Goal: Task Accomplishment & Management: Use online tool/utility

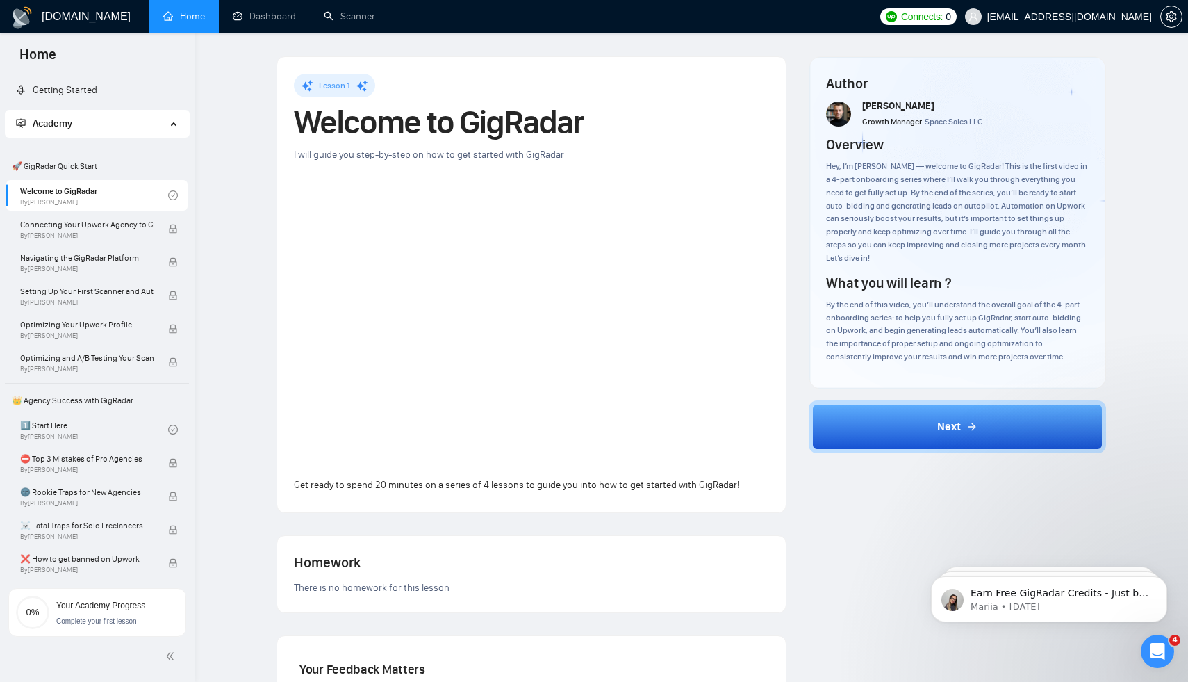
click at [57, 58] on span "Home" at bounding box center [37, 58] width 59 height 29
click at [52, 56] on span "Home" at bounding box center [37, 58] width 59 height 29
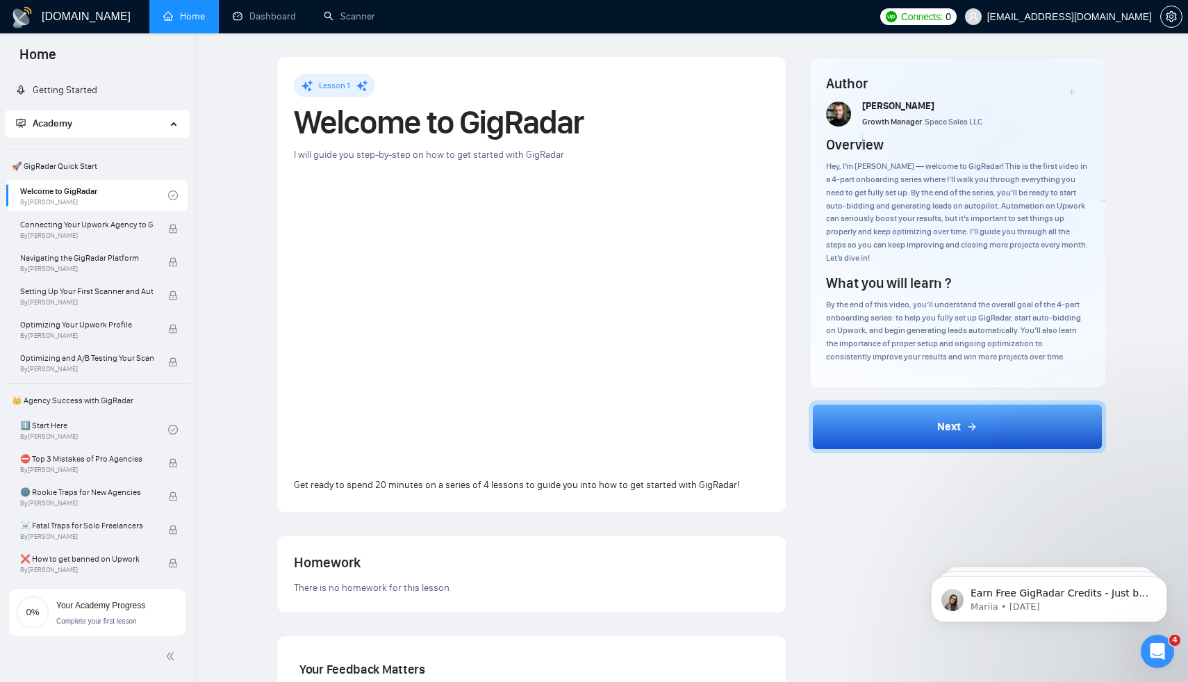
click at [55, 56] on span "Home" at bounding box center [37, 58] width 59 height 29
click at [53, 56] on span "Home" at bounding box center [37, 58] width 59 height 29
click at [69, 23] on h1 "[DOMAIN_NAME]" at bounding box center [86, 16] width 89 height 33
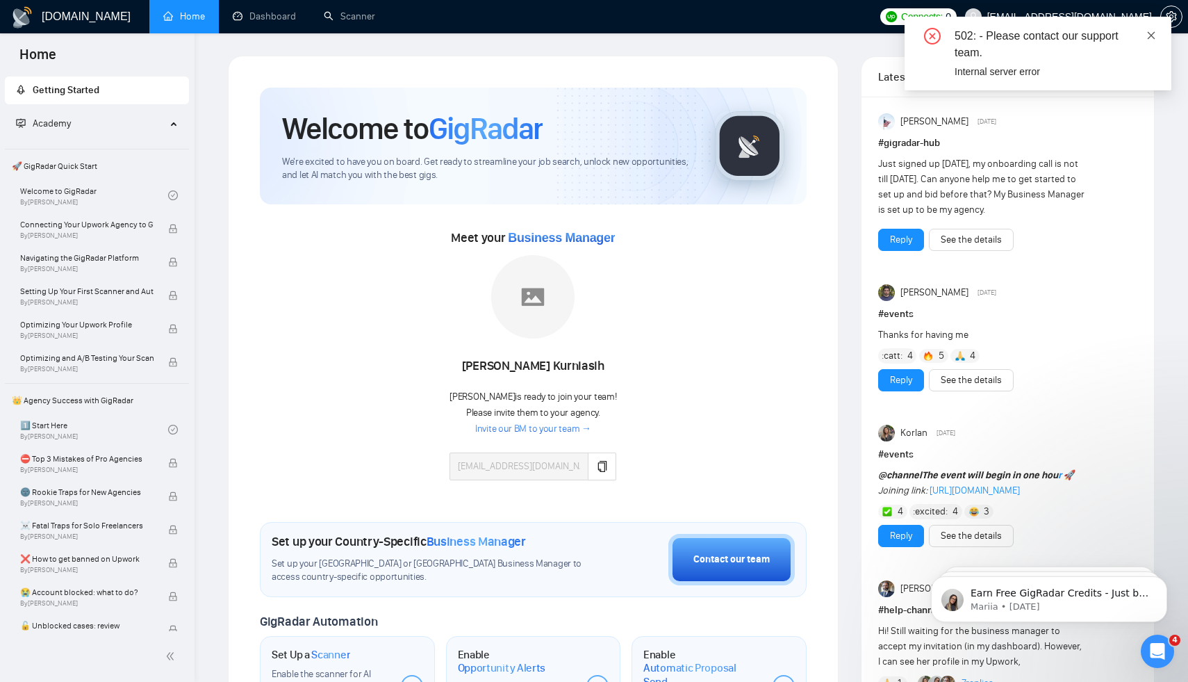
click at [1155, 37] on icon "close" at bounding box center [1151, 36] width 10 height 10
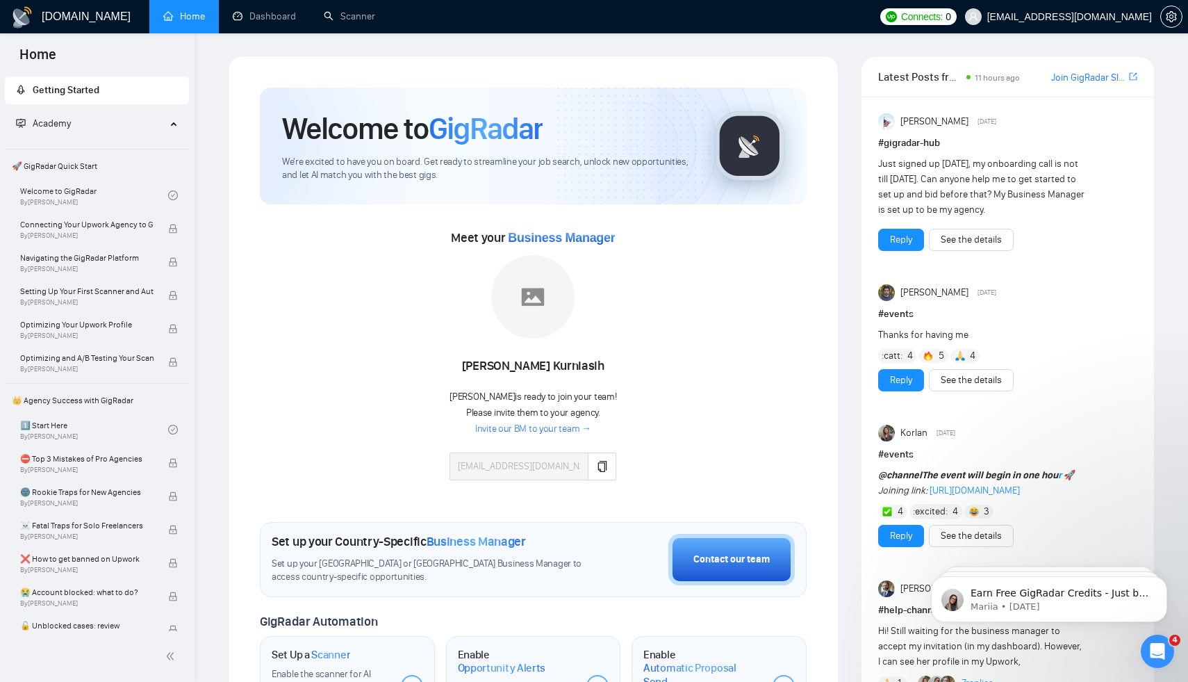
click at [514, 430] on link "Invite our BM to your team →" at bounding box center [533, 428] width 116 height 13
click at [516, 429] on link "Invite our BM to your team →" at bounding box center [533, 428] width 116 height 13
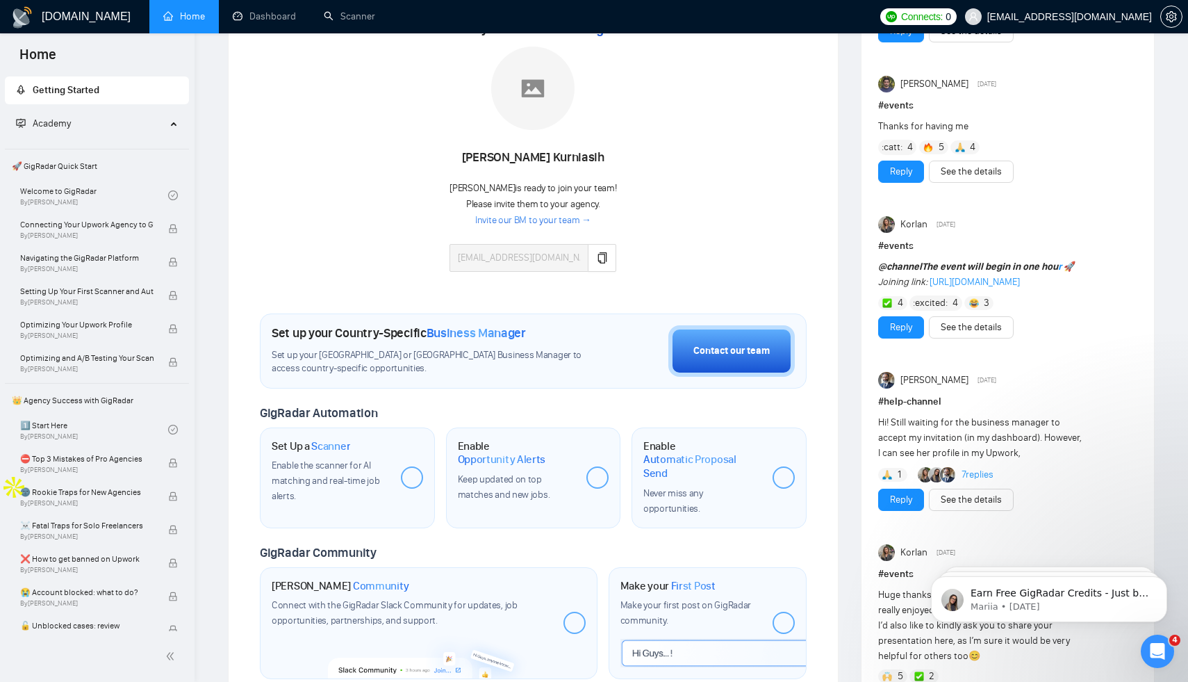
scroll to position [217, 0]
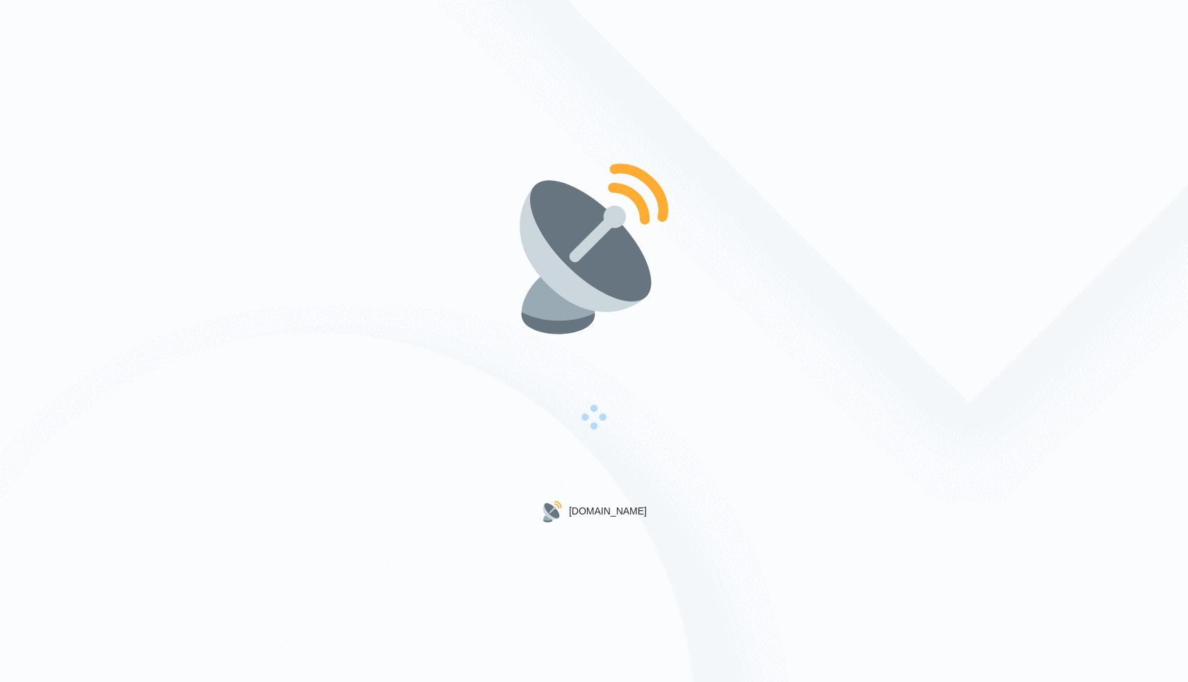
click at [839, 278] on div "Gigradar.io" at bounding box center [594, 341] width 1188 height 682
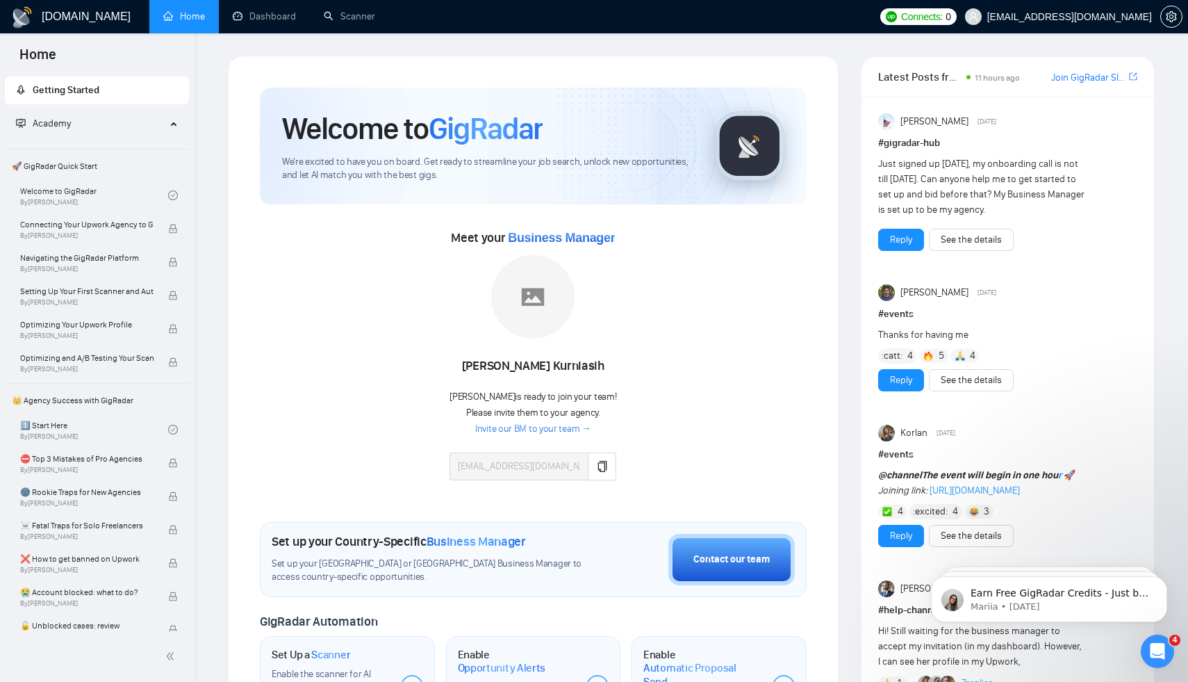
click at [581, 434] on link "Invite our BM to your team →" at bounding box center [533, 428] width 116 height 13
click at [597, 463] on icon "copy" at bounding box center [602, 466] width 11 height 11
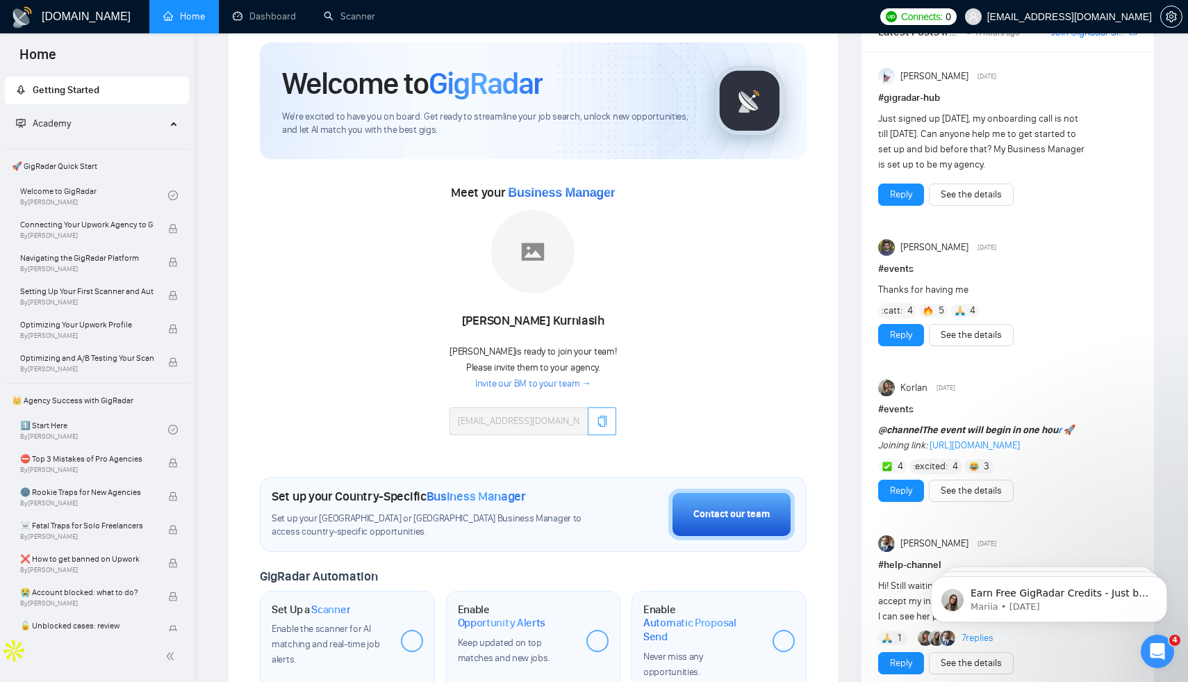
scroll to position [79, 0]
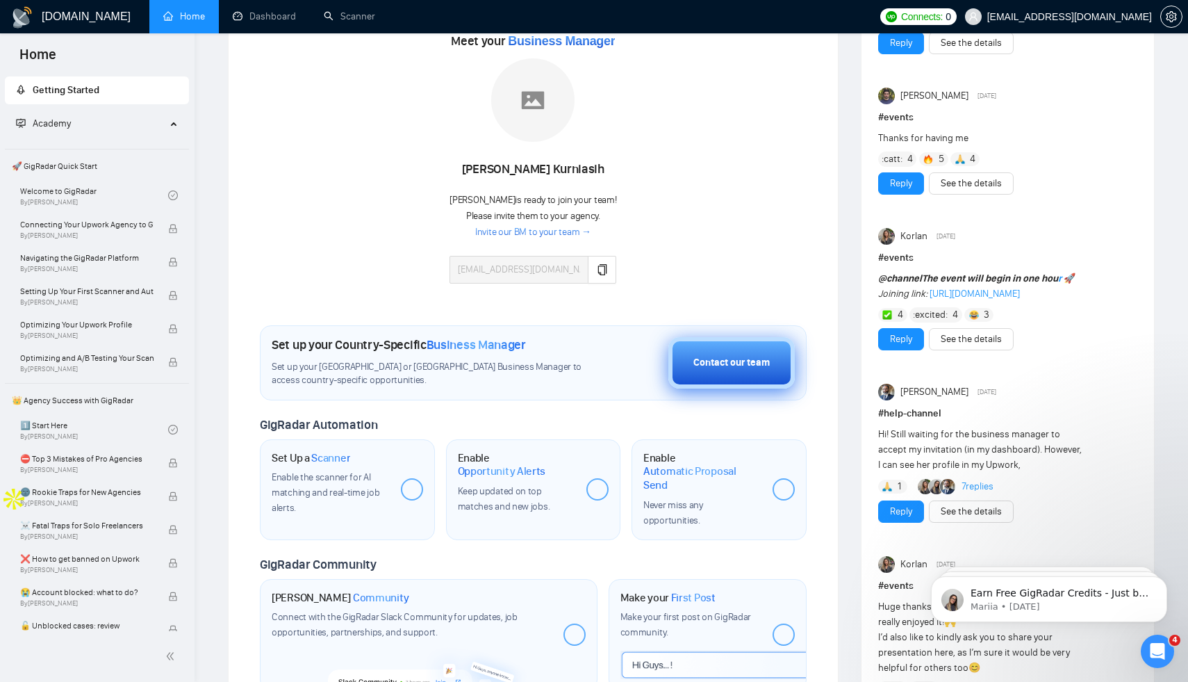
click at [704, 368] on div "Contact our team" at bounding box center [731, 362] width 76 height 15
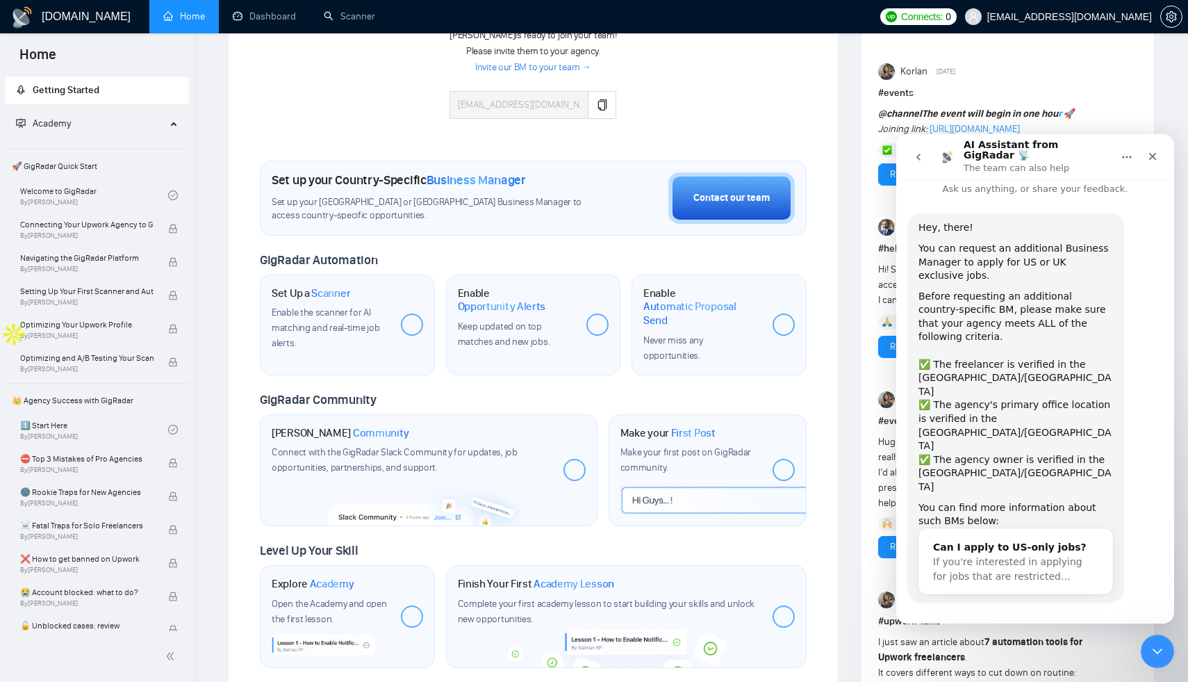
scroll to position [334, 0]
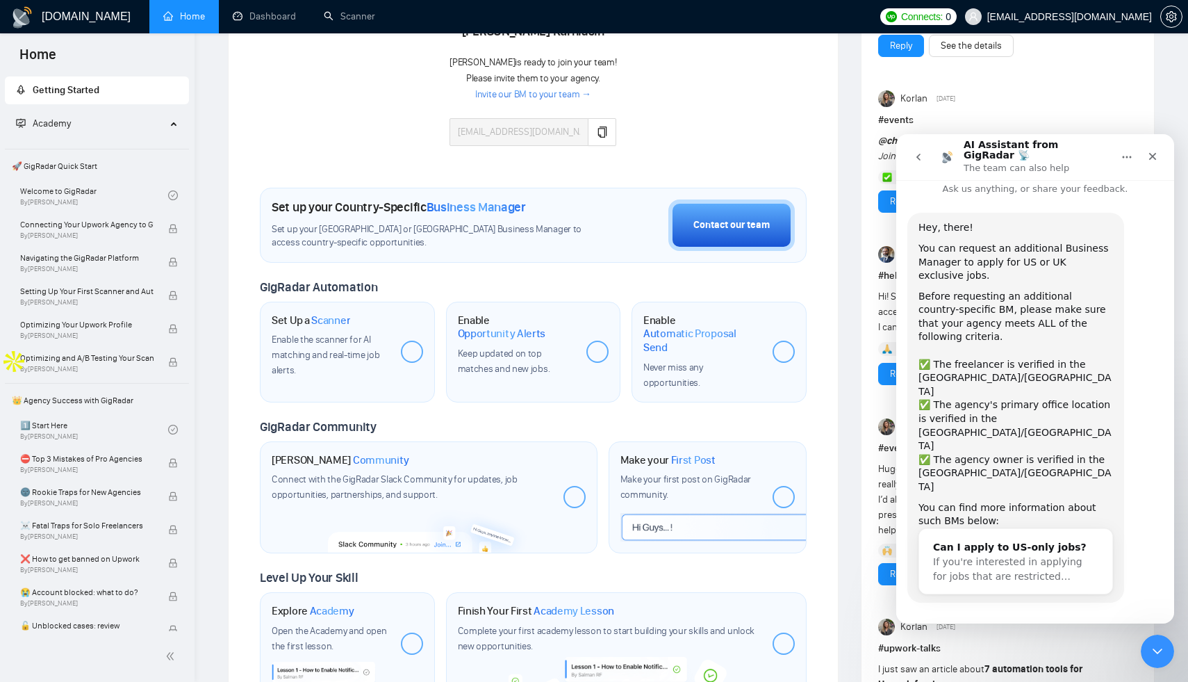
drag, startPoint x: 1148, startPoint y: 156, endPoint x: 1028, endPoint y: 417, distance: 286.9
click at [1028, 417] on div "AI Assistant from GigRadar 📡 The team can also help Ask us anything, or share y…" at bounding box center [1035, 378] width 278 height 489
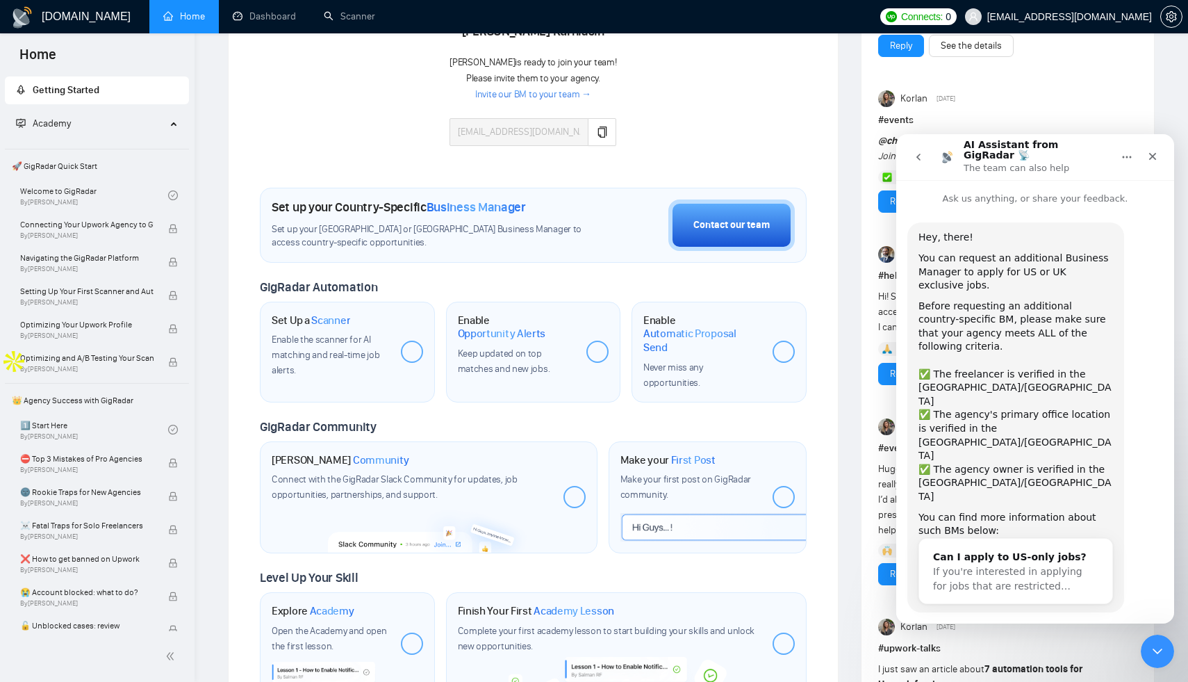
scroll to position [3, 0]
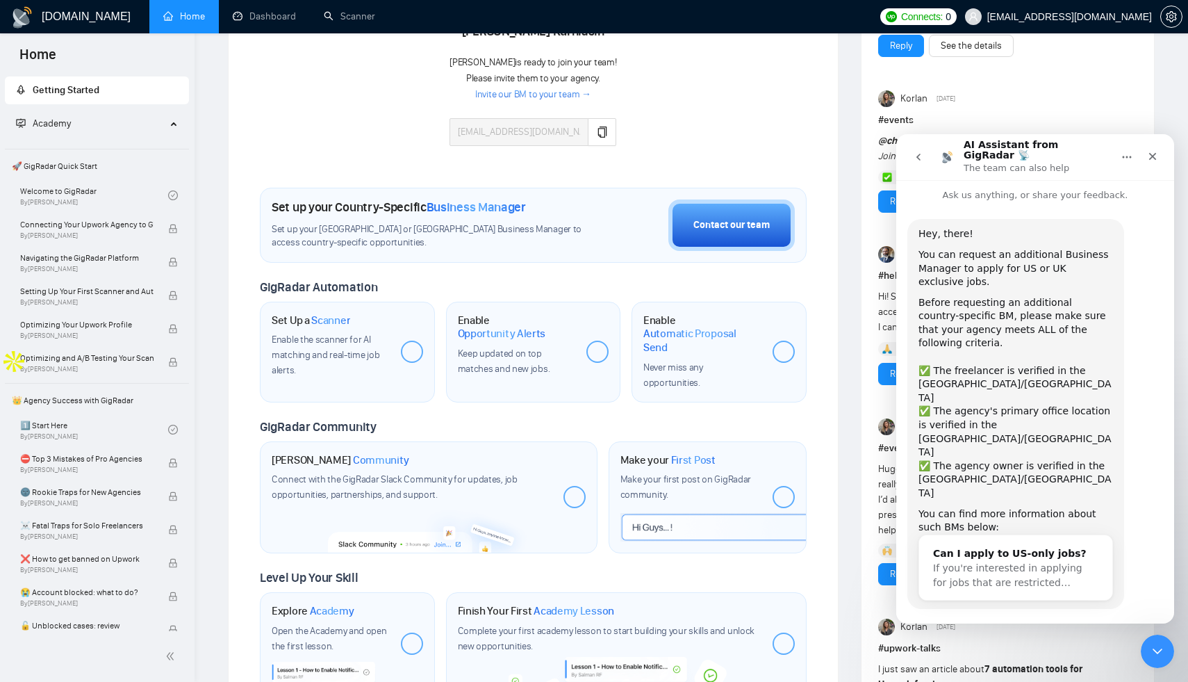
click at [921, 151] on icon "go back" at bounding box center [918, 156] width 11 height 11
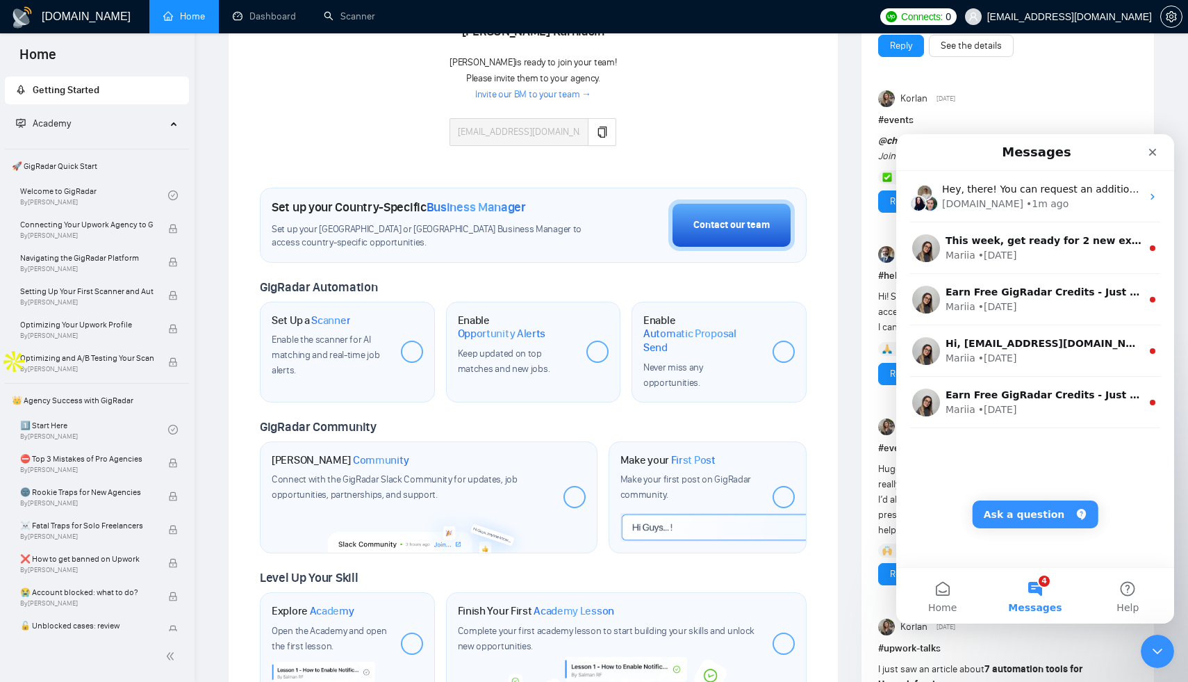
scroll to position [0, 0]
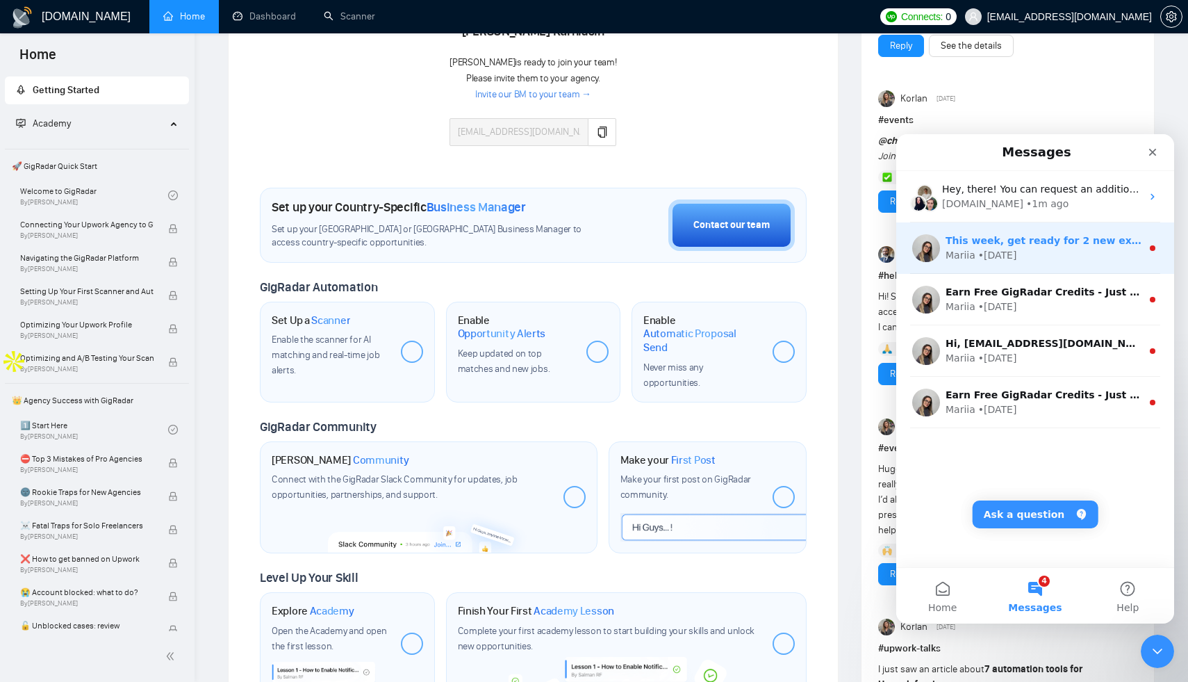
click at [1032, 261] on div "Mariia • 1d ago" at bounding box center [1044, 255] width 196 height 15
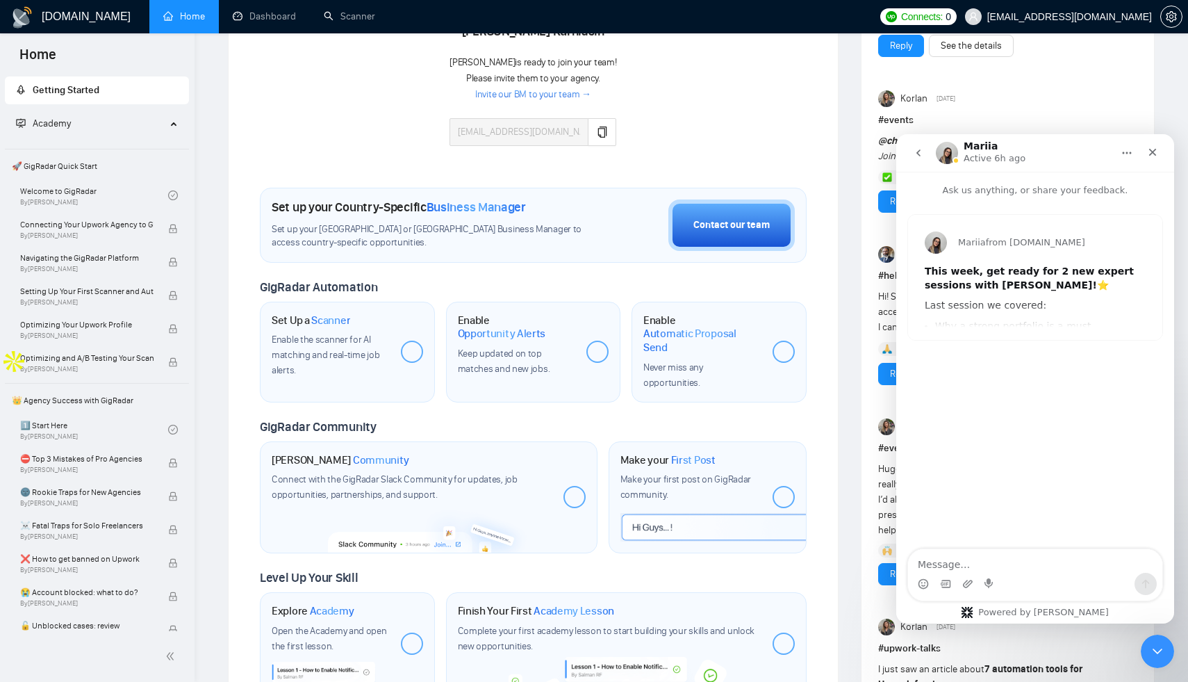
click at [925, 150] on button "go back" at bounding box center [918, 153] width 26 height 26
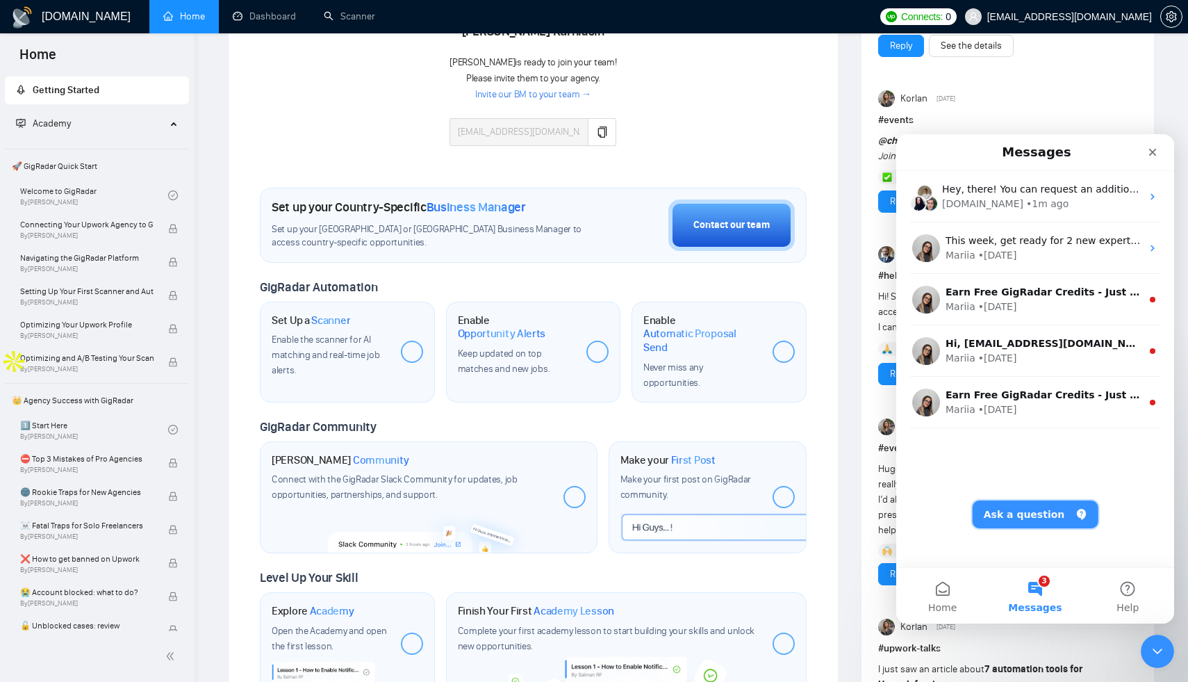
click at [1033, 513] on button "Ask a question" at bounding box center [1036, 514] width 126 height 28
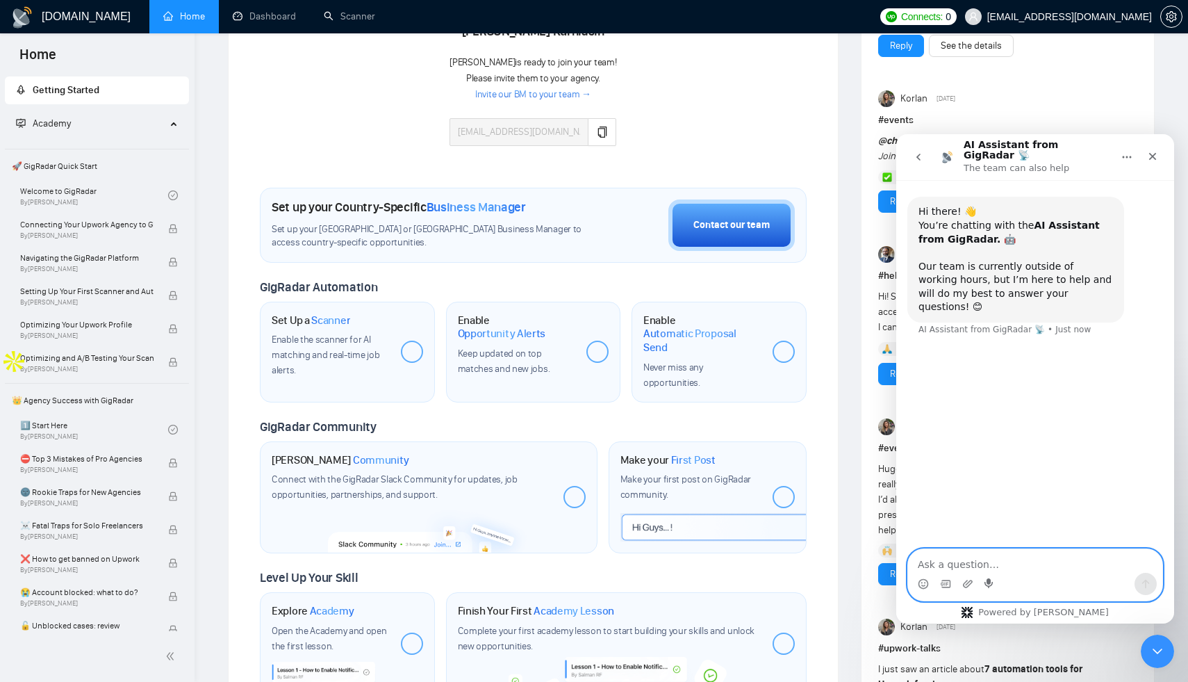
click at [984, 582] on icon "Start recording" at bounding box center [989, 583] width 11 height 11
click at [953, 561] on textarea "Ask a question…" at bounding box center [1035, 561] width 254 height 24
type textarea "business manager email"
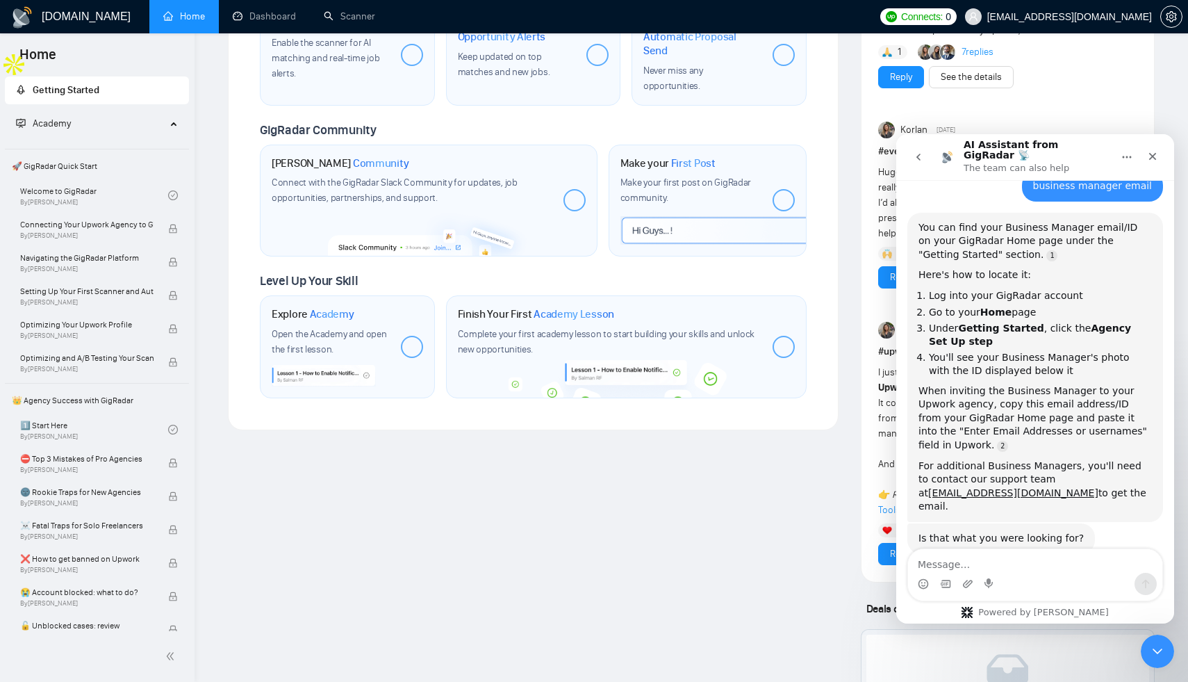
click at [76, 167] on span "🚀 GigRadar Quick Start" at bounding box center [96, 166] width 181 height 28
click at [62, 164] on span "🚀 GigRadar Quick Start" at bounding box center [96, 166] width 181 height 28
click at [979, 384] on div "When inviting the Business Manager to your Upwork agency, copy this email addre…" at bounding box center [1034, 418] width 233 height 68
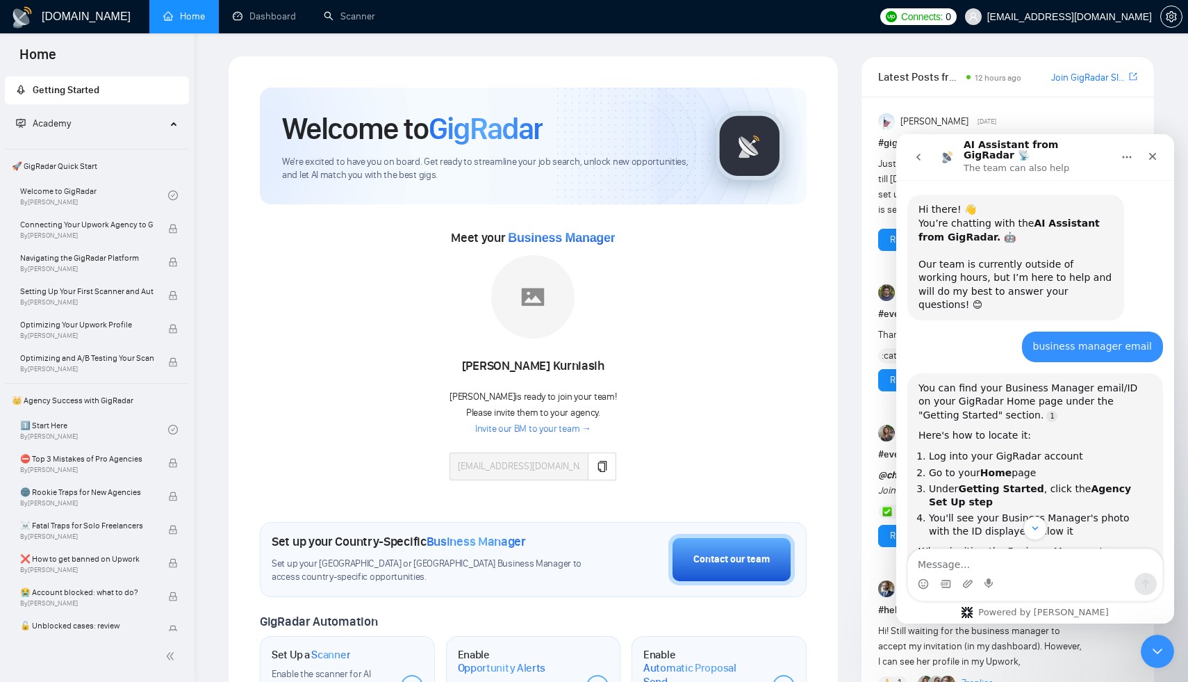
click at [82, 90] on span "Getting Started" at bounding box center [66, 90] width 67 height 12
click at [597, 468] on icon "copy" at bounding box center [601, 466] width 9 height 11
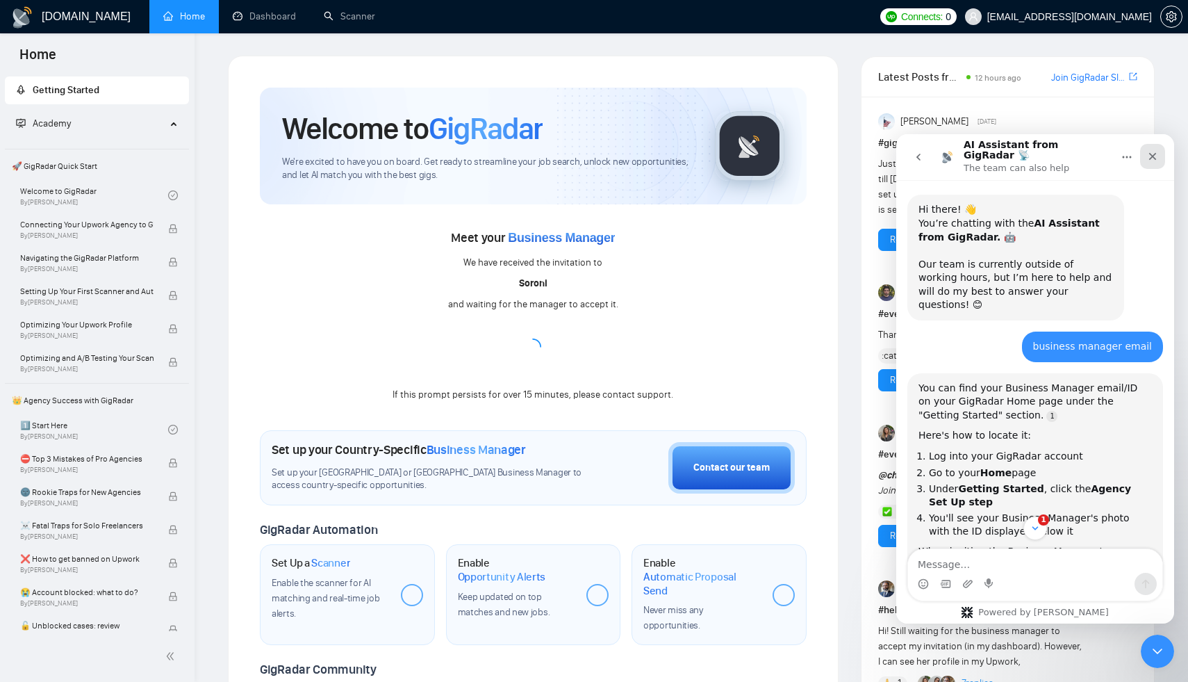
click at [1144, 155] on div "Close" at bounding box center [1152, 156] width 25 height 25
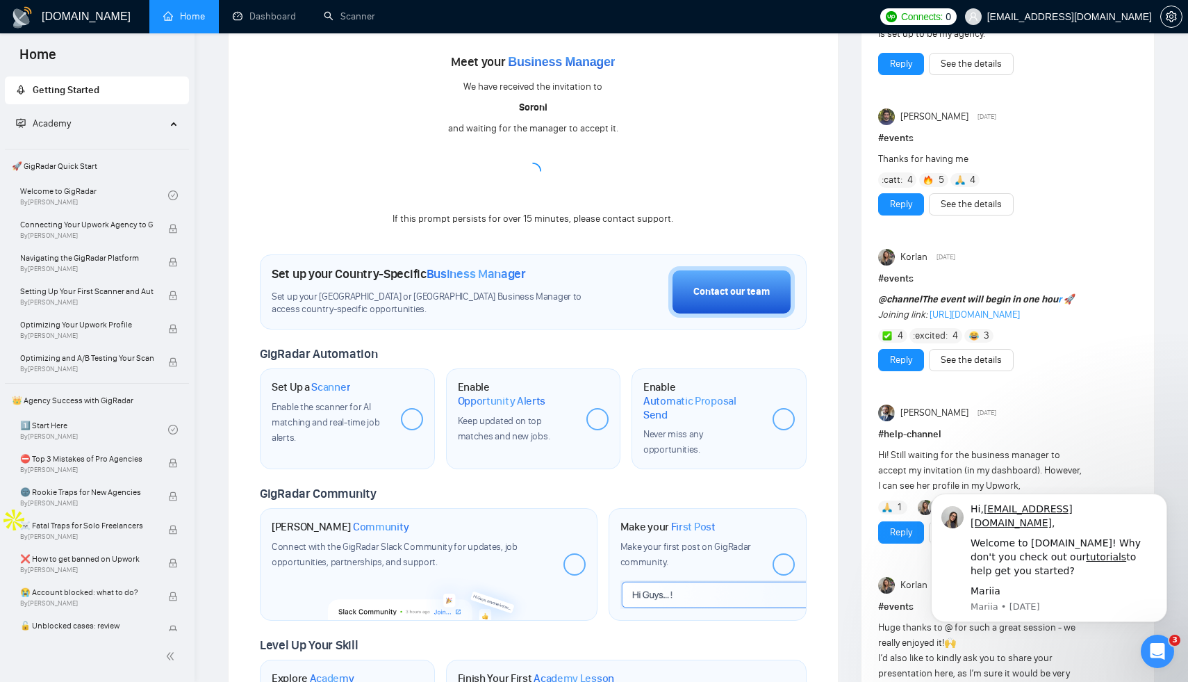
scroll to position [231, 0]
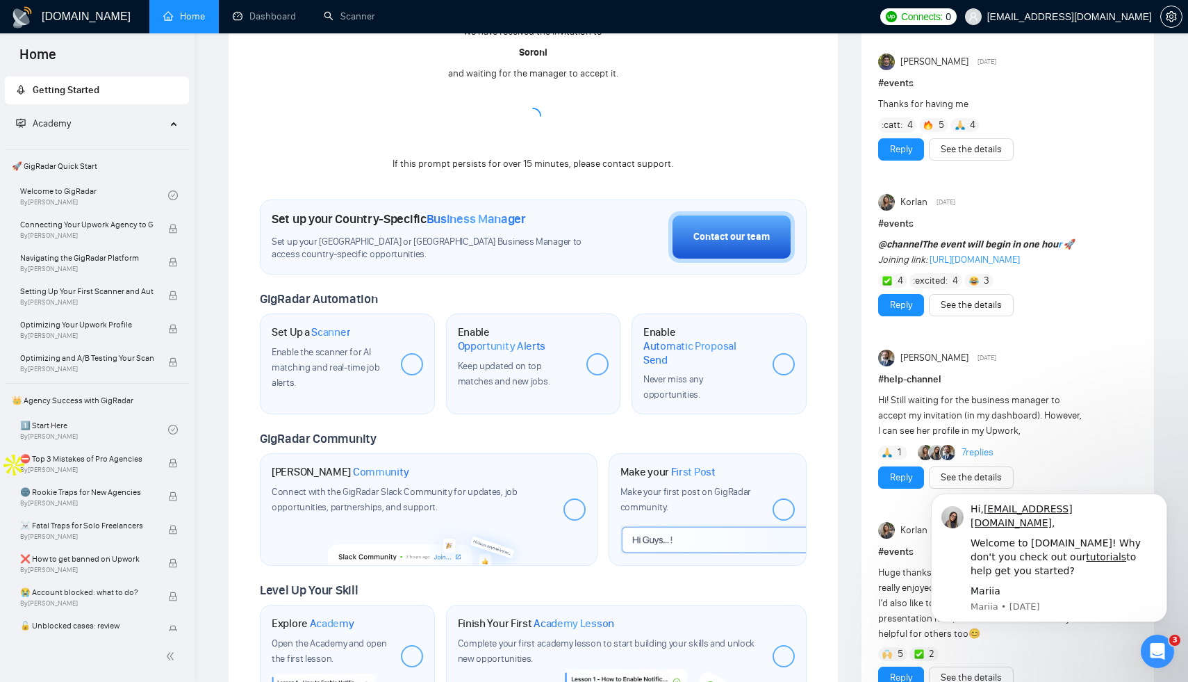
click at [334, 330] on span "Scanner" at bounding box center [330, 332] width 39 height 14
click at [335, 336] on span "Scanner" at bounding box center [330, 332] width 39 height 14
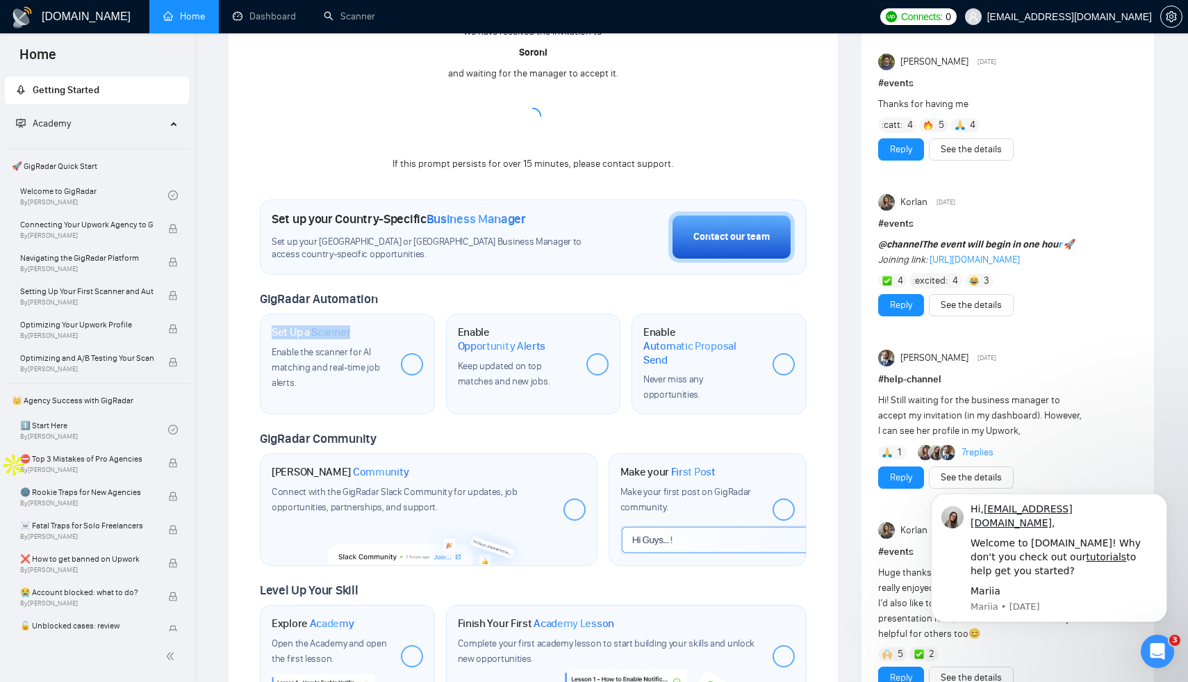
click at [335, 336] on span "Scanner" at bounding box center [330, 332] width 39 height 14
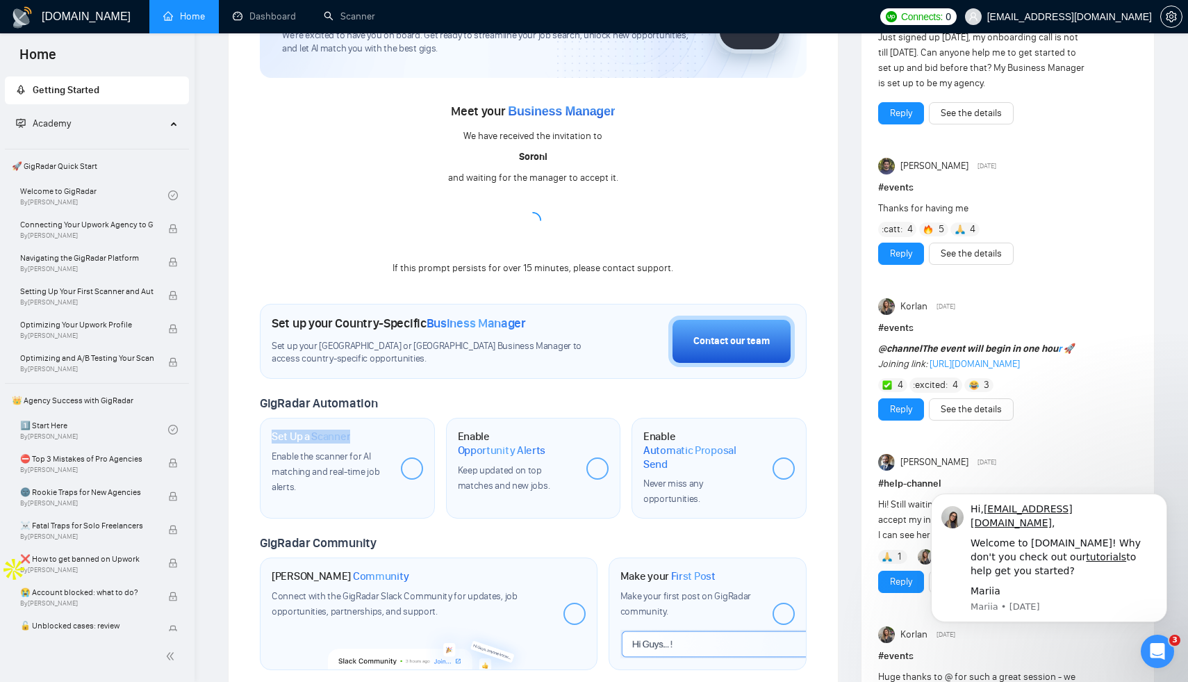
scroll to position [0, 0]
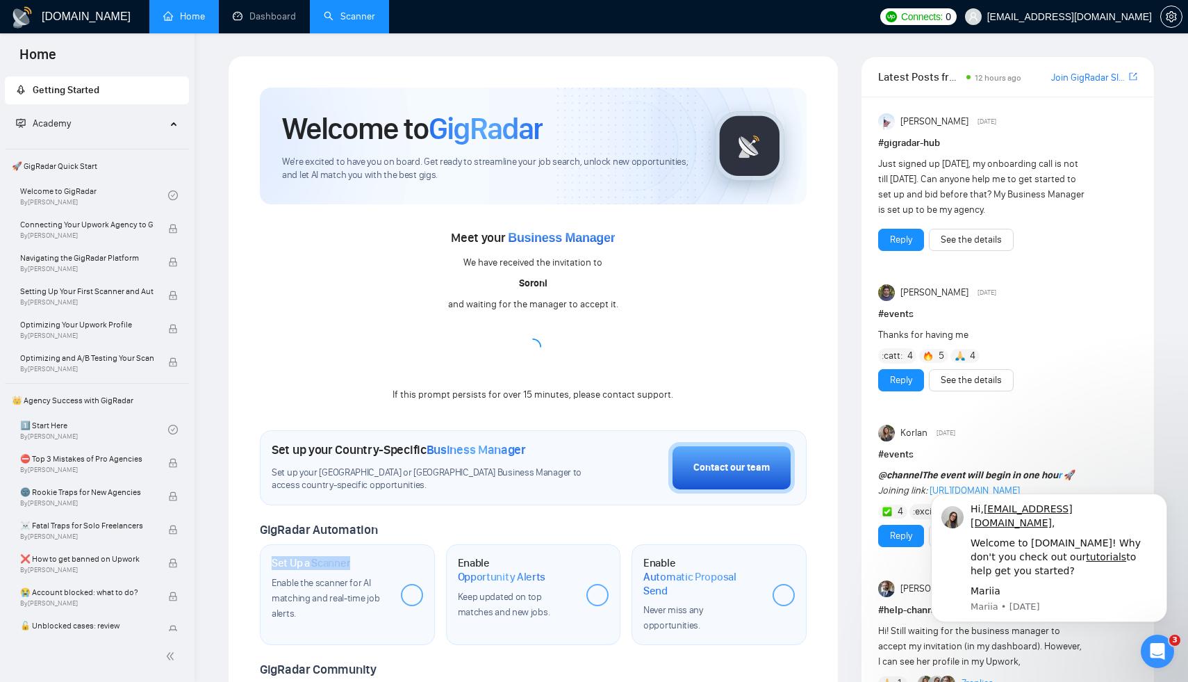
click at [352, 22] on link "Scanner" at bounding box center [349, 16] width 51 height 12
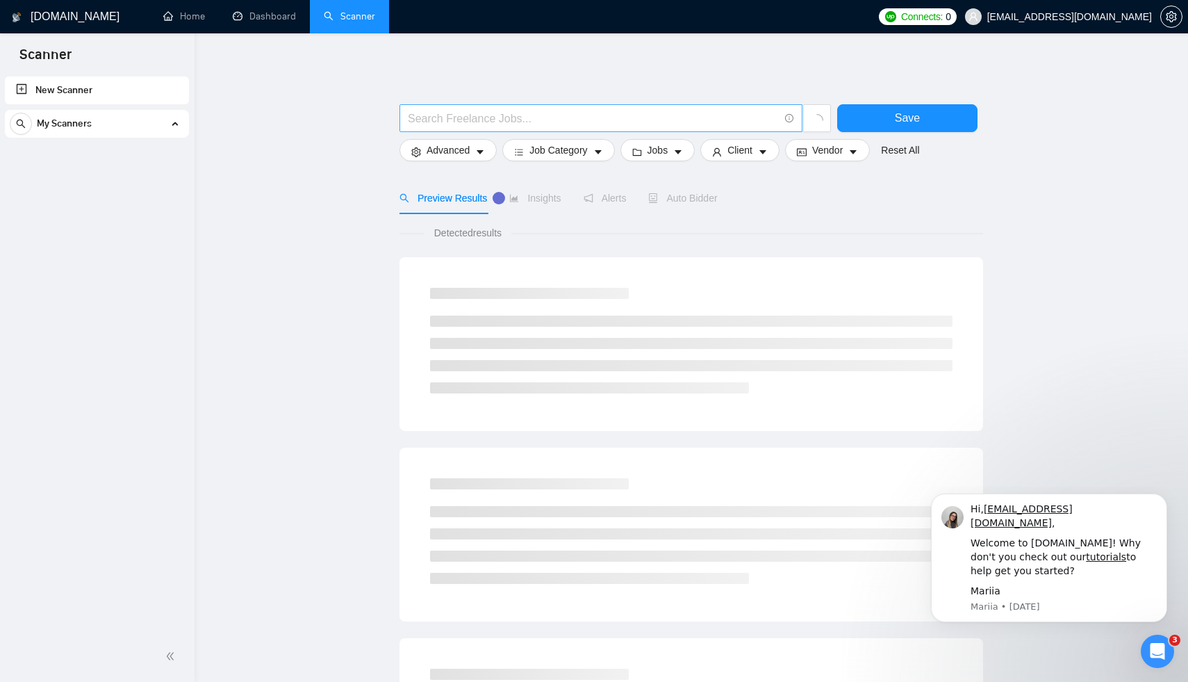
click at [616, 124] on input "text" at bounding box center [593, 118] width 371 height 17
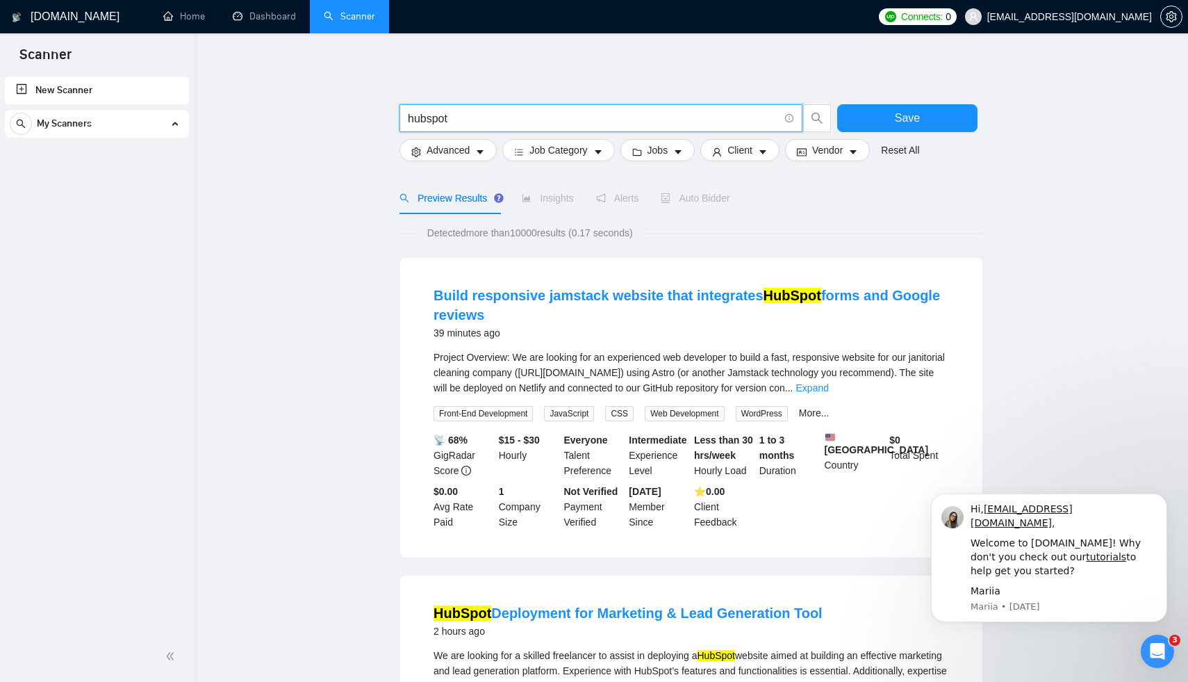
click at [509, 126] on input "hubspot" at bounding box center [593, 118] width 371 height 17
click at [537, 117] on input "hubspot" at bounding box center [593, 118] width 371 height 17
paste input "(Hubspot | "Hub spot" | "Hub-spot" | Salesforce | "Sales force") integrat*"
click at [537, 117] on input "(Hubspot | "Hub spot" | "Hub-spot" | Salesforce | "Sales force") integrat*" at bounding box center [593, 118] width 371 height 17
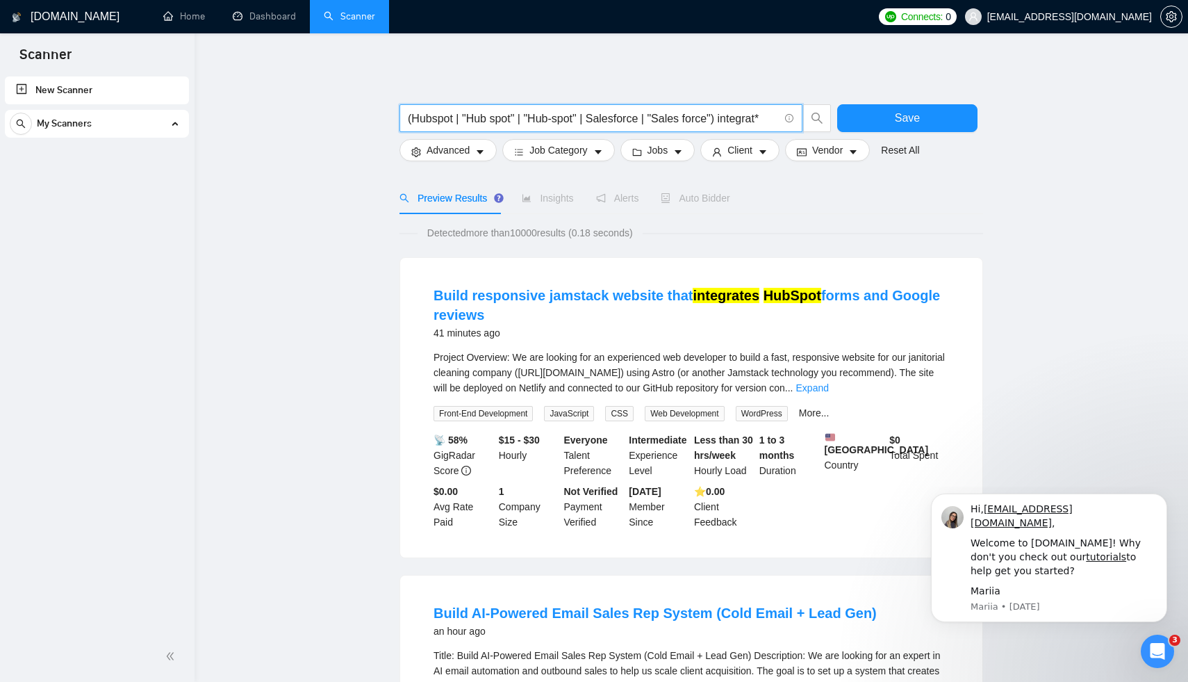
type input "(Hubspot | "Hub spot" | "Hub-spot" | Salesforce | "Sales force") integrat*"
click at [470, 152] on span "Advanced" at bounding box center [448, 149] width 43 height 15
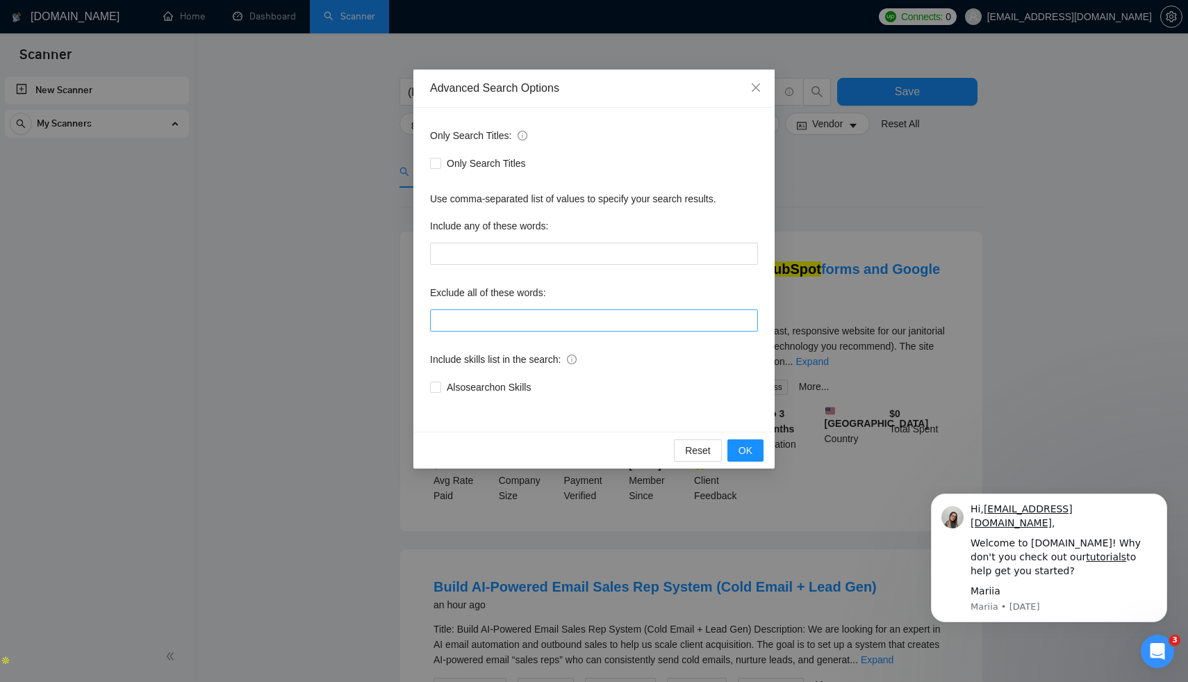
scroll to position [27, 0]
click at [754, 79] on span "Close" at bounding box center [756, 88] width 38 height 38
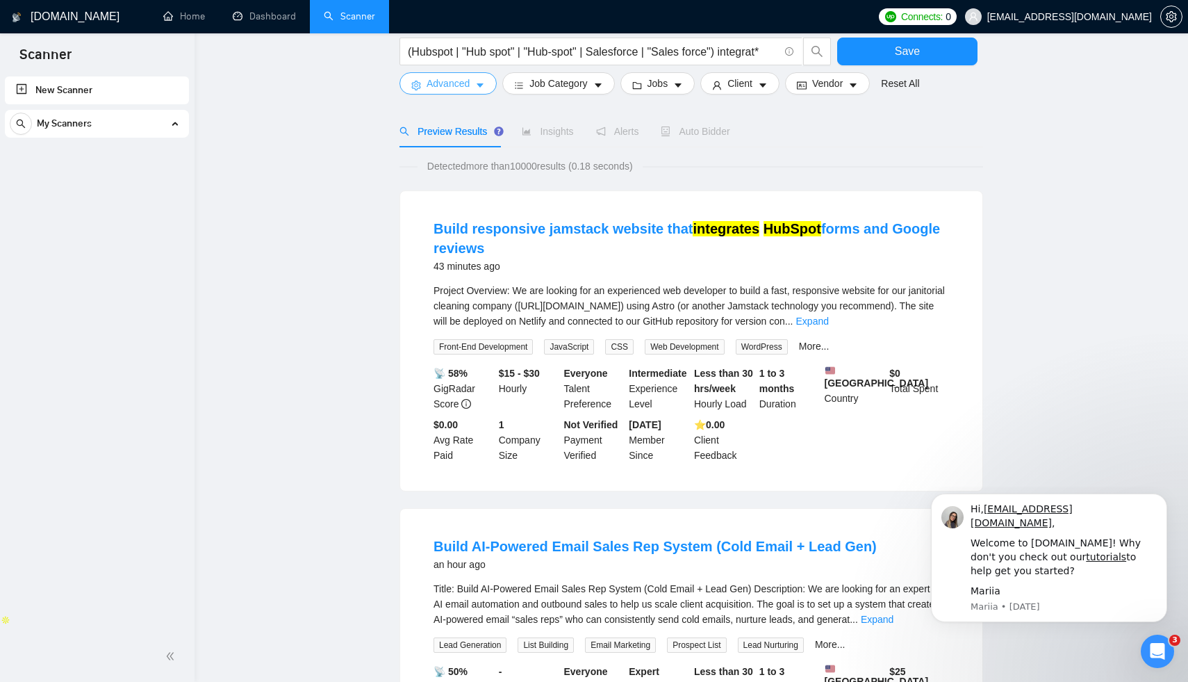
scroll to position [0, 0]
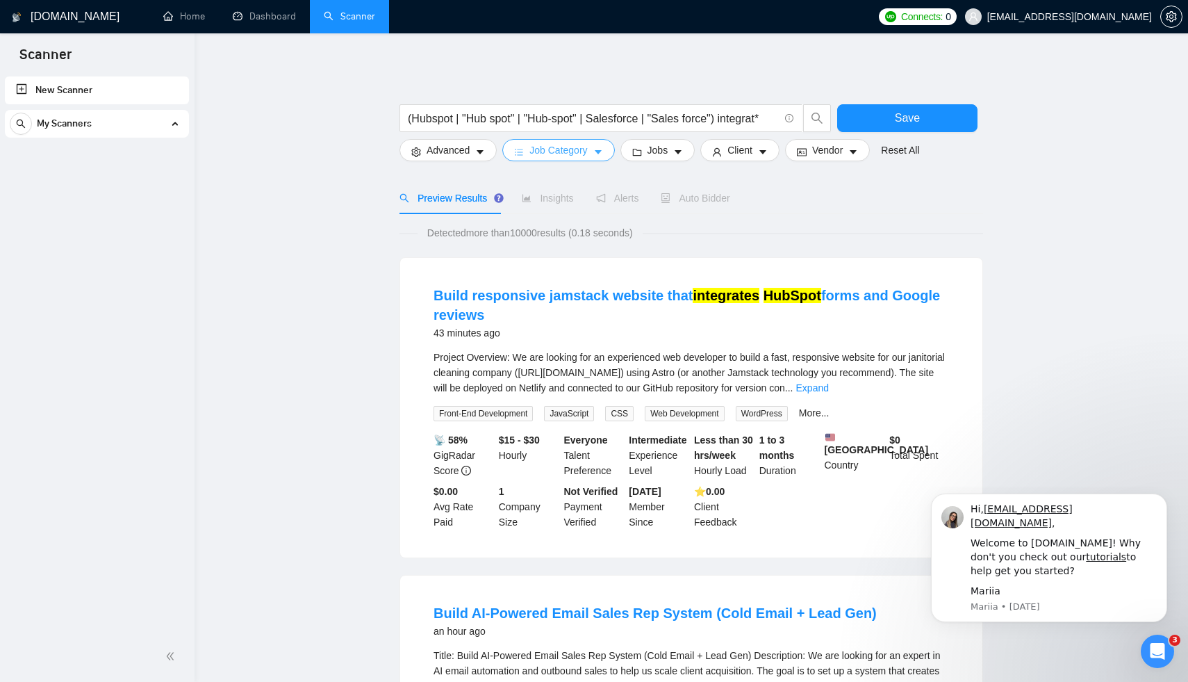
click at [584, 153] on span "Job Category" at bounding box center [558, 149] width 58 height 15
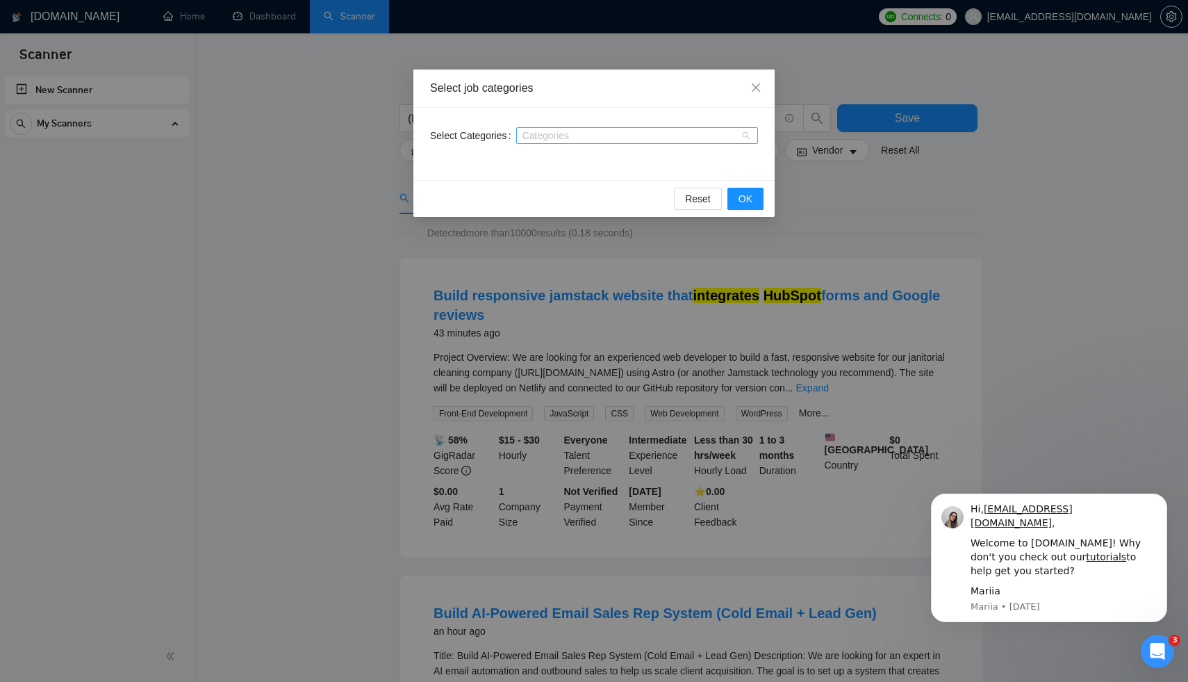
click at [579, 133] on div at bounding box center [630, 135] width 221 height 11
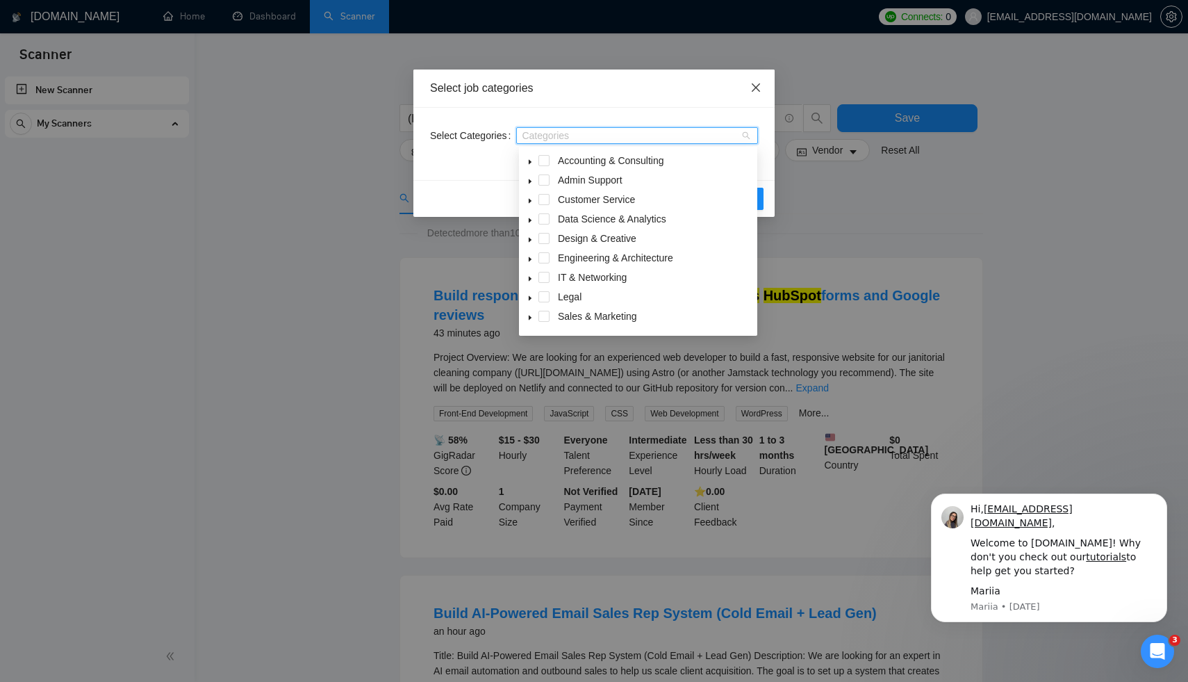
click at [750, 79] on span "Close" at bounding box center [756, 88] width 38 height 38
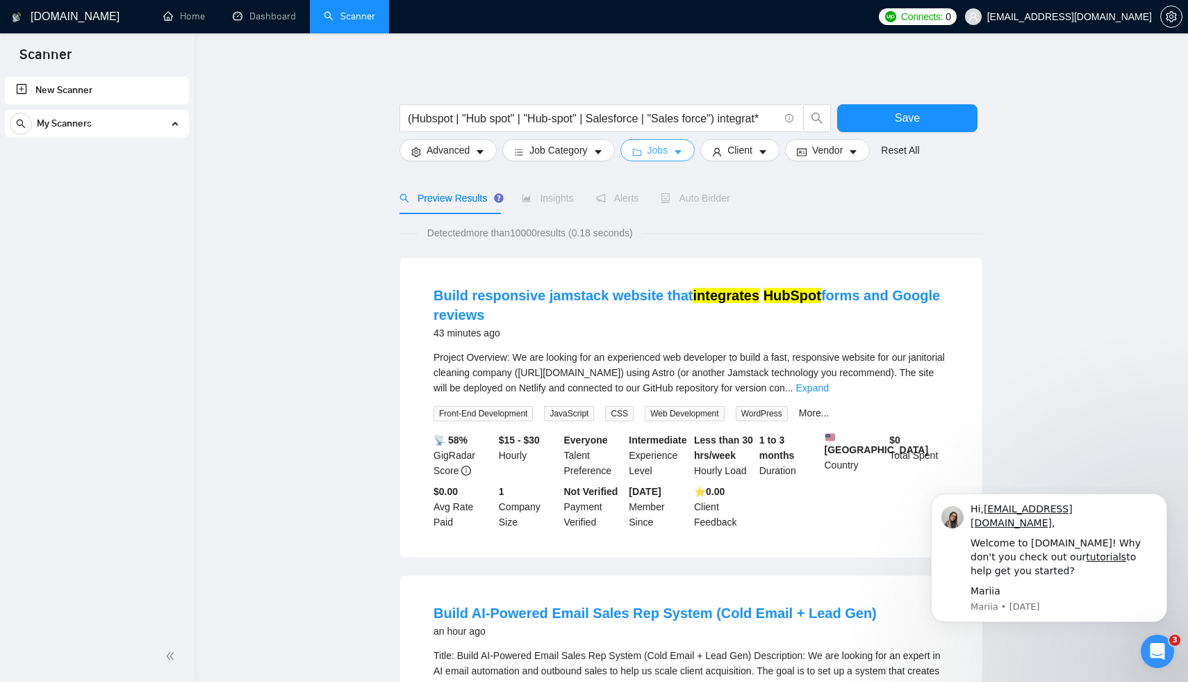
click at [679, 156] on icon "caret-down" at bounding box center [678, 152] width 10 height 10
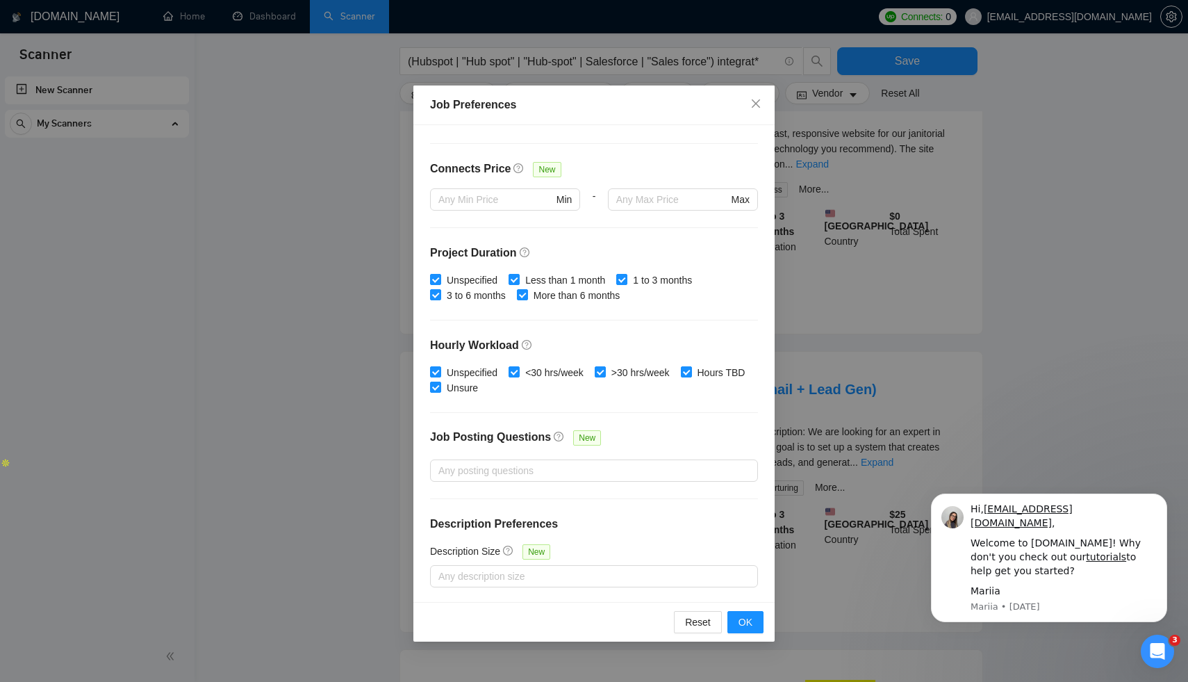
scroll to position [290, 0]
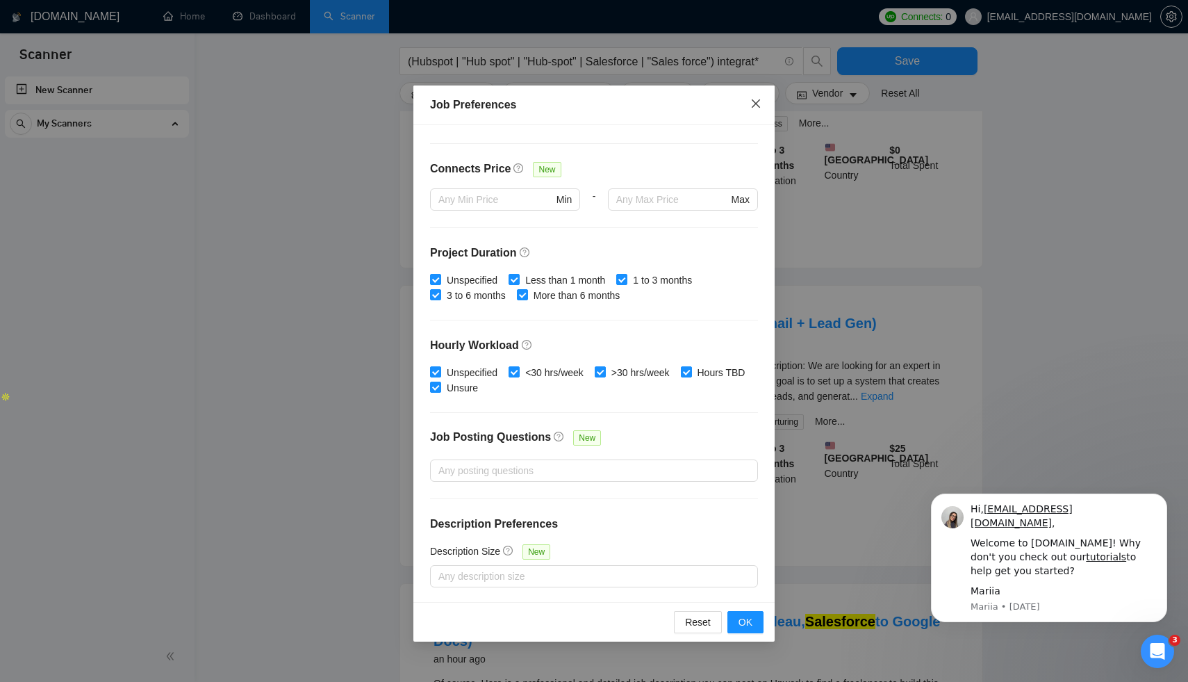
click at [752, 104] on icon "close" at bounding box center [755, 103] width 11 height 11
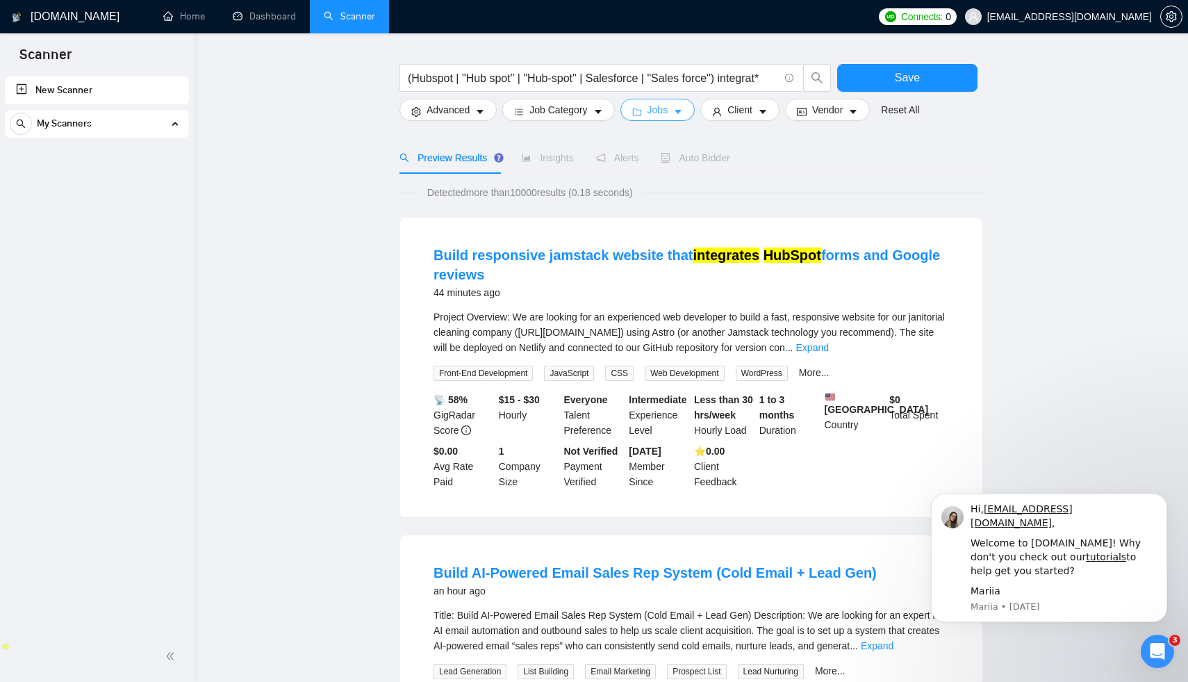
scroll to position [0, 0]
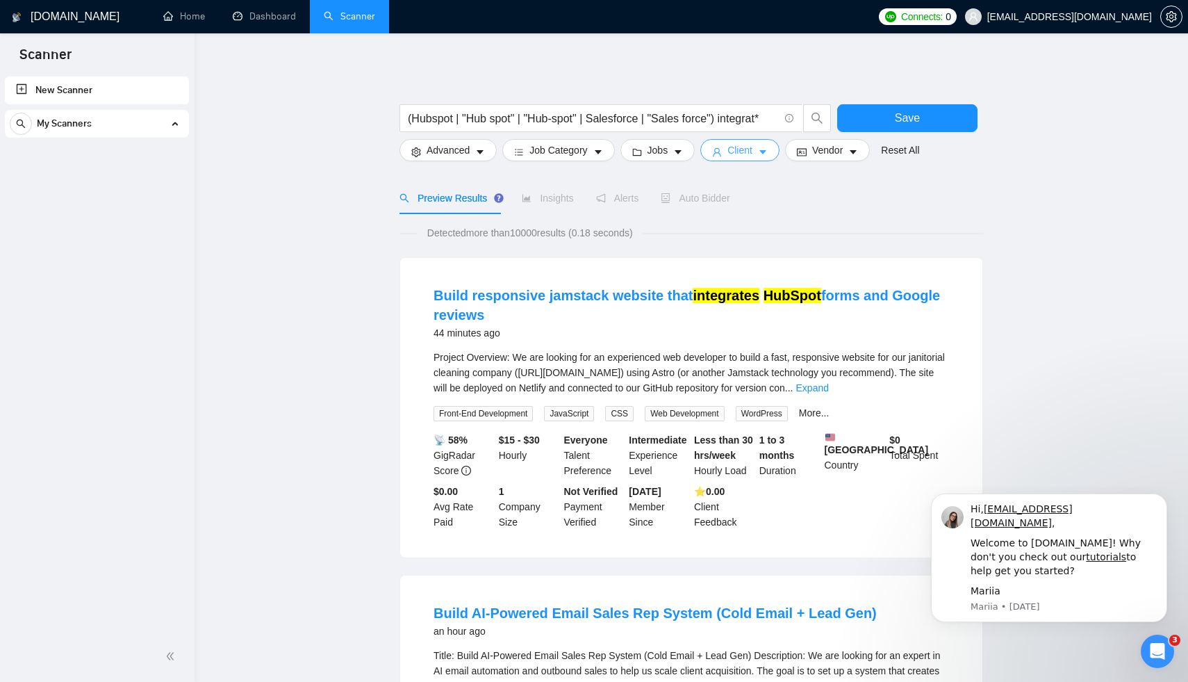
click at [768, 150] on icon "caret-down" at bounding box center [763, 152] width 10 height 10
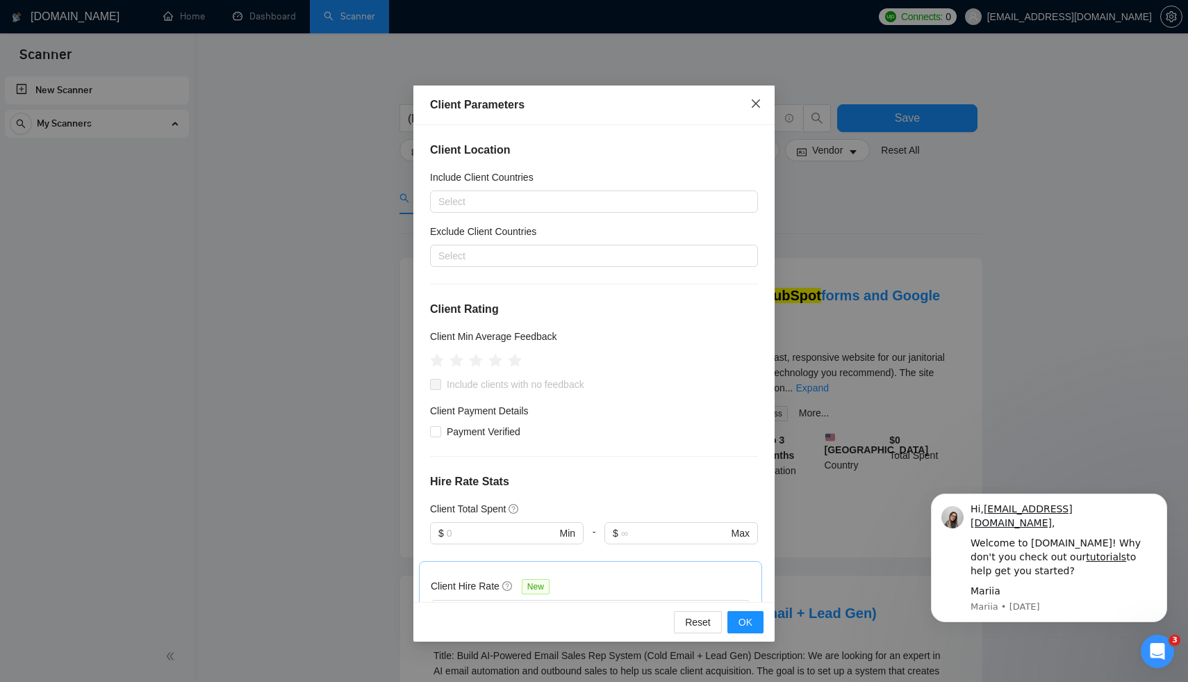
click at [755, 103] on icon "close" at bounding box center [755, 103] width 11 height 11
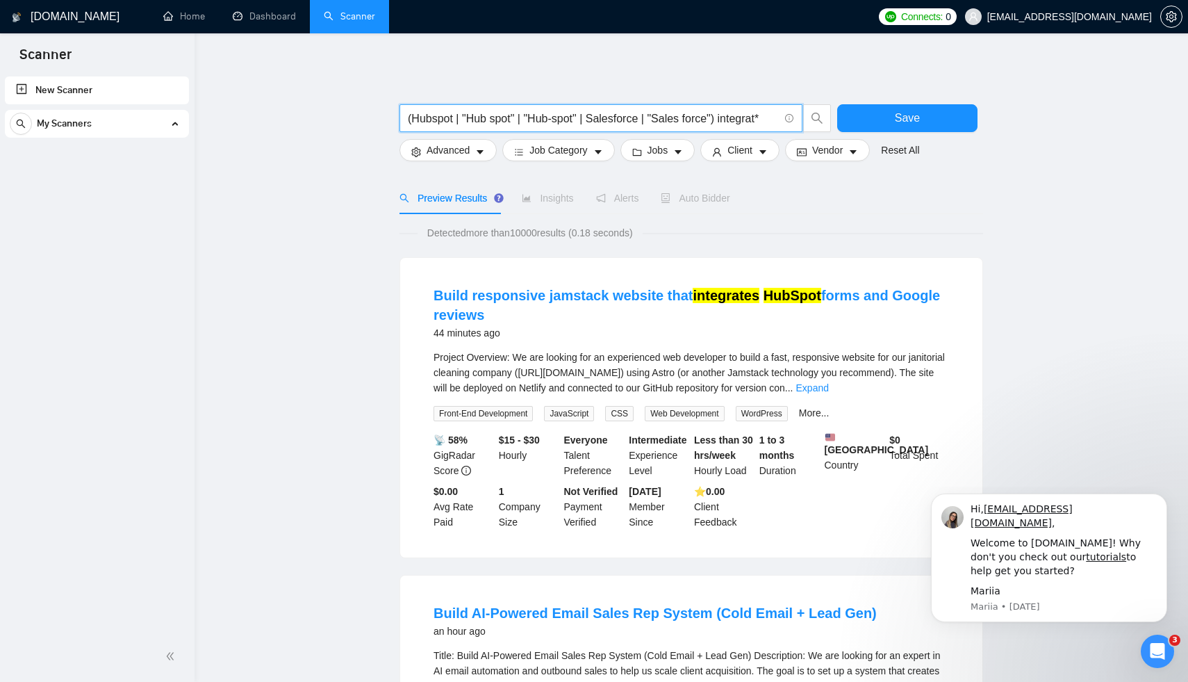
click at [770, 116] on input "(Hubspot | "Hub spot" | "Hub-spot" | Salesforce | "Sales force") integrat*" at bounding box center [593, 118] width 371 height 17
click at [771, 118] on input "(Hubspot | "Hub spot" | "Hub-spot" | Salesforce | "Sales force") integrat*" at bounding box center [593, 118] width 371 height 17
click at [476, 153] on icon "caret-down" at bounding box center [480, 152] width 10 height 10
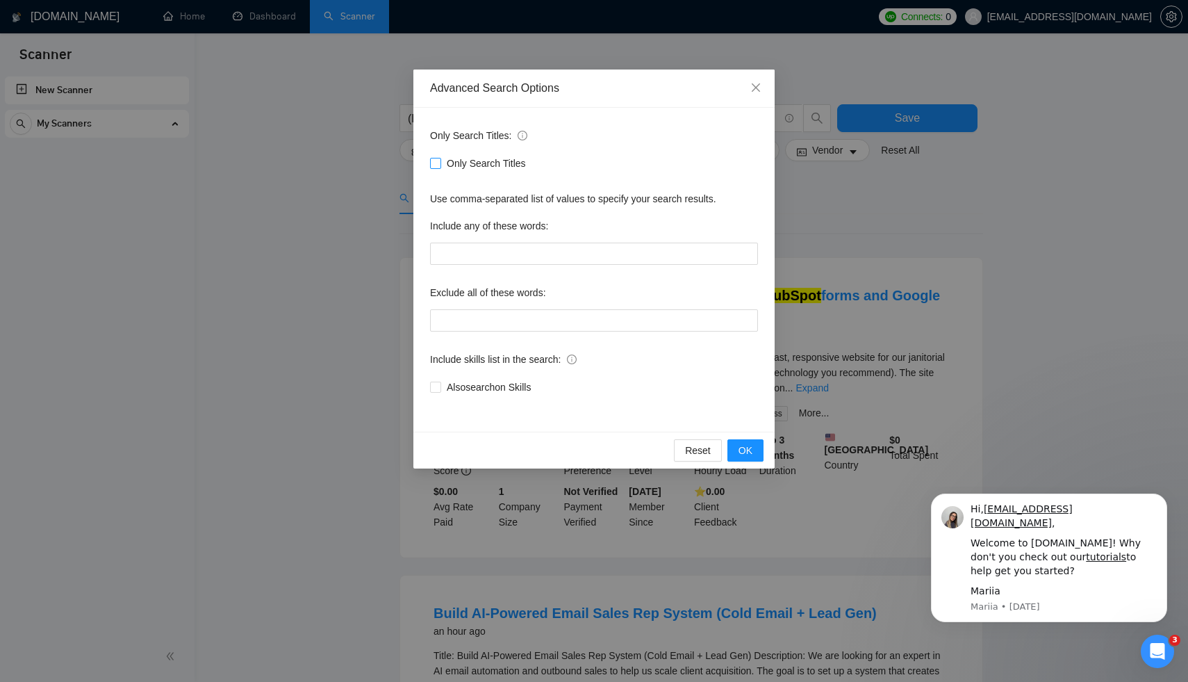
click at [439, 167] on span at bounding box center [435, 163] width 11 height 11
click at [439, 167] on input "Only Search Titles" at bounding box center [435, 163] width 10 height 10
checkbox input "true"
click at [736, 451] on button "OK" at bounding box center [745, 450] width 36 height 22
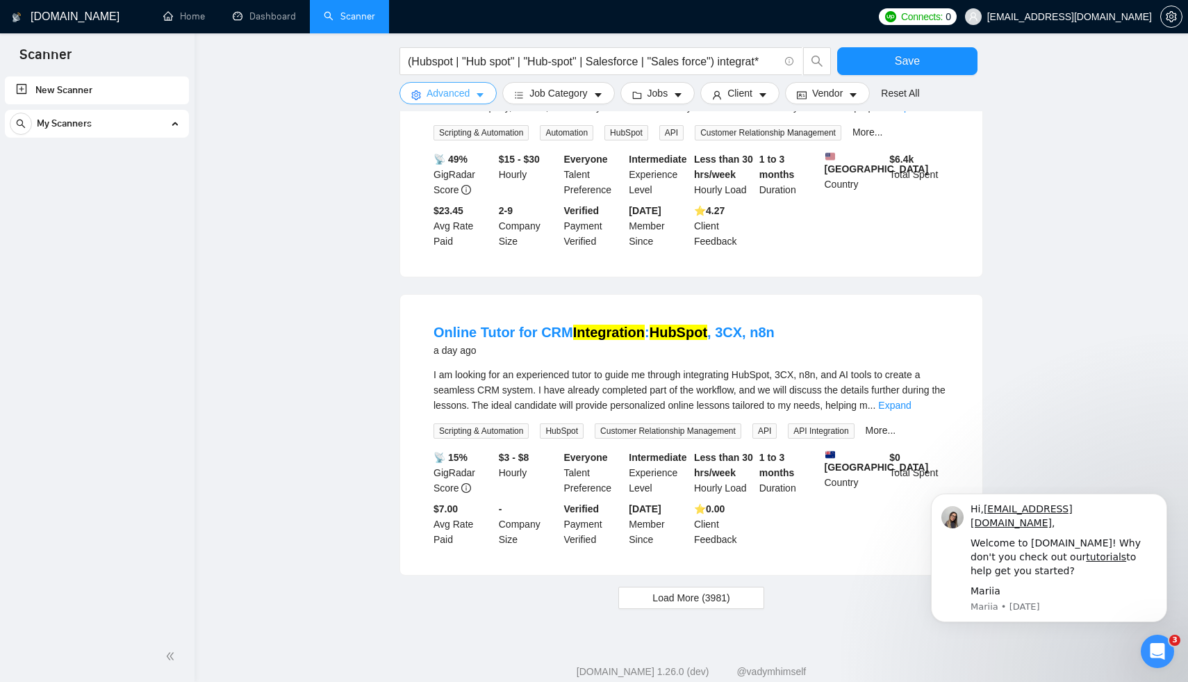
scroll to position [1211, 0]
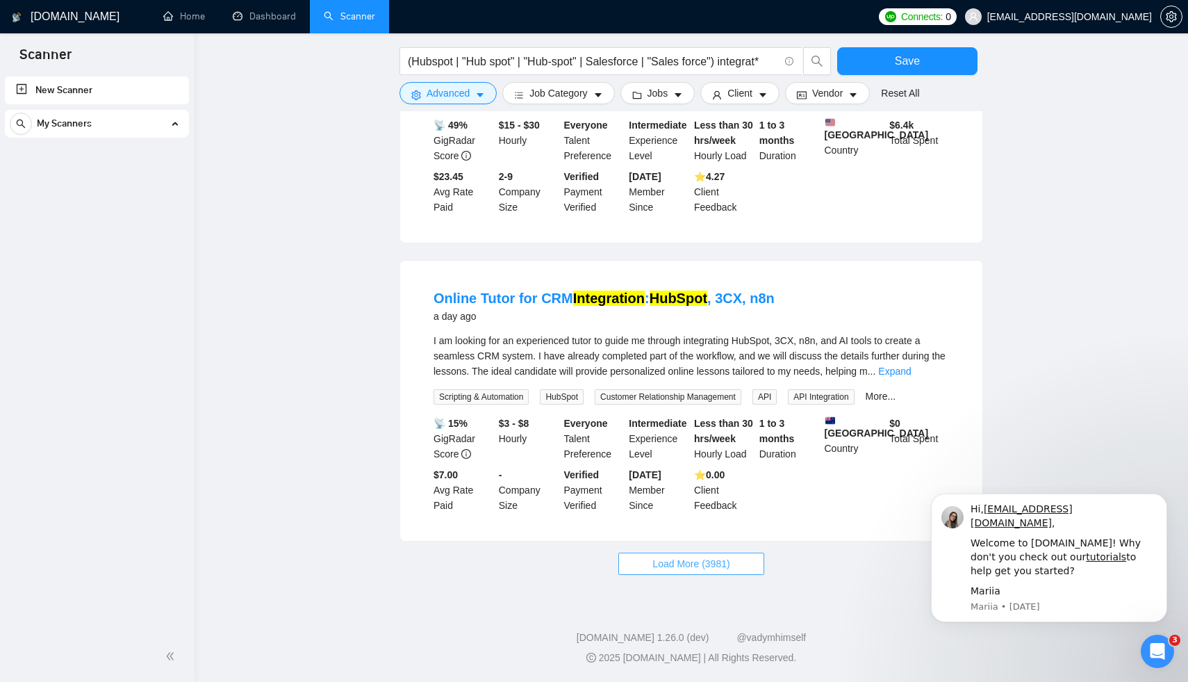
click at [725, 565] on span "Load More (3981)" at bounding box center [690, 563] width 77 height 15
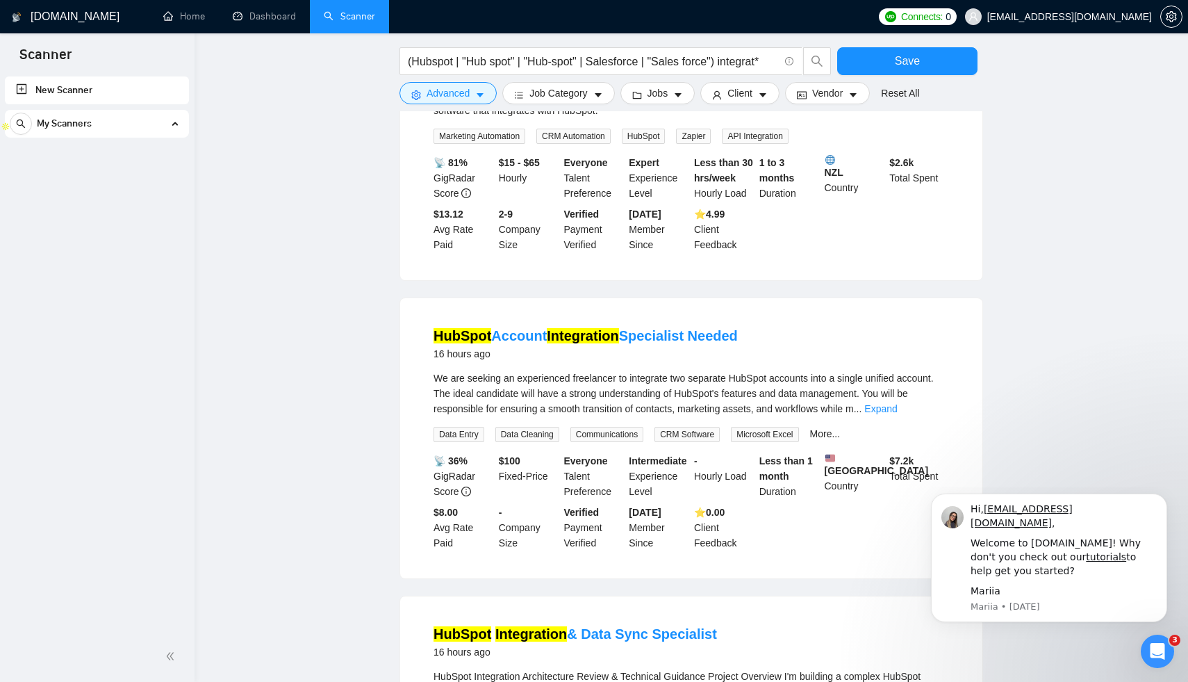
scroll to position [0, 0]
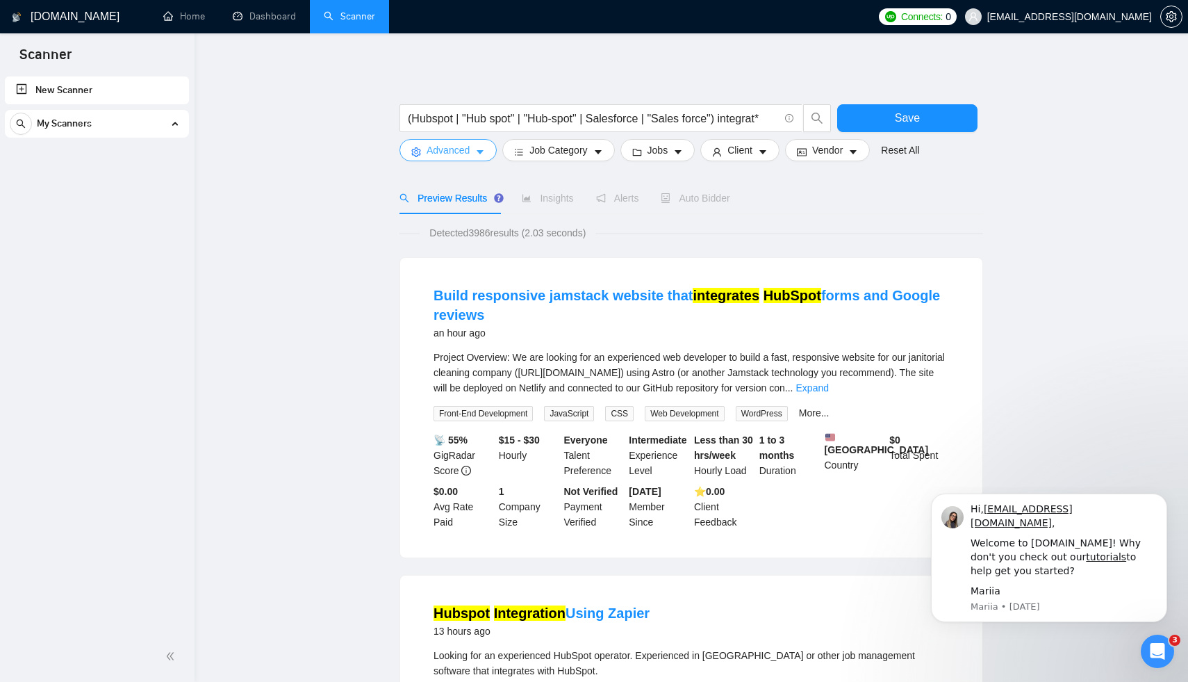
click at [473, 151] on button "Advanced" at bounding box center [447, 150] width 97 height 22
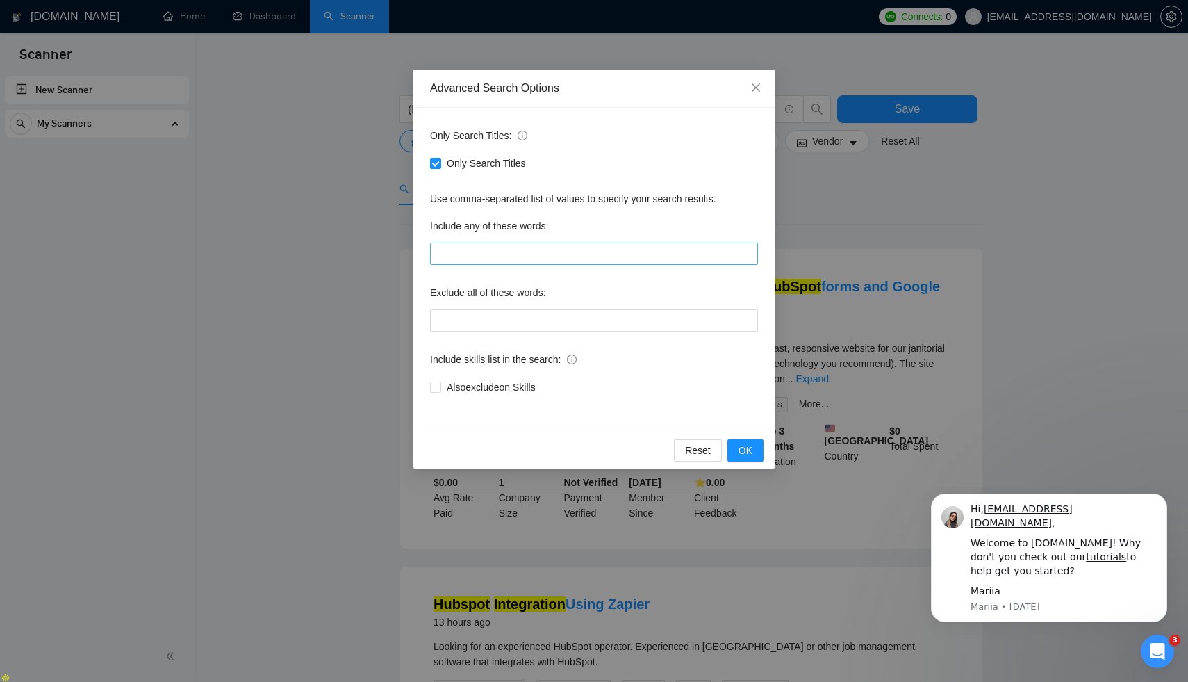
scroll to position [10, 0]
click at [734, 447] on button "OK" at bounding box center [745, 450] width 36 height 22
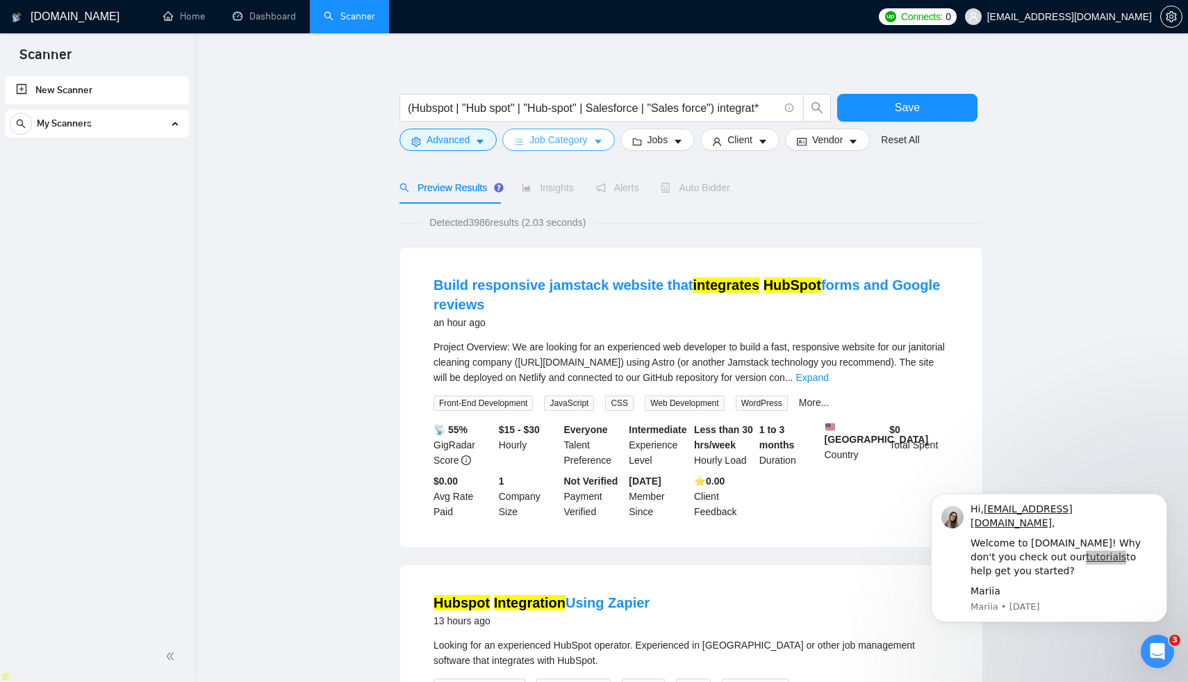
click at [572, 147] on button "Job Category" at bounding box center [558, 140] width 112 height 22
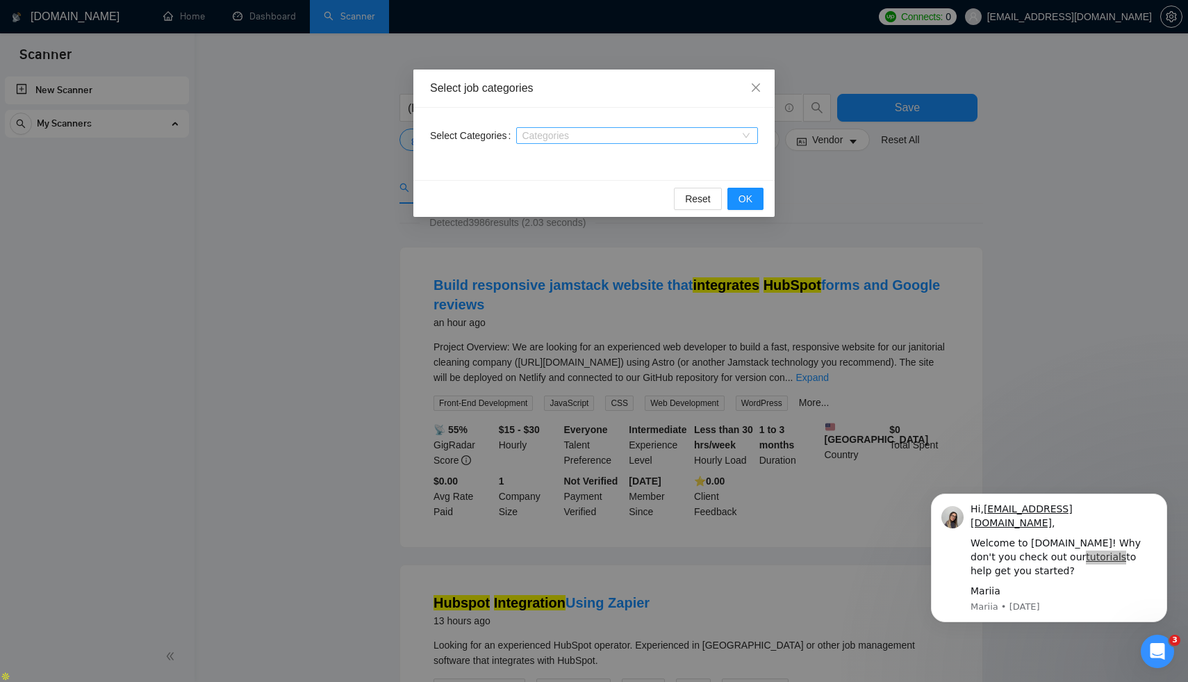
click at [591, 137] on div at bounding box center [630, 135] width 221 height 11
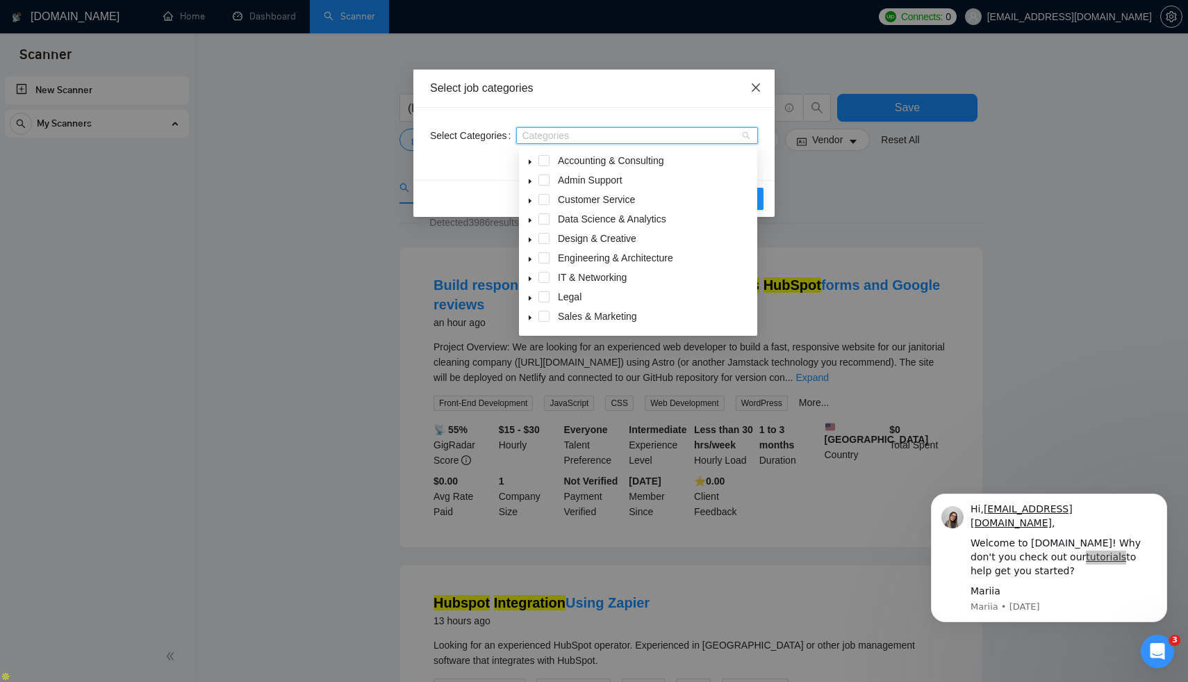
click at [757, 82] on icon "close" at bounding box center [755, 87] width 11 height 11
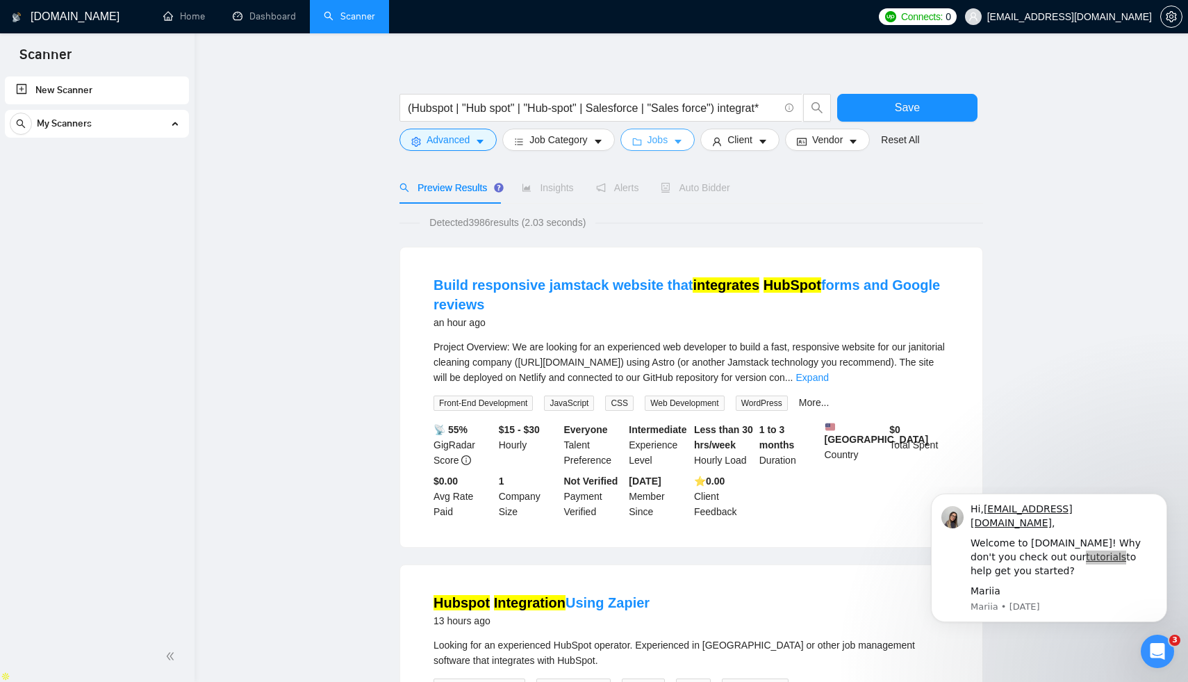
click at [664, 145] on span "Jobs" at bounding box center [658, 139] width 21 height 15
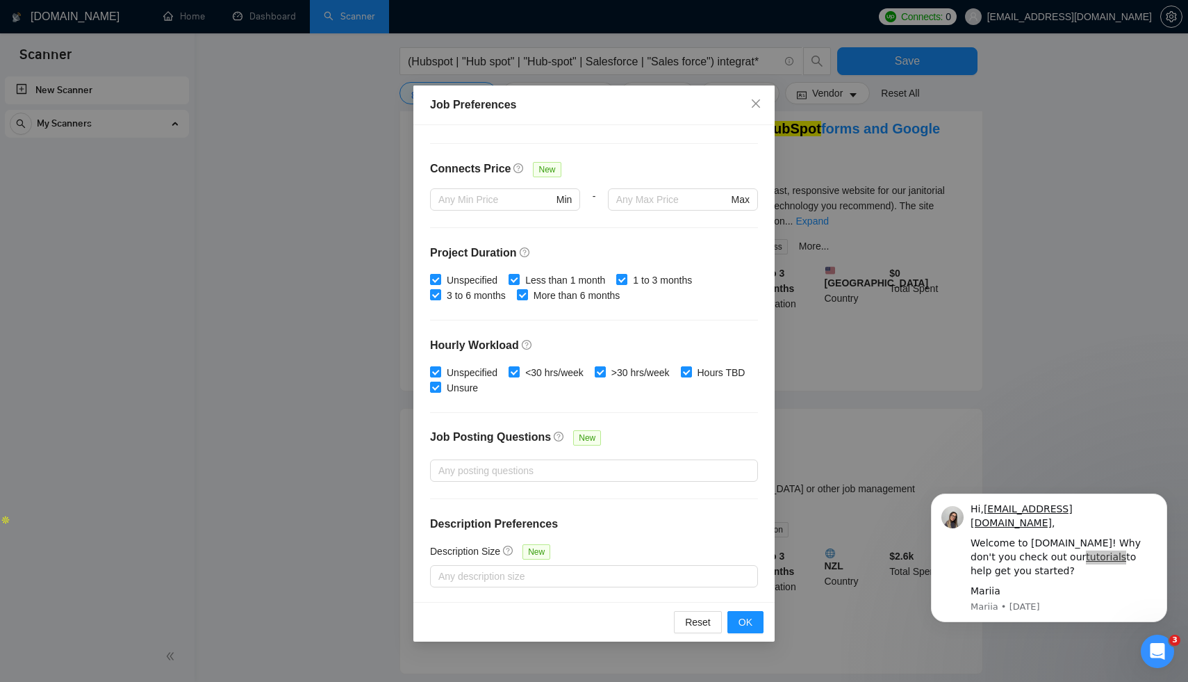
scroll to position [168, 0]
click at [746, 621] on span "OK" at bounding box center [746, 621] width 14 height 15
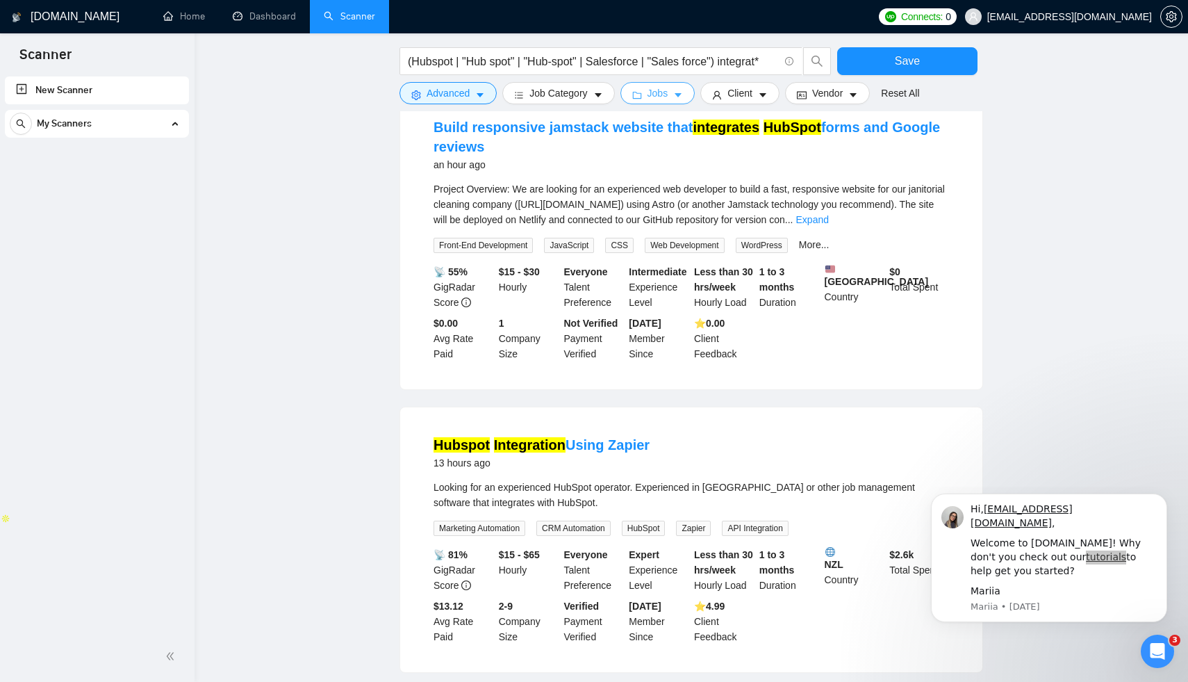
click at [673, 102] on button "Jobs" at bounding box center [657, 93] width 75 height 22
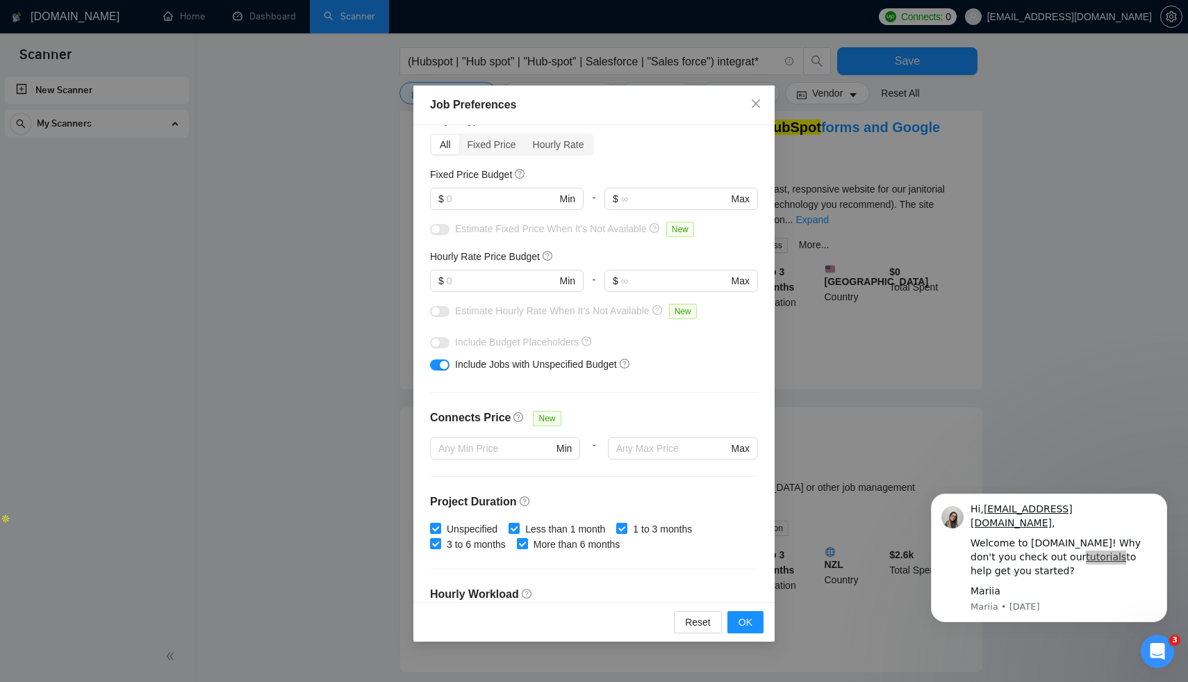
scroll to position [0, 0]
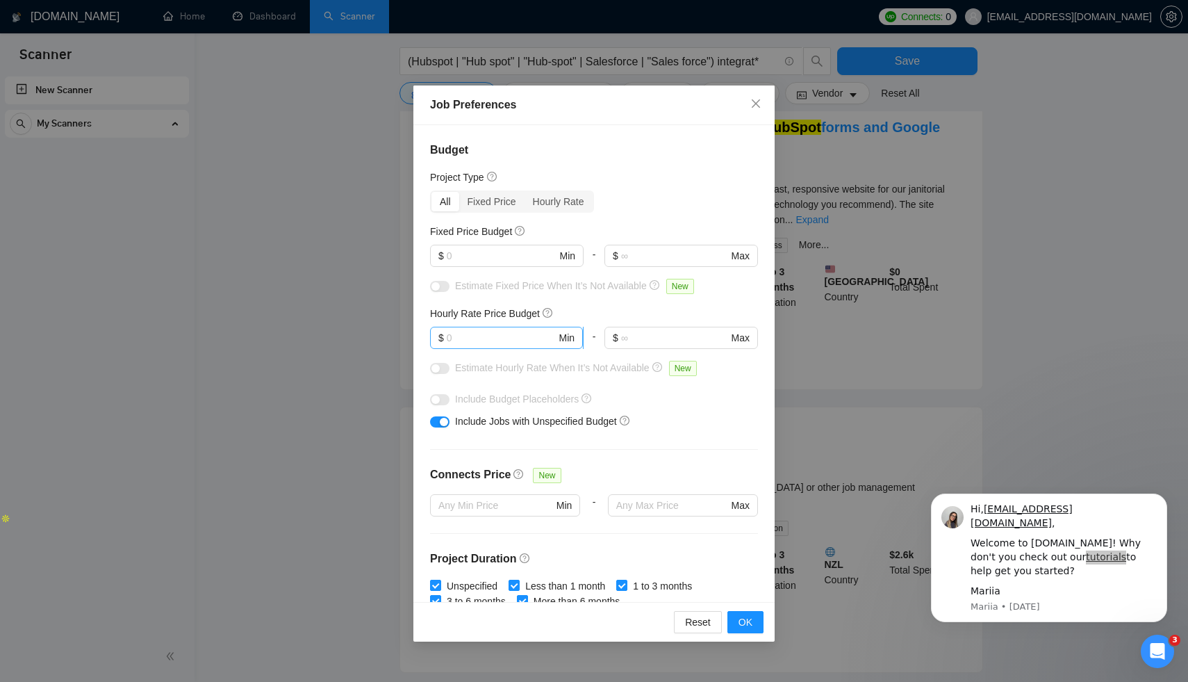
click at [557, 342] on span "$ Min" at bounding box center [506, 338] width 153 height 22
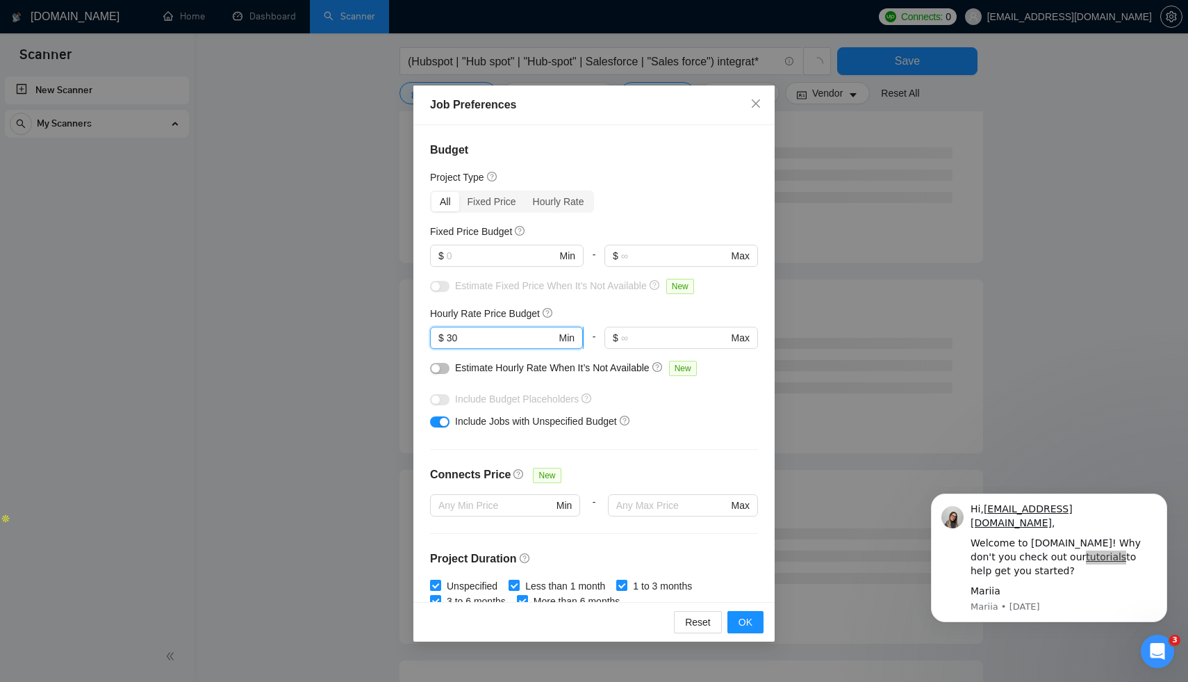
click at [513, 343] on input "30" at bounding box center [502, 337] width 110 height 15
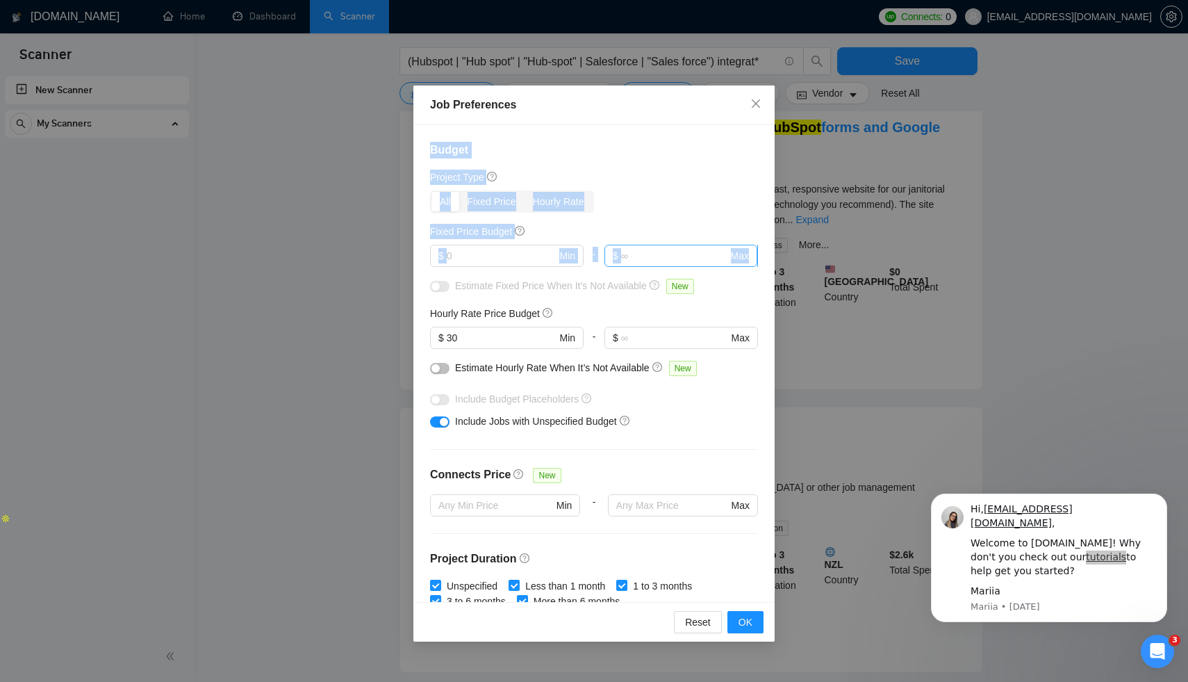
drag, startPoint x: 644, startPoint y: 109, endPoint x: 641, endPoint y: 263, distance: 153.6
click at [641, 264] on div "Job Preferences Budget Project Type All Fixed Price Hourly Rate Fixed Price Bud…" at bounding box center [593, 363] width 361 height 557
click at [754, 613] on button "OK" at bounding box center [745, 622] width 36 height 22
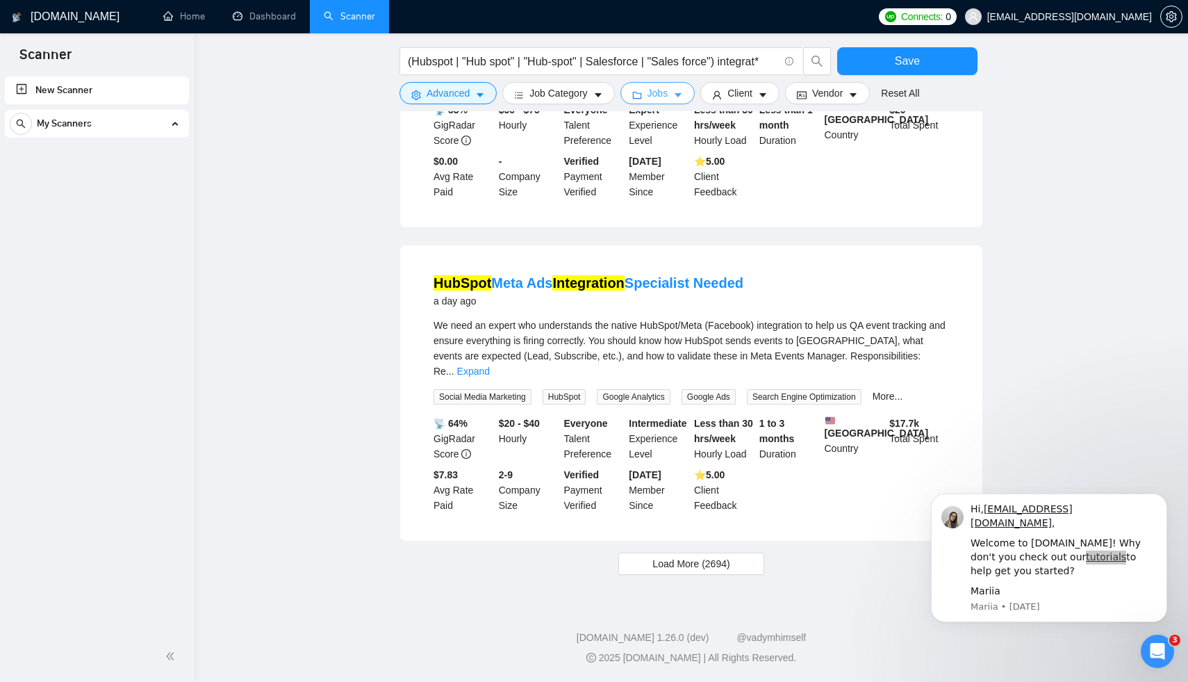
scroll to position [1205, 0]
click at [747, 554] on button "Load More (2694)" at bounding box center [690, 563] width 145 height 22
click at [799, 457] on div "1 to 3 months Duration" at bounding box center [789, 438] width 65 height 46
click at [490, 367] on link "Expand" at bounding box center [473, 370] width 33 height 11
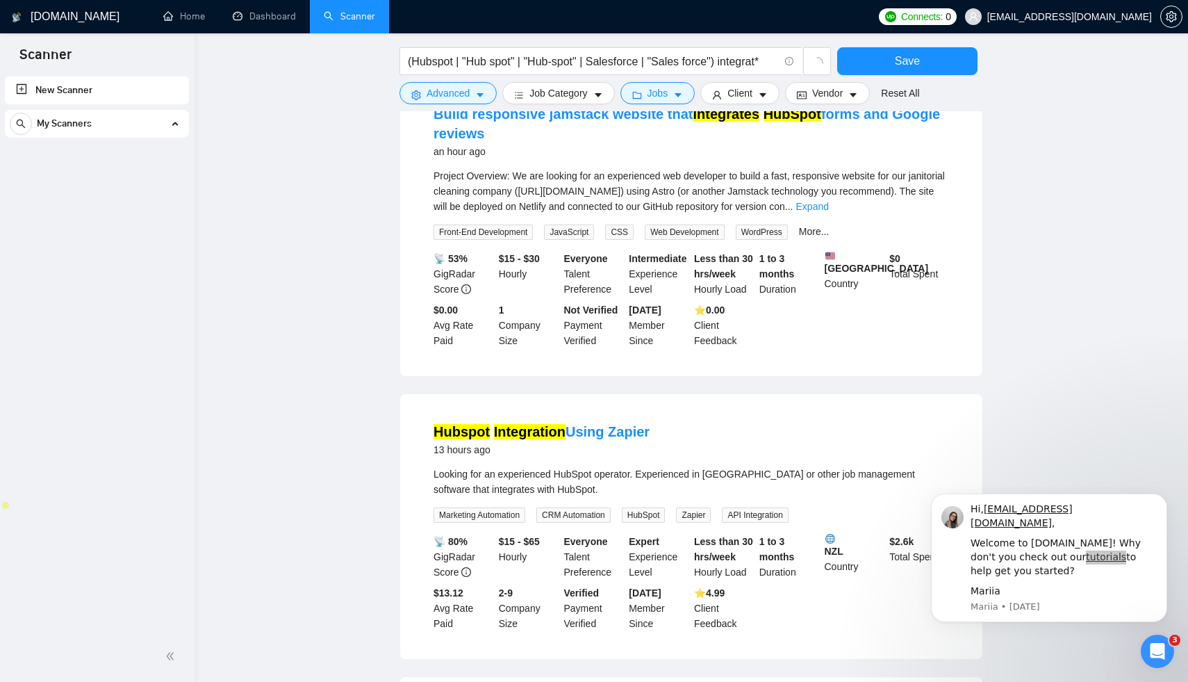
scroll to position [0, 0]
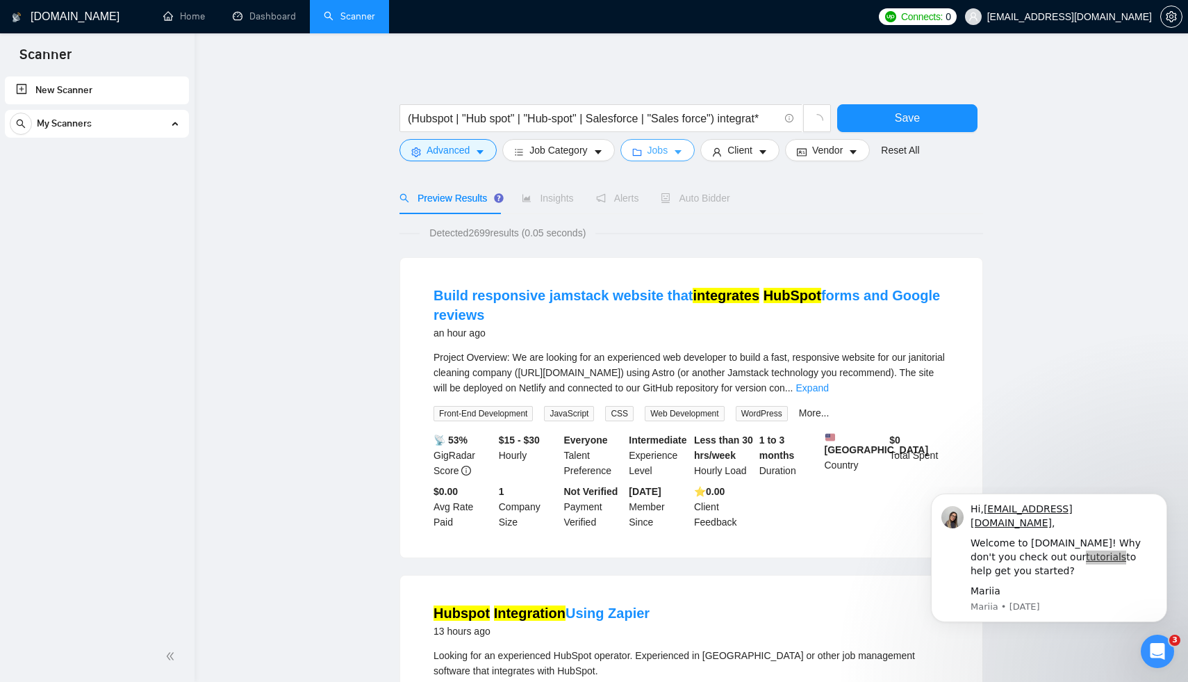
click at [668, 148] on span "Jobs" at bounding box center [658, 149] width 21 height 15
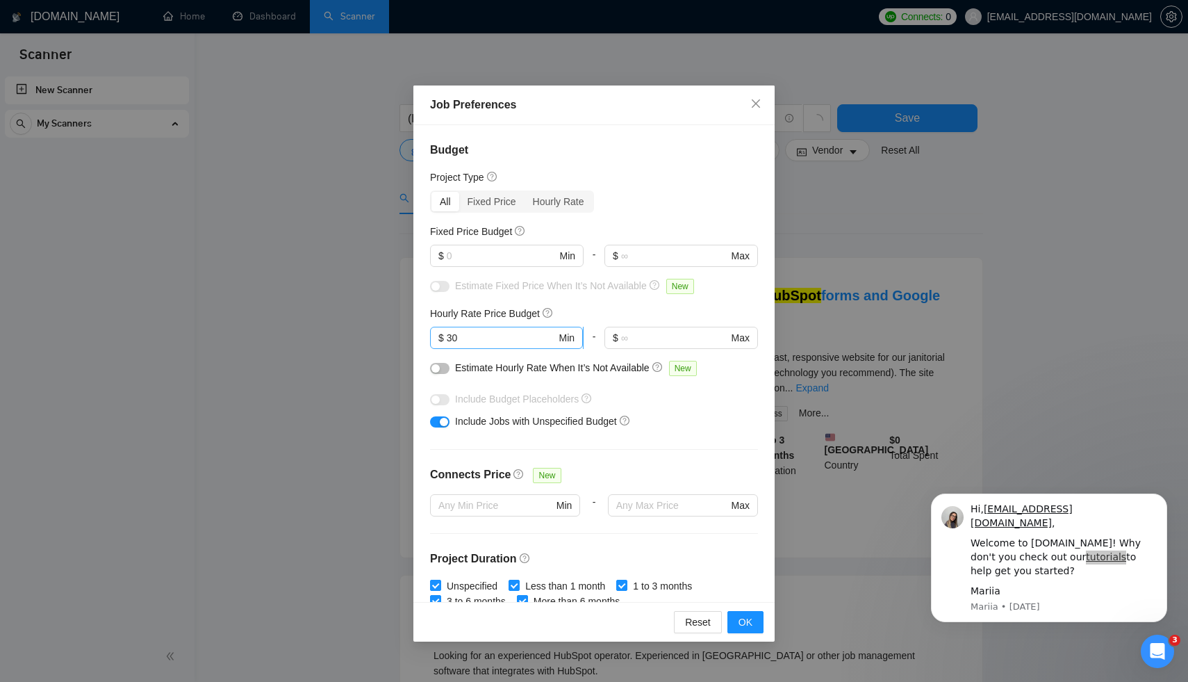
click at [454, 334] on input "30" at bounding box center [502, 337] width 110 height 15
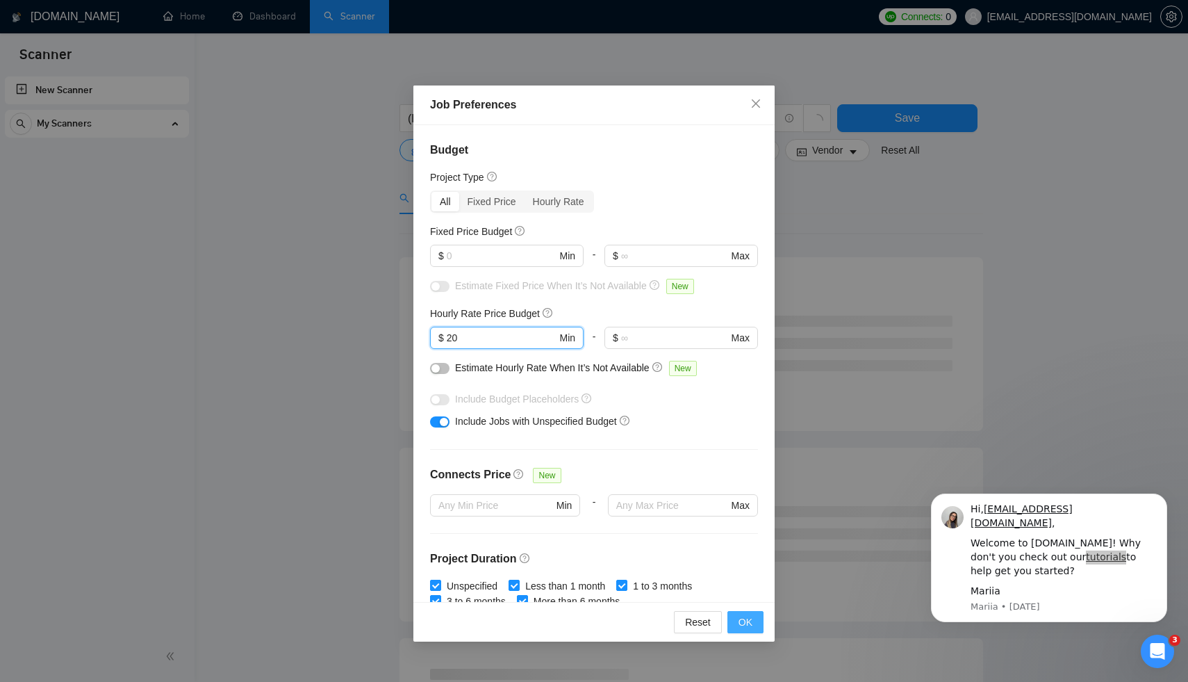
click at [744, 622] on span "OK" at bounding box center [746, 621] width 14 height 15
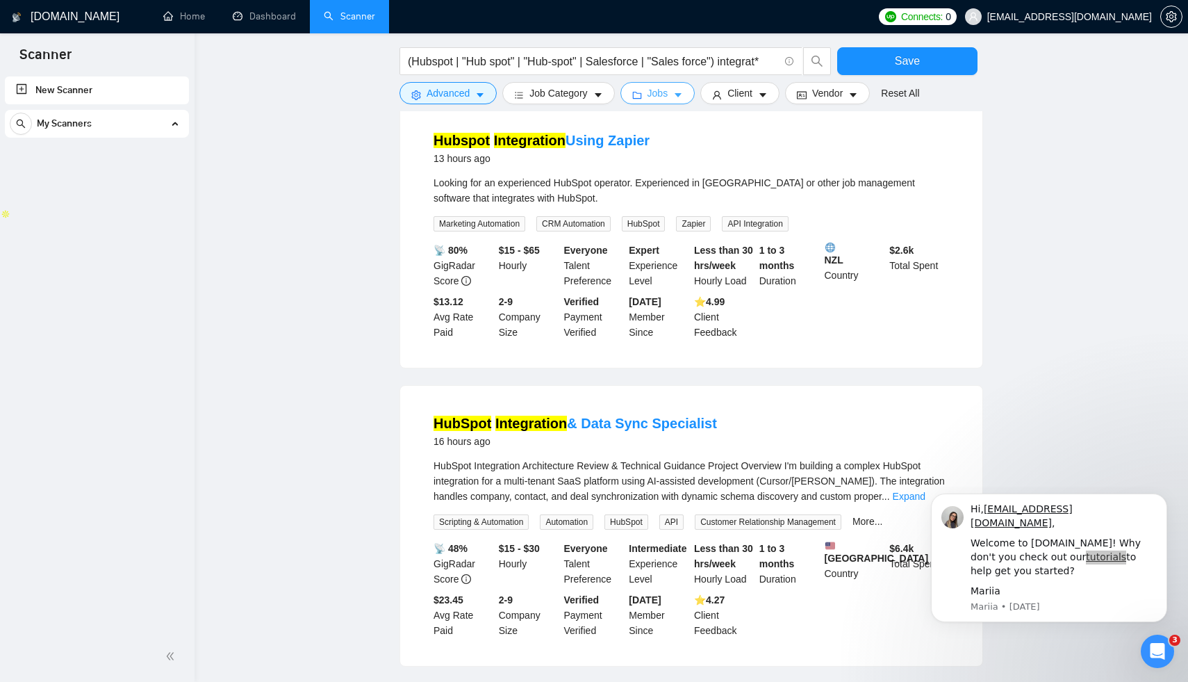
scroll to position [450, 0]
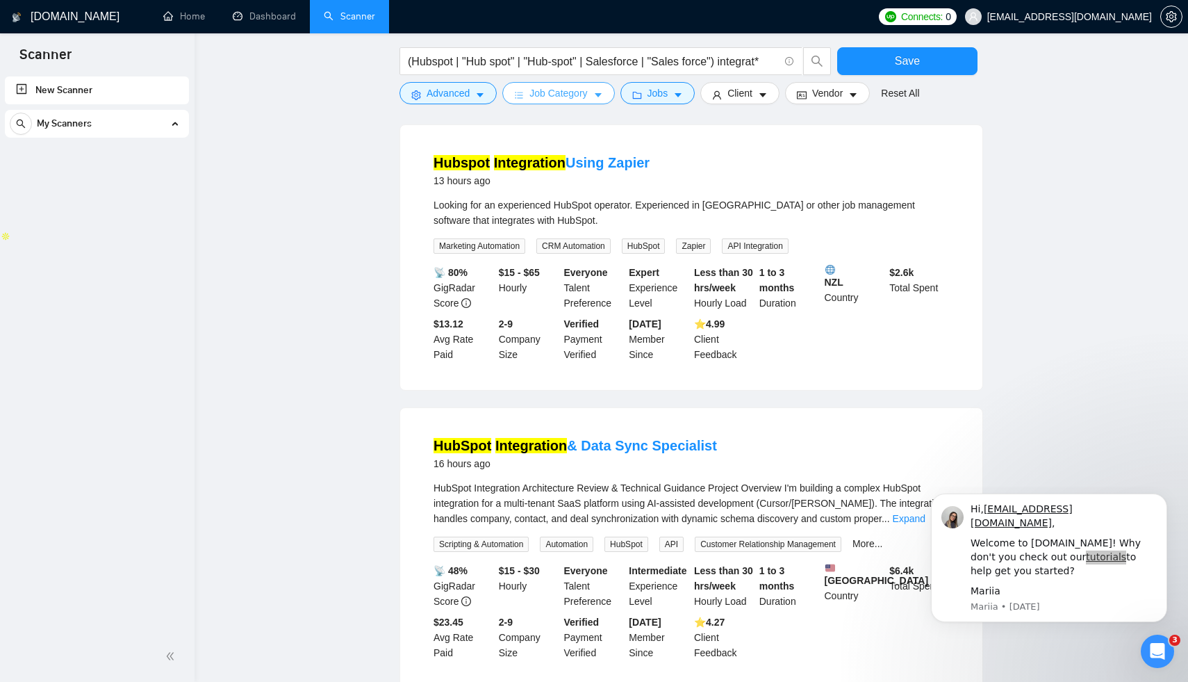
click at [554, 95] on span "Job Category" at bounding box center [558, 92] width 58 height 15
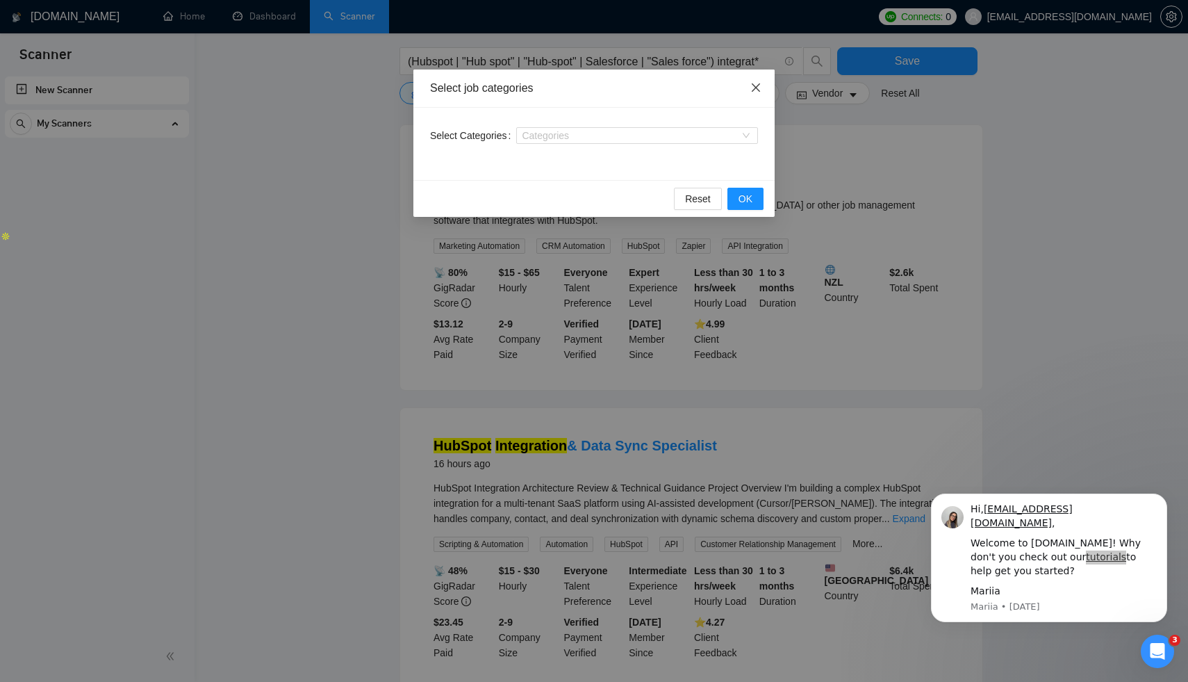
click at [757, 92] on icon "close" at bounding box center [755, 87] width 11 height 11
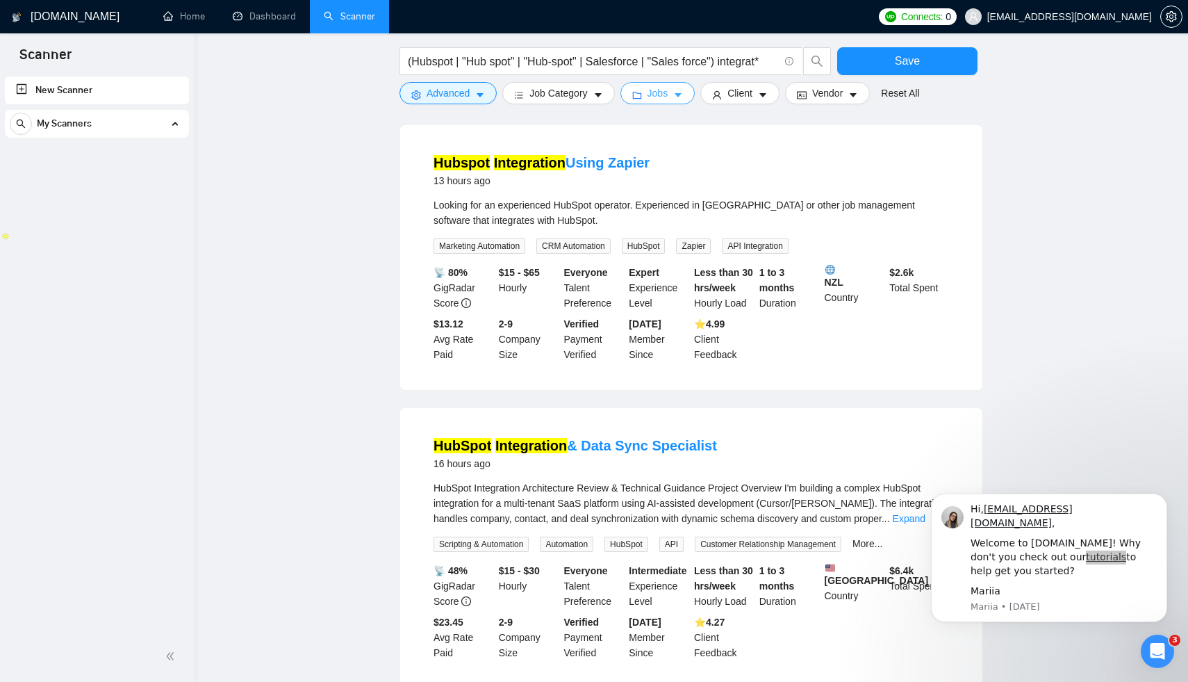
click at [666, 92] on span "Jobs" at bounding box center [658, 92] width 21 height 15
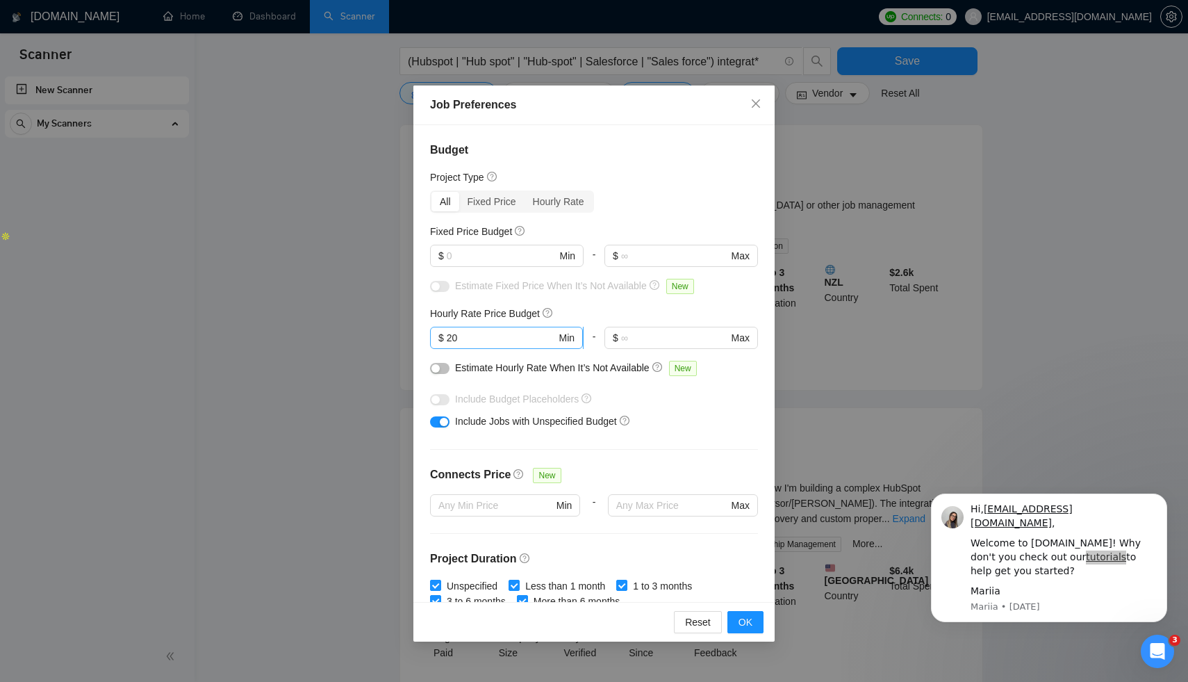
click at [459, 339] on input "20" at bounding box center [502, 337] width 110 height 15
click at [454, 338] on input "20" at bounding box center [502, 337] width 110 height 15
type input "30"
click at [741, 618] on span "OK" at bounding box center [746, 621] width 14 height 15
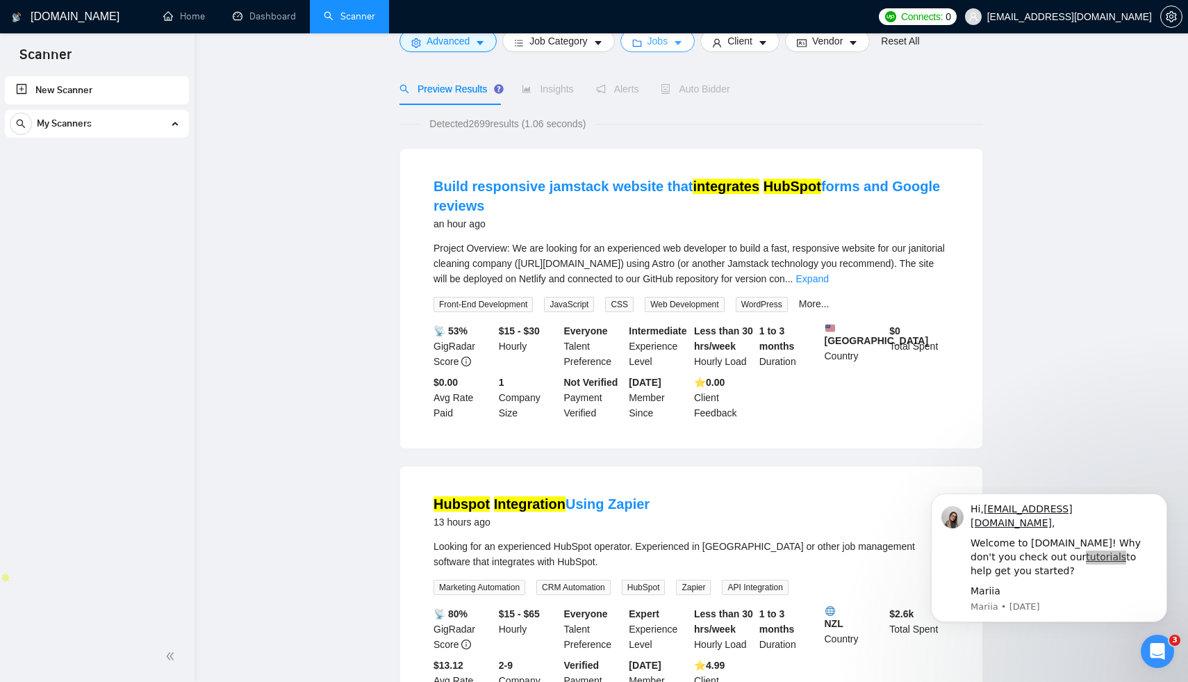
scroll to position [23, 0]
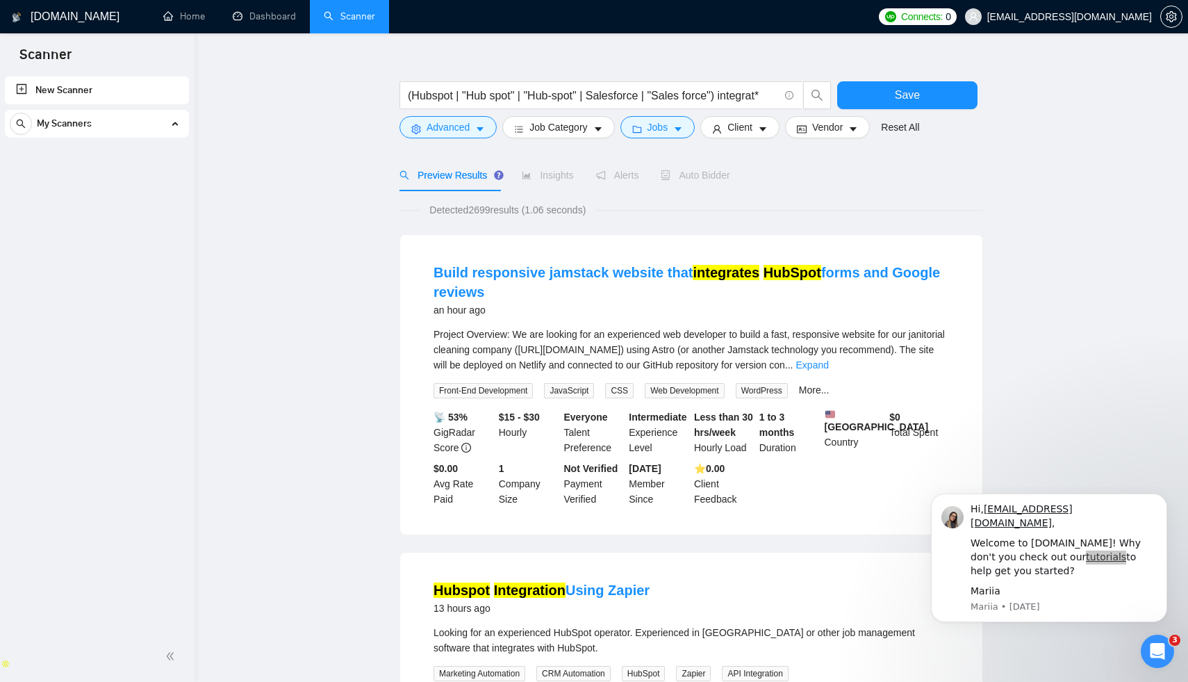
click at [559, 173] on span "Insights" at bounding box center [547, 175] width 51 height 11
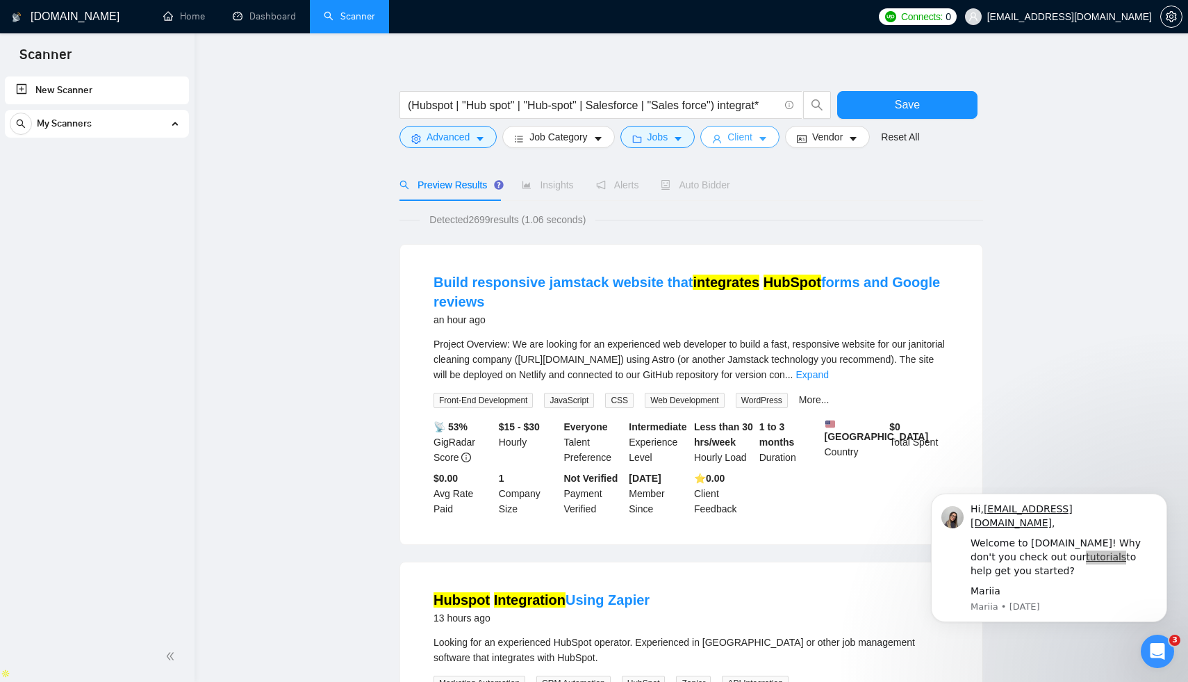
click at [752, 142] on span "Client" at bounding box center [739, 136] width 25 height 15
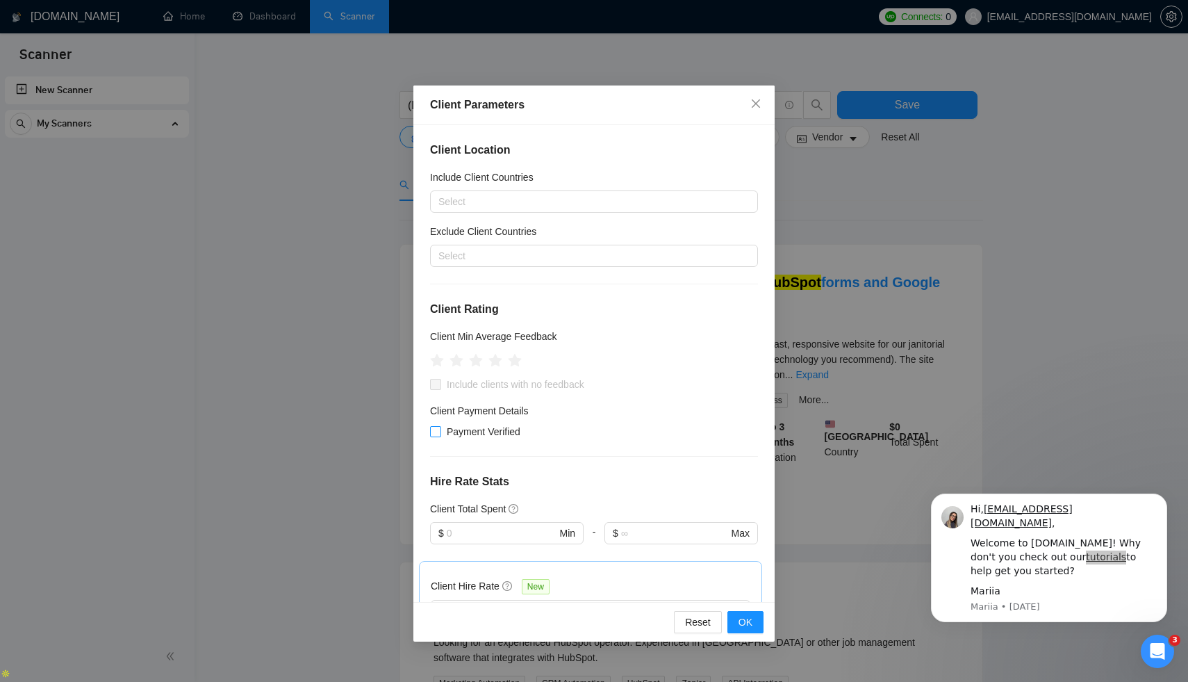
click at [451, 428] on span "Payment Verified" at bounding box center [483, 431] width 85 height 15
click at [440, 428] on input "Payment Verified" at bounding box center [435, 431] width 10 height 10
checkbox input "true"
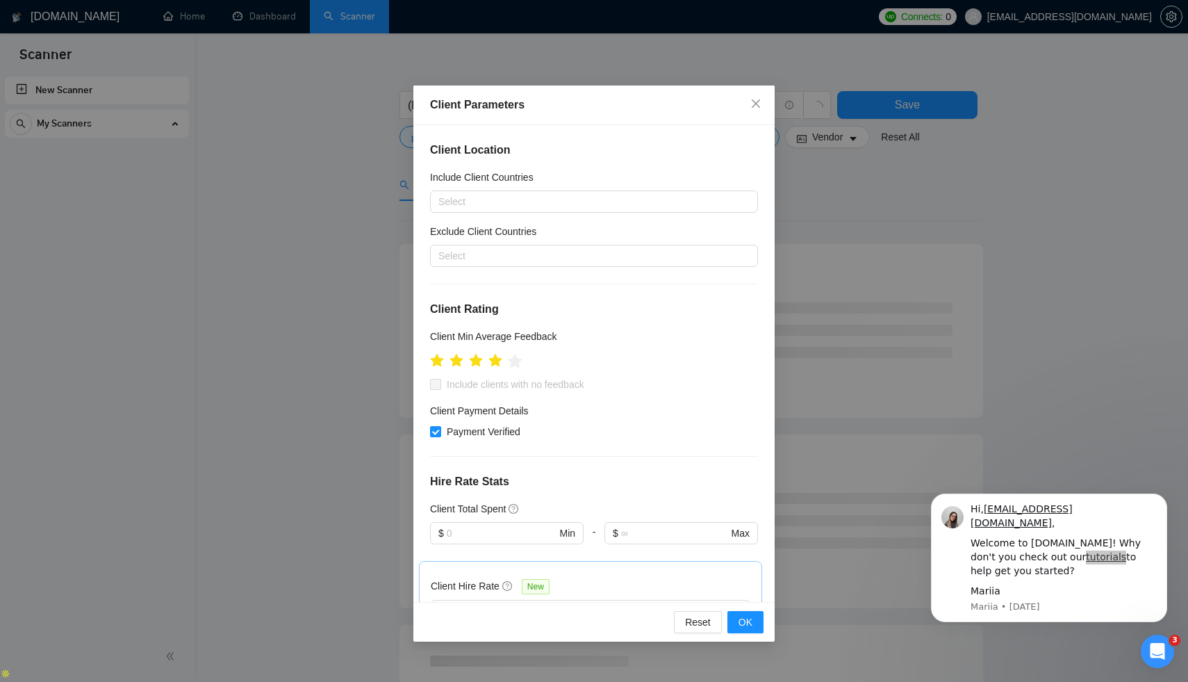
click at [510, 353] on div at bounding box center [511, 360] width 8 height 24
click at [492, 360] on icon "star" at bounding box center [495, 361] width 15 height 14
click at [510, 361] on icon "star" at bounding box center [515, 361] width 15 height 14
click at [490, 364] on icon "star" at bounding box center [495, 360] width 15 height 15
click at [472, 361] on icon "star" at bounding box center [476, 361] width 15 height 14
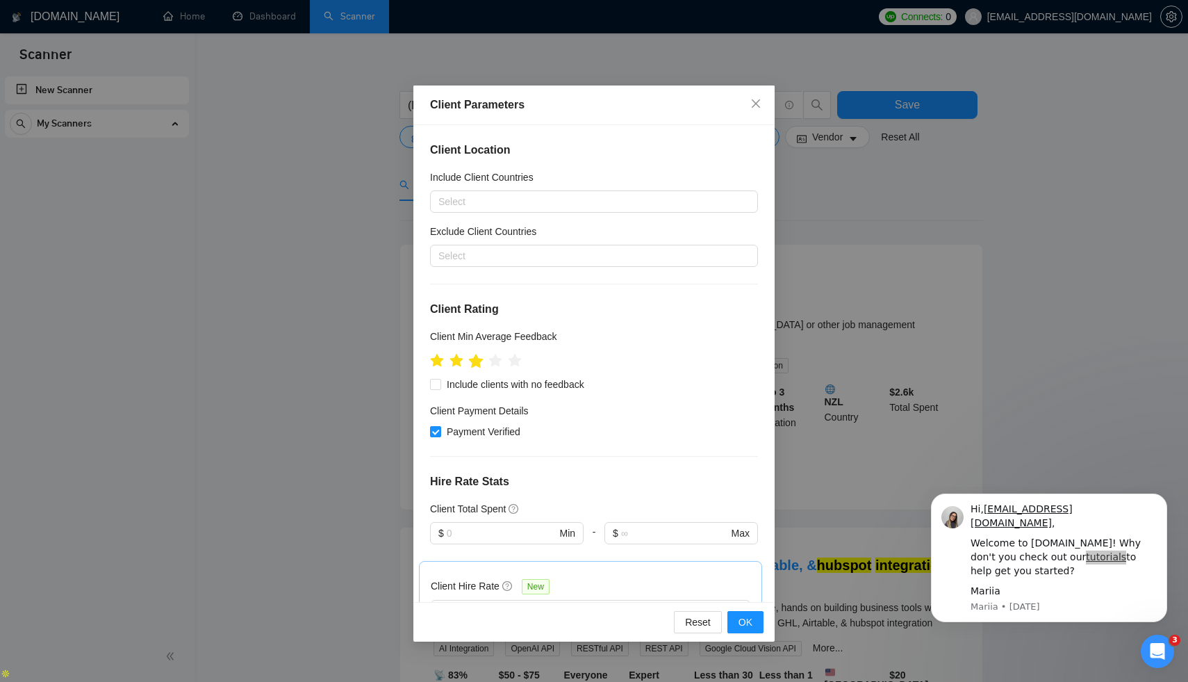
click at [479, 367] on icon "star" at bounding box center [476, 361] width 15 height 14
click at [463, 381] on span "Include clients with no feedback" at bounding box center [515, 384] width 149 height 15
click at [440, 381] on input "Include clients with no feedback" at bounding box center [435, 384] width 10 height 10
checkbox input "true"
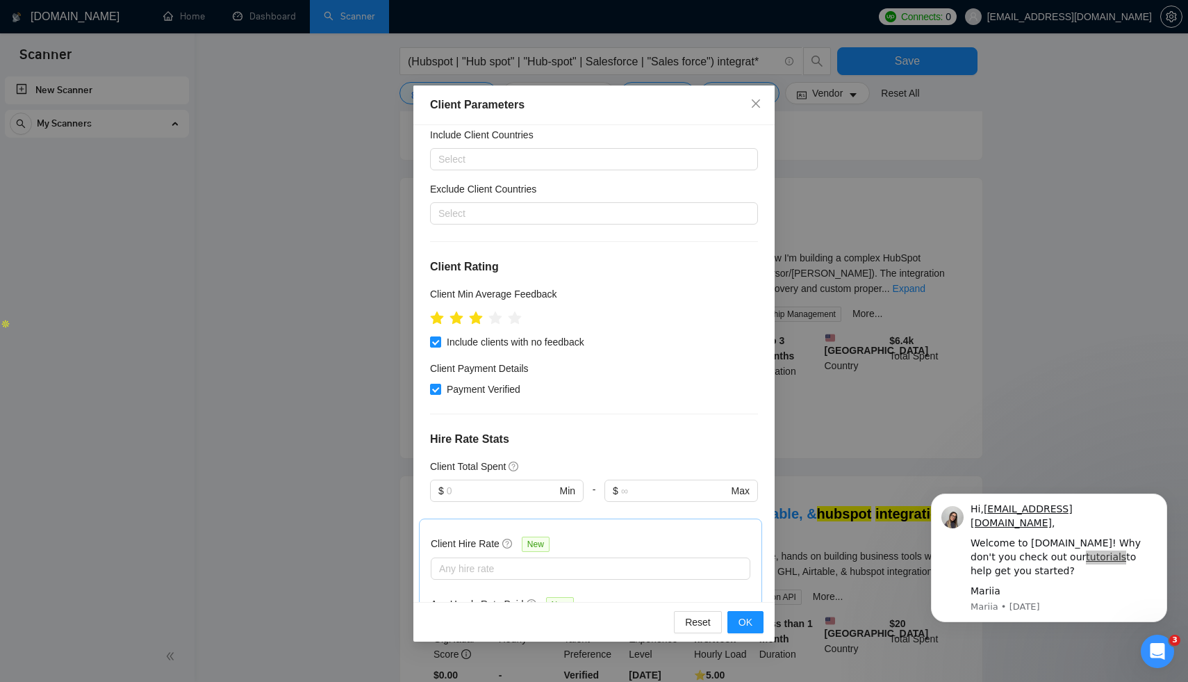
scroll to position [0, 0]
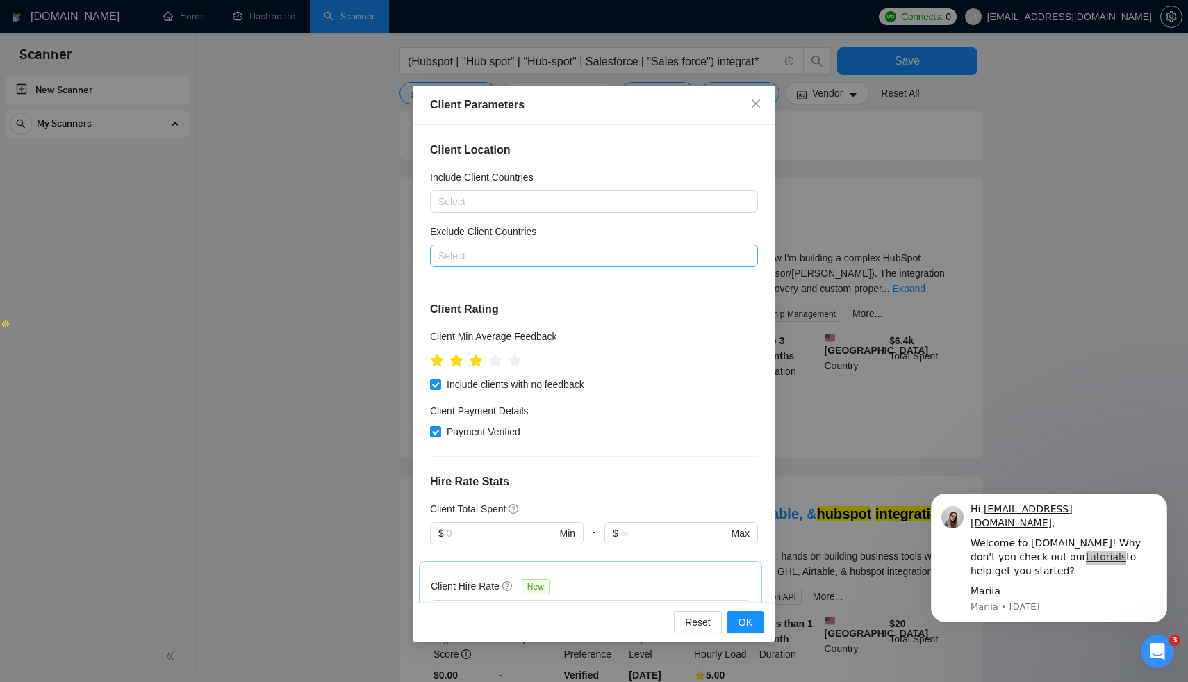
click at [528, 254] on div at bounding box center [587, 255] width 307 height 17
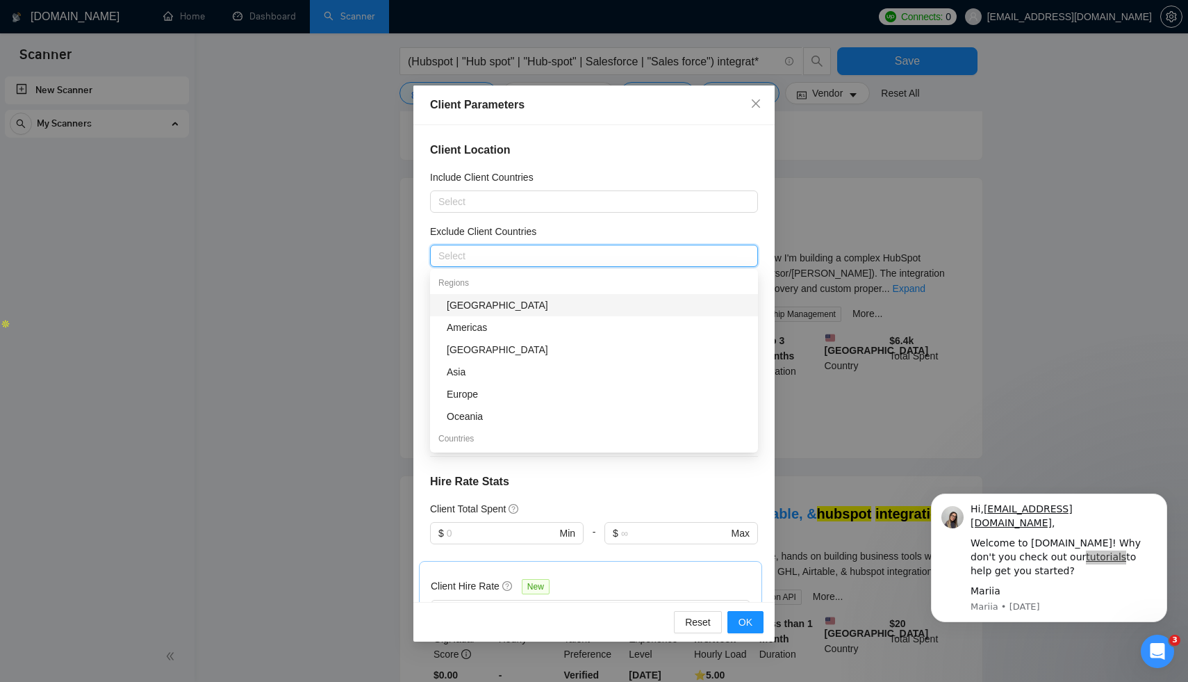
type input "o"
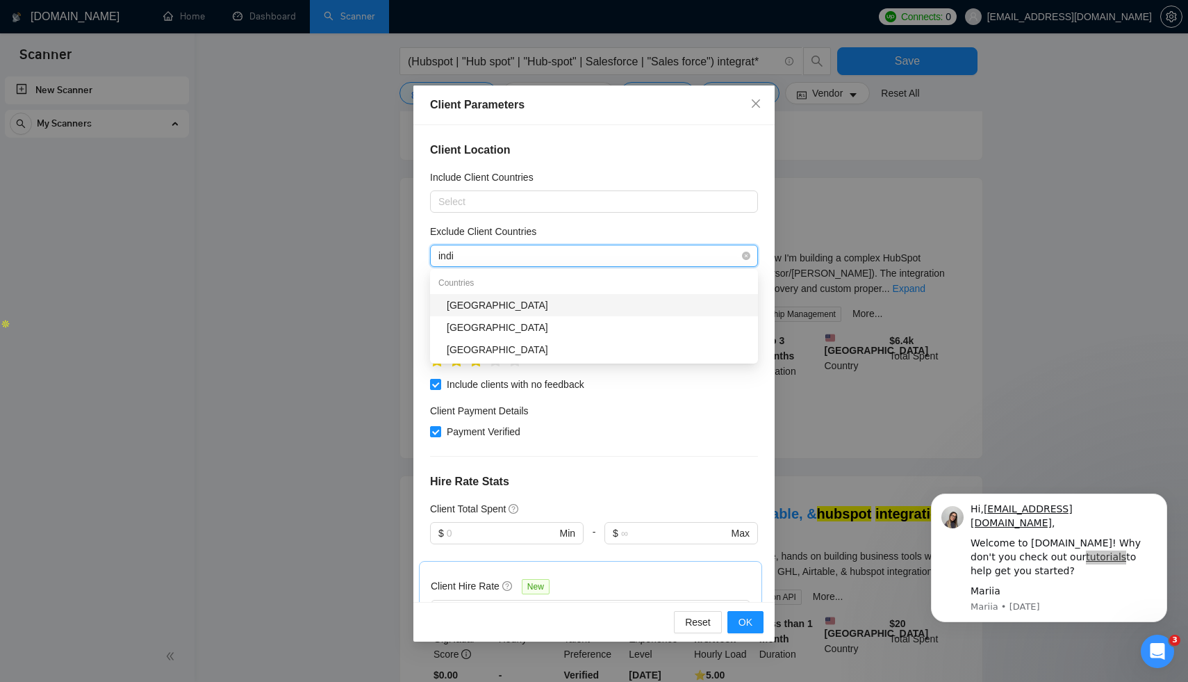
type input "india"
click at [519, 311] on div "India" at bounding box center [598, 304] width 303 height 15
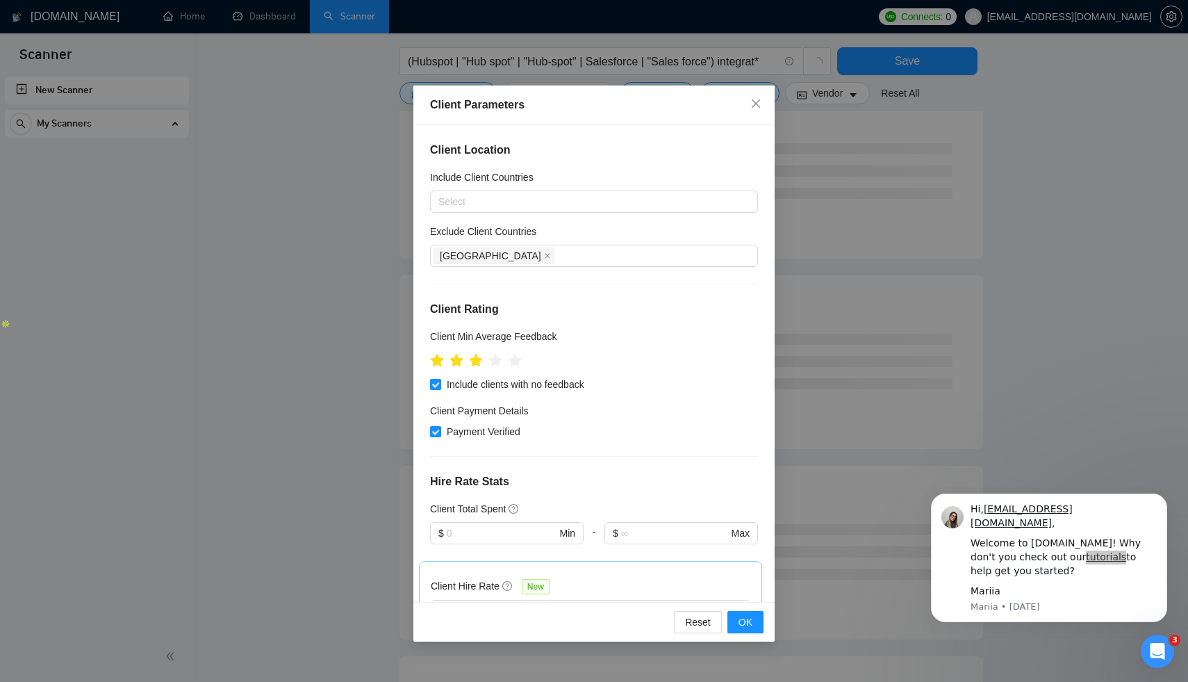
click at [625, 231] on div "Exclude Client Countries" at bounding box center [594, 234] width 328 height 21
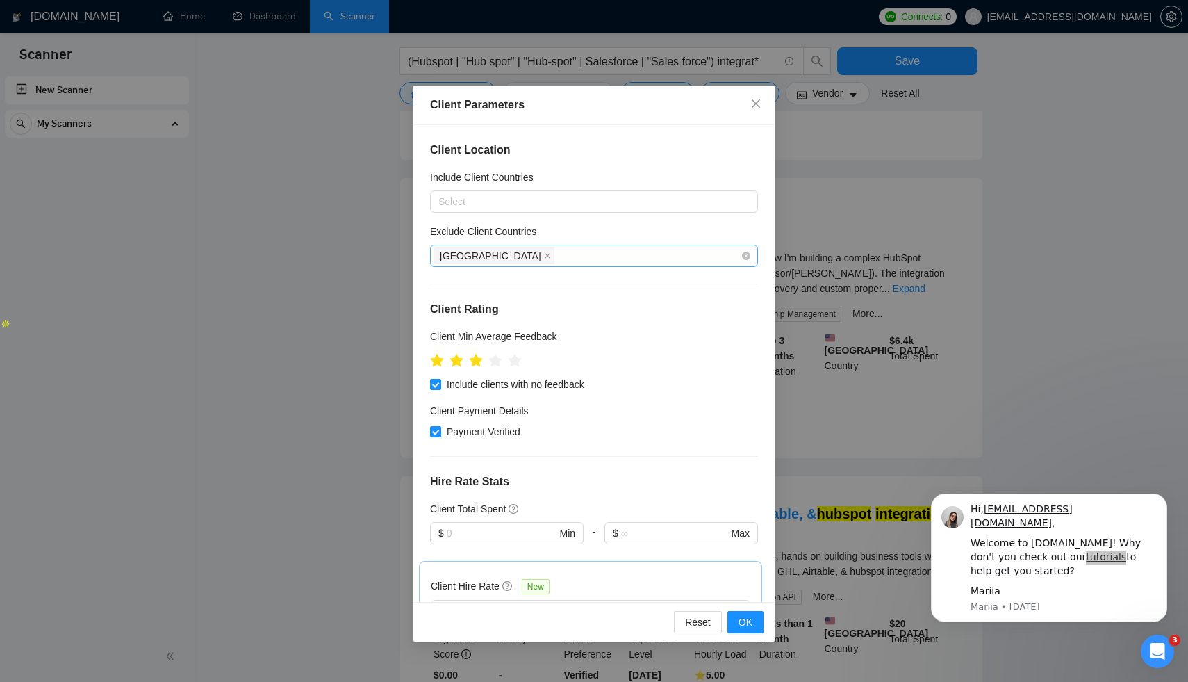
click at [546, 261] on div "India" at bounding box center [587, 255] width 307 height 19
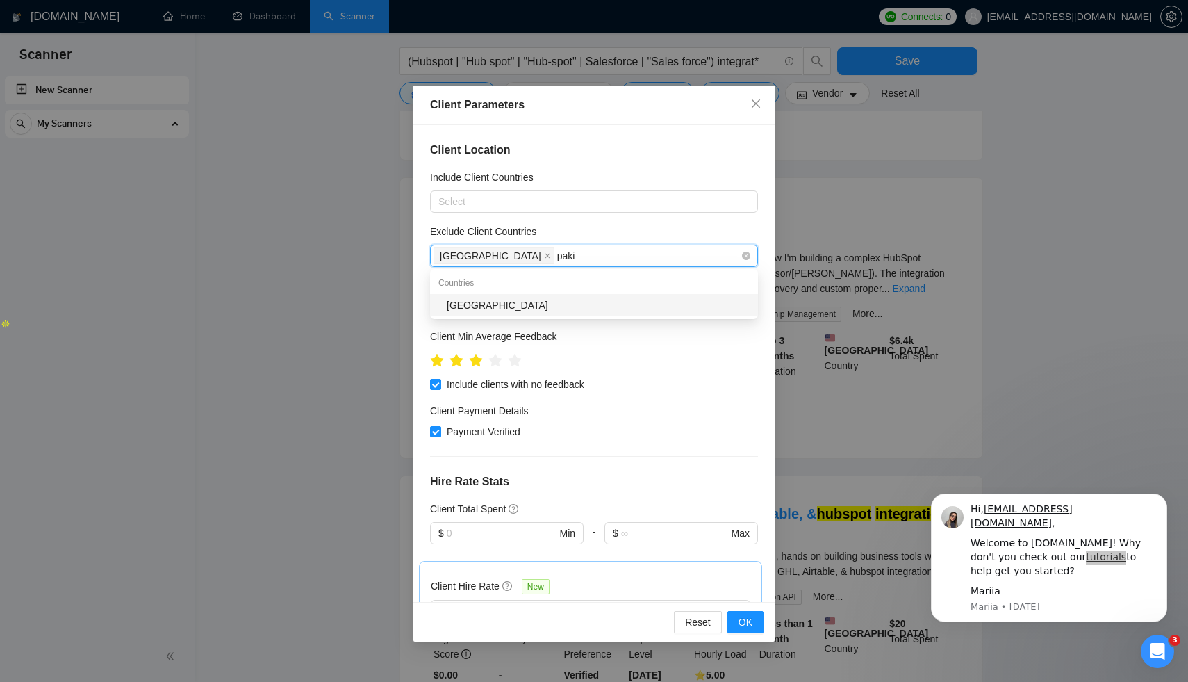
type input "pakis"
click at [509, 313] on div "Pakistan" at bounding box center [594, 305] width 328 height 22
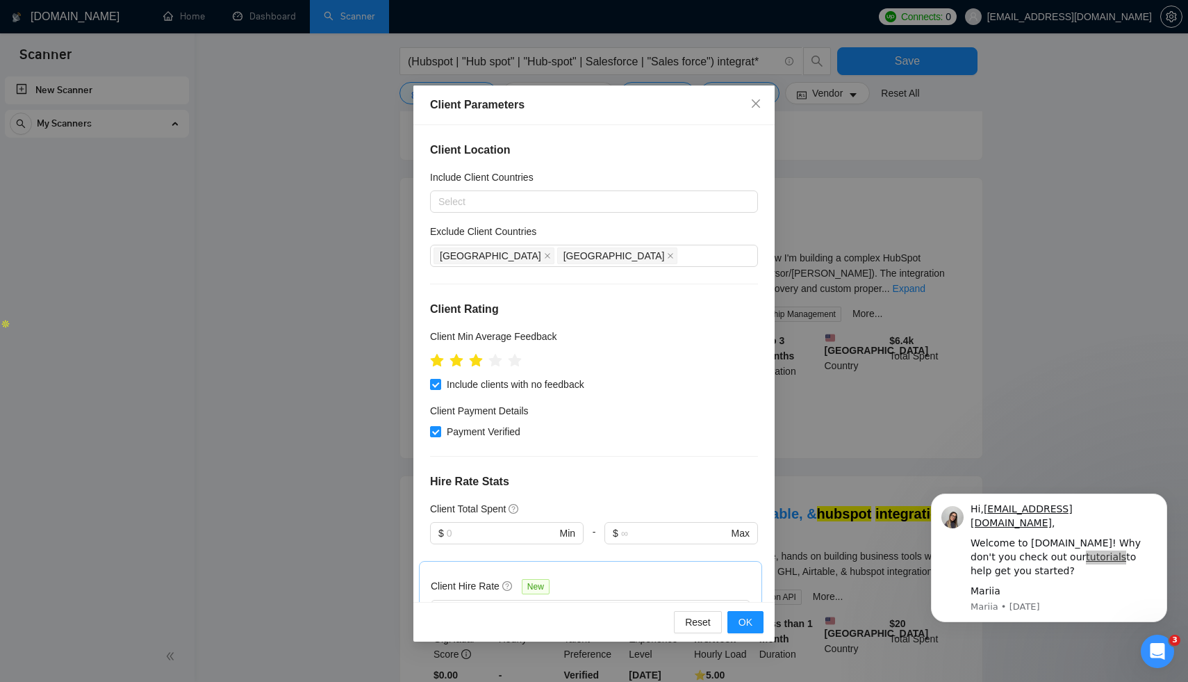
click at [629, 606] on div "Reset OK" at bounding box center [593, 622] width 361 height 40
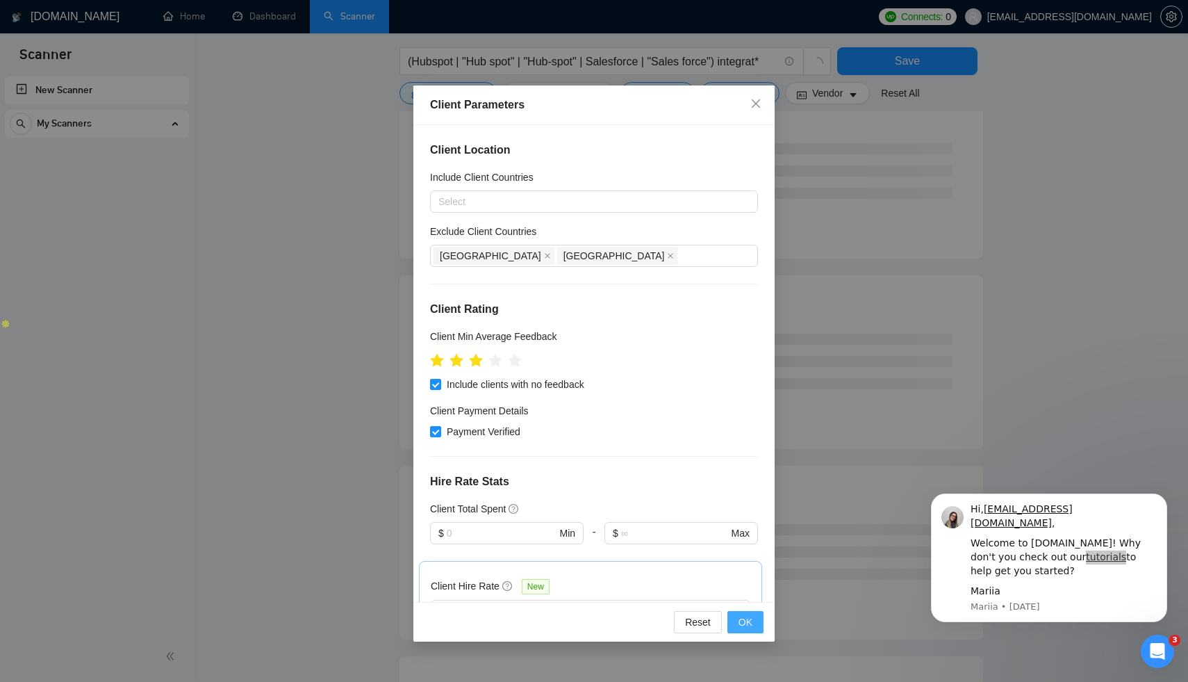
click at [741, 620] on span "OK" at bounding box center [746, 621] width 14 height 15
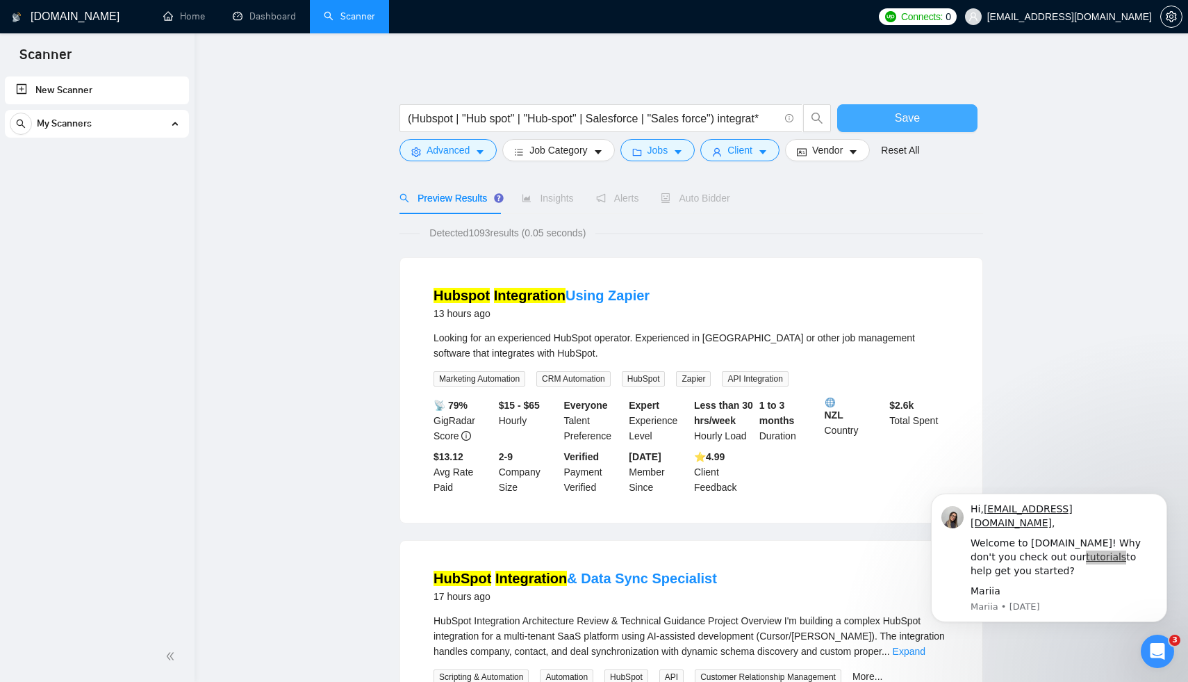
click at [878, 112] on button "Save" at bounding box center [907, 118] width 140 height 28
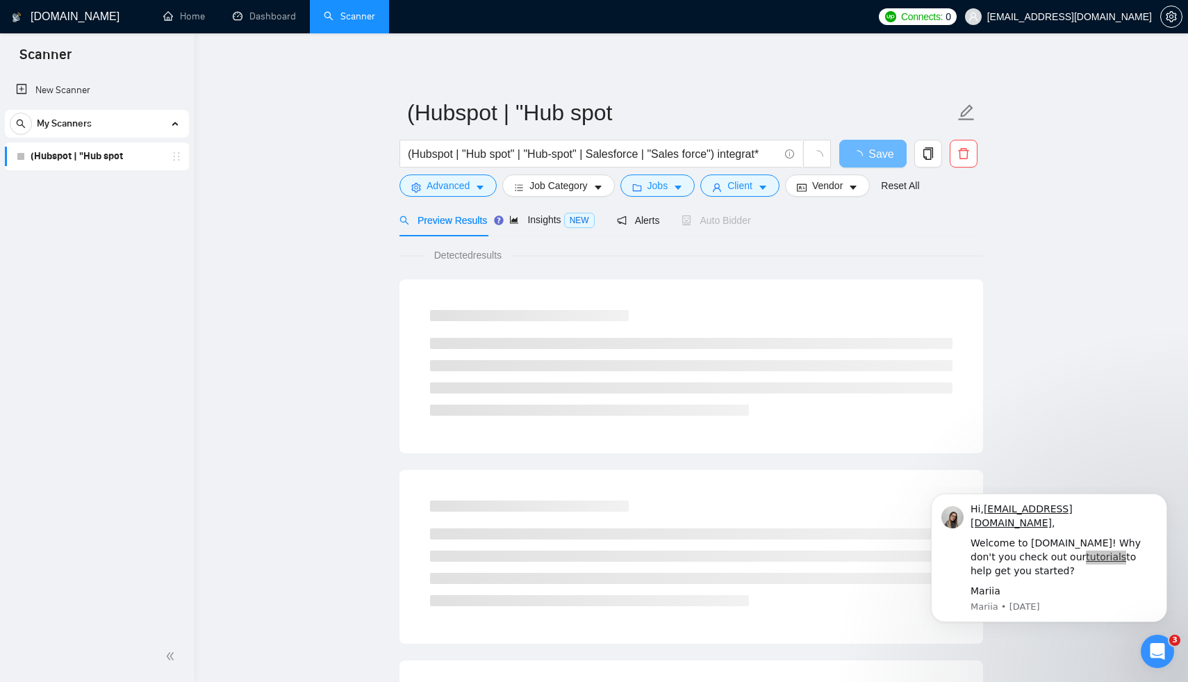
click at [105, 156] on link "(Hubspot | "Hub spot" at bounding box center [97, 156] width 132 height 28
click at [102, 160] on link "(Hubspot | "Hub spot" at bounding box center [97, 156] width 132 height 28
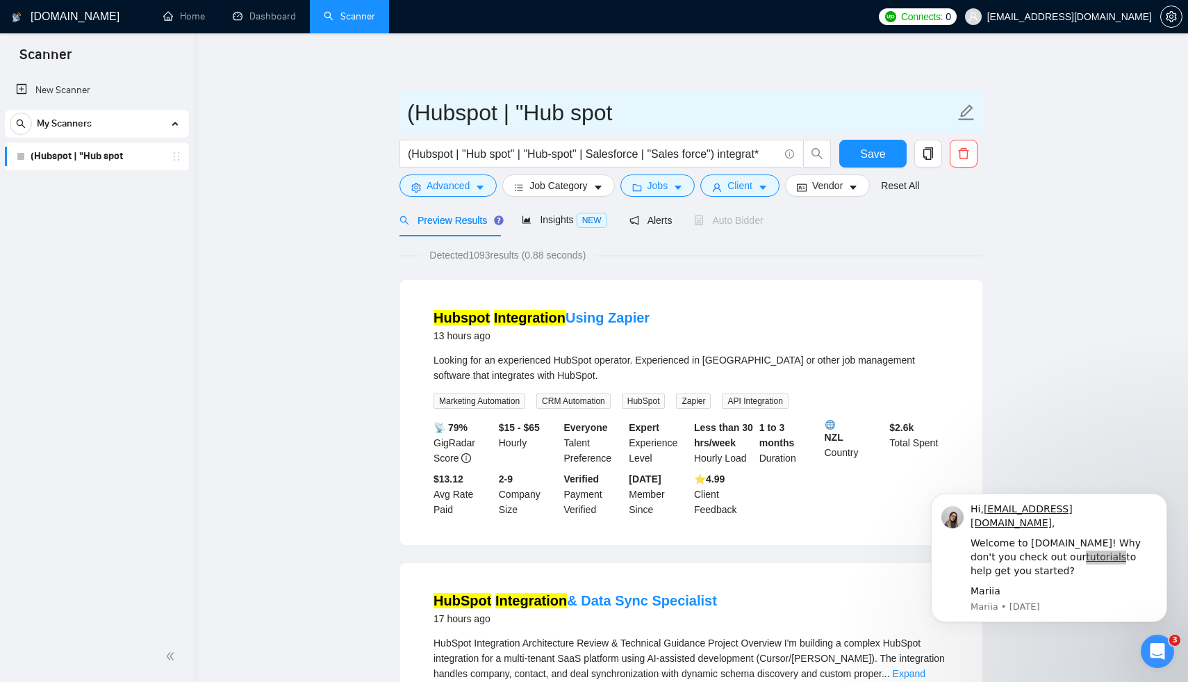
click at [966, 113] on icon "edit" at bounding box center [967, 112] width 16 height 16
drag, startPoint x: 500, startPoint y: 114, endPoint x: 637, endPoint y: 118, distance: 137.6
click at [636, 118] on input "(Hubspot | "Hub spot" at bounding box center [680, 112] width 547 height 35
type input "("
type input "A"
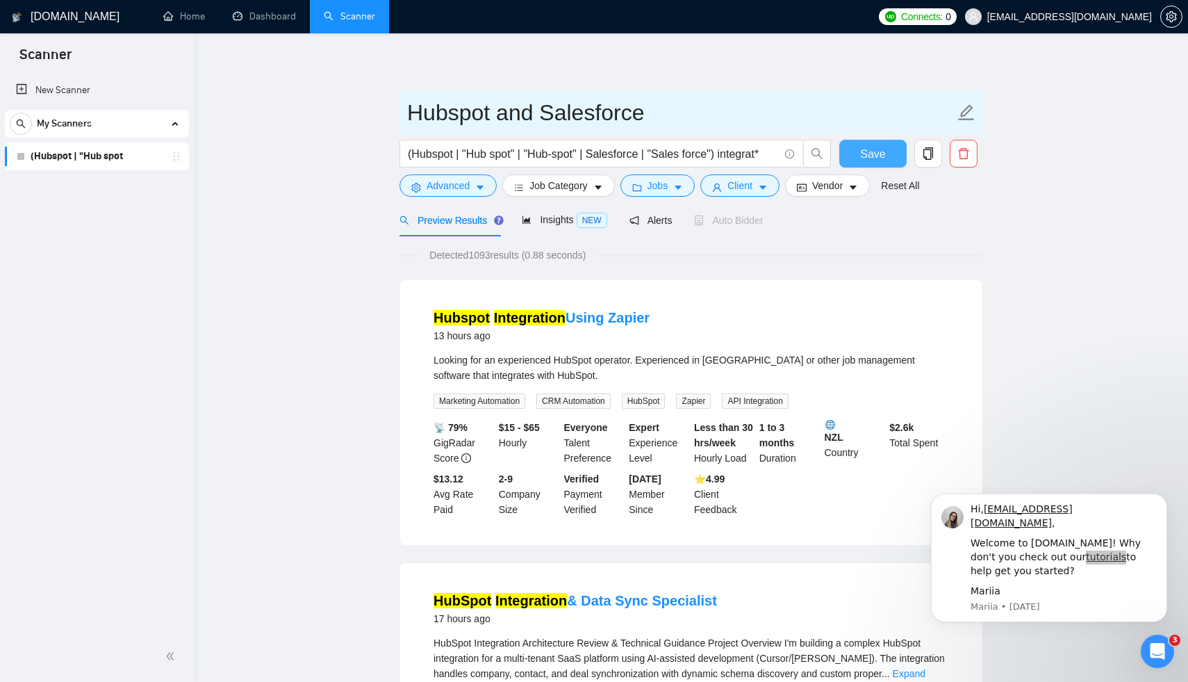
type input "Hubspot and Salesforce"
click at [868, 158] on span "Save" at bounding box center [872, 153] width 25 height 17
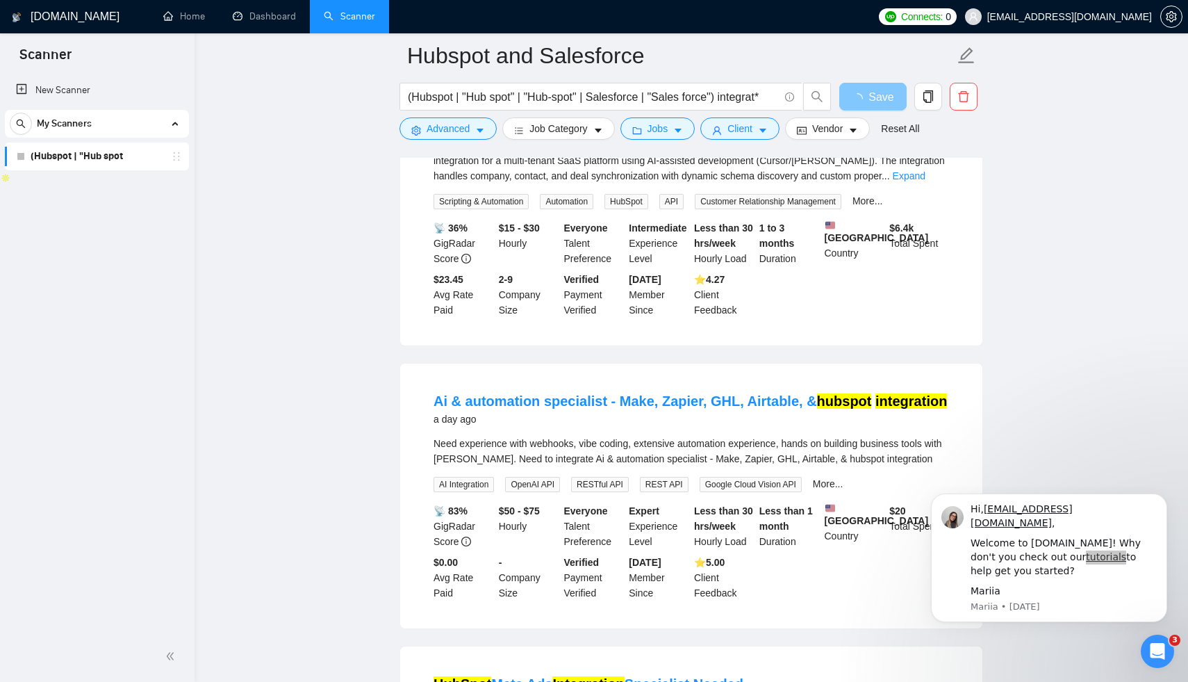
scroll to position [513, 0]
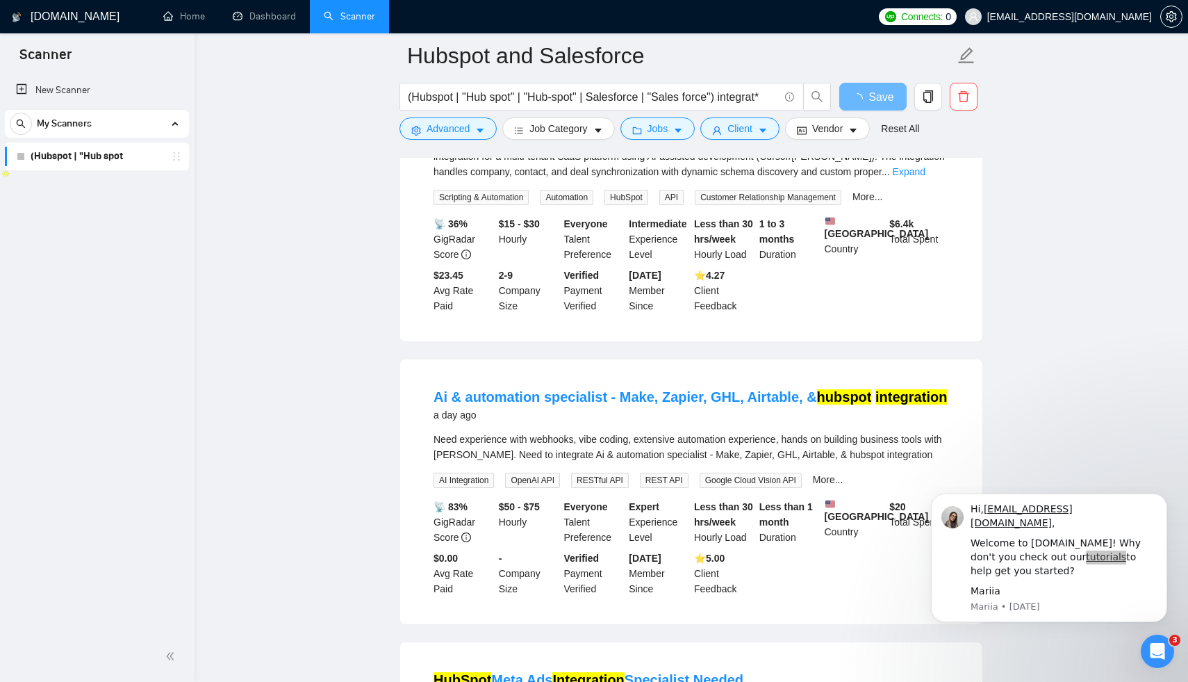
click at [597, 419] on div "a day ago" at bounding box center [690, 414] width 513 height 17
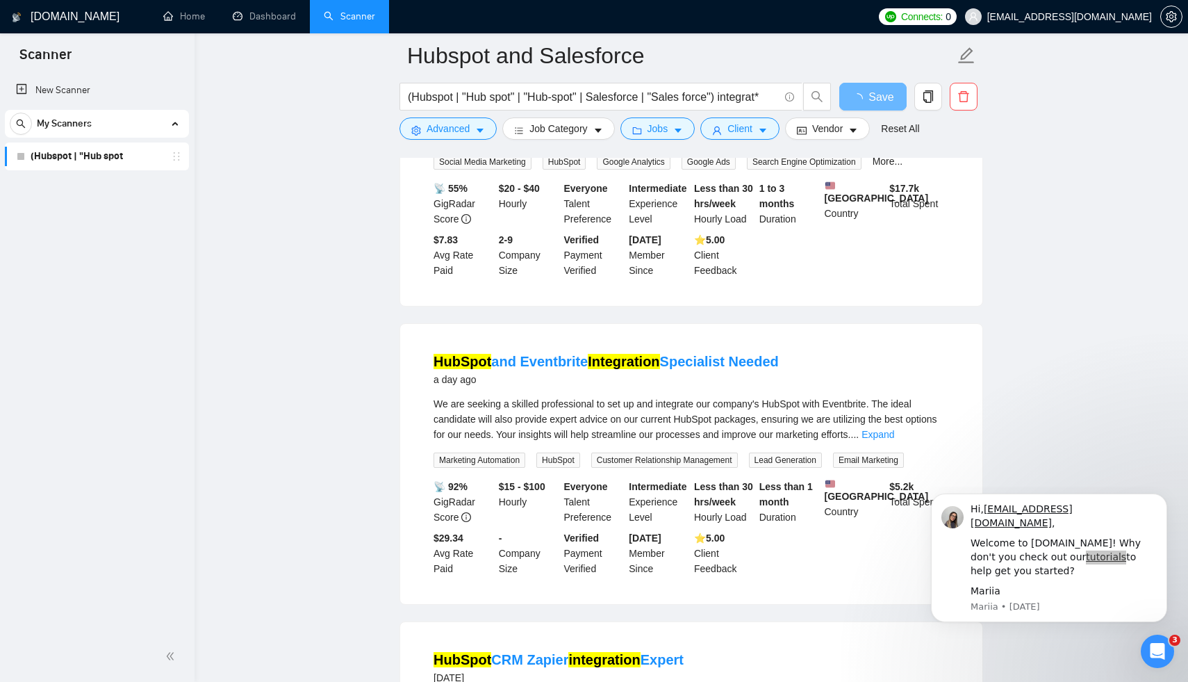
scroll to position [1322, 0]
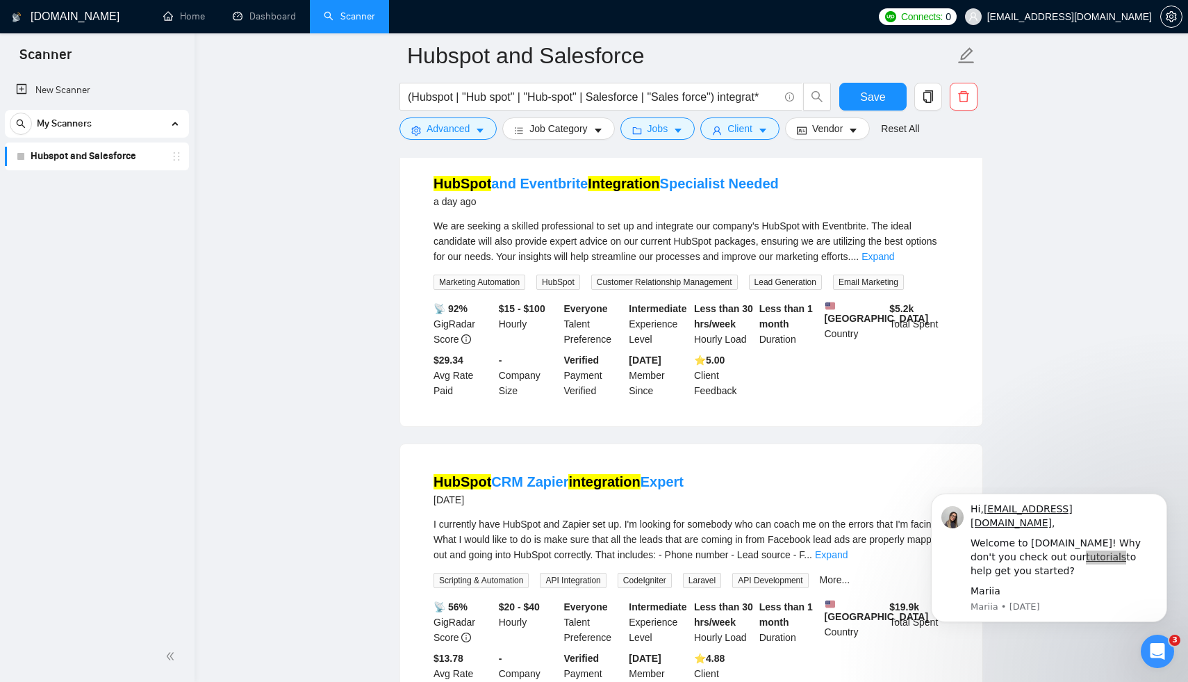
click at [624, 386] on div "Verified Payment Verified" at bounding box center [593, 375] width 65 height 46
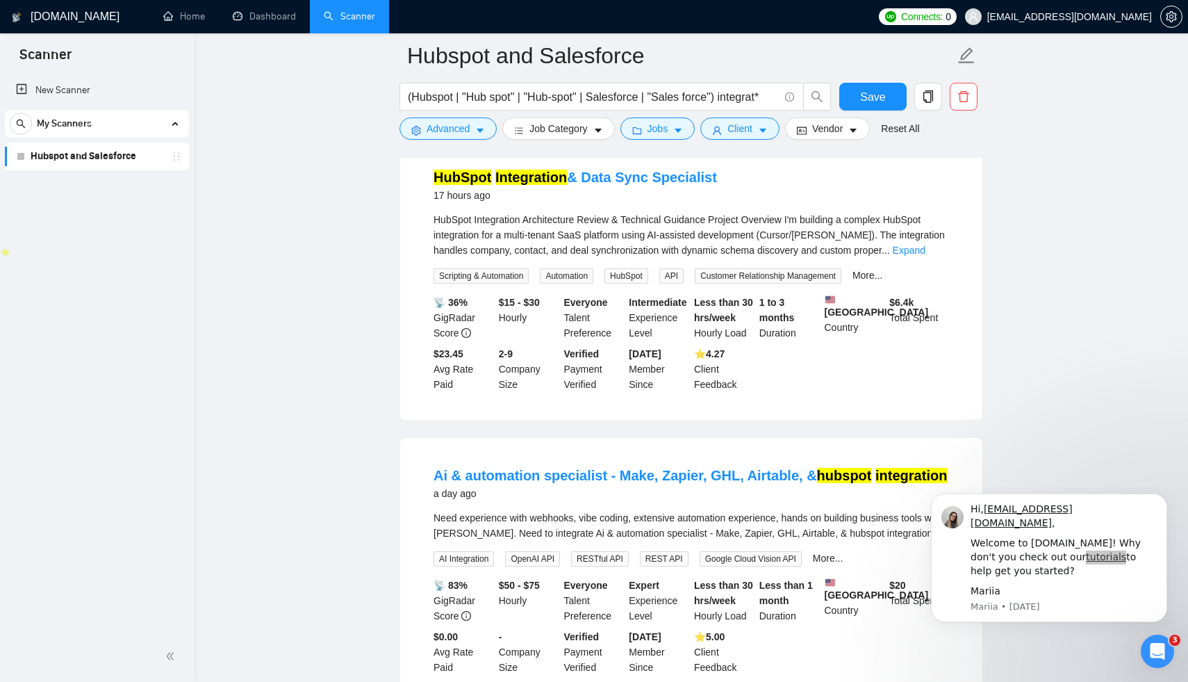
scroll to position [394, 0]
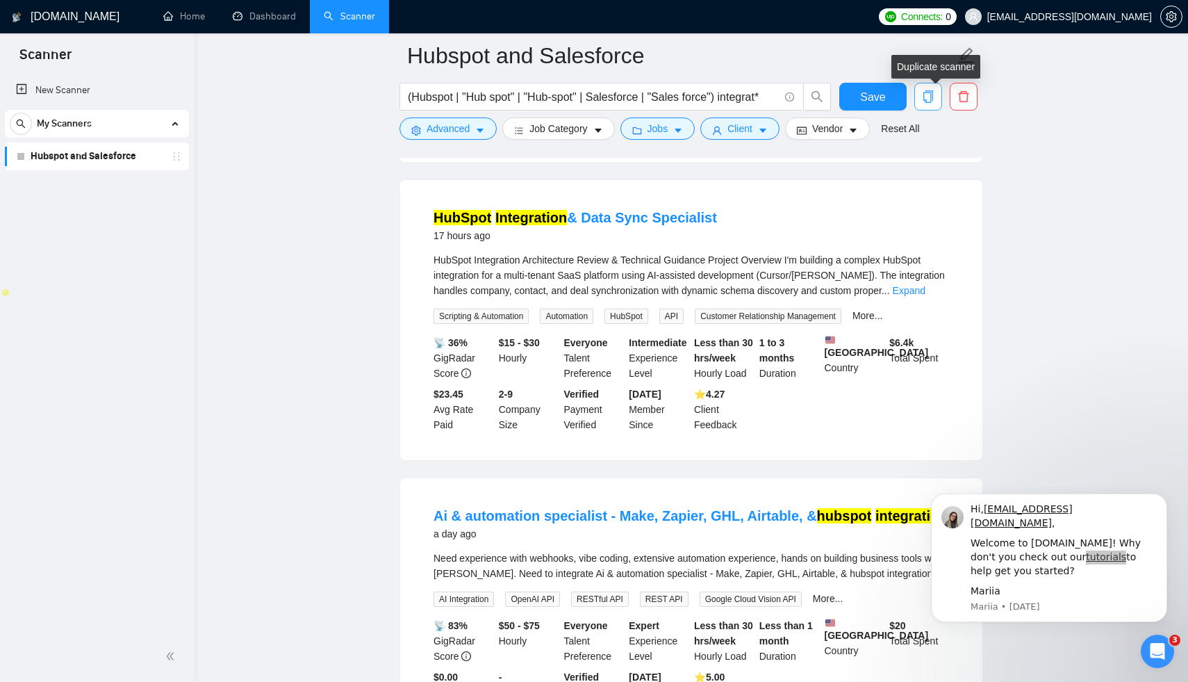
click at [925, 99] on icon "copy" at bounding box center [928, 96] width 13 height 13
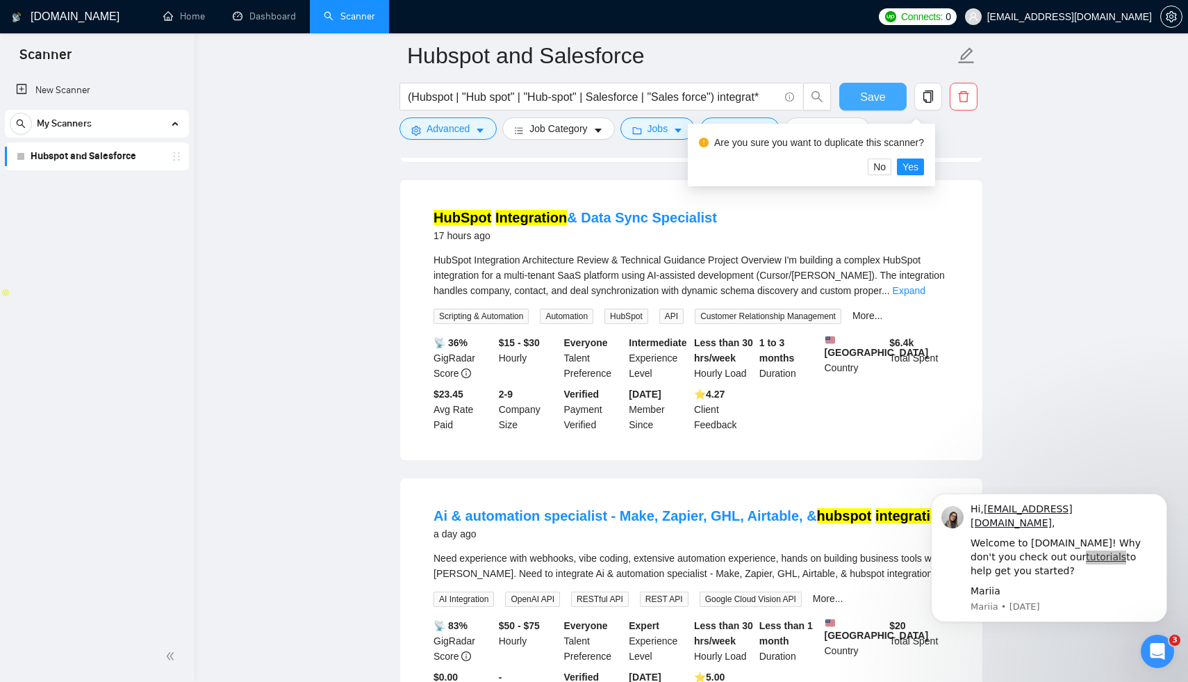
click at [882, 104] on span "Save" at bounding box center [872, 96] width 25 height 17
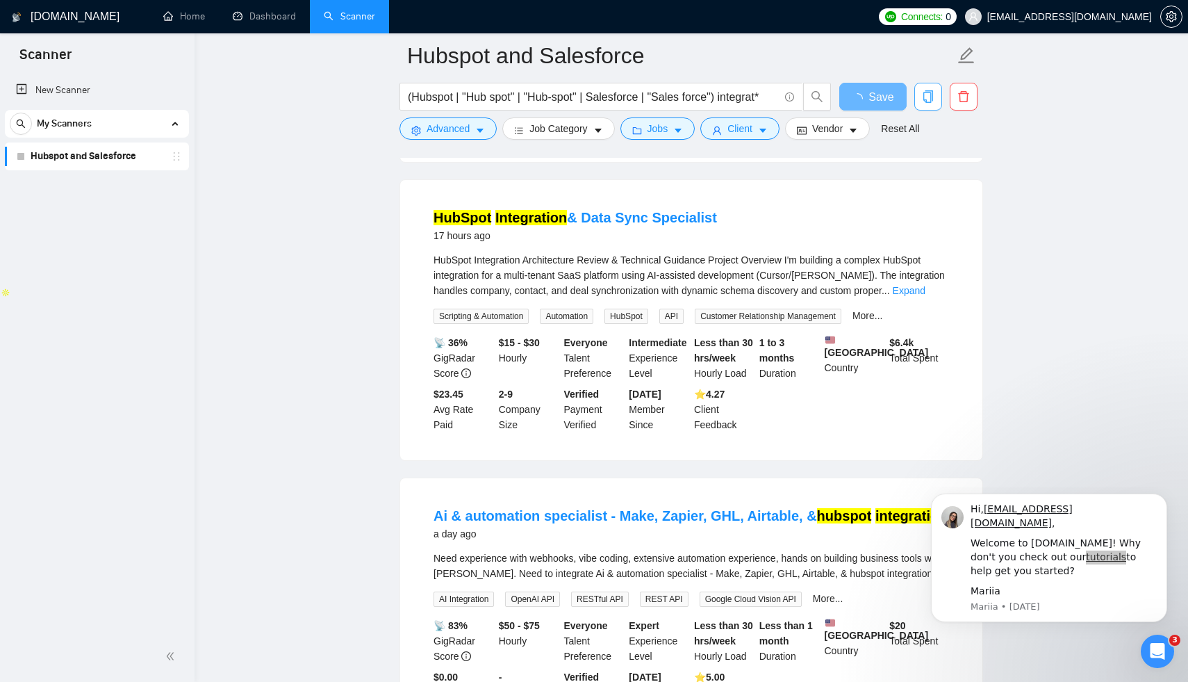
click at [929, 101] on icon "copy" at bounding box center [928, 96] width 13 height 13
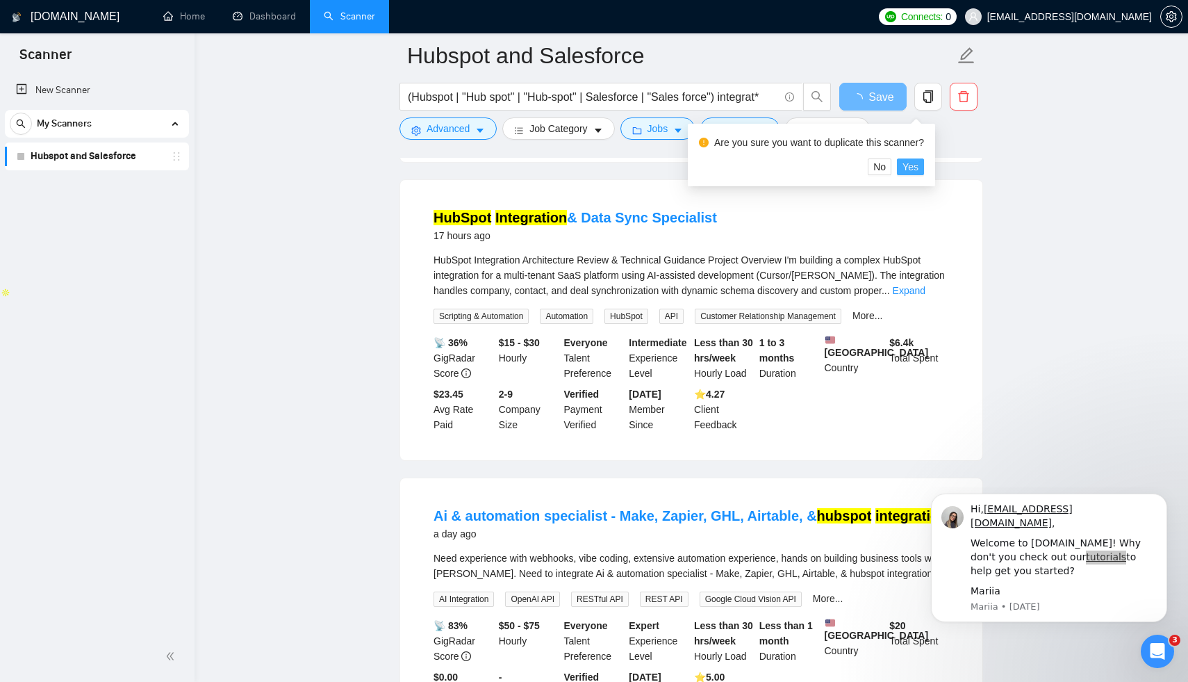
click at [918, 163] on span "Yes" at bounding box center [910, 166] width 16 height 15
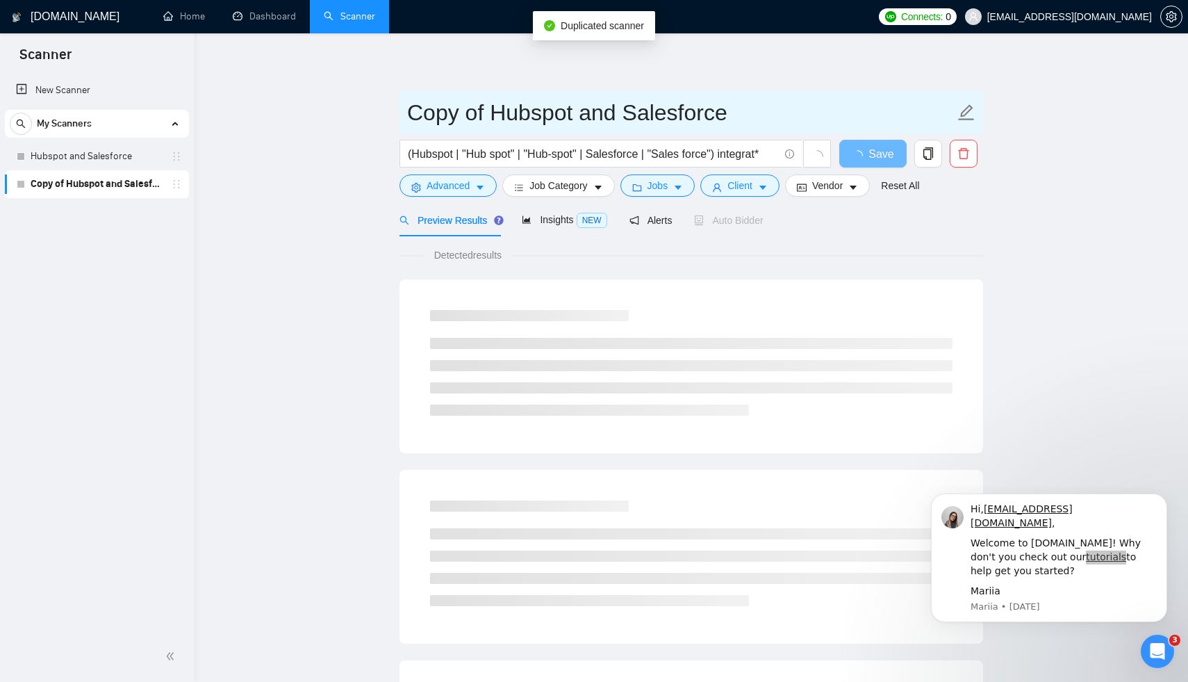
click at [577, 132] on span "Copy of Hubspot and Salesforce" at bounding box center [691, 112] width 584 height 44
click at [569, 126] on input "Copy of Hubspot and Salesforce" at bounding box center [680, 112] width 547 height 35
drag, startPoint x: 491, startPoint y: 105, endPoint x: 396, endPoint y: 101, distance: 94.6
click at [396, 101] on main "Copy of Hubspot and Salesforce (Hubspot | "Hub spot" | "Hub-spot" | Salesforce …" at bounding box center [691, 635] width 949 height 1159
type input "UK Only Hubspot and Salesforce"
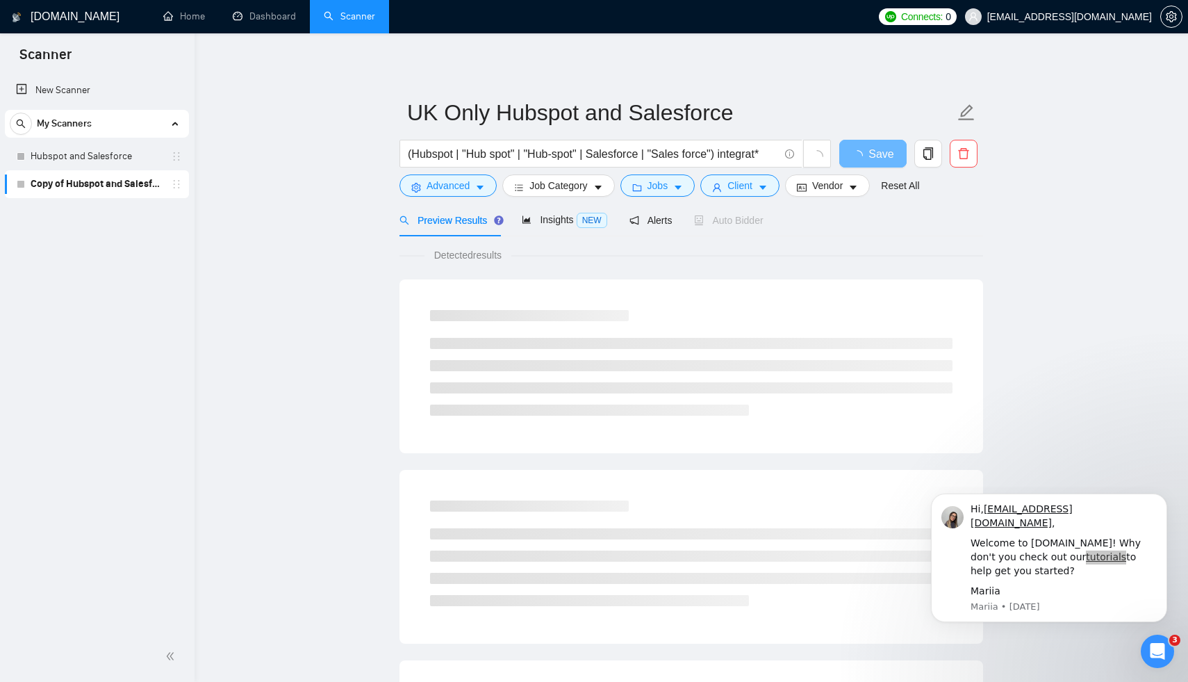
click at [1038, 227] on main "UK Only Hubspot and Salesforce (Hubspot | "Hub spot" | "Hub-spot" | Salesforce …" at bounding box center [691, 635] width 949 height 1159
click at [857, 190] on icon "caret-down" at bounding box center [853, 188] width 10 height 10
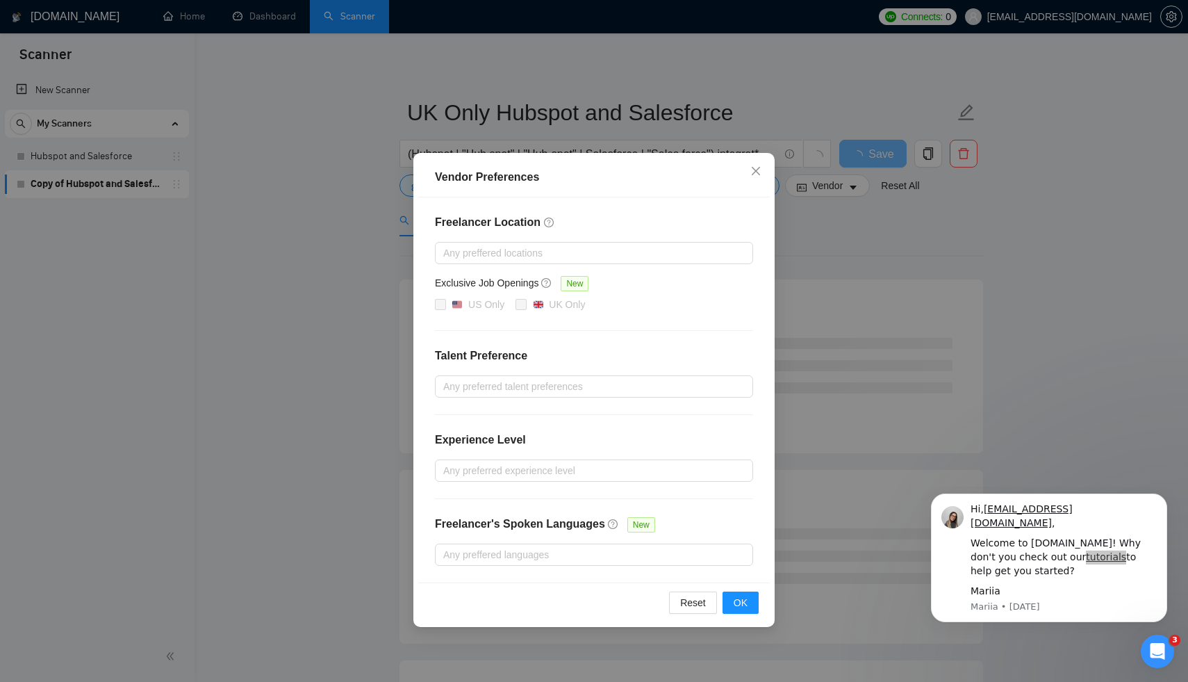
click at [491, 265] on div "Freelancer Location Any preffered locations Exclusive Job Openings New US Only …" at bounding box center [594, 389] width 352 height 385
click at [491, 258] on div at bounding box center [586, 253] width 297 height 17
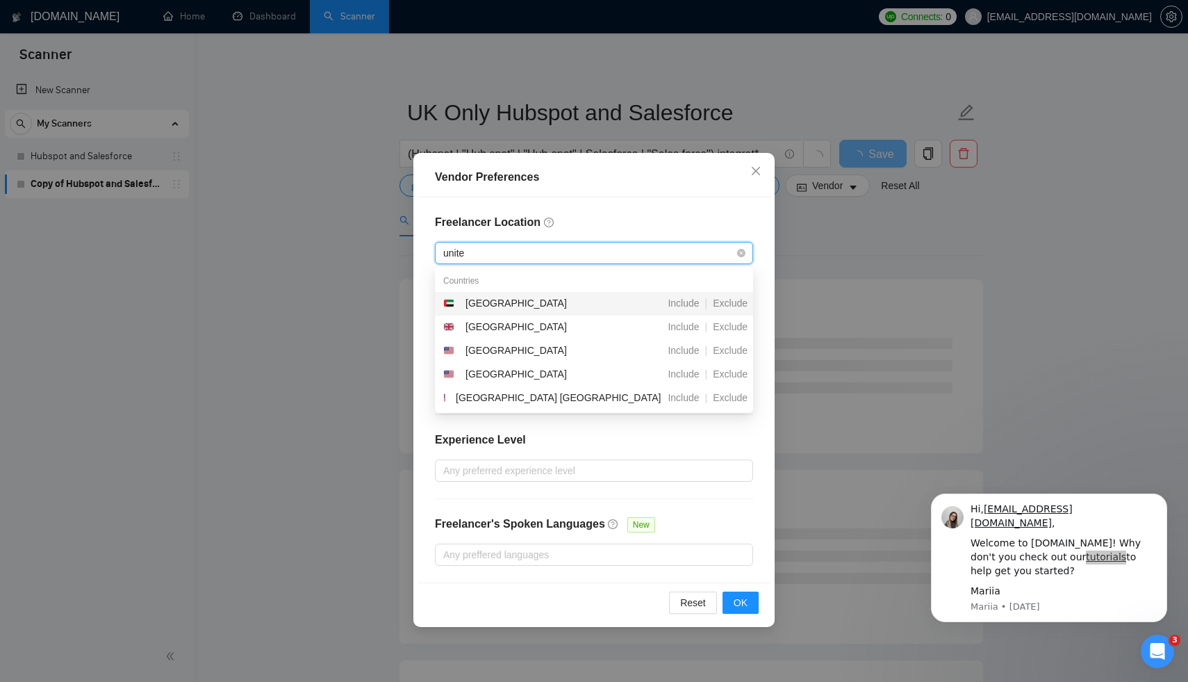
type input "united"
click at [506, 322] on div "United Kingdom" at bounding box center [515, 326] width 101 height 15
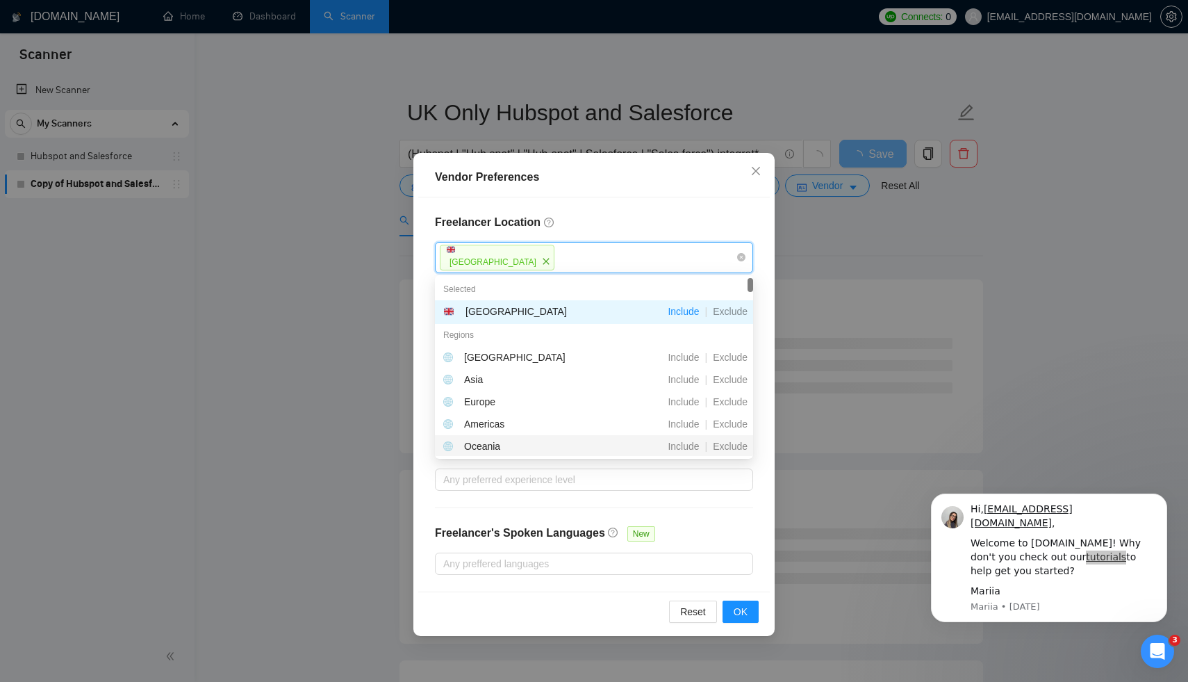
click at [623, 602] on div "Reset OK" at bounding box center [594, 611] width 352 height 40
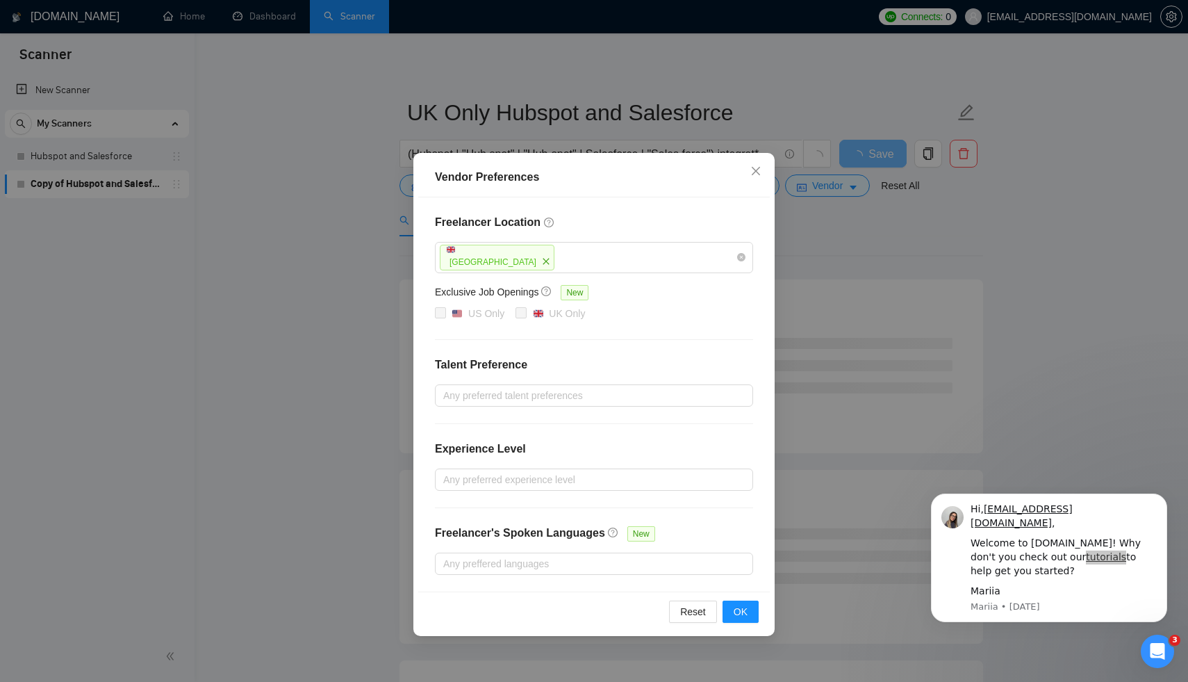
click at [753, 623] on div "Reset OK" at bounding box center [594, 611] width 352 height 40
click at [747, 611] on span "OK" at bounding box center [741, 611] width 14 height 15
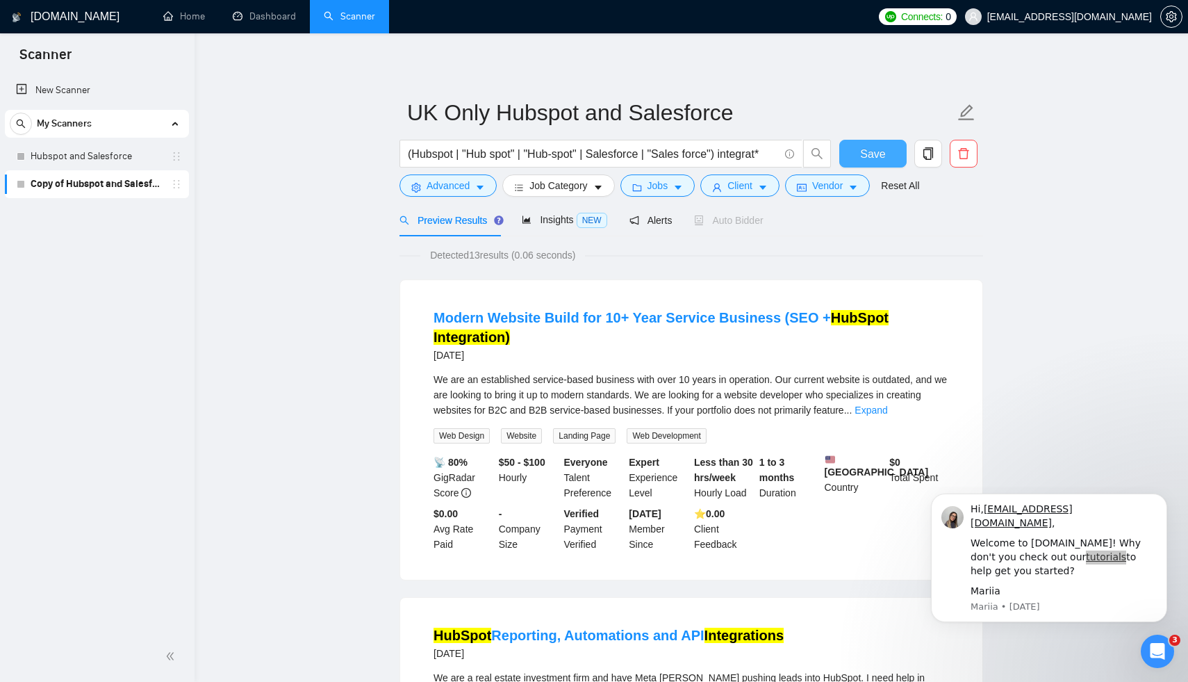
click at [891, 158] on button "Save" at bounding box center [872, 154] width 67 height 28
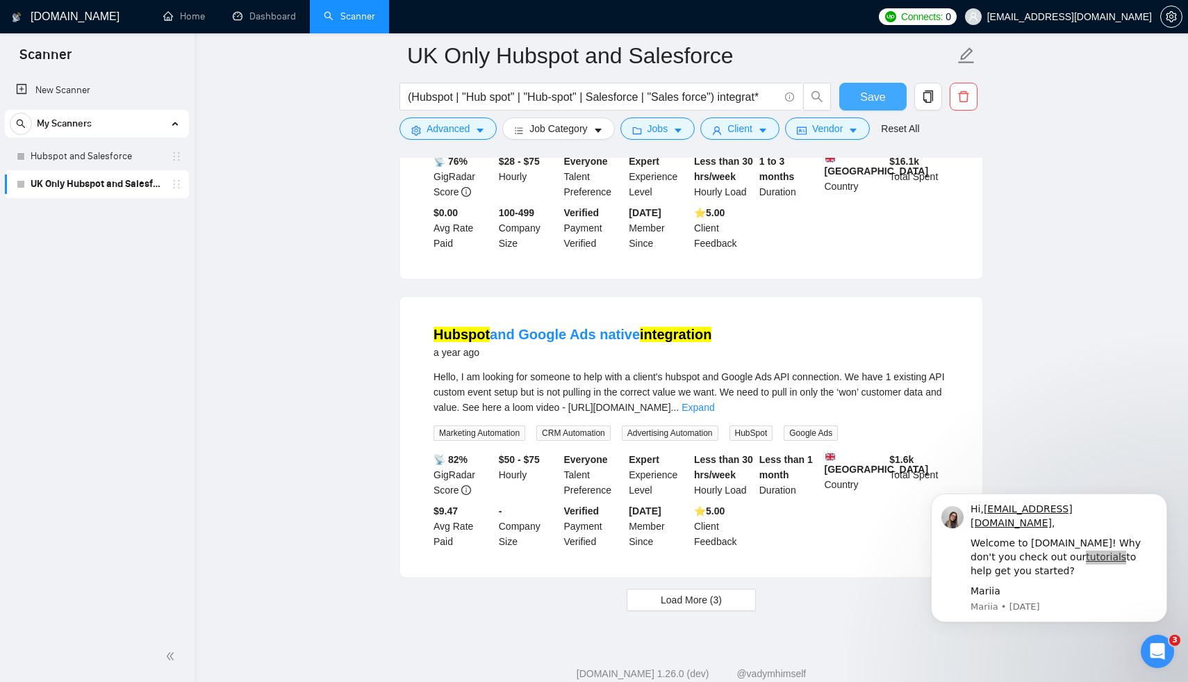
scroll to position [2853, 0]
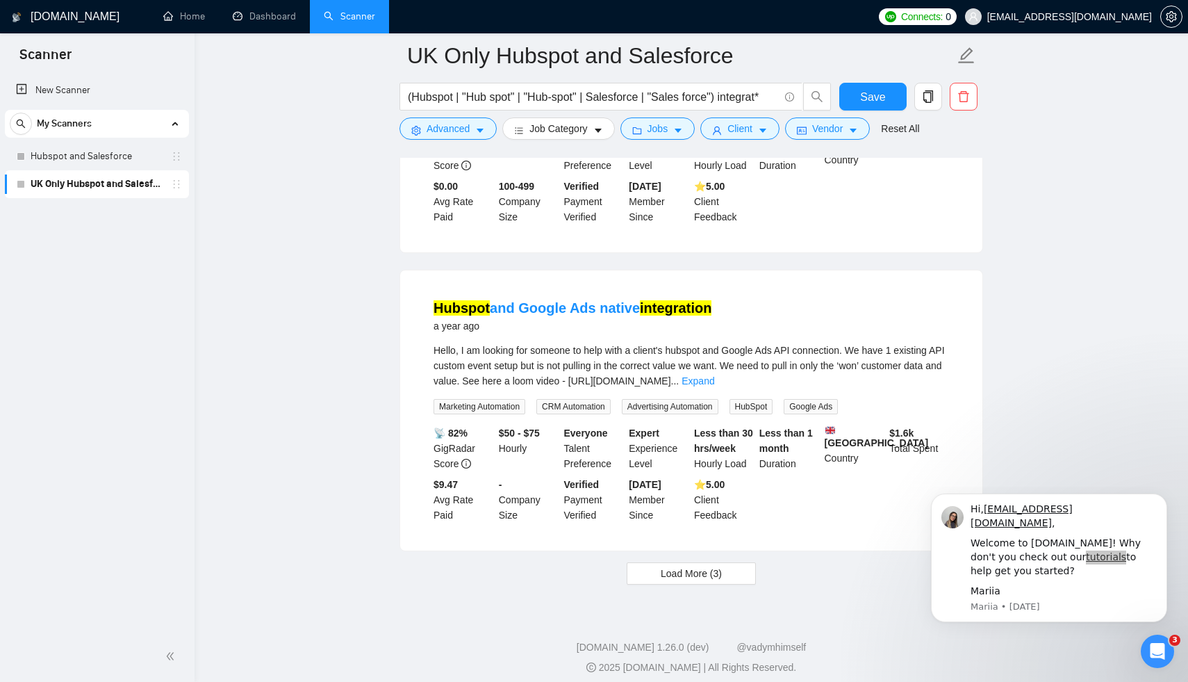
click at [102, 188] on link "UK Only Hubspot and Salesforce" at bounding box center [97, 184] width 132 height 28
click at [102, 184] on link "UK Only Hubspot and Salesforce" at bounding box center [97, 184] width 132 height 28
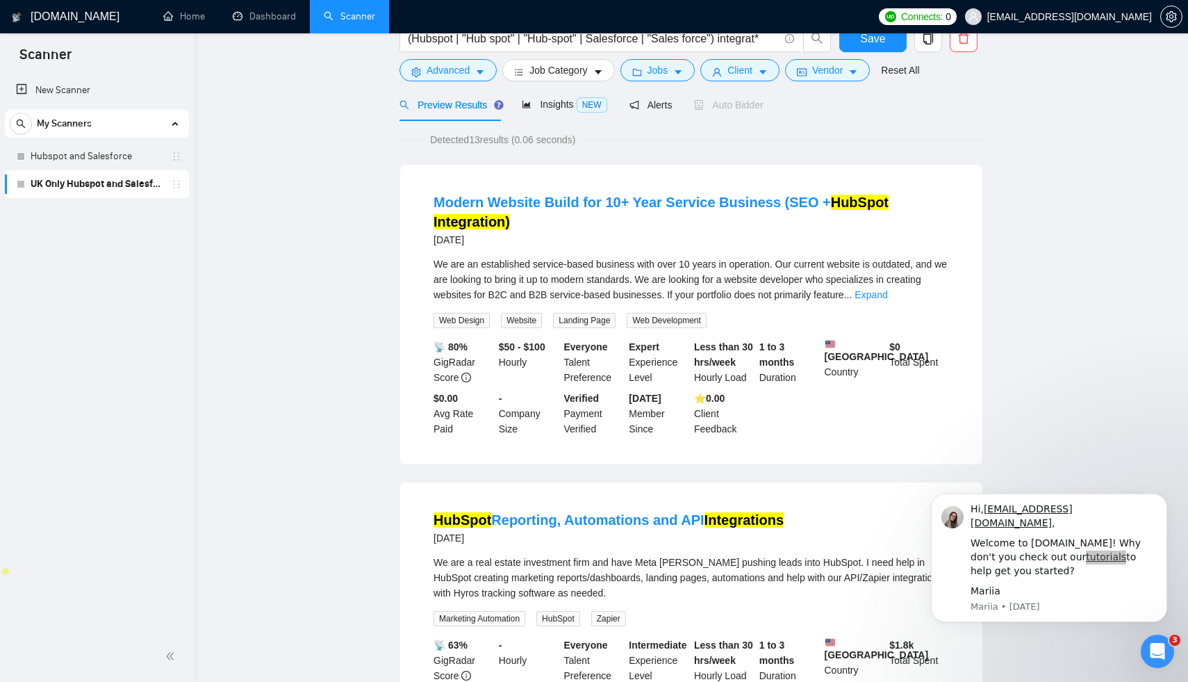
scroll to position [0, 0]
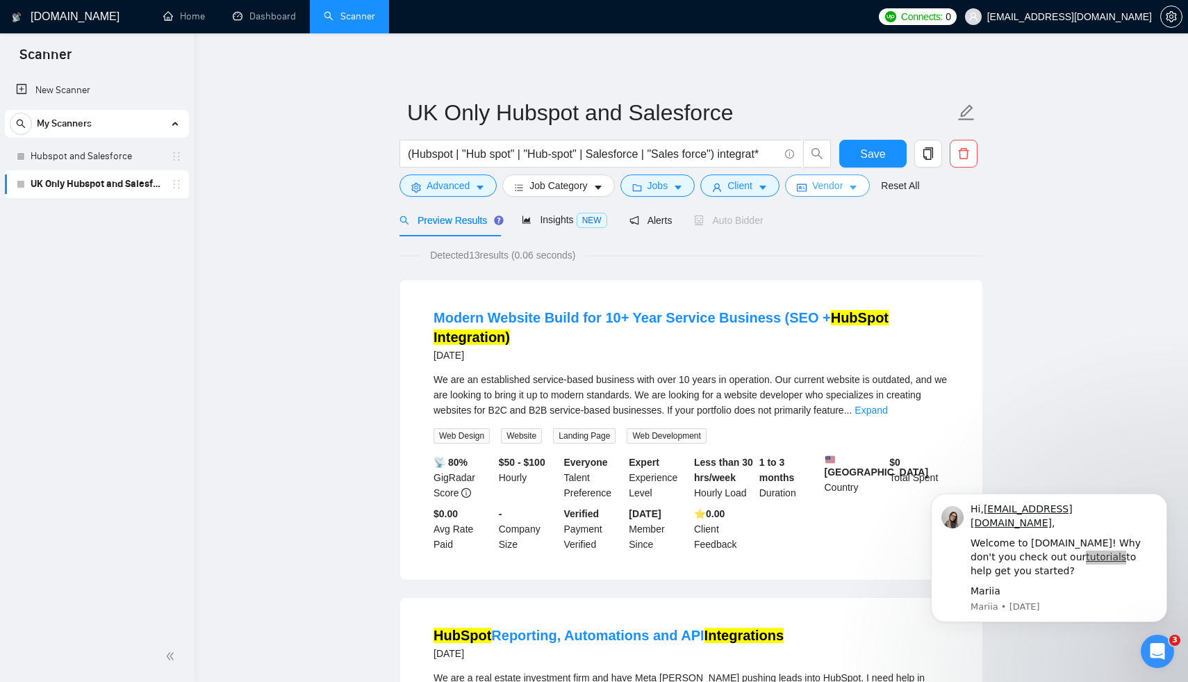
click at [843, 182] on span "Vendor" at bounding box center [827, 185] width 31 height 15
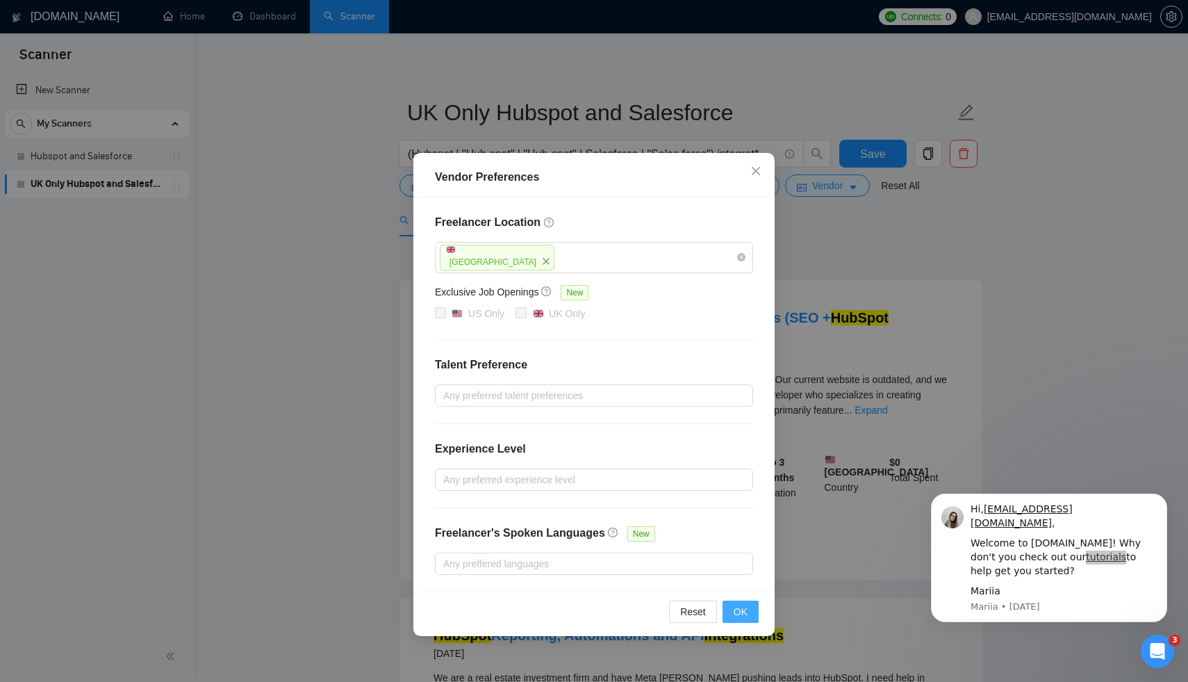
click at [744, 611] on span "OK" at bounding box center [741, 611] width 14 height 15
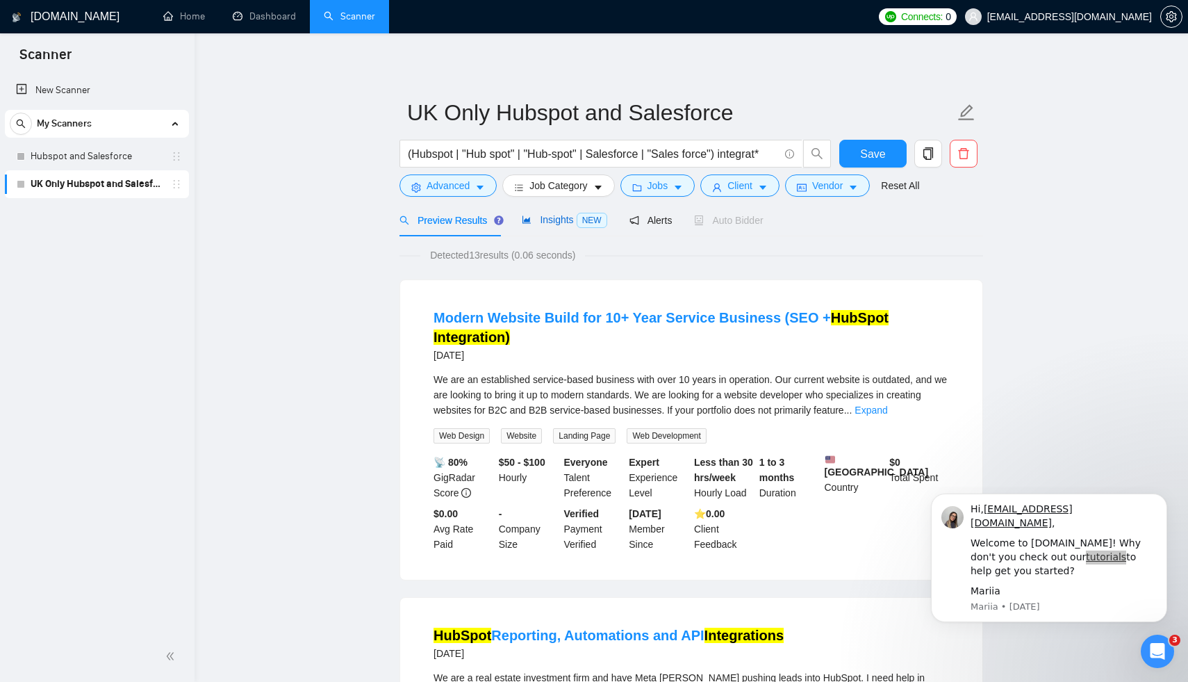
click at [575, 224] on span "Insights NEW" at bounding box center [564, 219] width 85 height 11
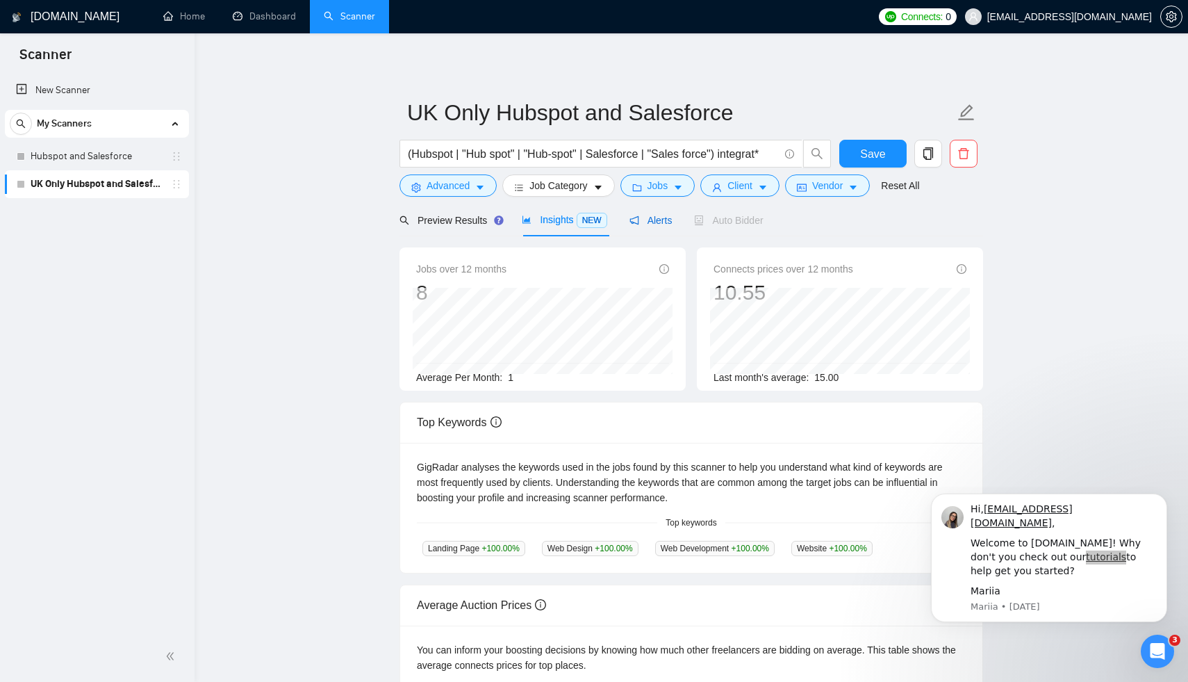
click at [664, 224] on span "Alerts" at bounding box center [650, 220] width 43 height 11
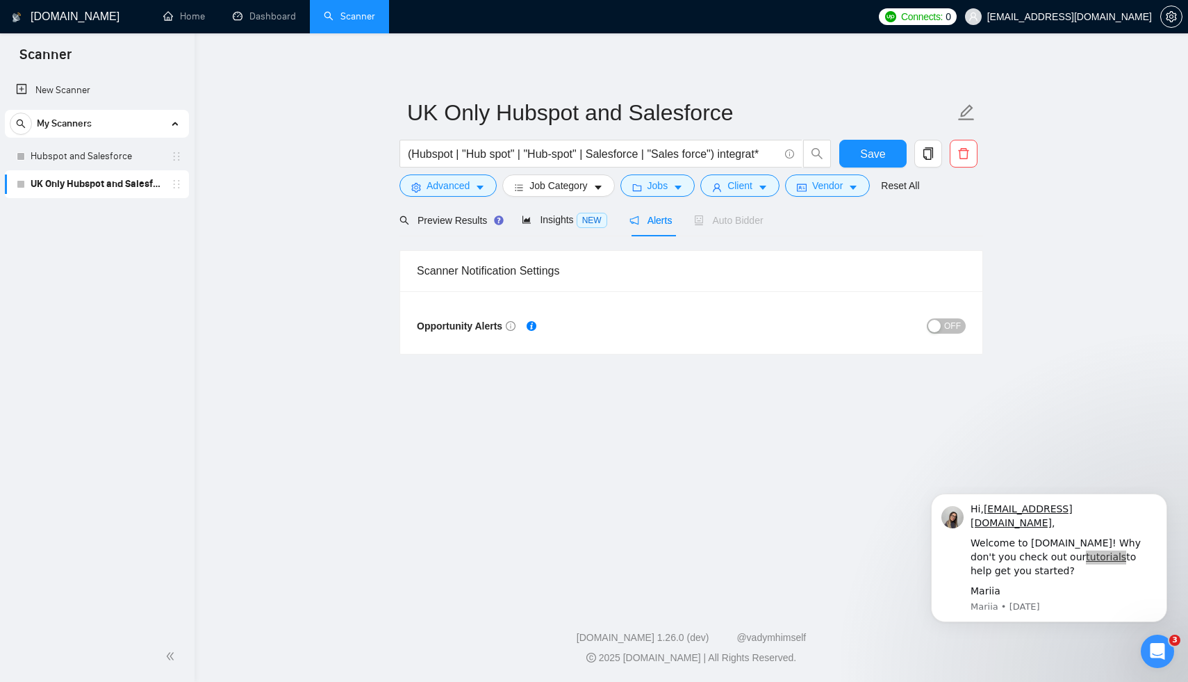
click at [947, 326] on span "OFF" at bounding box center [952, 325] width 17 height 15
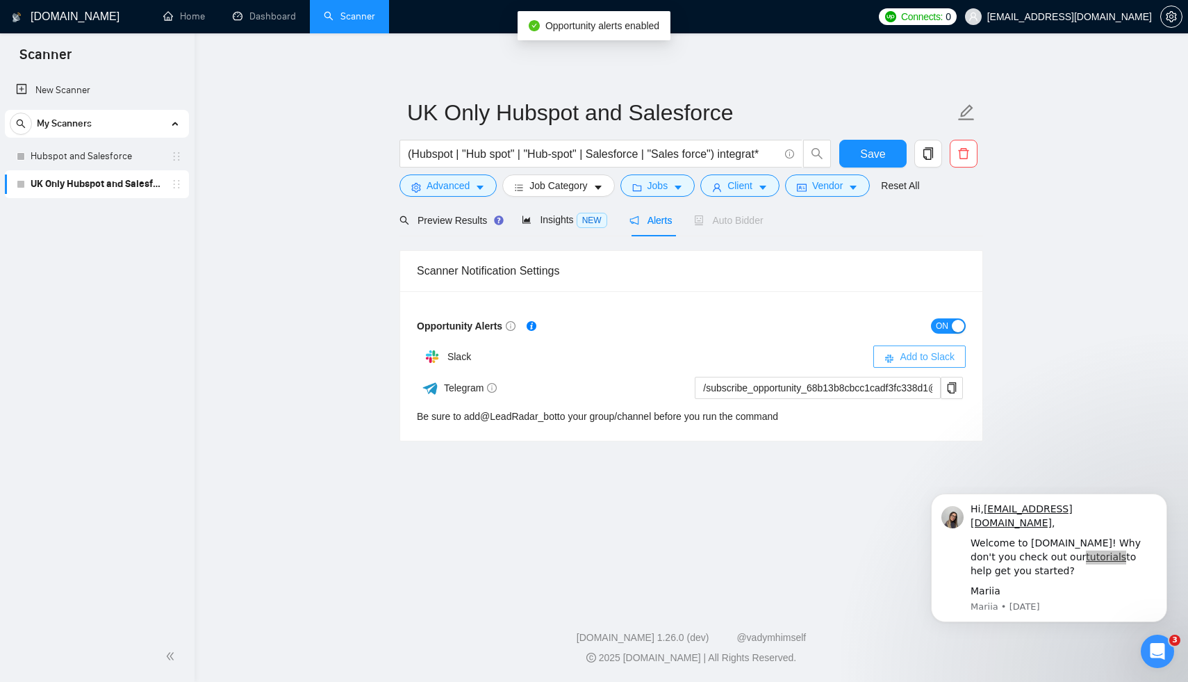
click at [918, 359] on span "Add to Slack" at bounding box center [927, 356] width 55 height 15
click at [660, 222] on span "Alerts" at bounding box center [650, 220] width 43 height 11
click at [655, 225] on span "Alerts" at bounding box center [650, 220] width 43 height 11
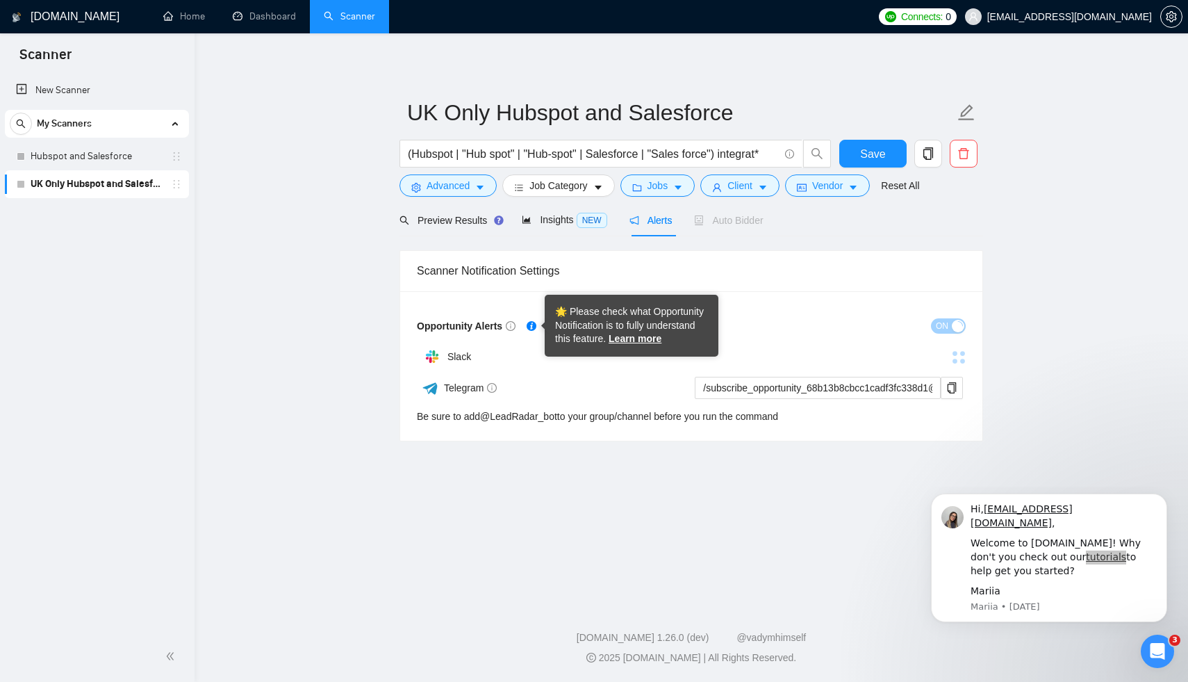
click at [534, 327] on icon "Tooltip anchor" at bounding box center [532, 326] width 10 height 10
click at [647, 343] on link "Learn more" at bounding box center [635, 338] width 53 height 11
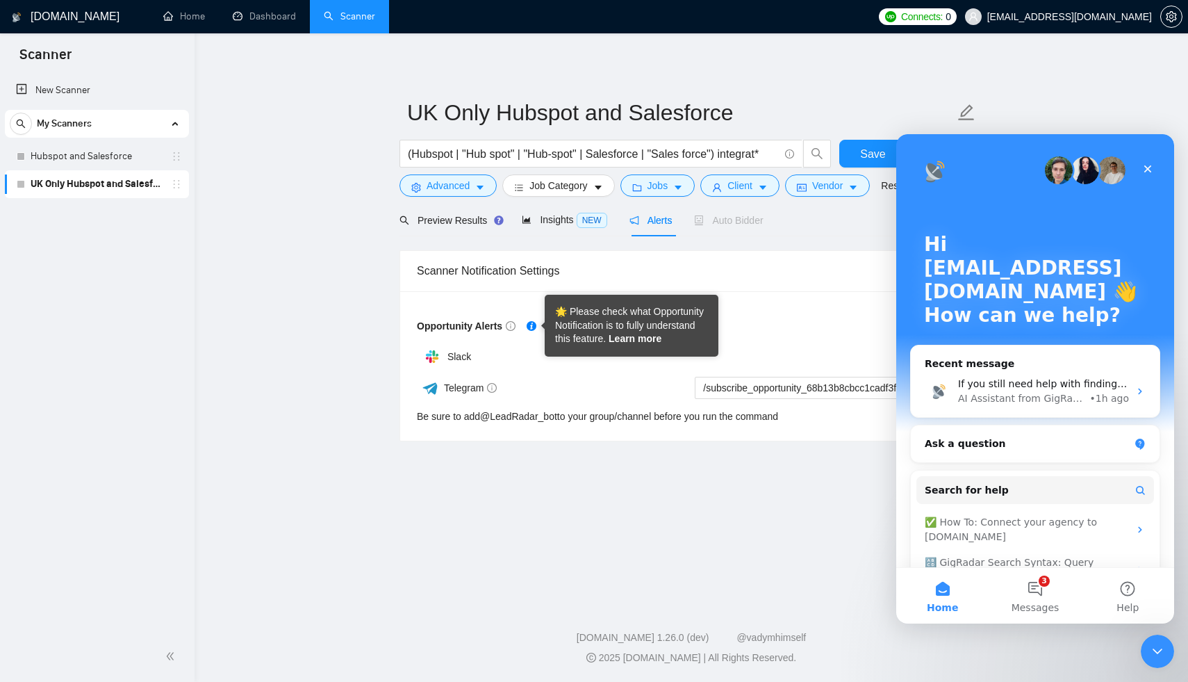
click at [651, 336] on link "Learn more" at bounding box center [635, 338] width 53 height 11
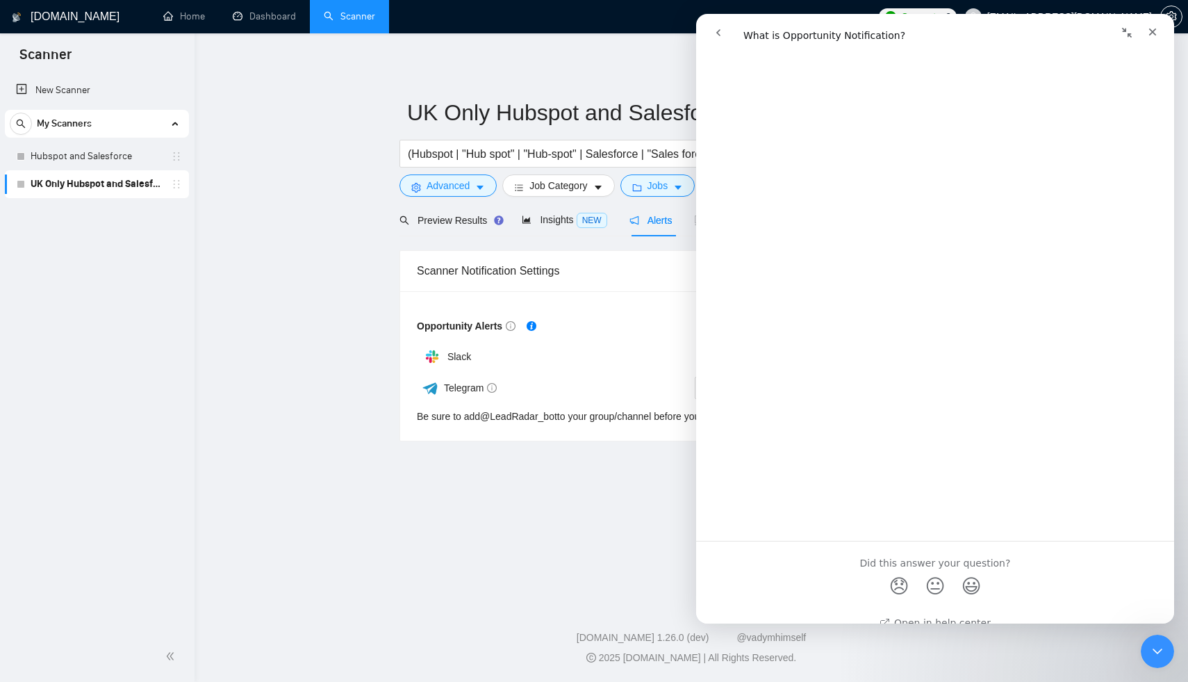
scroll to position [2000, 0]
click at [1156, 28] on icon "Close" at bounding box center [1152, 31] width 11 height 11
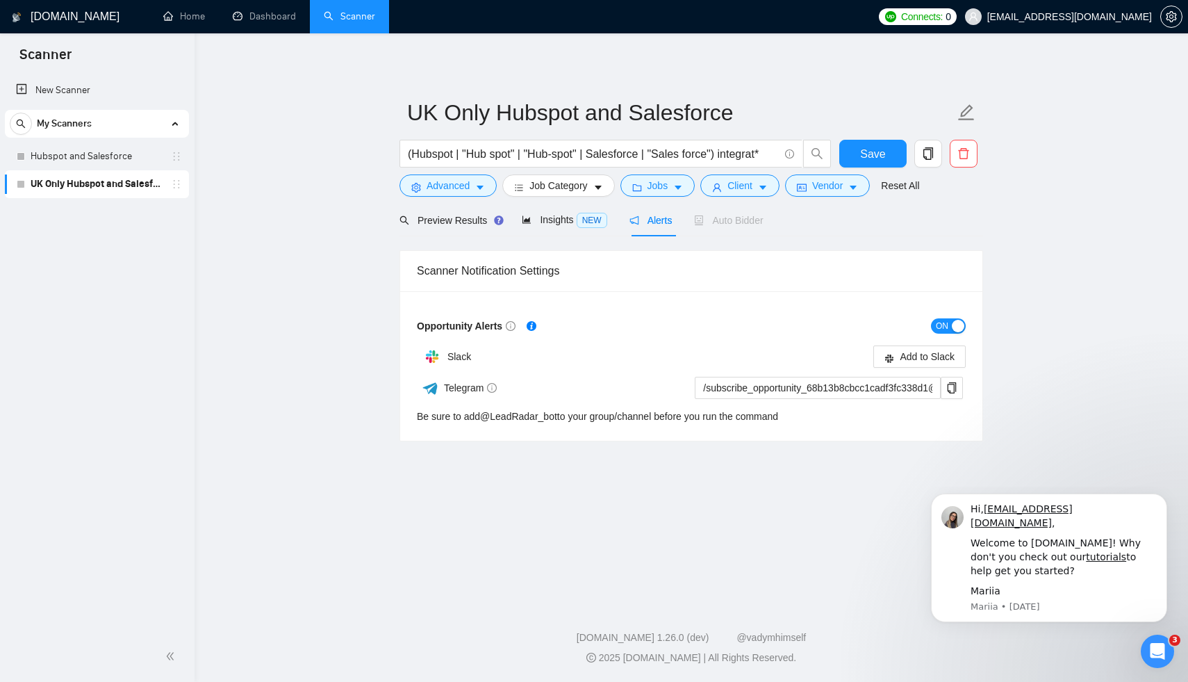
scroll to position [0, 0]
click at [939, 358] on span "Add to Slack" at bounding box center [927, 356] width 55 height 15
click at [812, 396] on input "/subscribe_opportunity_68b13b8cbcc1cadf3fc338d1@LeadRadar_bot" at bounding box center [818, 388] width 246 height 22
click at [950, 382] on icon "copy" at bounding box center [952, 387] width 9 height 11
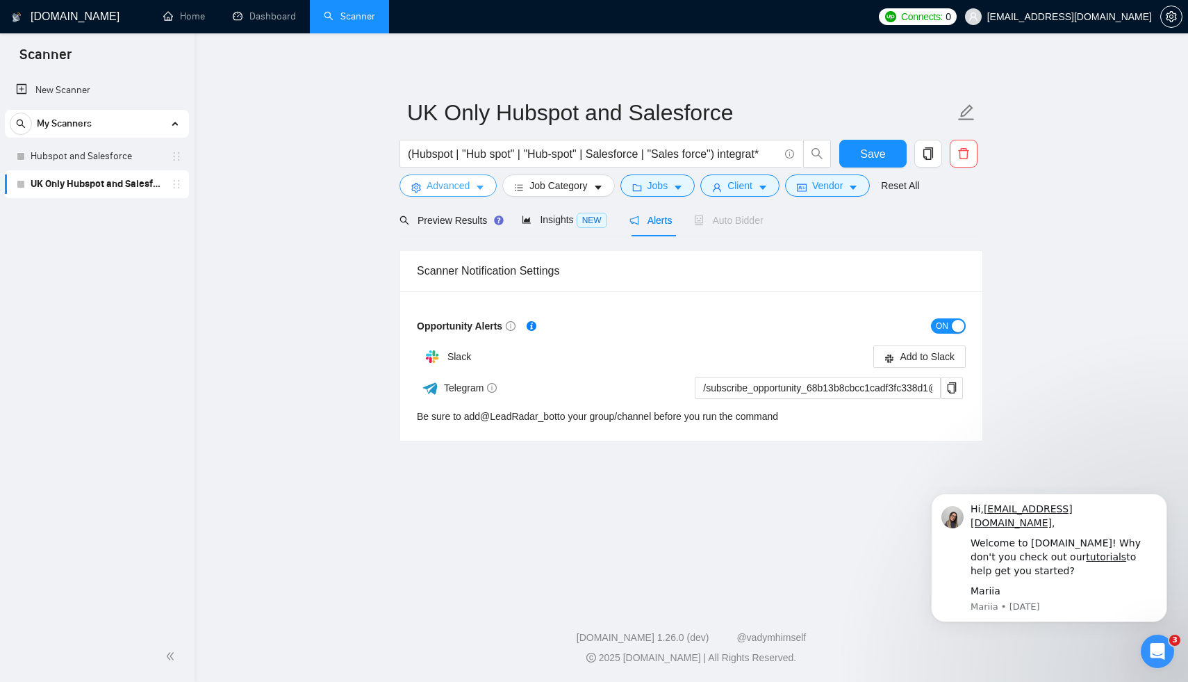
click at [449, 186] on span "Advanced" at bounding box center [448, 185] width 43 height 15
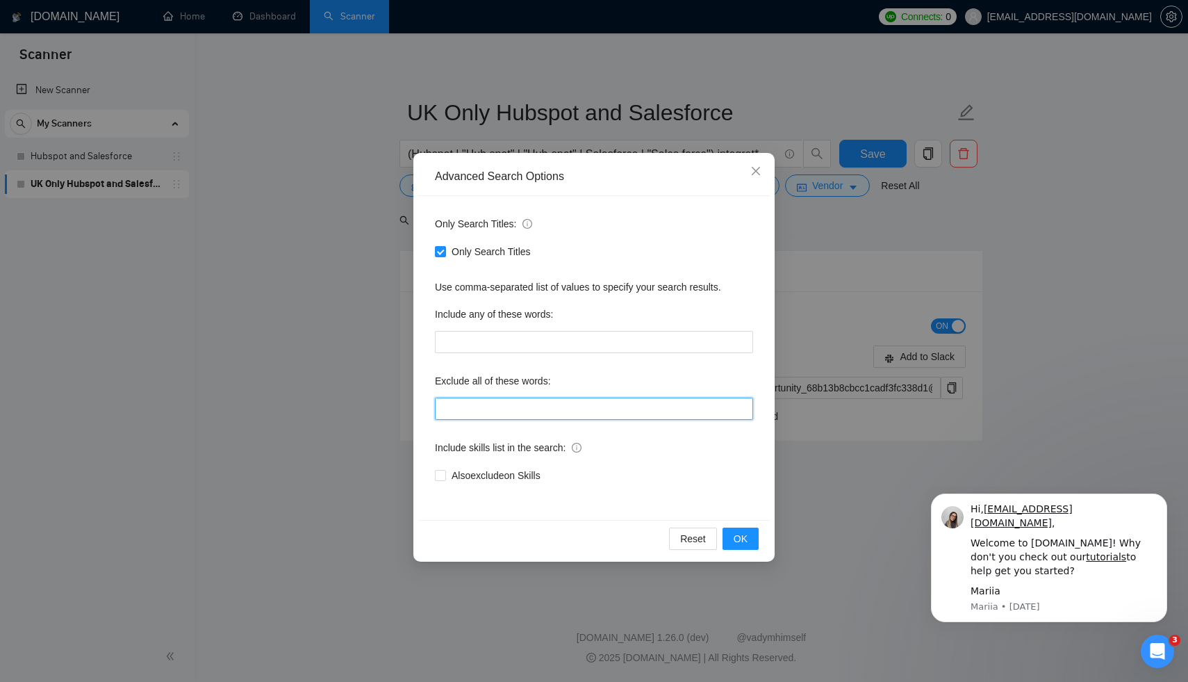
click at [511, 418] on input "text" at bounding box center [594, 408] width 318 height 22
type input "no agency"
click at [743, 540] on span "OK" at bounding box center [741, 538] width 14 height 15
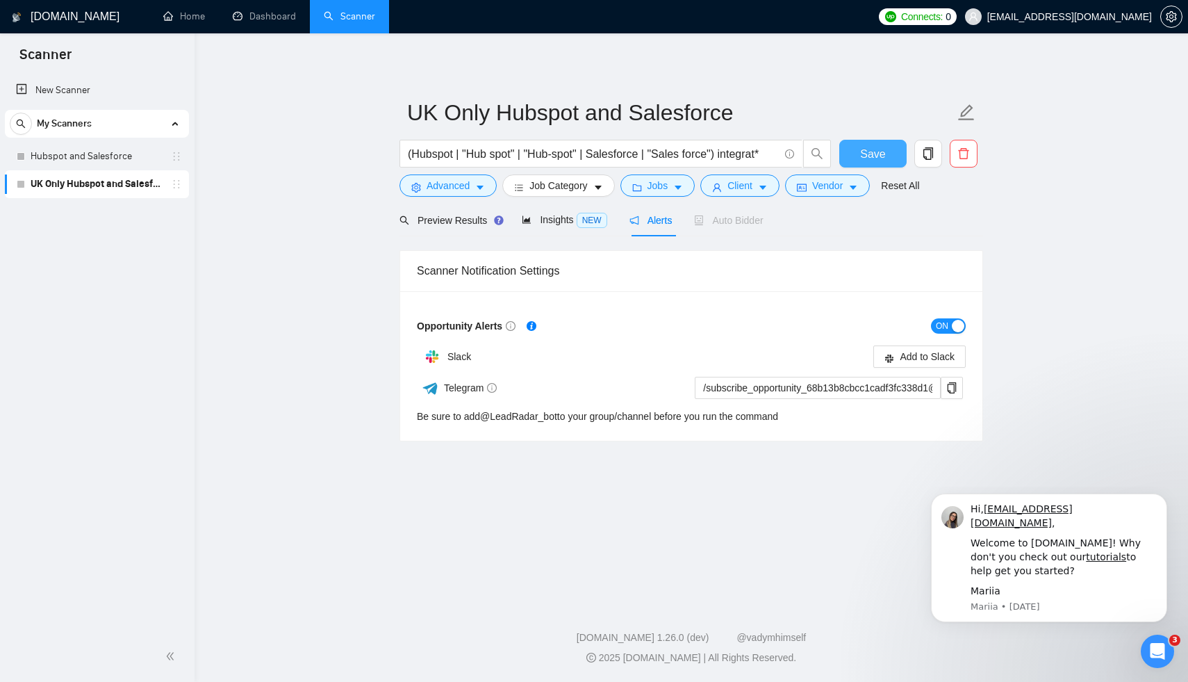
click at [864, 154] on span "Save" at bounding box center [872, 153] width 25 height 17
click at [107, 158] on link "Hubspot and Salesforce" at bounding box center [97, 156] width 132 height 28
click at [104, 156] on link "Hubspot and Salesforce" at bounding box center [97, 156] width 132 height 28
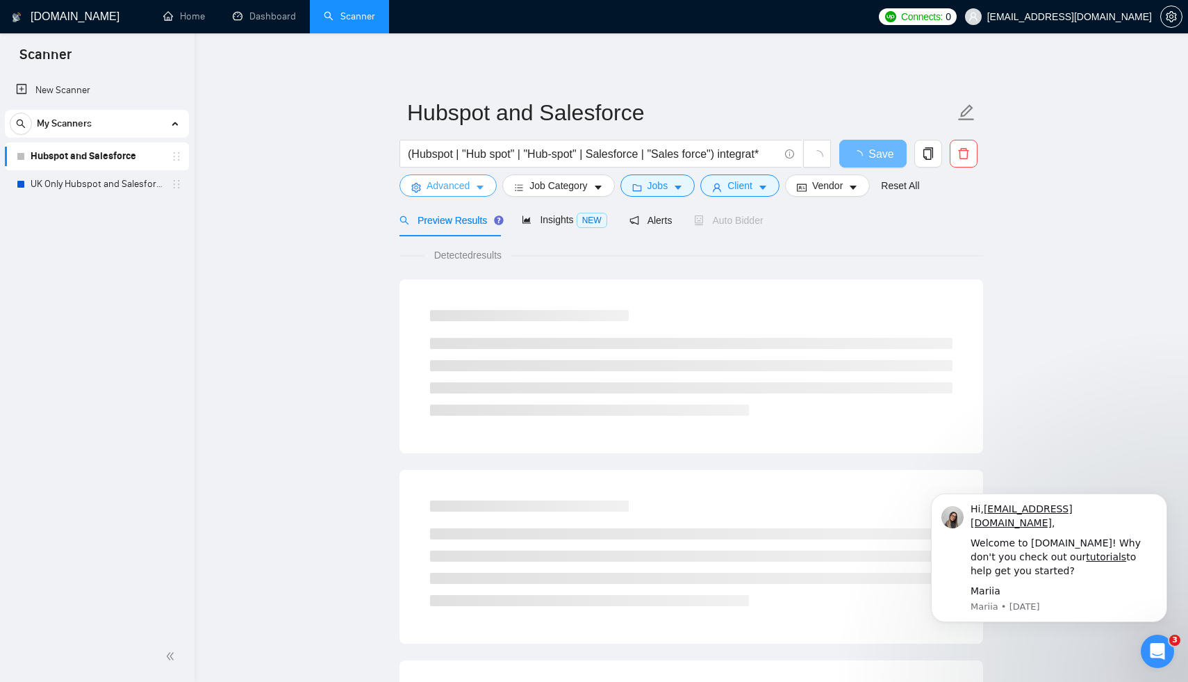
click at [456, 184] on span "Advanced" at bounding box center [448, 185] width 43 height 15
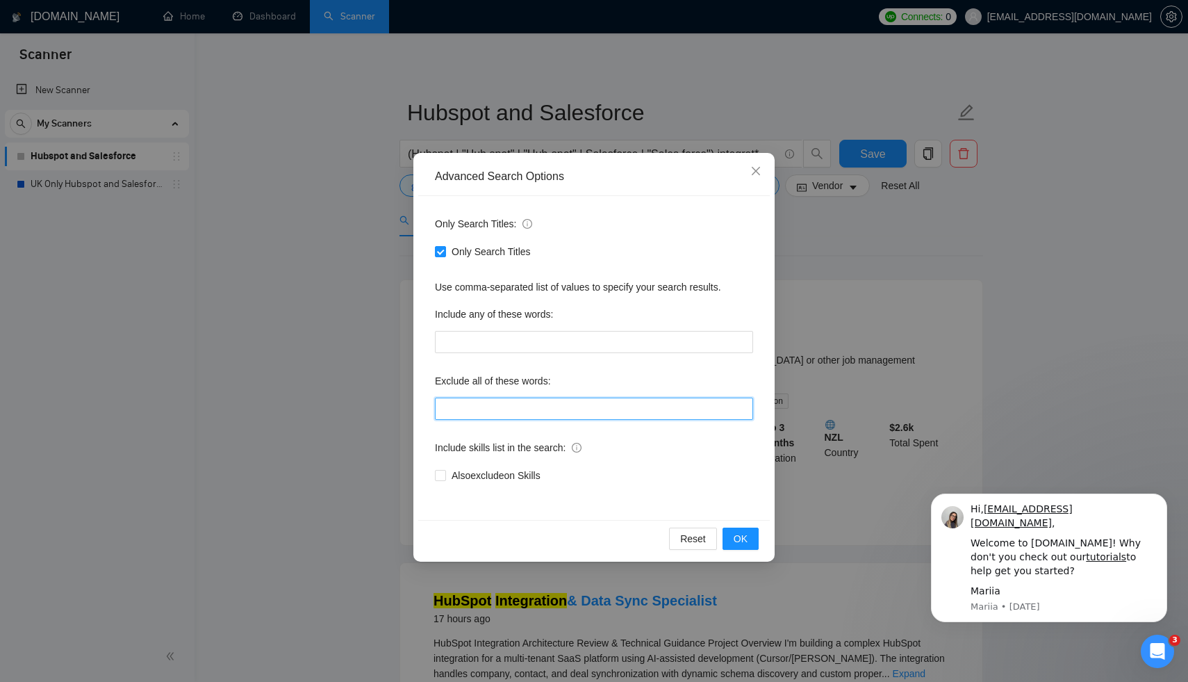
click at [477, 407] on input "text" at bounding box center [594, 408] width 318 height 22
click at [513, 411] on input "no agency" at bounding box center [594, 408] width 318 height 22
click at [442, 409] on input "no agency"" at bounding box center [594, 408] width 318 height 22
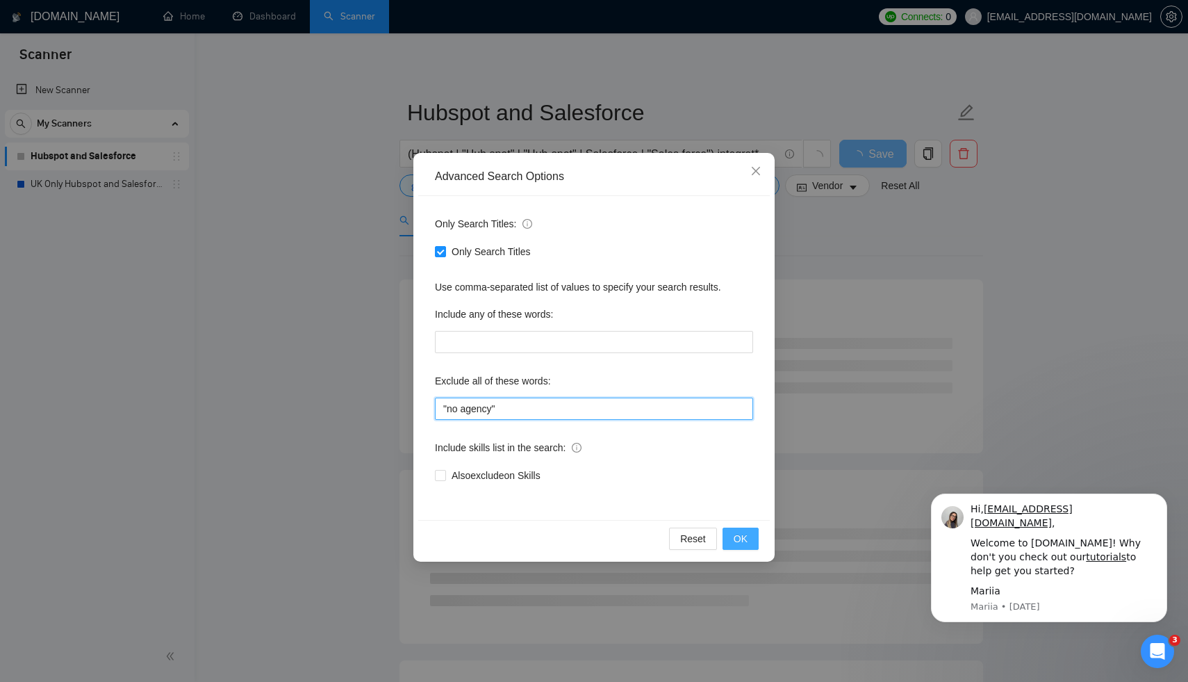
type input ""no agency""
click at [741, 538] on span "OK" at bounding box center [741, 538] width 14 height 15
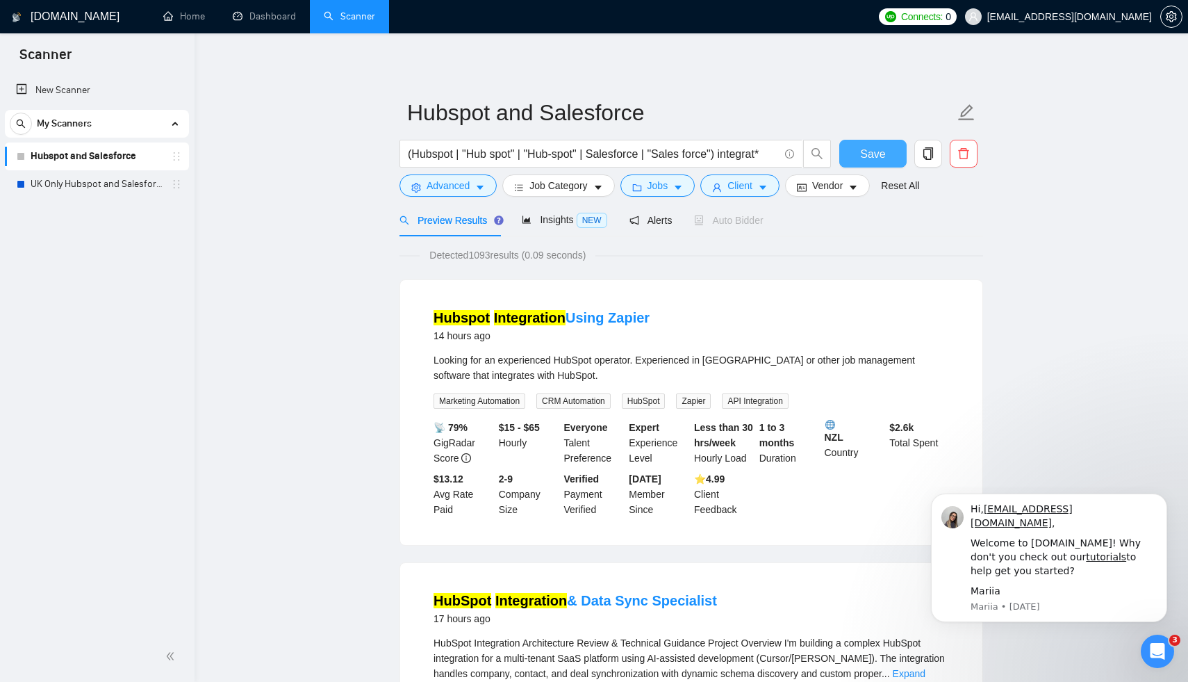
click at [880, 160] on span "Save" at bounding box center [872, 153] width 25 height 17
click at [79, 186] on link "UK Only Hubspot and Salesforce" at bounding box center [97, 184] width 132 height 28
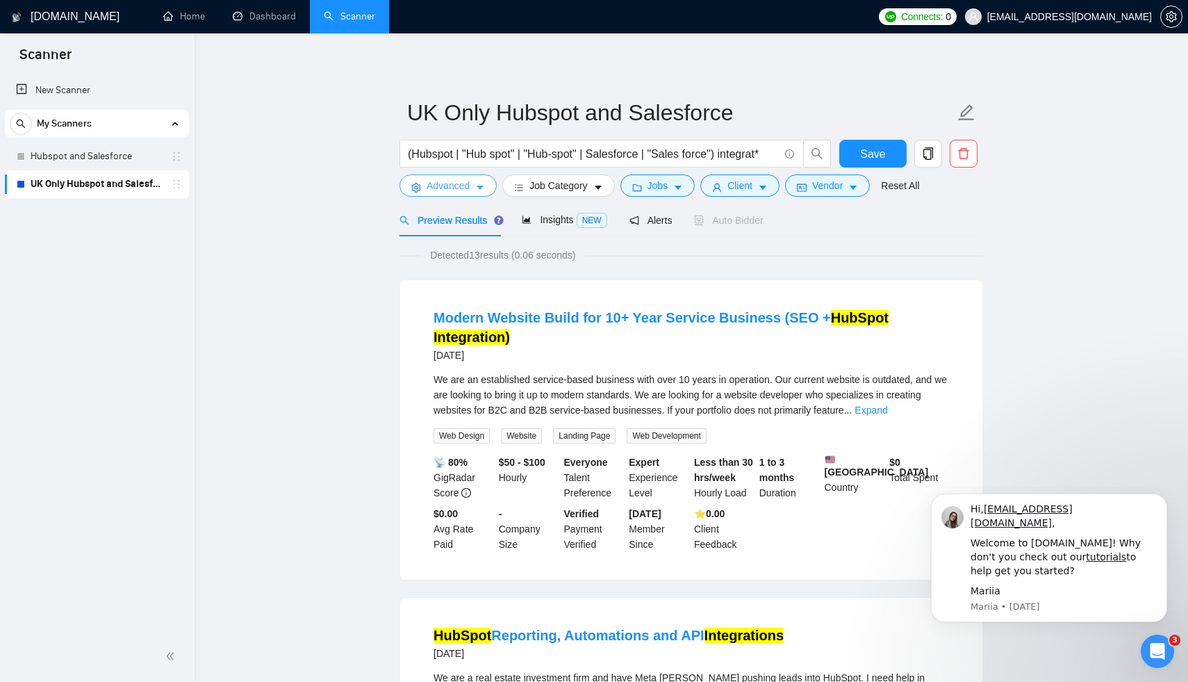
click at [461, 190] on span "Advanced" at bounding box center [448, 185] width 43 height 15
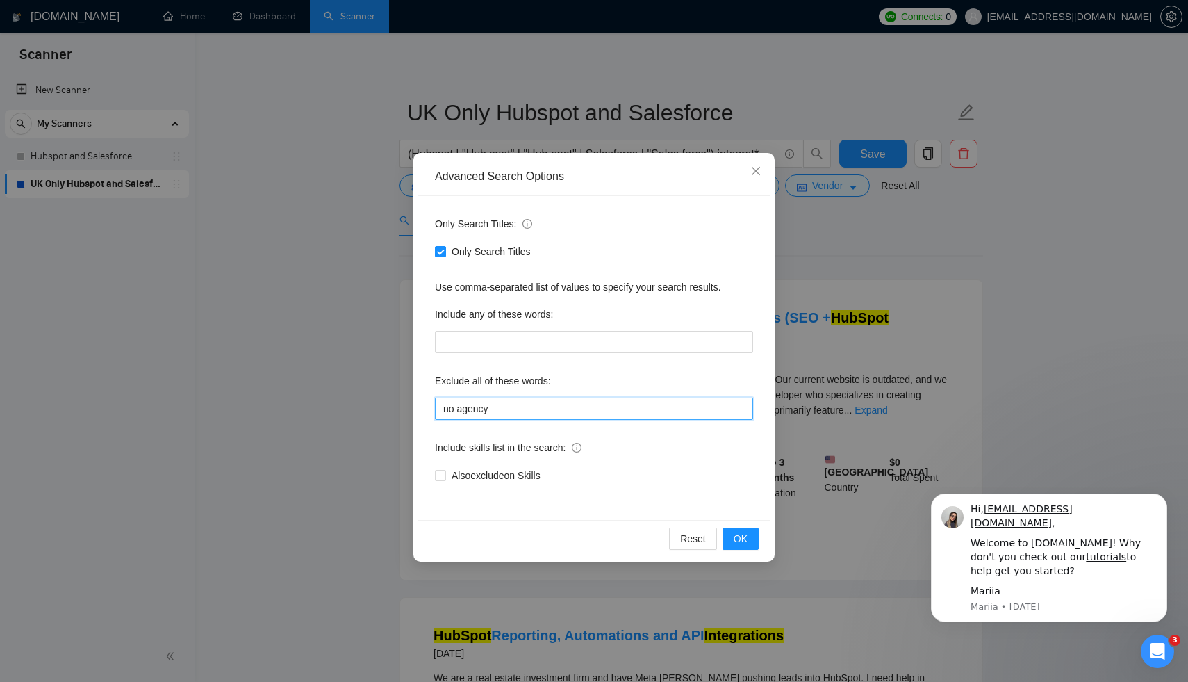
click at [434, 410] on div "Only Search Titles: Only Search Titles Use comma-separated list of values to sp…" at bounding box center [594, 358] width 352 height 324
click at [535, 409] on input ""no agency" at bounding box center [594, 408] width 318 height 22
type input ""no agency""
click at [729, 550] on div "Reset OK" at bounding box center [594, 538] width 352 height 37
click at [733, 538] on button "OK" at bounding box center [741, 538] width 36 height 22
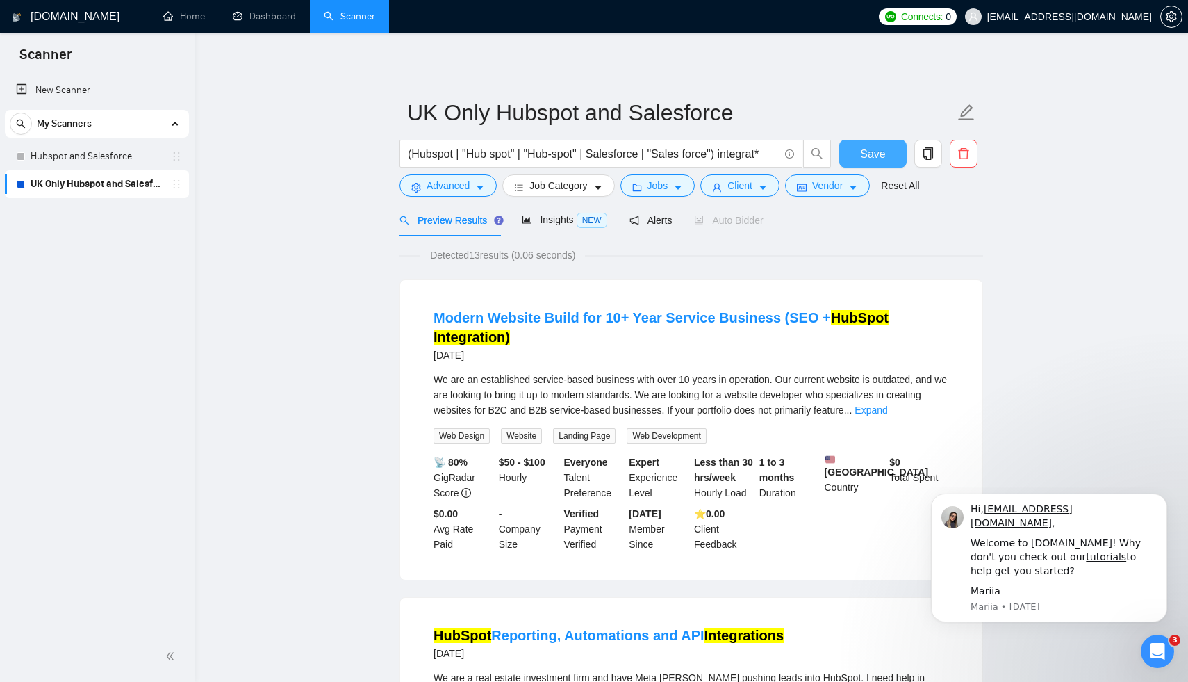
click at [873, 154] on span "Save" at bounding box center [872, 153] width 25 height 17
click at [172, 151] on icon "holder" at bounding box center [176, 156] width 11 height 11
click at [173, 154] on icon "holder" at bounding box center [176, 156] width 11 height 11
click at [106, 166] on link "Hubspot and Salesforce" at bounding box center [97, 156] width 132 height 28
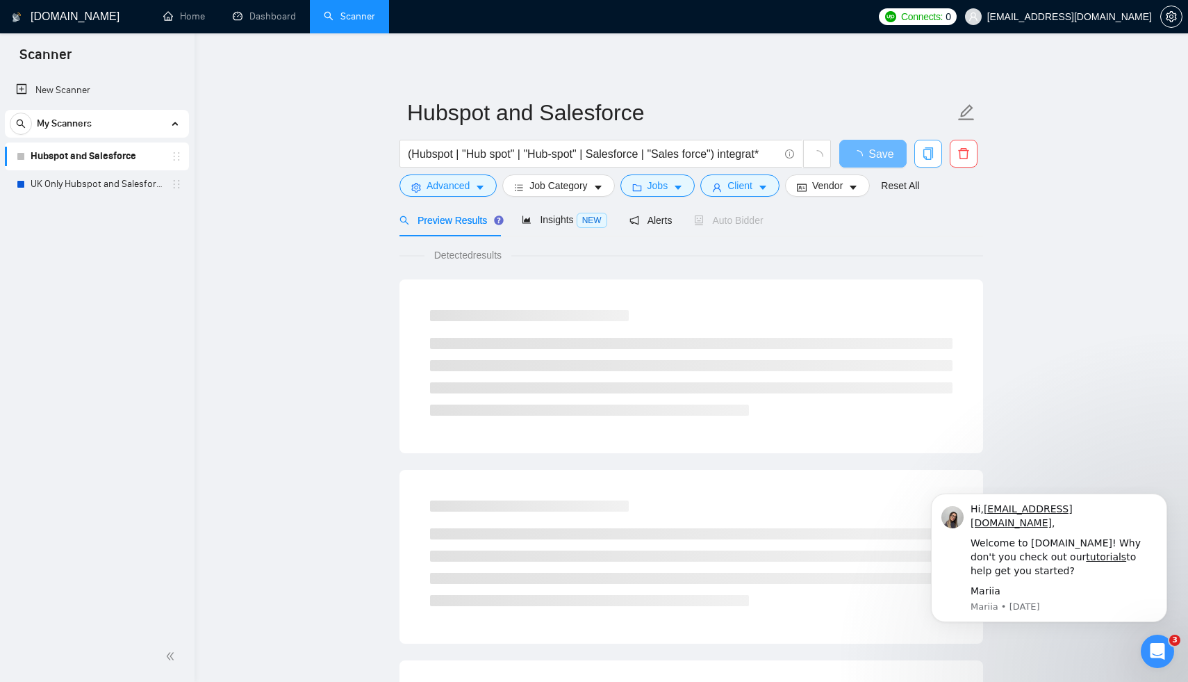
click at [927, 157] on icon "copy" at bounding box center [928, 153] width 13 height 13
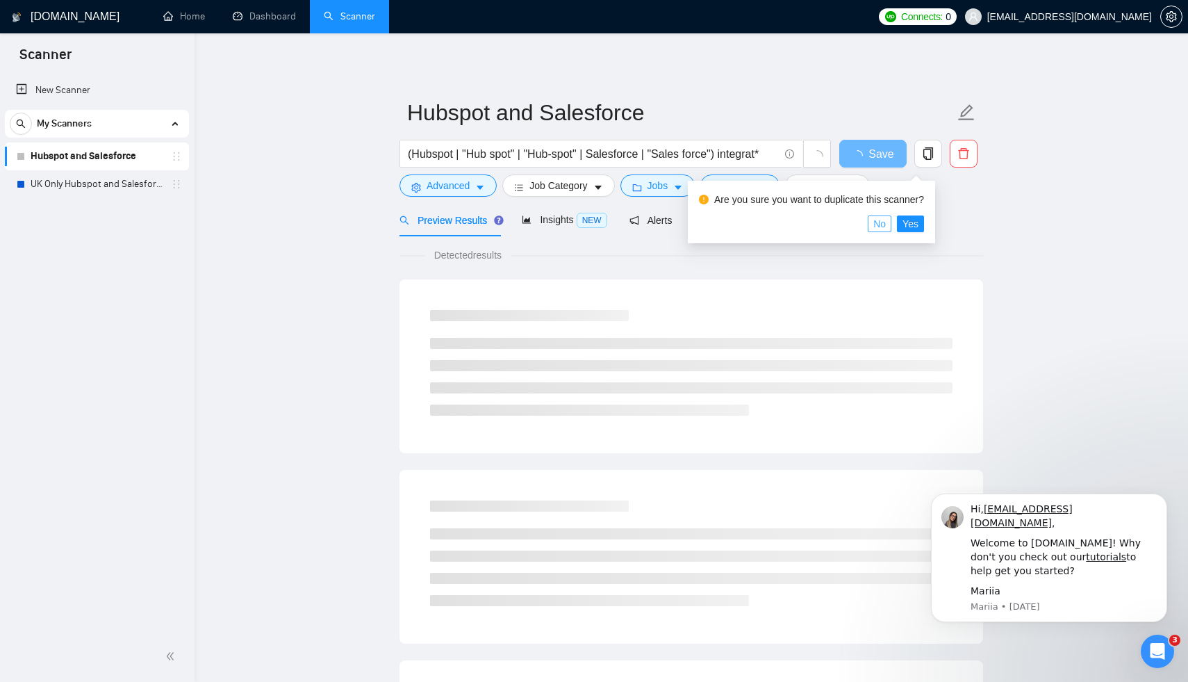
click at [886, 225] on span "No" at bounding box center [879, 223] width 13 height 15
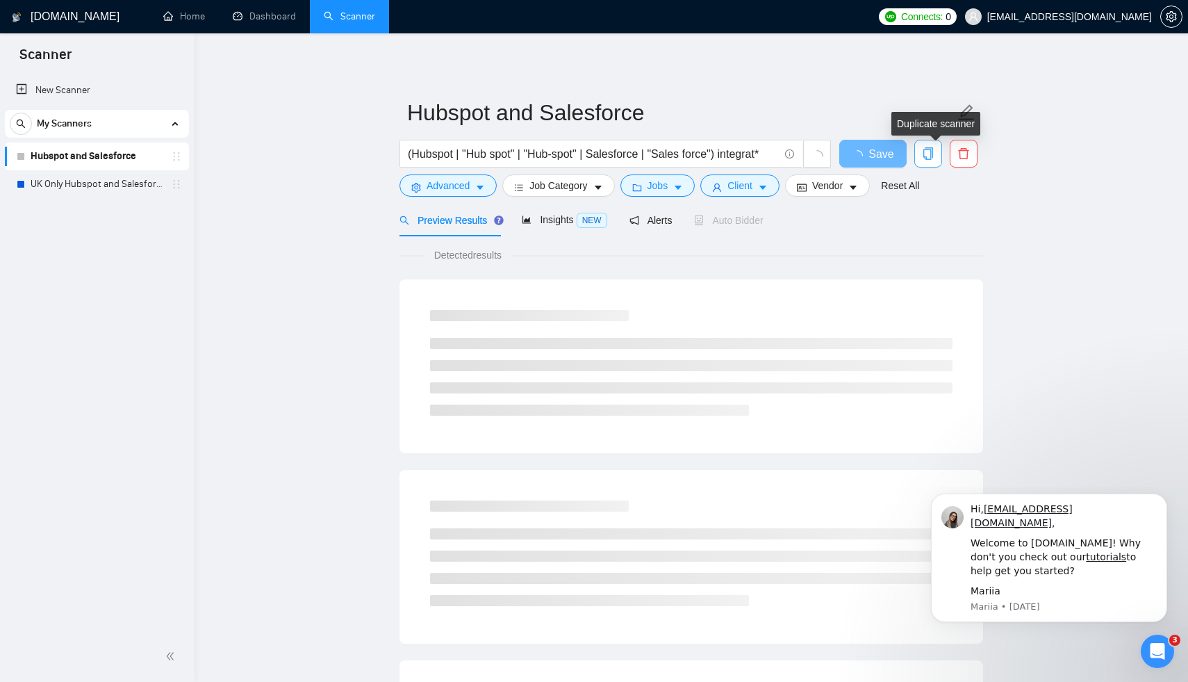
click at [931, 154] on icon "copy" at bounding box center [928, 153] width 13 height 13
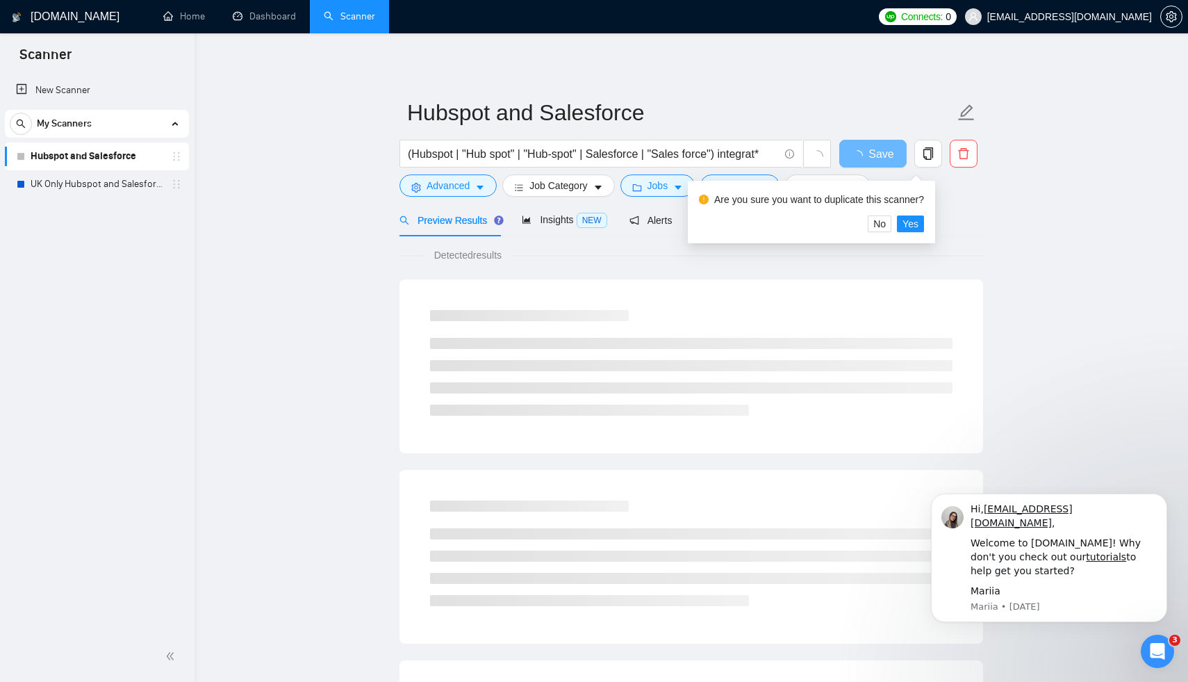
click at [911, 234] on div "Are you sure you want to duplicate this scanner? No Yes" at bounding box center [811, 212] width 247 height 63
click at [917, 226] on span "Yes" at bounding box center [910, 223] width 16 height 15
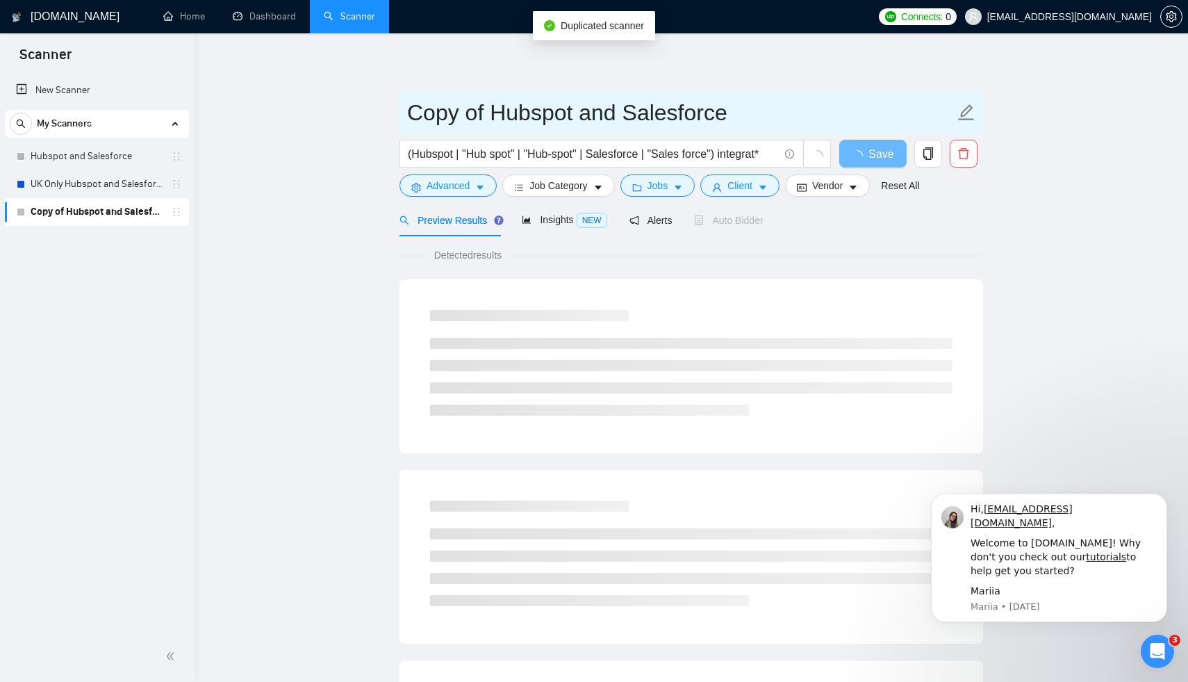
click at [451, 107] on input "Copy of Hubspot and Salesforce" at bounding box center [680, 112] width 547 height 35
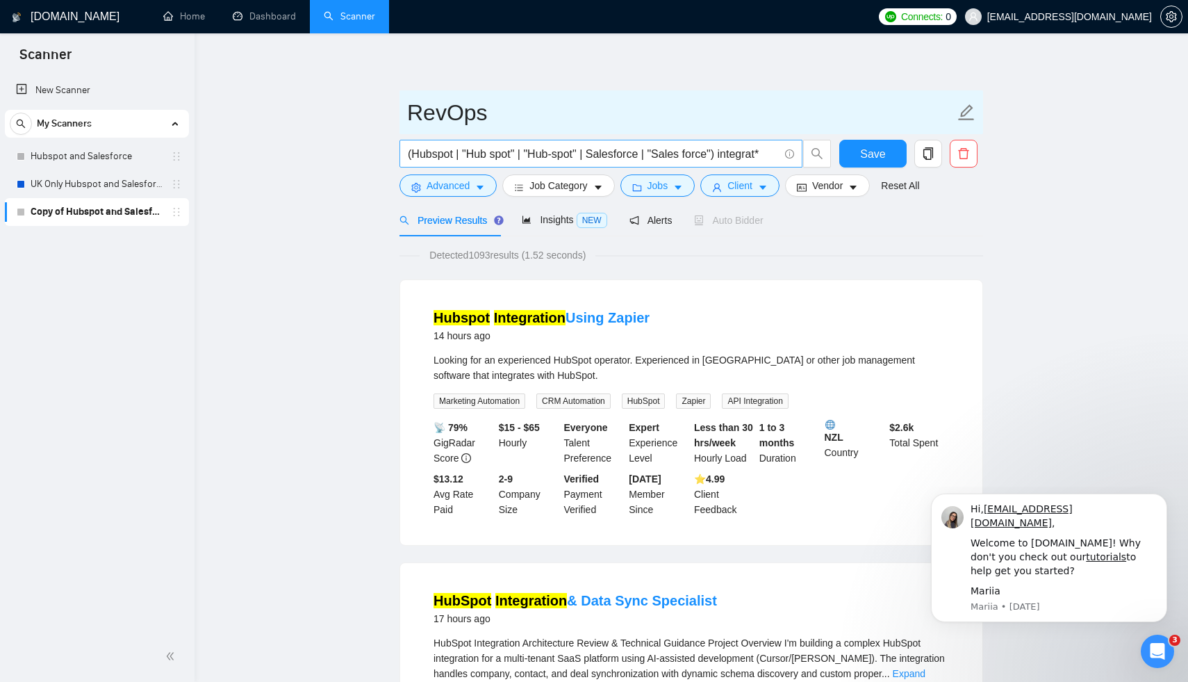
type input "RevOps"
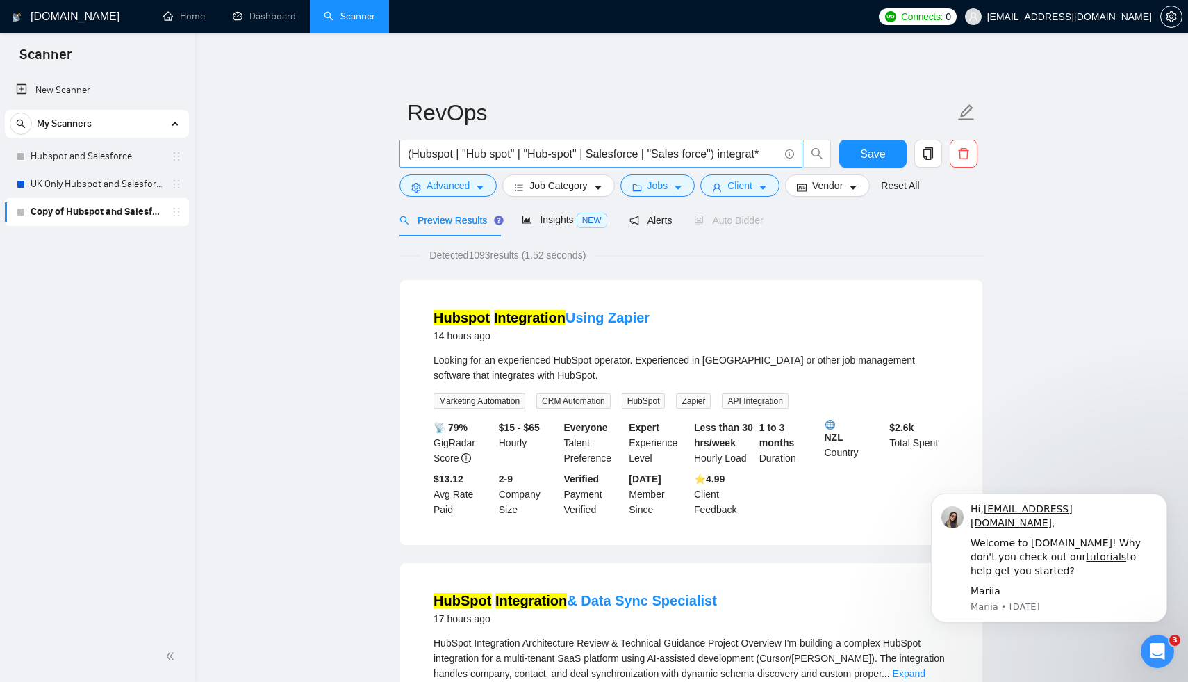
click at [434, 155] on input "(Hubspot | "Hub spot" | "Hub-spot" | Salesforce | "Sales force") integrat*" at bounding box center [593, 153] width 371 height 17
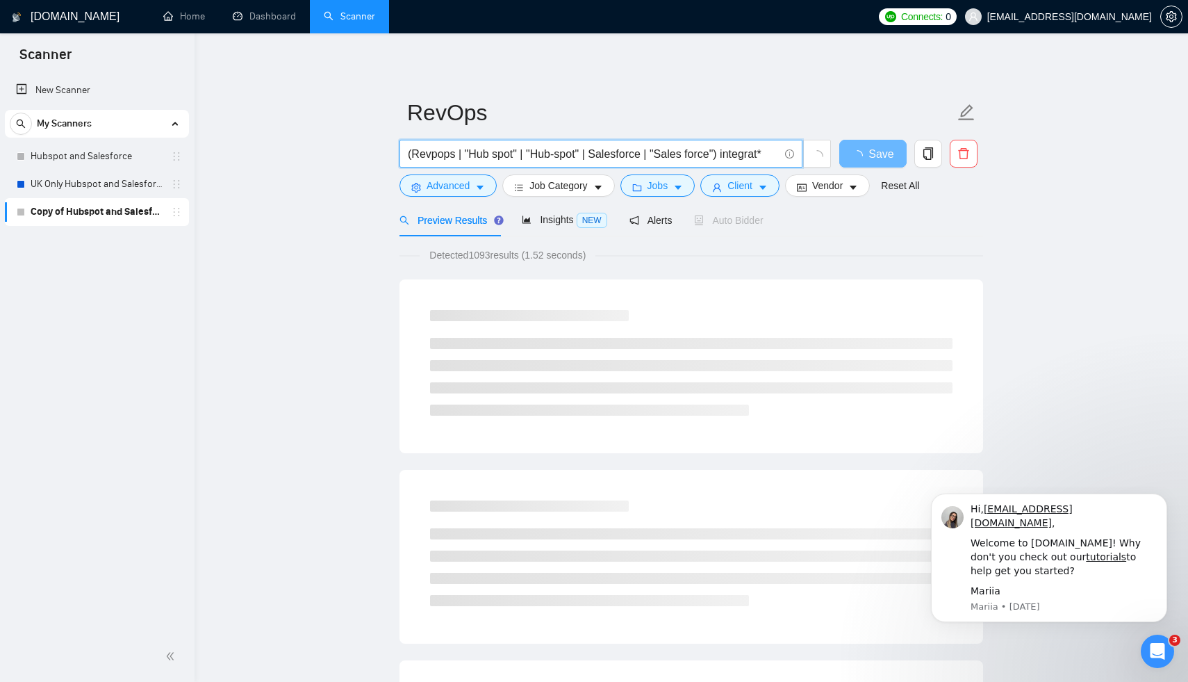
drag, startPoint x: 469, startPoint y: 153, endPoint x: 518, endPoint y: 154, distance: 48.7
click at [518, 154] on input "(Revpops | "Hub spot" | "Hub-spot" | Salesforce | "Sales force") integrat*" at bounding box center [593, 153] width 371 height 17
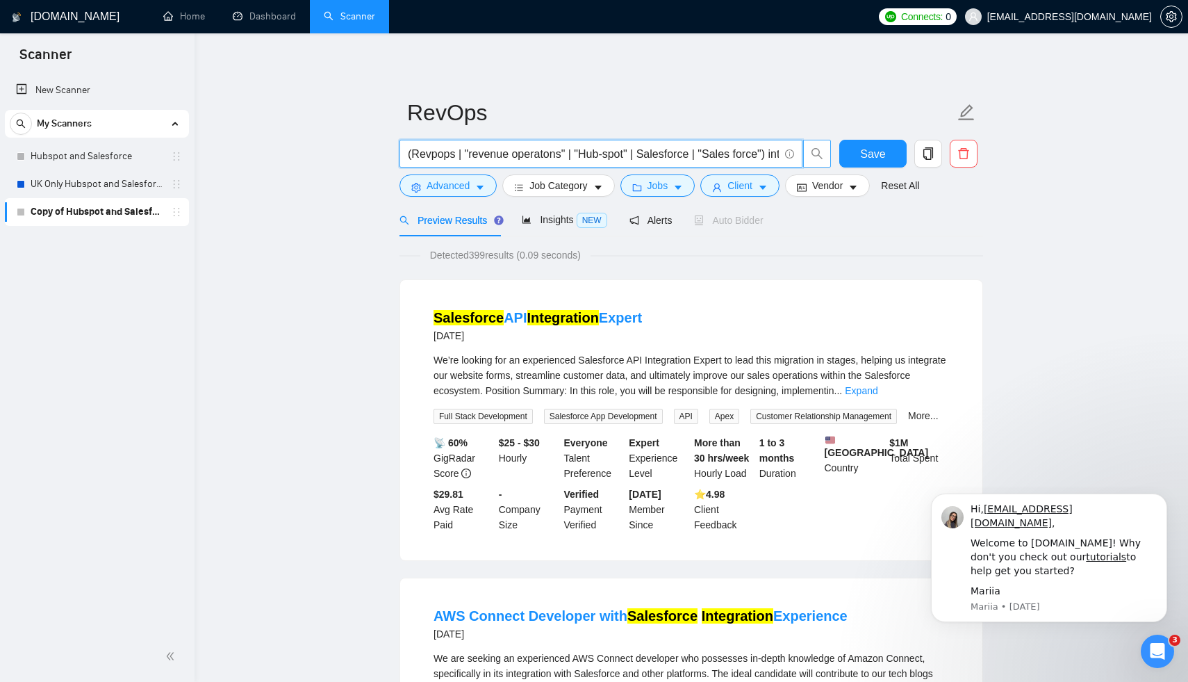
scroll to position [0, 43]
drag, startPoint x: 565, startPoint y: 154, endPoint x: 915, endPoint y: 167, distance: 350.4
click at [915, 167] on div "(Revpops | "revenue operatons" | "Hub-spot" | Salesforce | "Sales force") integ…" at bounding box center [689, 157] width 584 height 35
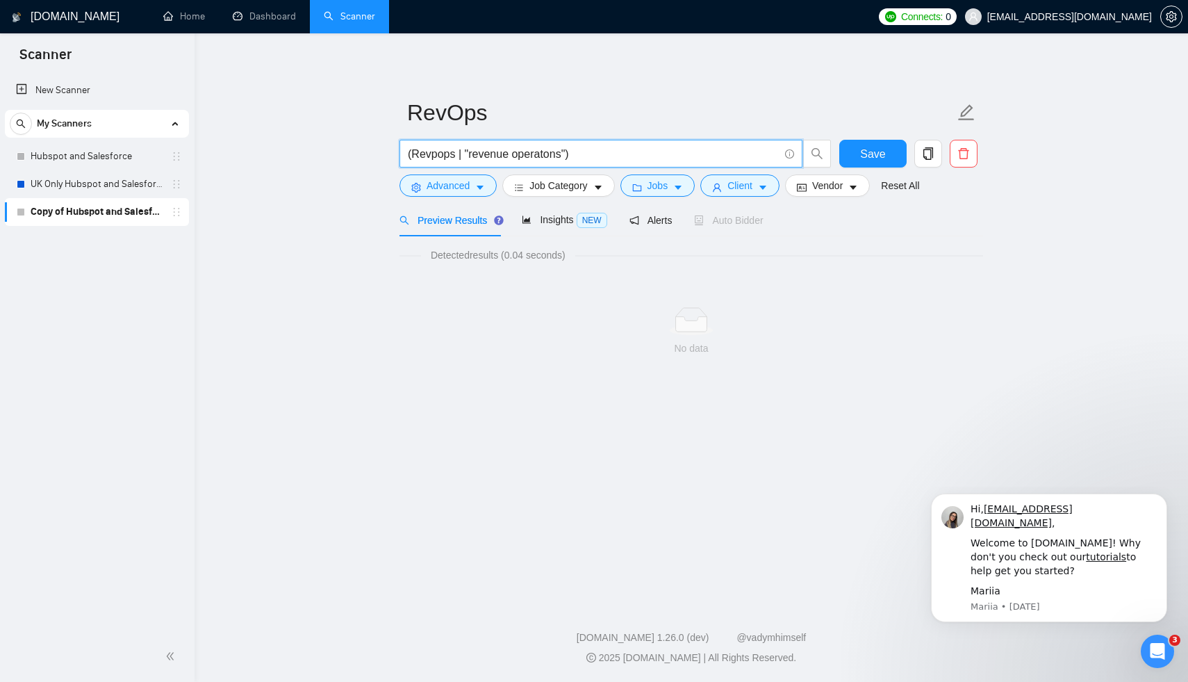
click at [436, 154] on input "(Revpops | "revenue operatons")" at bounding box center [593, 153] width 371 height 17
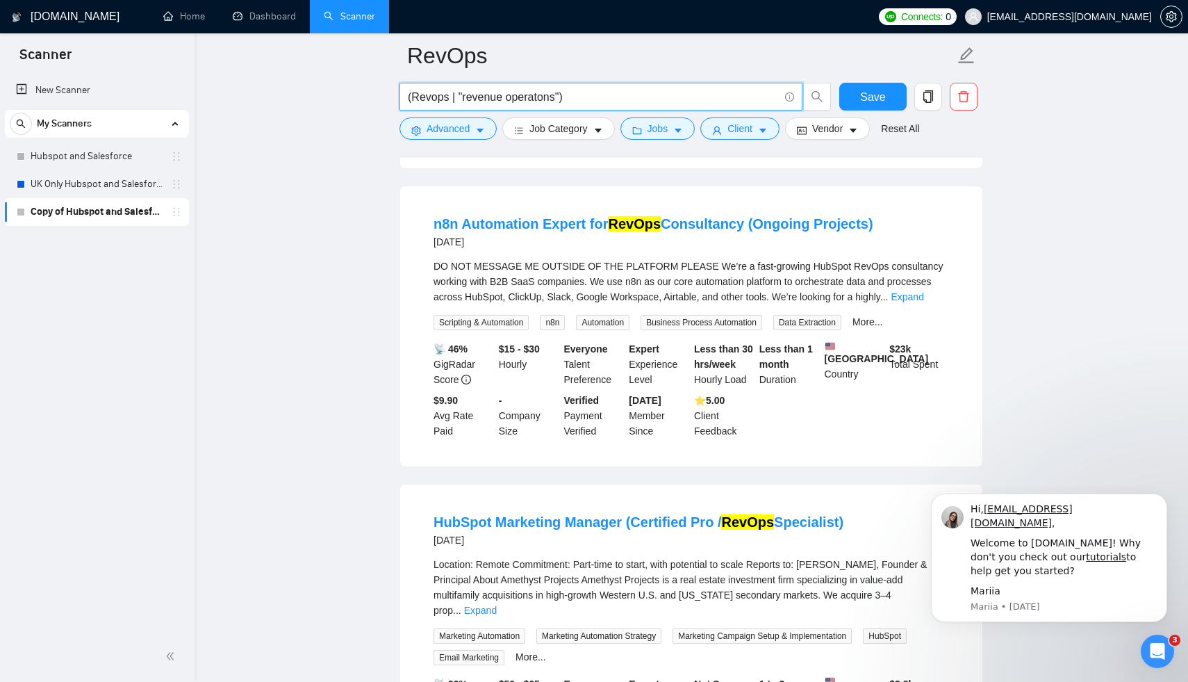
scroll to position [871, 0]
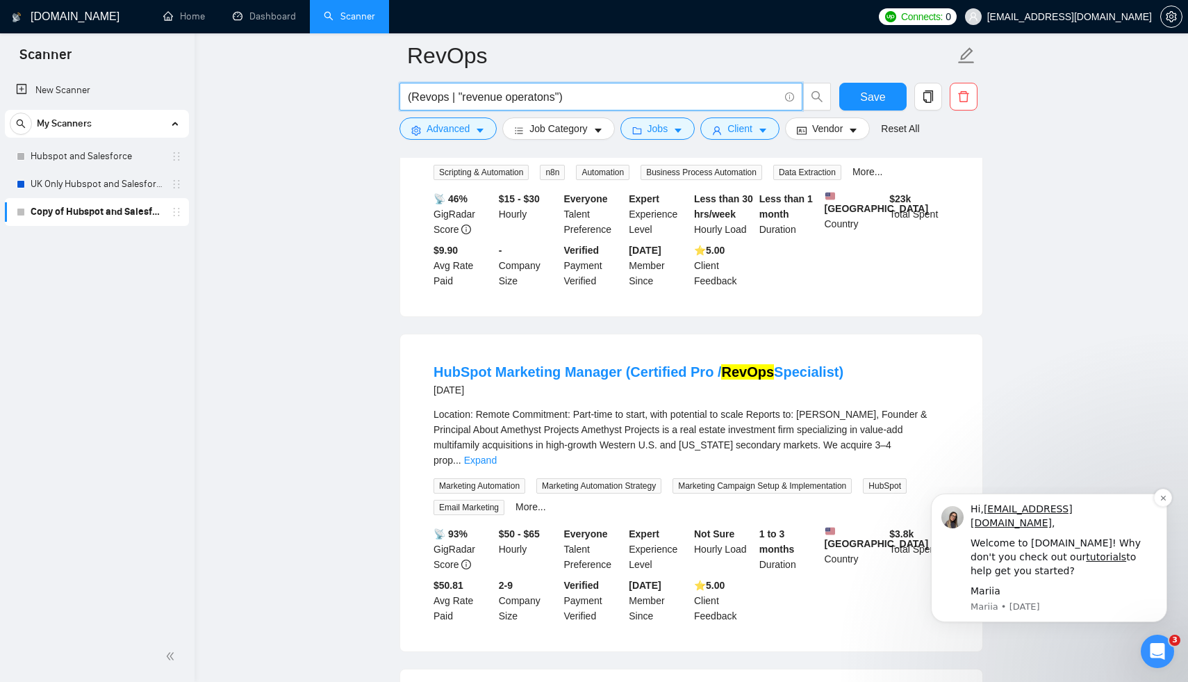
type input "(Revops | "revenue operatons")"
click at [1151, 519] on div "Hi, appah.prince@soroni.co.uk ," at bounding box center [1064, 515] width 186 height 27
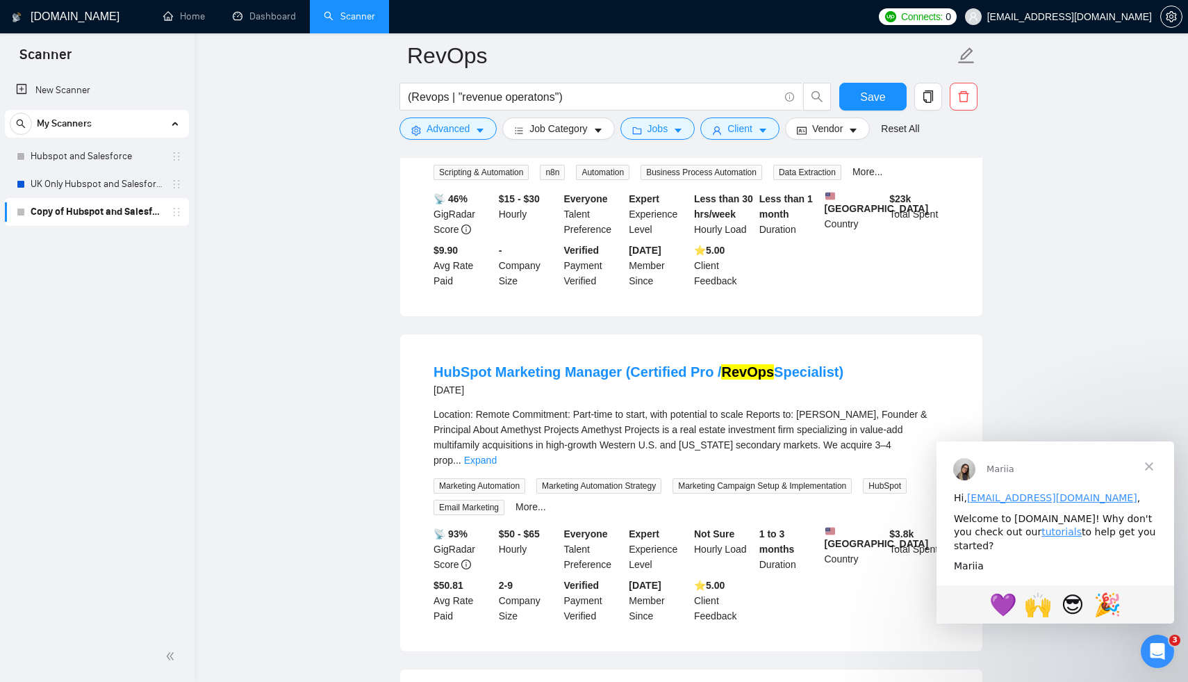
scroll to position [0, 0]
click at [878, 94] on span "Save" at bounding box center [872, 96] width 25 height 17
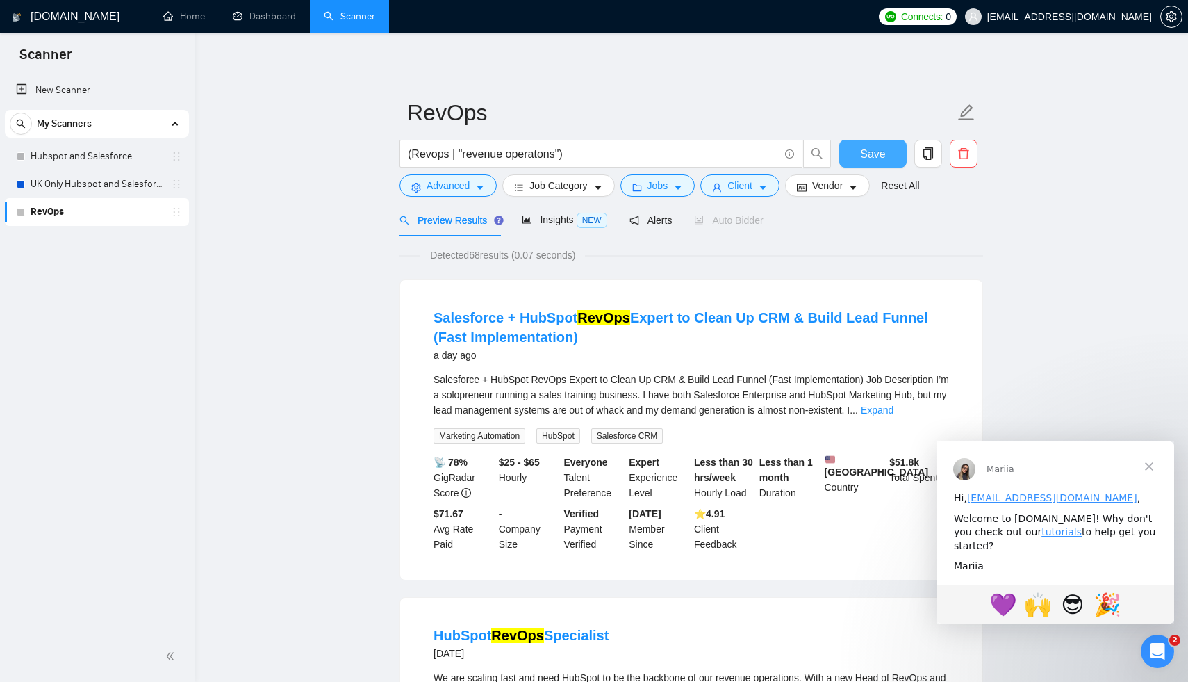
click at [882, 157] on span "Save" at bounding box center [872, 153] width 25 height 17
click at [1178, 15] on span "setting" at bounding box center [1171, 16] width 21 height 11
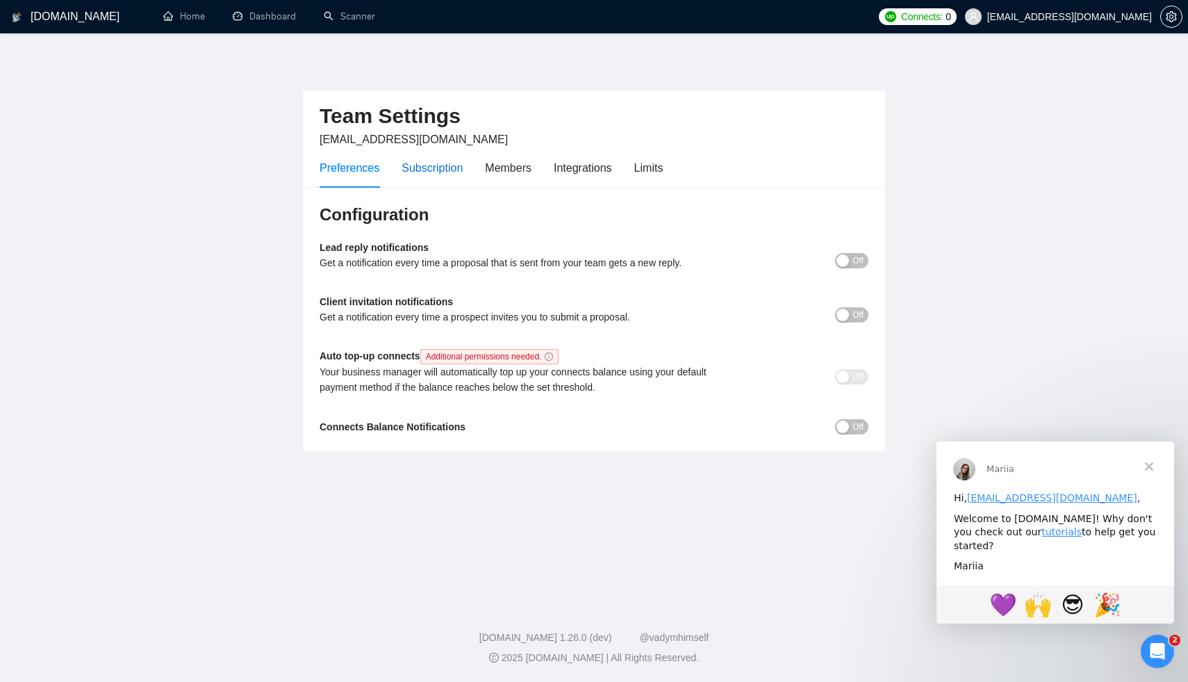
click at [461, 166] on div "Subscription" at bounding box center [432, 167] width 61 height 17
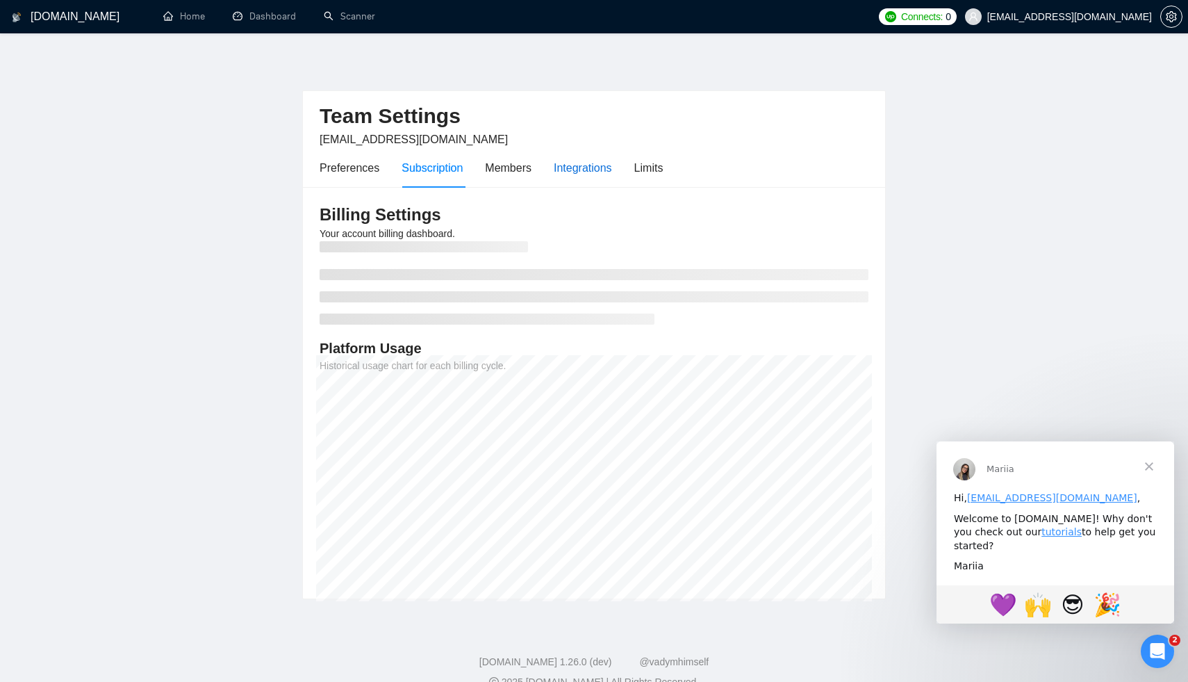
click at [593, 165] on div "Integrations" at bounding box center [583, 167] width 58 height 17
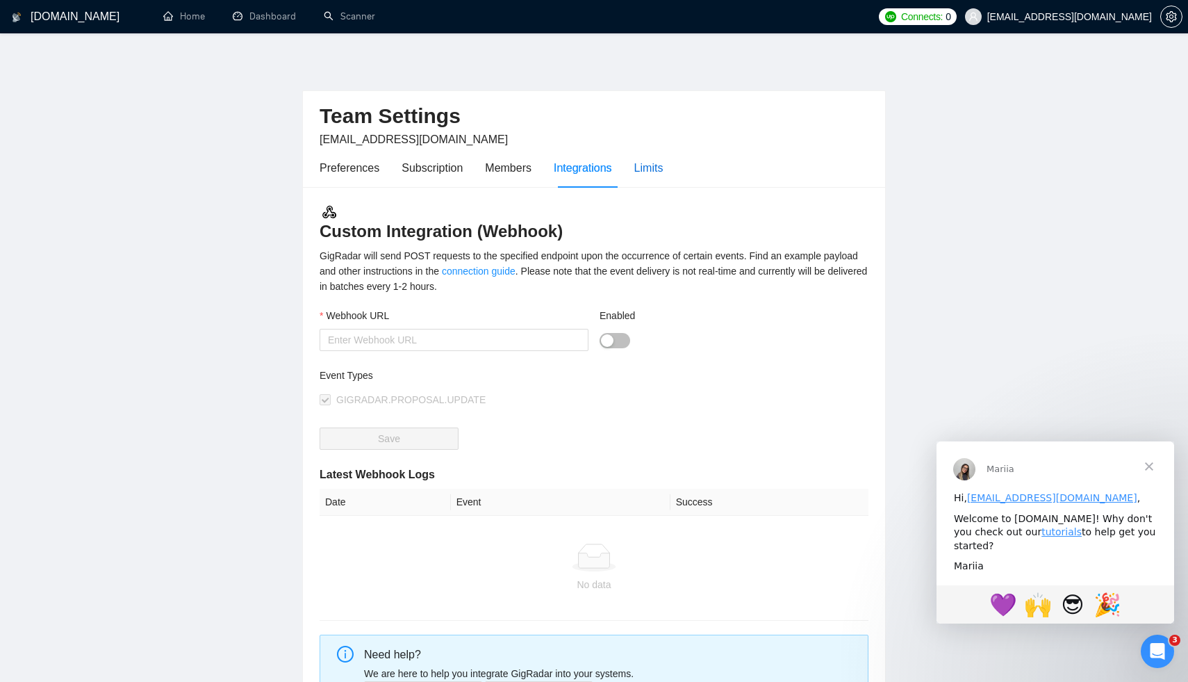
click at [641, 171] on div "Limits" at bounding box center [648, 167] width 29 height 17
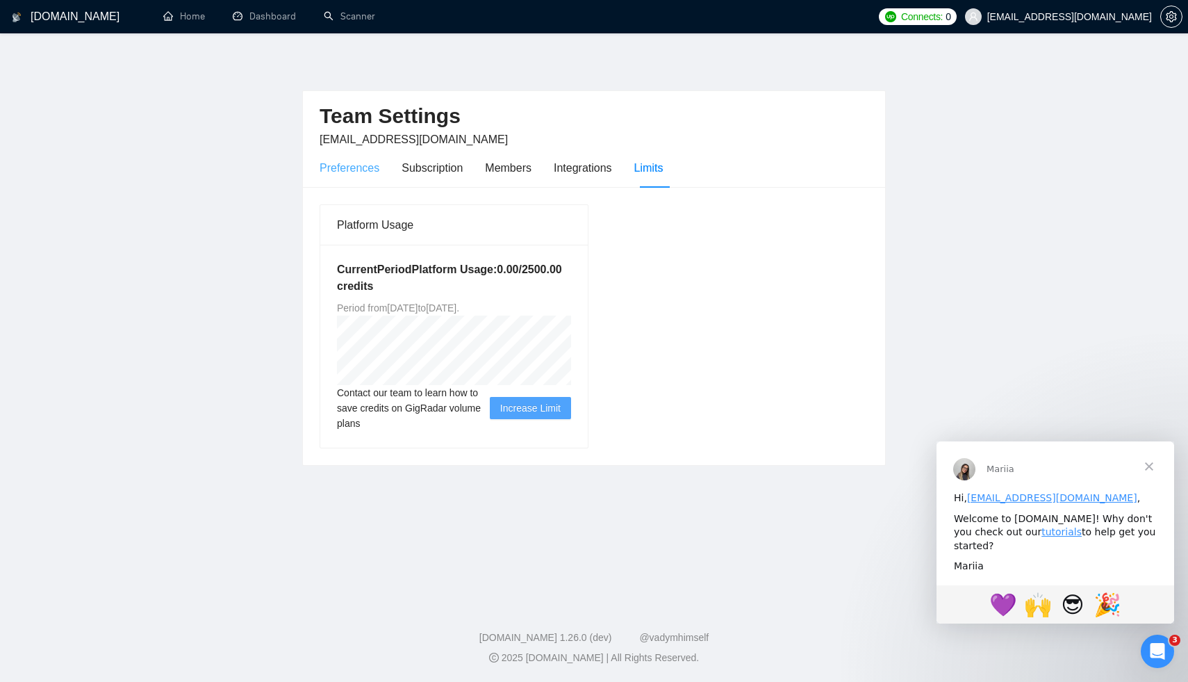
click at [361, 156] on div "Preferences" at bounding box center [350, 168] width 60 height 40
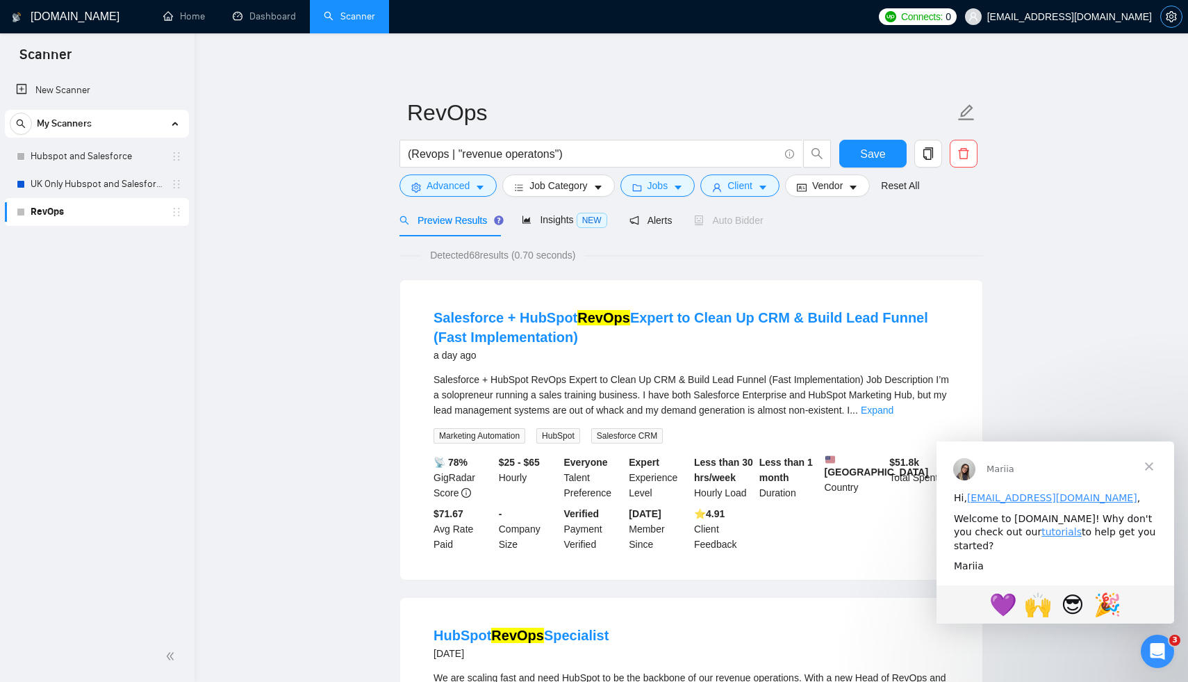
click at [1174, 21] on icon "setting" at bounding box center [1171, 16] width 11 height 11
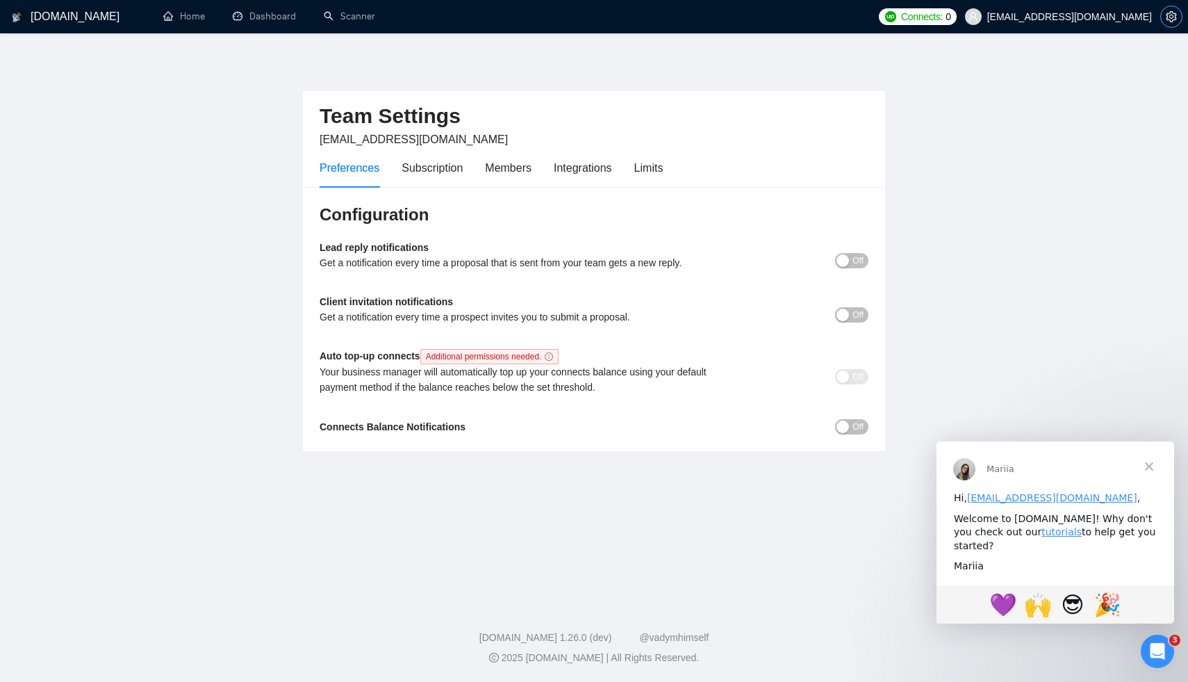
click at [1174, 21] on icon "setting" at bounding box center [1171, 16] width 11 height 11
click at [1174, 18] on icon "setting" at bounding box center [1171, 16] width 11 height 11
click at [670, 165] on div "Preferences Subscription Members Integrations Limits" at bounding box center [594, 168] width 549 height 40
click at [662, 165] on div "Limits" at bounding box center [648, 167] width 29 height 17
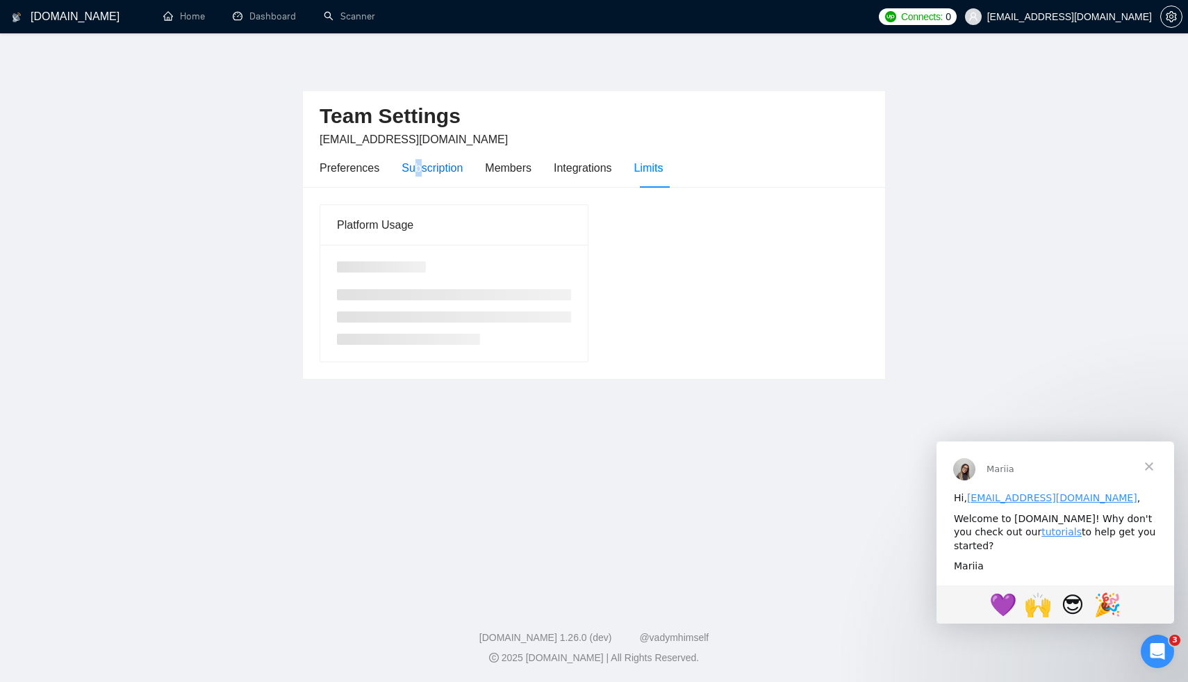
click at [418, 169] on div "Subscription" at bounding box center [432, 167] width 61 height 17
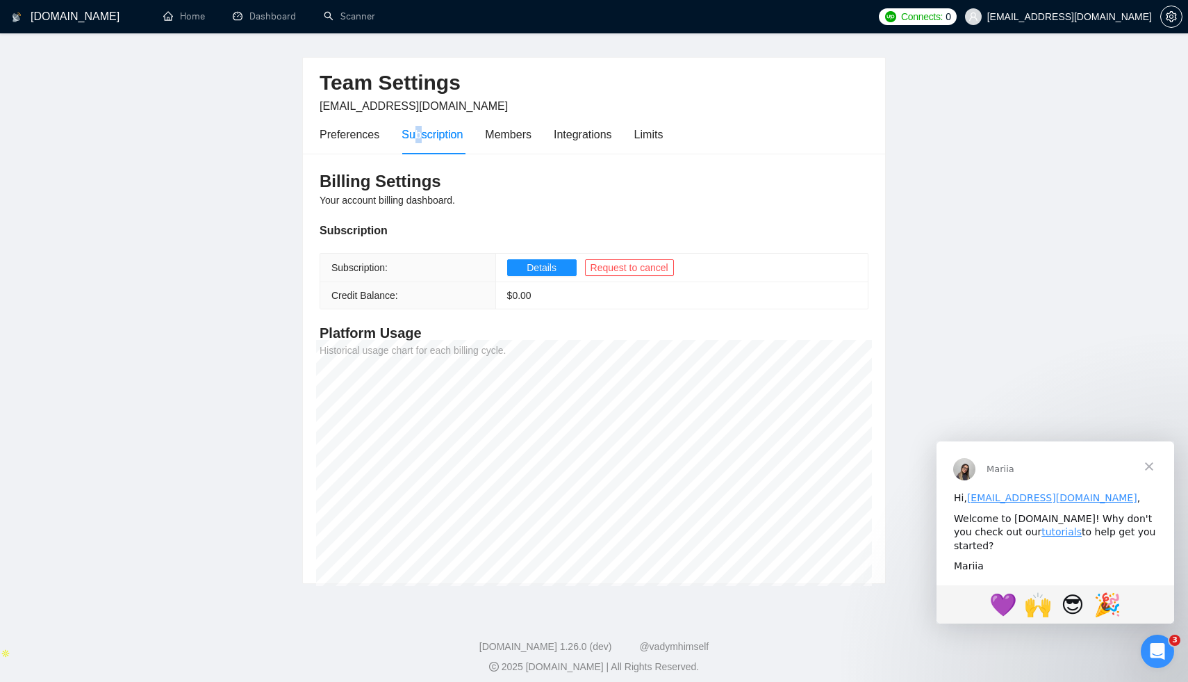
scroll to position [42, 0]
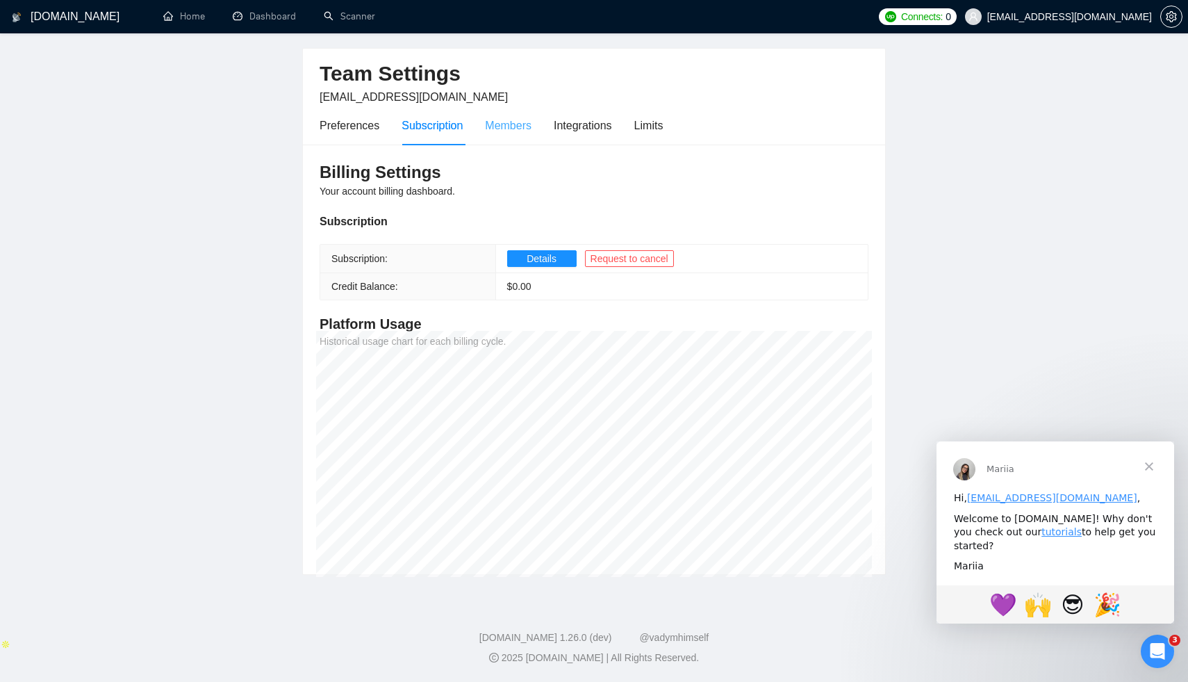
click at [508, 133] on div "Members" at bounding box center [508, 126] width 47 height 40
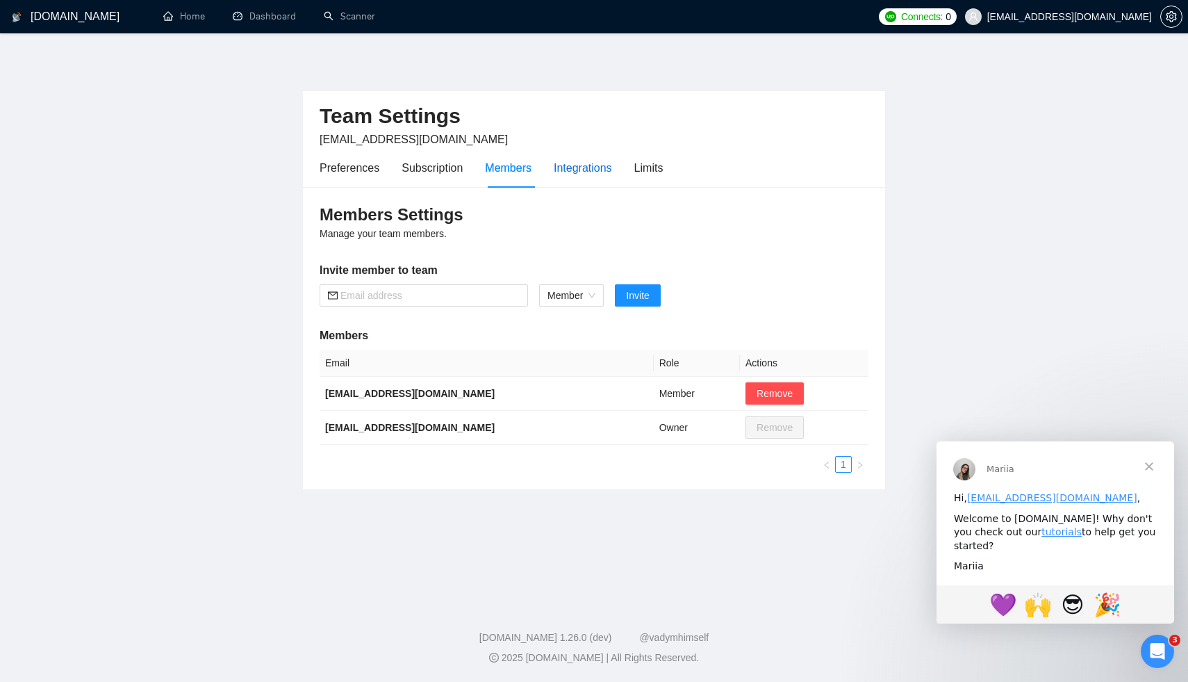
click at [582, 167] on div "Integrations" at bounding box center [583, 167] width 58 height 17
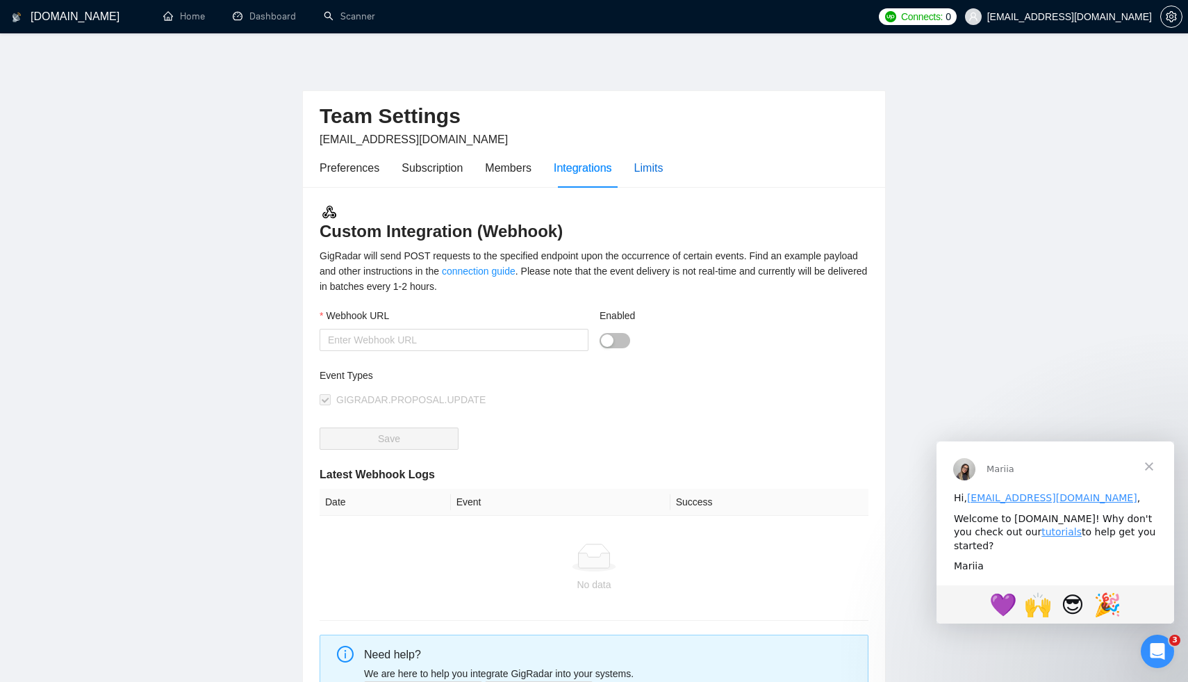
click at [654, 172] on div "Limits" at bounding box center [648, 167] width 29 height 17
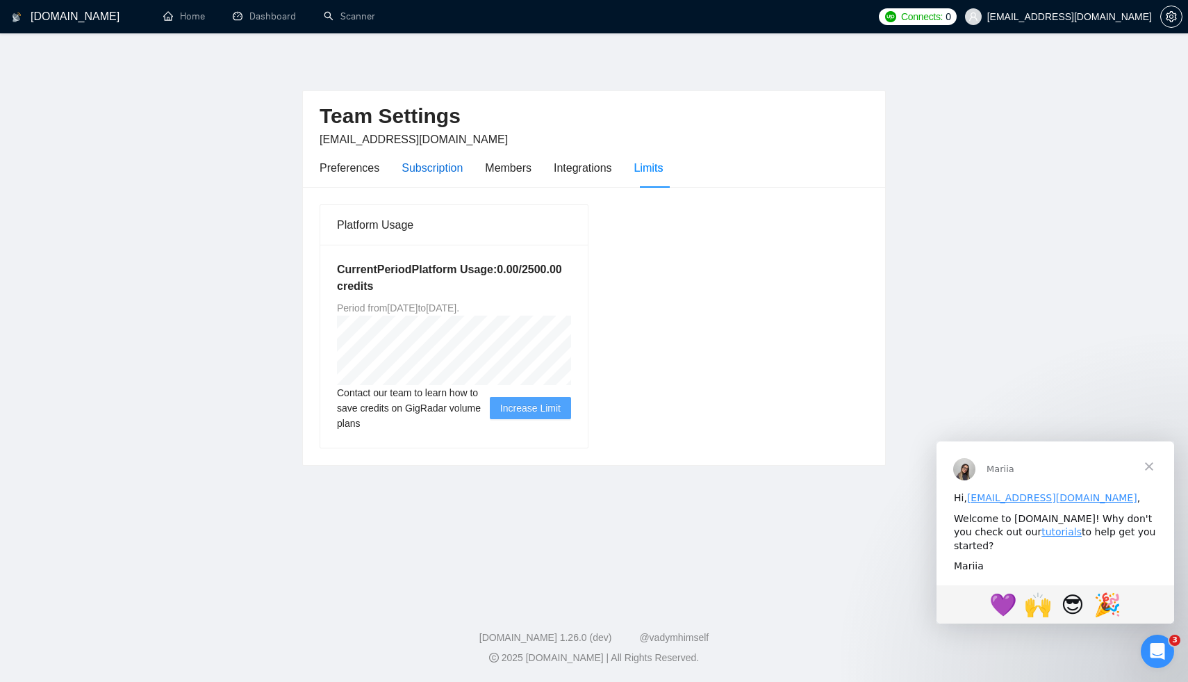
click at [420, 159] on div "Subscription" at bounding box center [432, 167] width 61 height 17
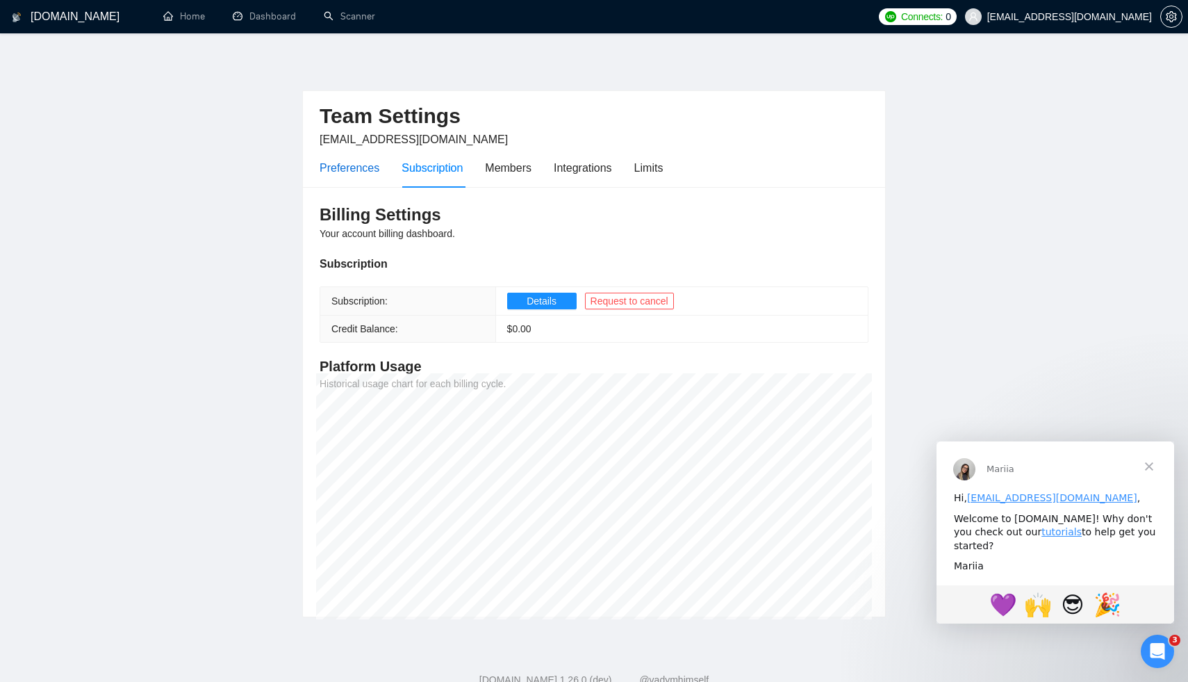
click at [372, 167] on div "Preferences" at bounding box center [350, 167] width 60 height 17
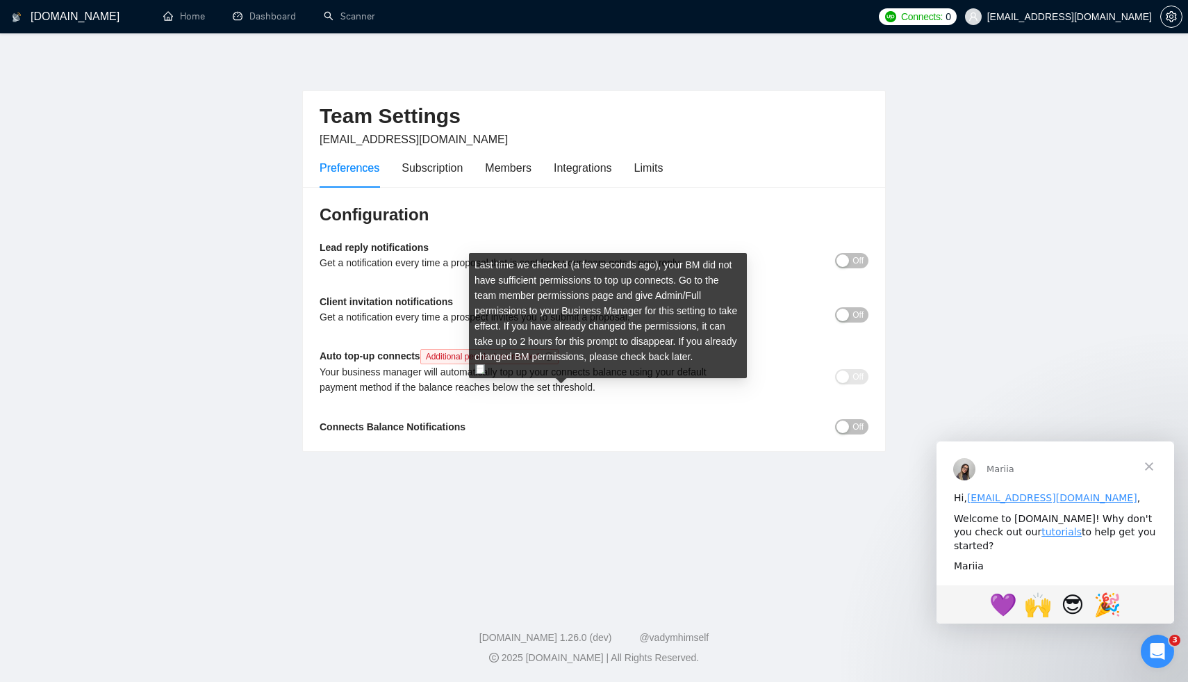
click at [553, 357] on icon "info-circle" at bounding box center [549, 356] width 8 height 8
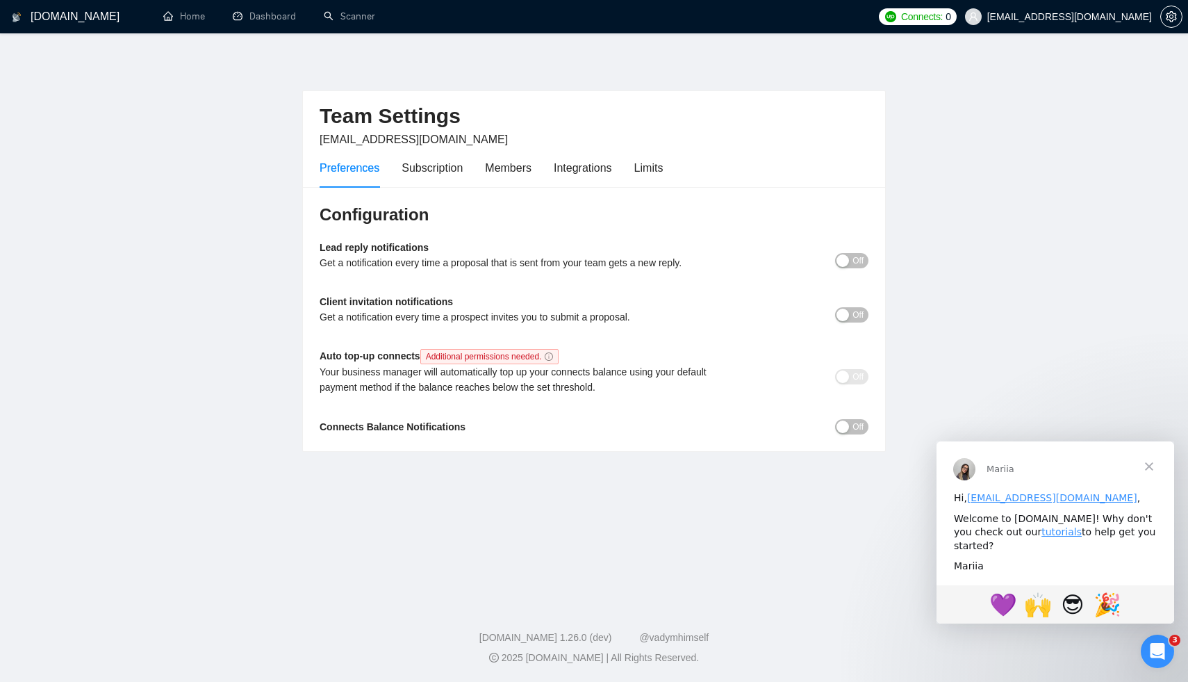
click at [875, 422] on div "Configuration Lead reply notifications Get a notification every time a proposal…" at bounding box center [594, 319] width 582 height 265
click at [856, 426] on span "Off" at bounding box center [857, 426] width 11 height 15
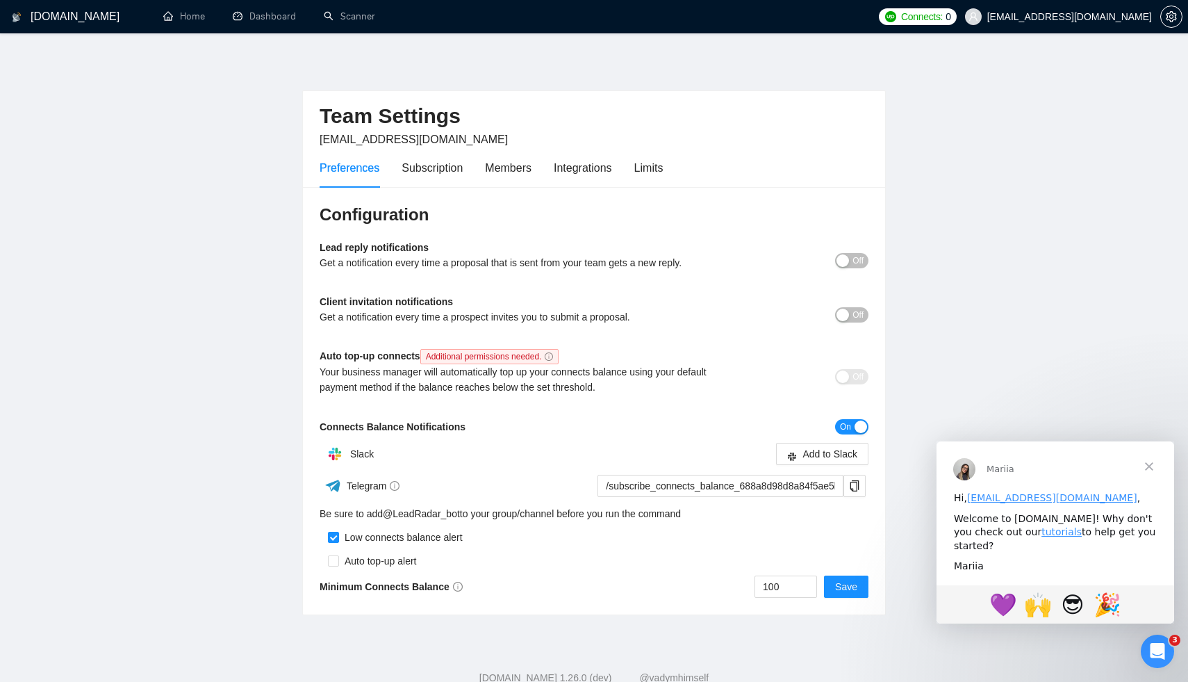
click at [855, 315] on span "Off" at bounding box center [857, 314] width 11 height 15
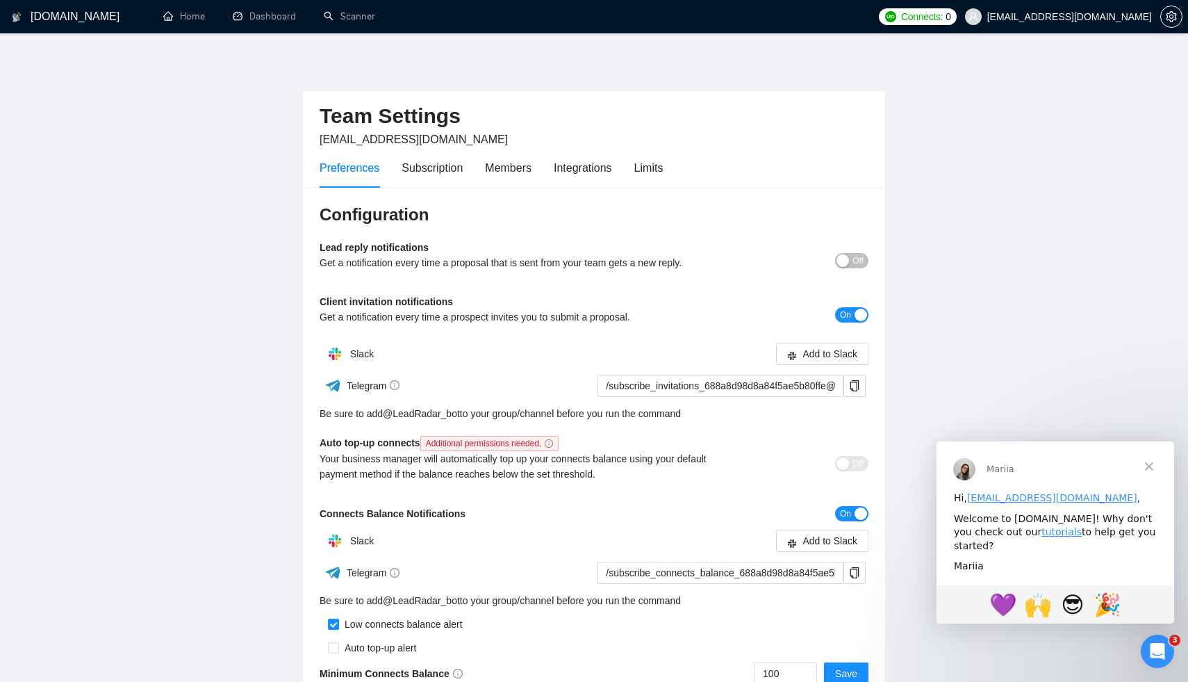
click at [850, 267] on div "Lead reply notifications Get a notification every time a proposal that is sent …" at bounding box center [594, 260] width 549 height 40
click at [850, 267] on button "Off" at bounding box center [851, 260] width 33 height 15
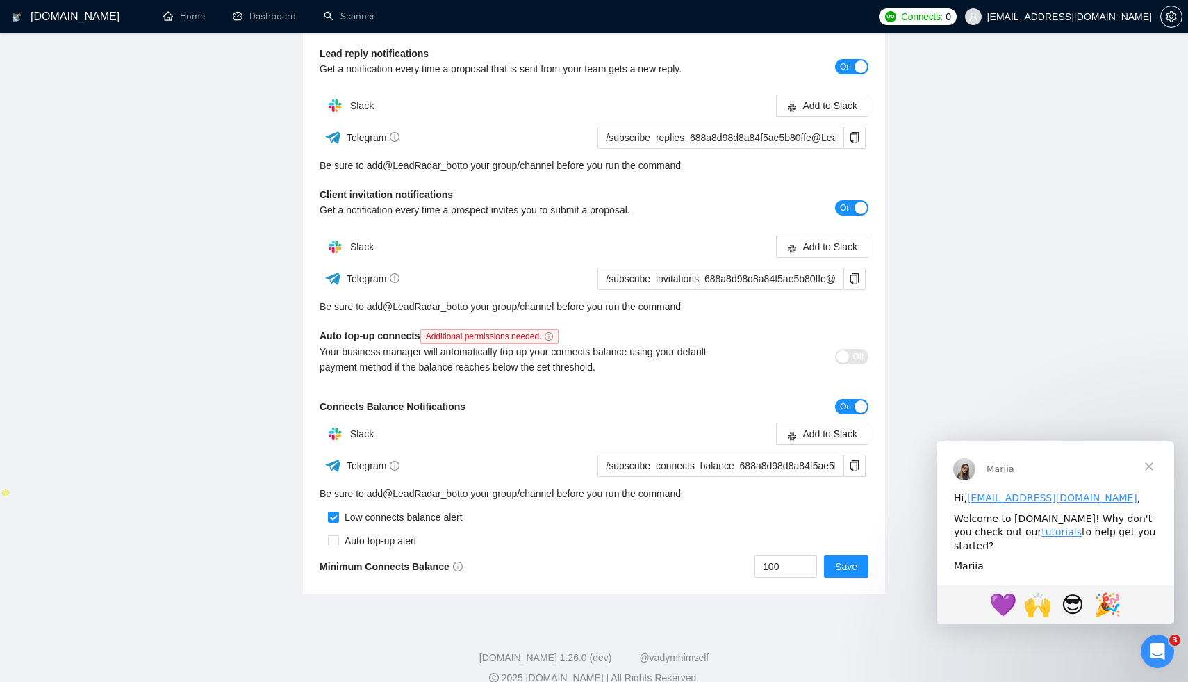
scroll to position [214, 0]
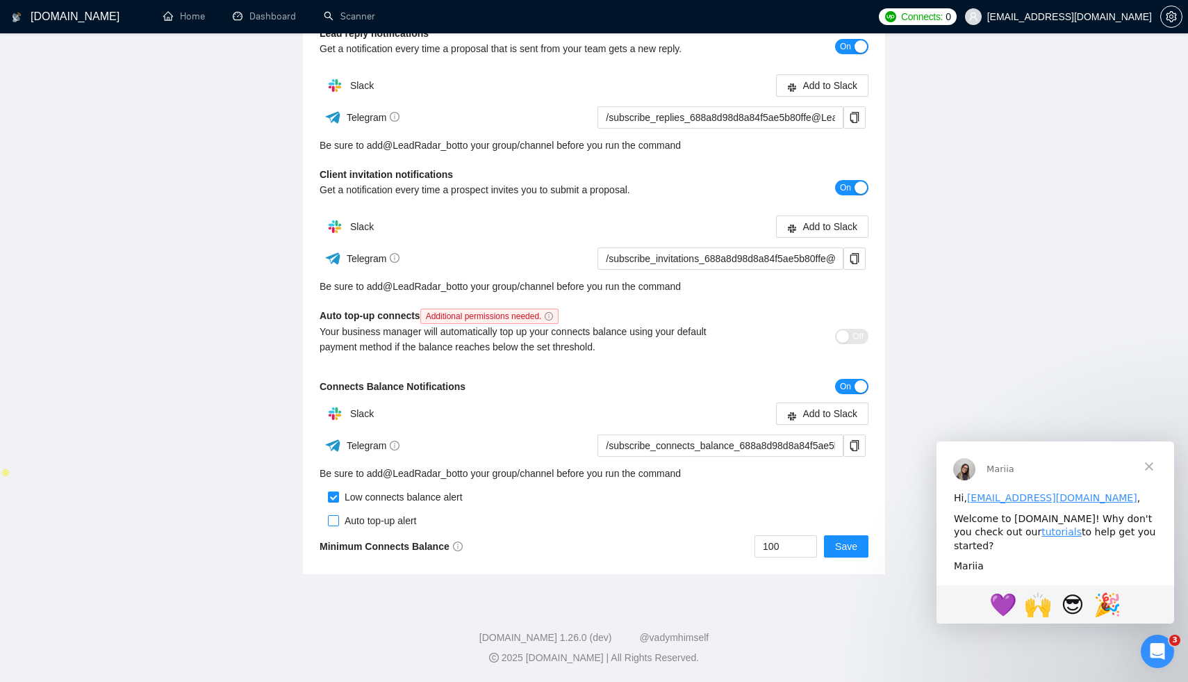
click at [334, 522] on input "checkbox" at bounding box center [333, 520] width 11 height 11
checkbox input "true"
click at [845, 552] on span "Save" at bounding box center [846, 545] width 22 height 15
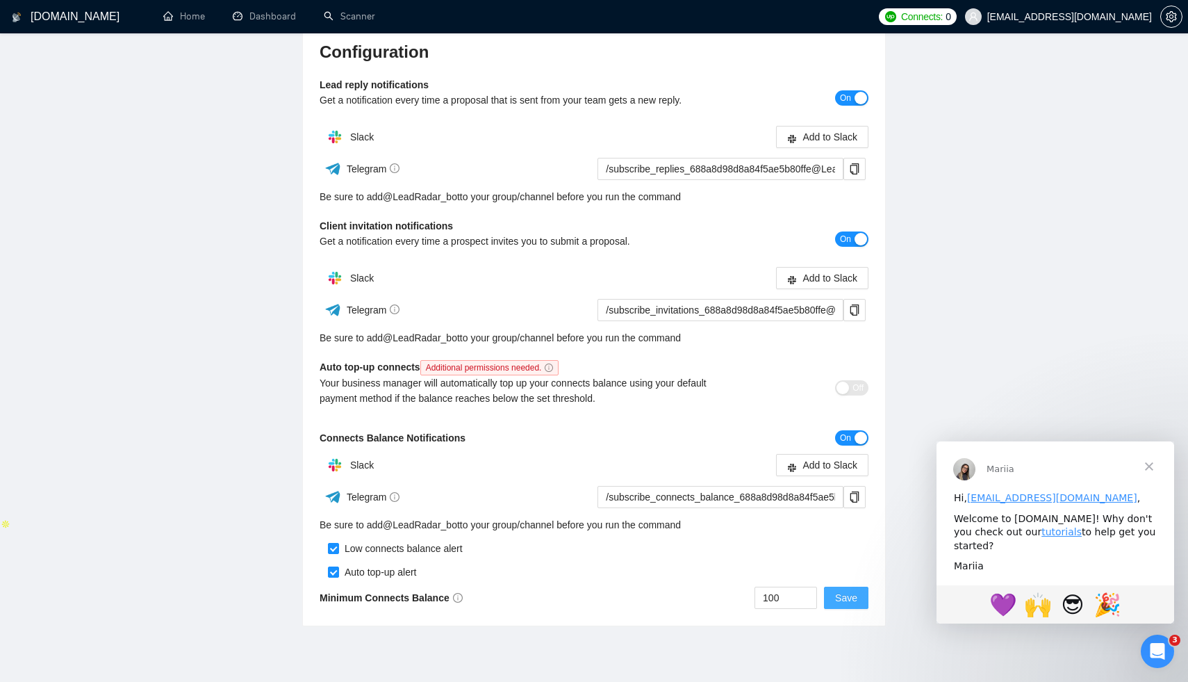
scroll to position [161, 0]
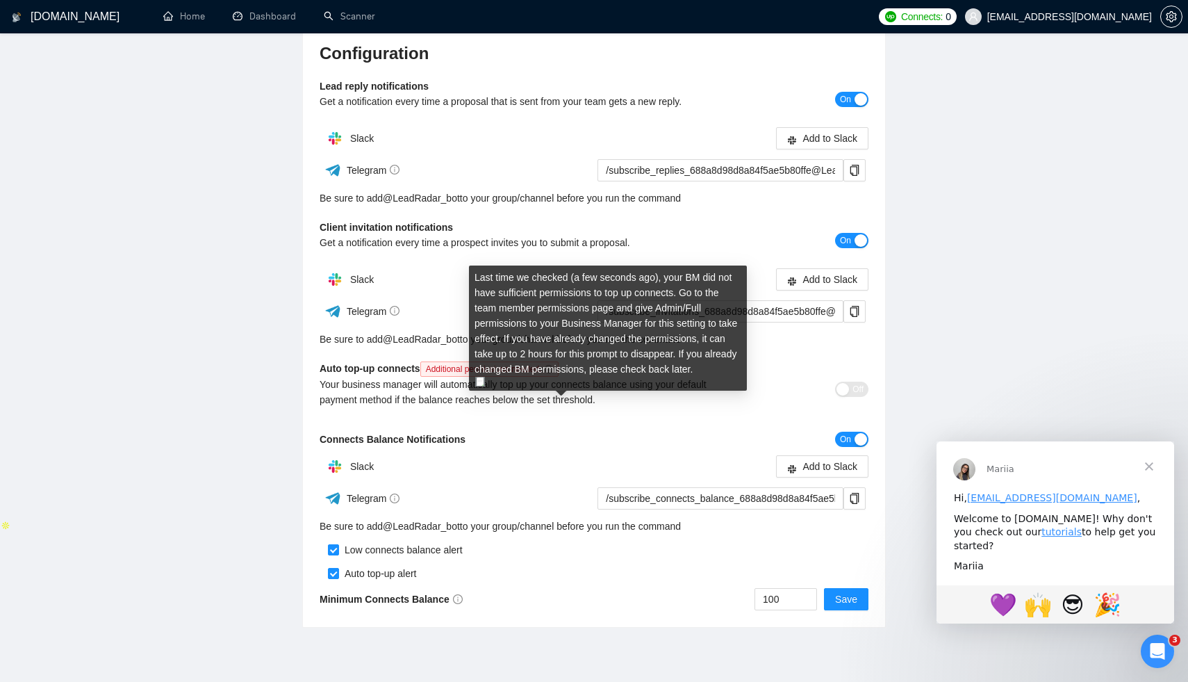
click at [553, 365] on icon "info-circle" at bounding box center [549, 369] width 8 height 8
click at [553, 367] on icon "info-circle" at bounding box center [549, 369] width 8 height 8
click at [483, 377] on img at bounding box center [480, 382] width 10 height 10
click at [482, 377] on img at bounding box center [480, 382] width 10 height 10
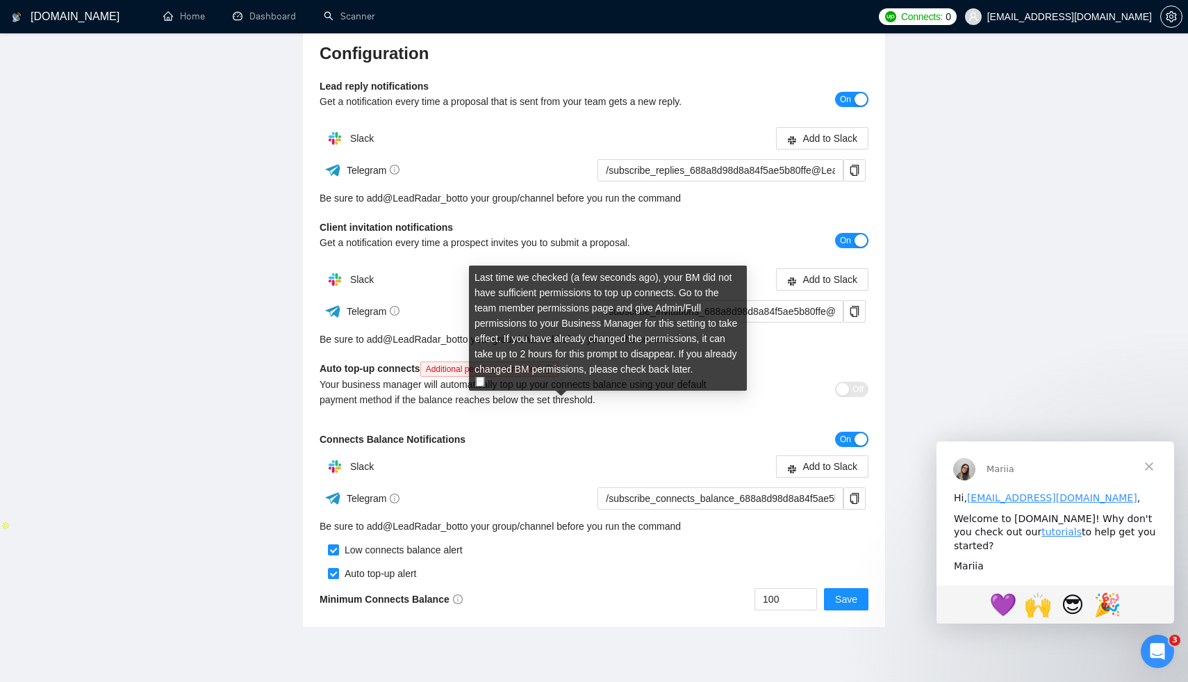
click at [481, 377] on img at bounding box center [480, 382] width 10 height 10
click at [590, 394] on div "Your business manager will automatically top up your connects balance using you…" at bounding box center [526, 392] width 412 height 31
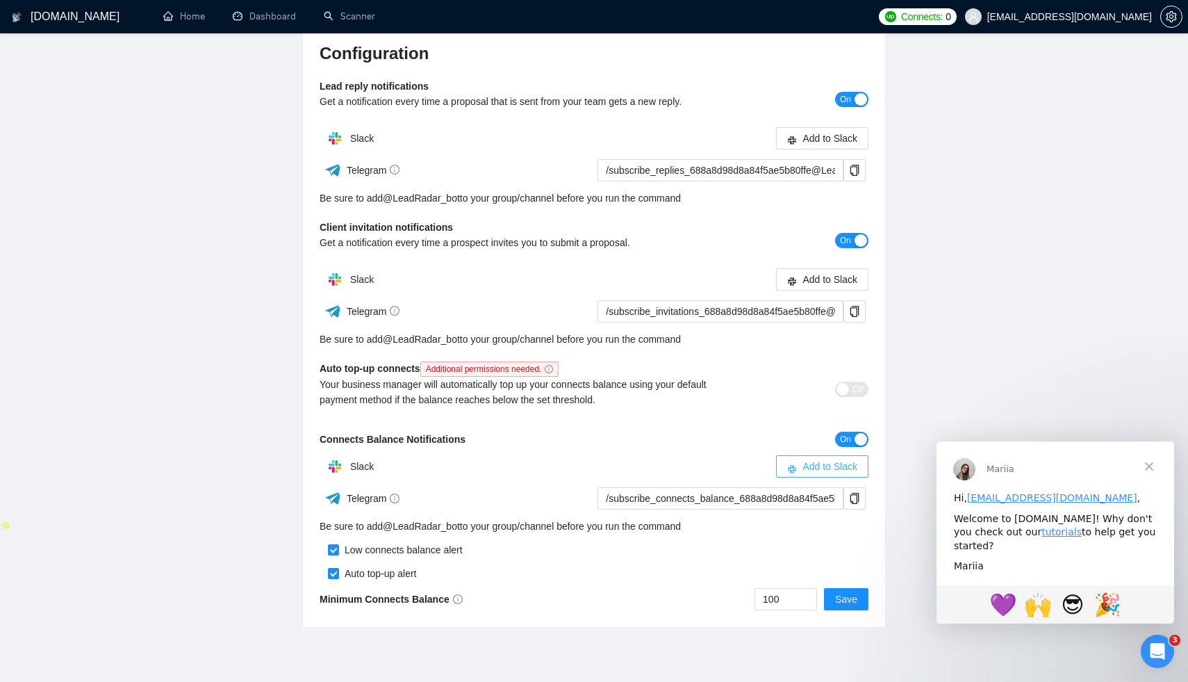
click at [834, 475] on button "Add to Slack" at bounding box center [822, 466] width 92 height 22
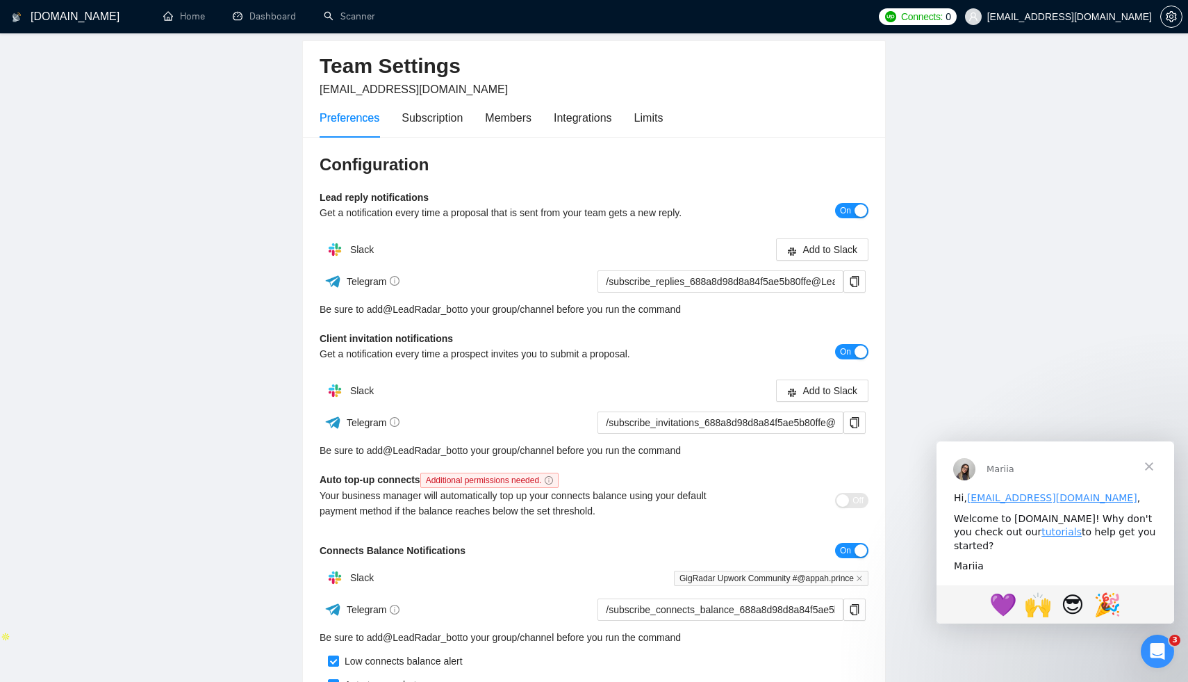
scroll to position [0, 0]
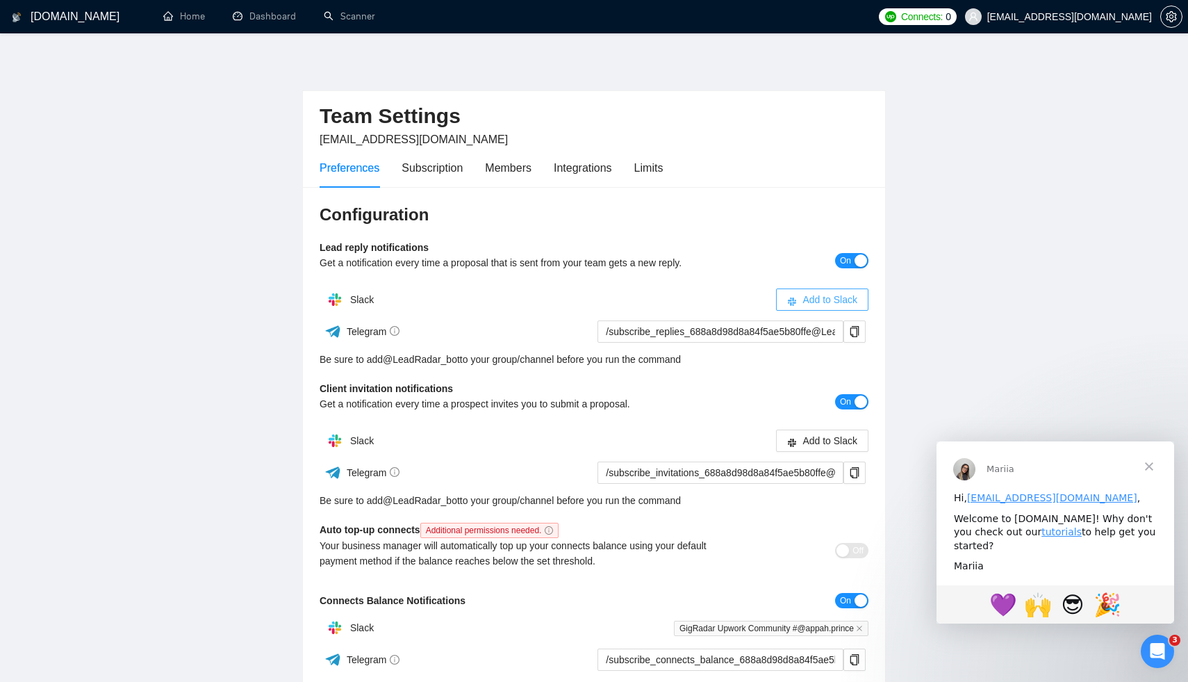
click at [836, 303] on span "Add to Slack" at bounding box center [829, 299] width 55 height 15
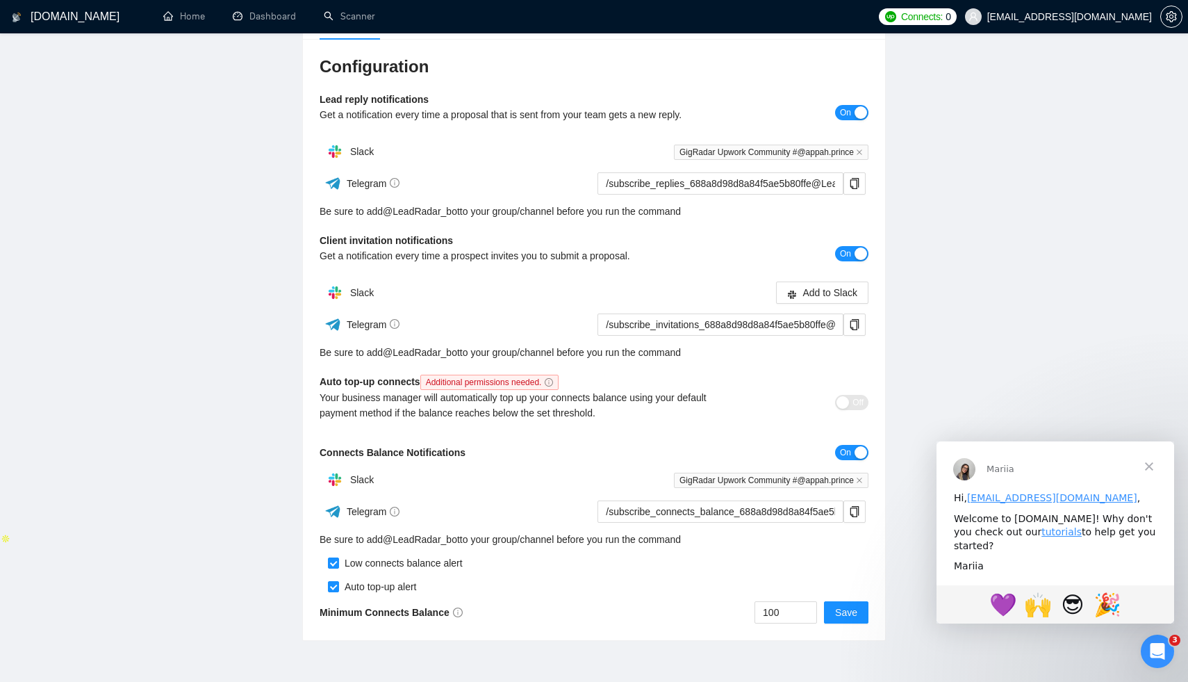
scroll to position [151, 0]
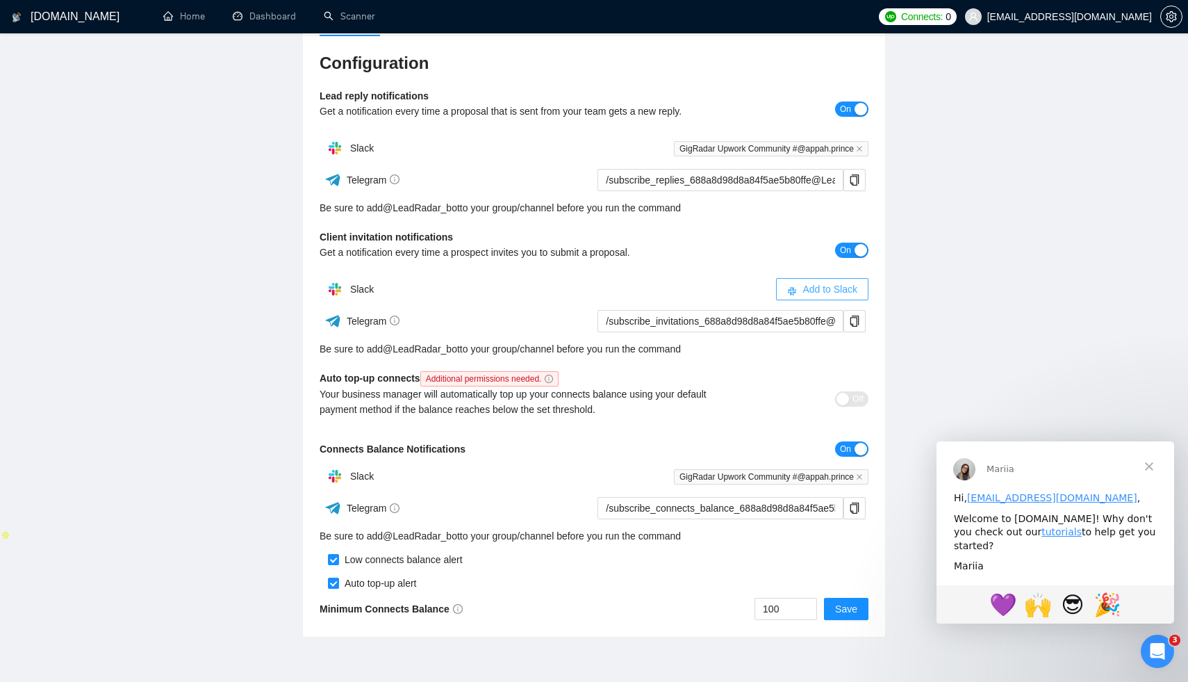
click at [821, 295] on span "Add to Slack" at bounding box center [829, 288] width 55 height 15
click at [857, 614] on button "Save" at bounding box center [846, 608] width 44 height 22
click at [761, 607] on input "100" at bounding box center [785, 608] width 61 height 21
click at [770, 607] on input "100" at bounding box center [785, 608] width 61 height 21
type input "200"
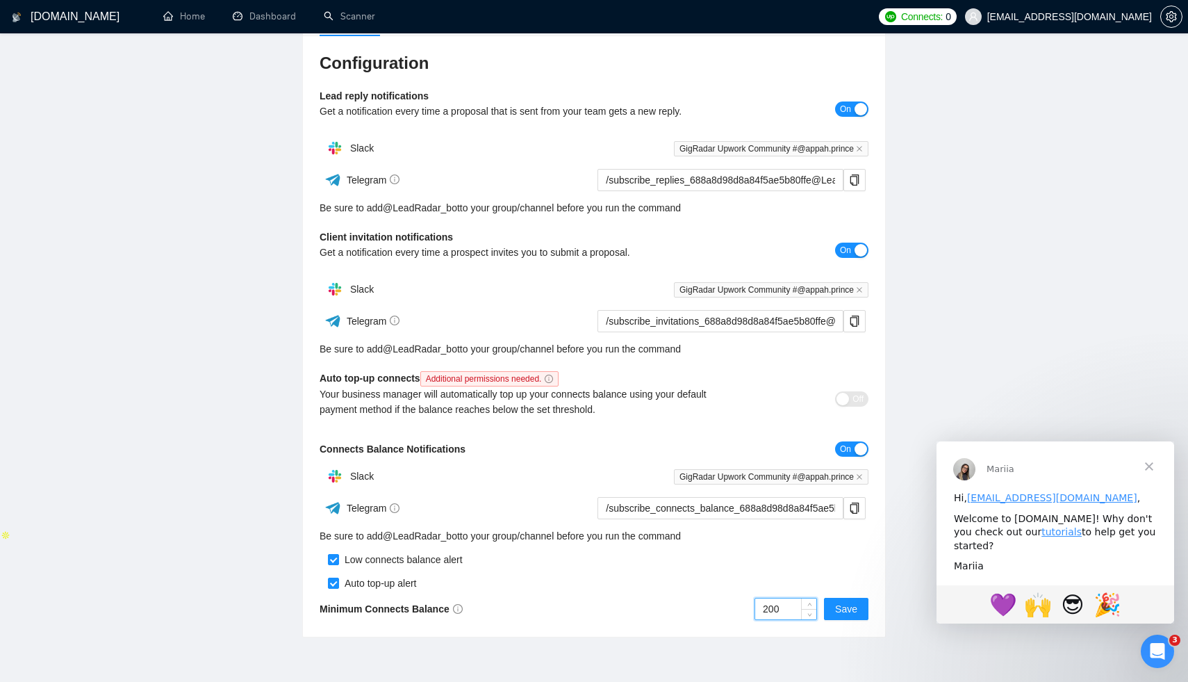
click at [843, 625] on div "Configuration Lead reply notifications Get a notification every time a proposal…" at bounding box center [594, 336] width 582 height 602
click at [844, 614] on span "Save" at bounding box center [846, 608] width 22 height 15
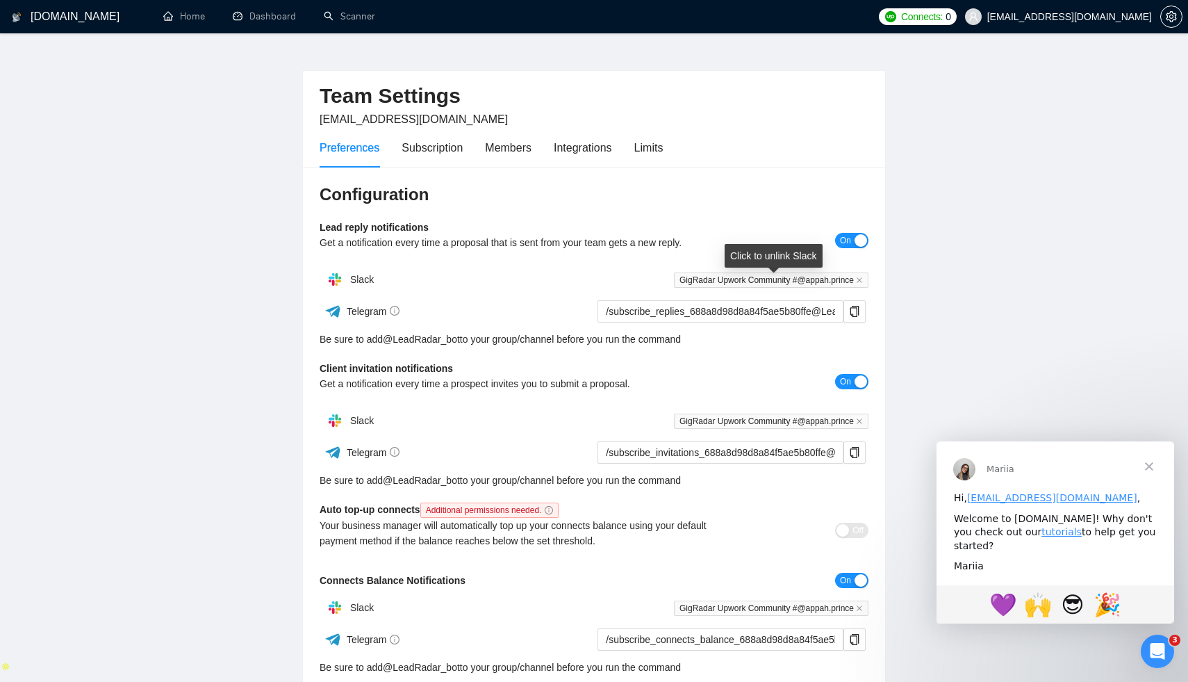
scroll to position [0, 0]
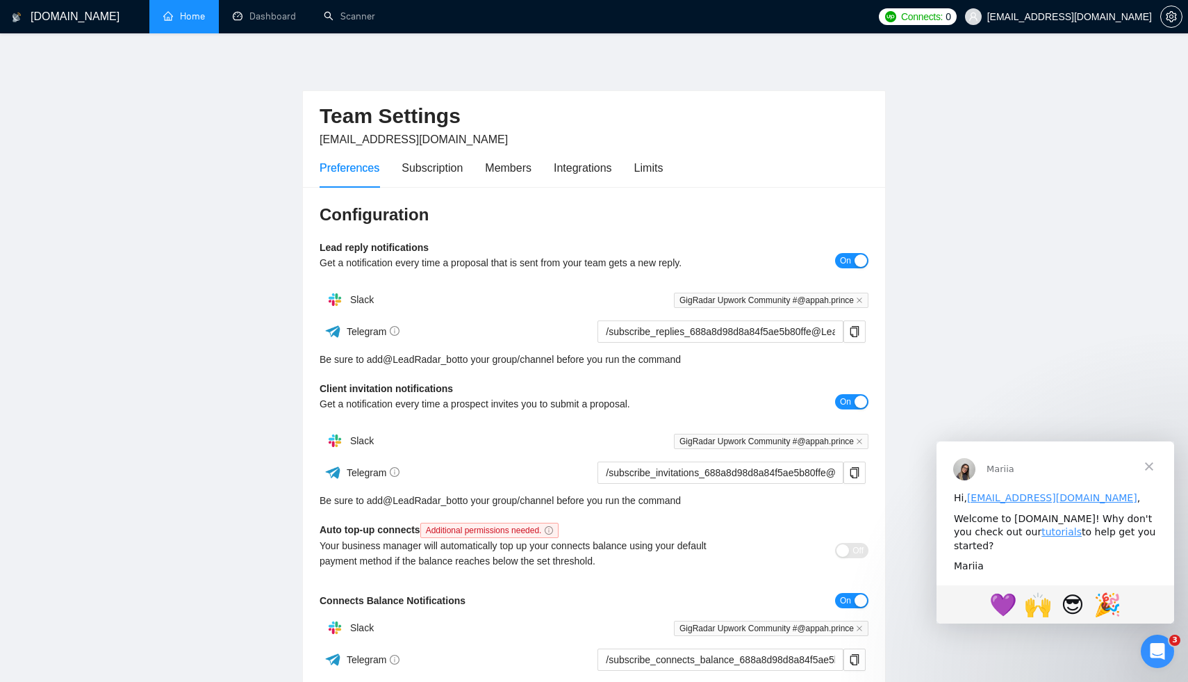
click at [190, 22] on link "Home" at bounding box center [184, 16] width 42 height 12
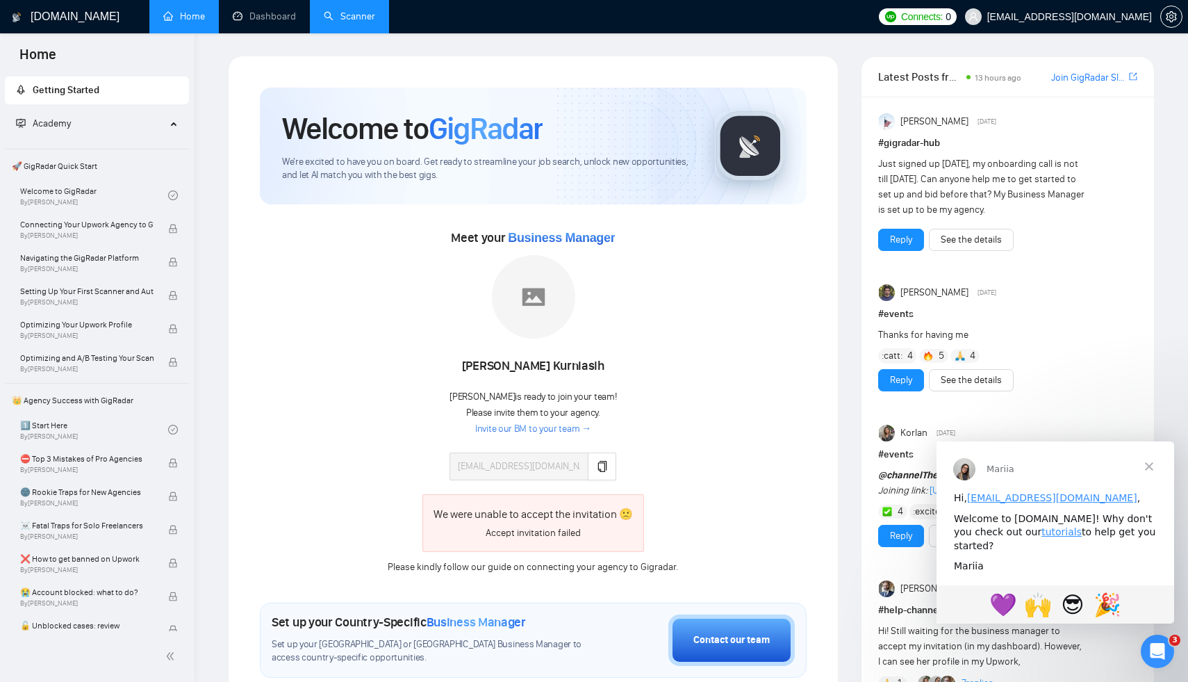
click at [354, 15] on link "Scanner" at bounding box center [349, 16] width 51 height 12
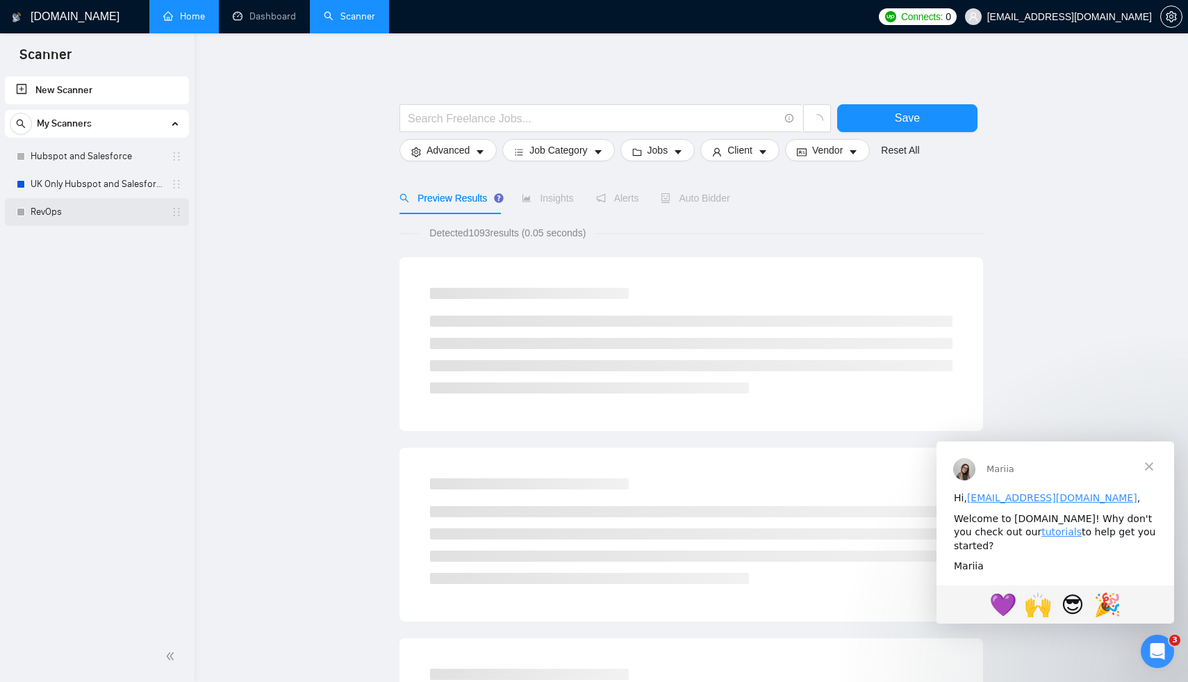
click at [111, 208] on link "RevOps" at bounding box center [97, 212] width 132 height 28
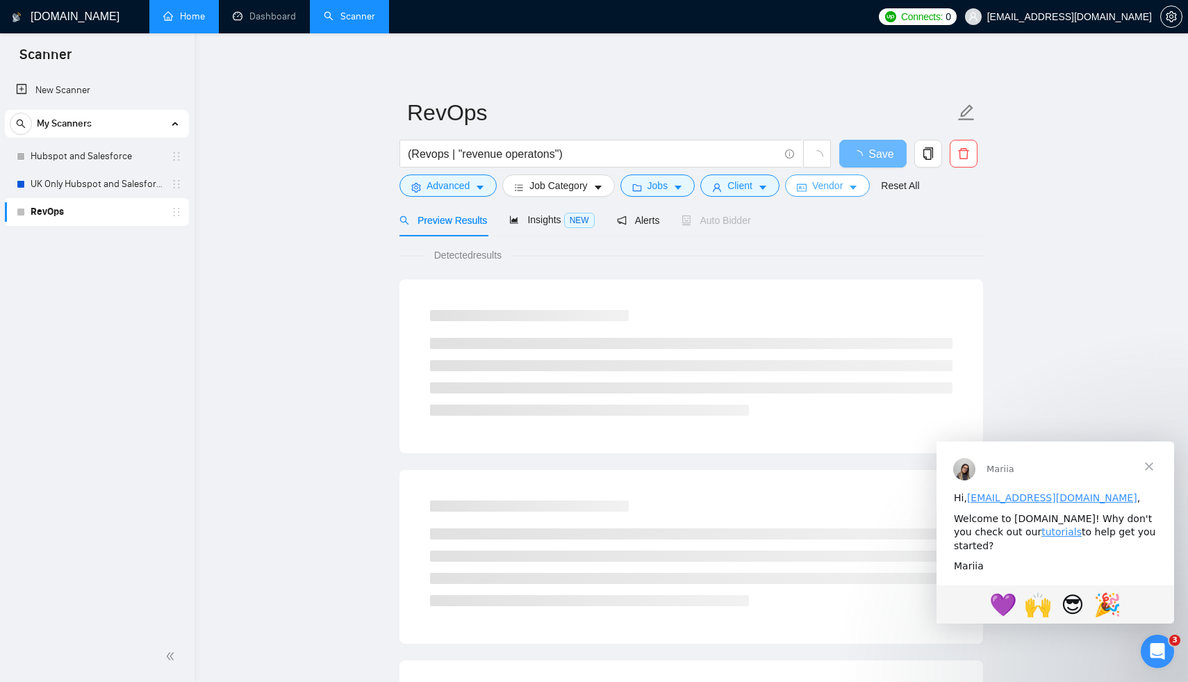
click at [842, 190] on span "Vendor" at bounding box center [827, 185] width 31 height 15
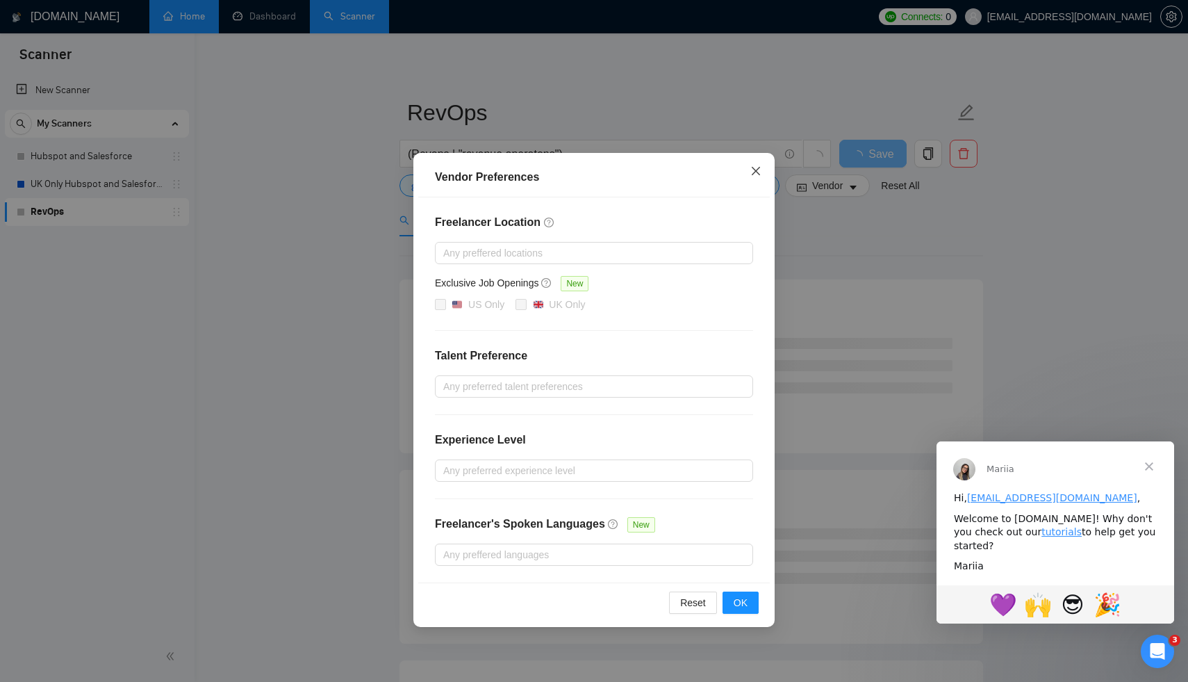
click at [750, 174] on icon "close" at bounding box center [755, 170] width 11 height 11
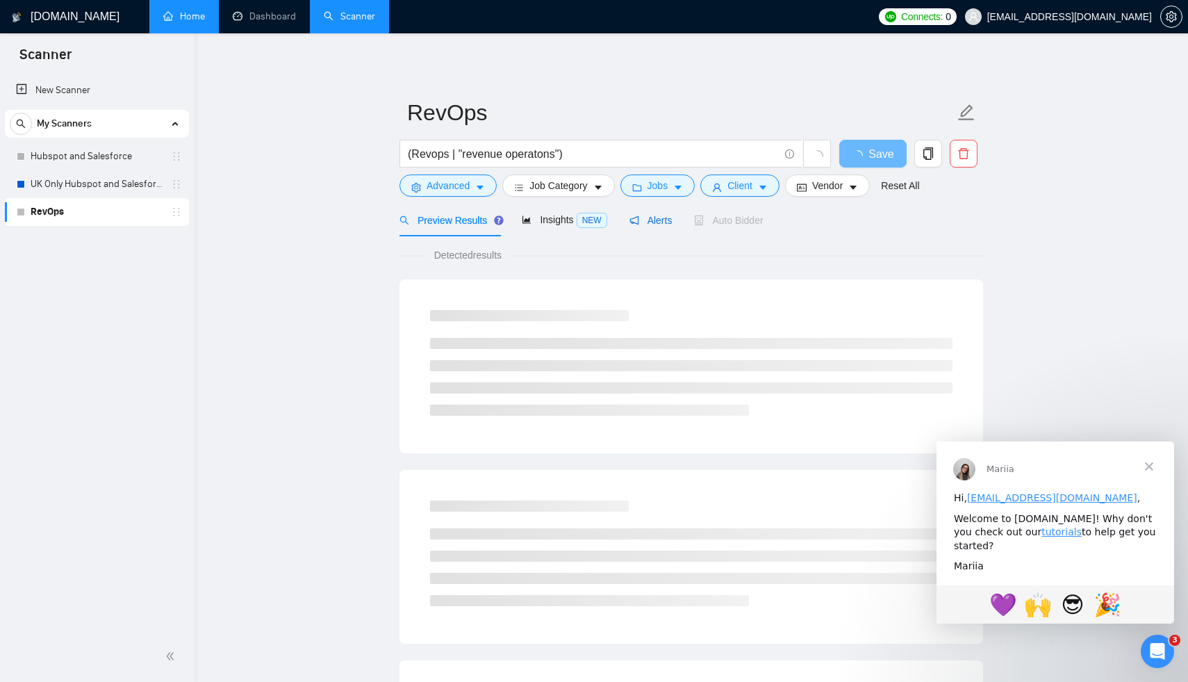
click at [647, 220] on span "Alerts" at bounding box center [650, 220] width 43 height 11
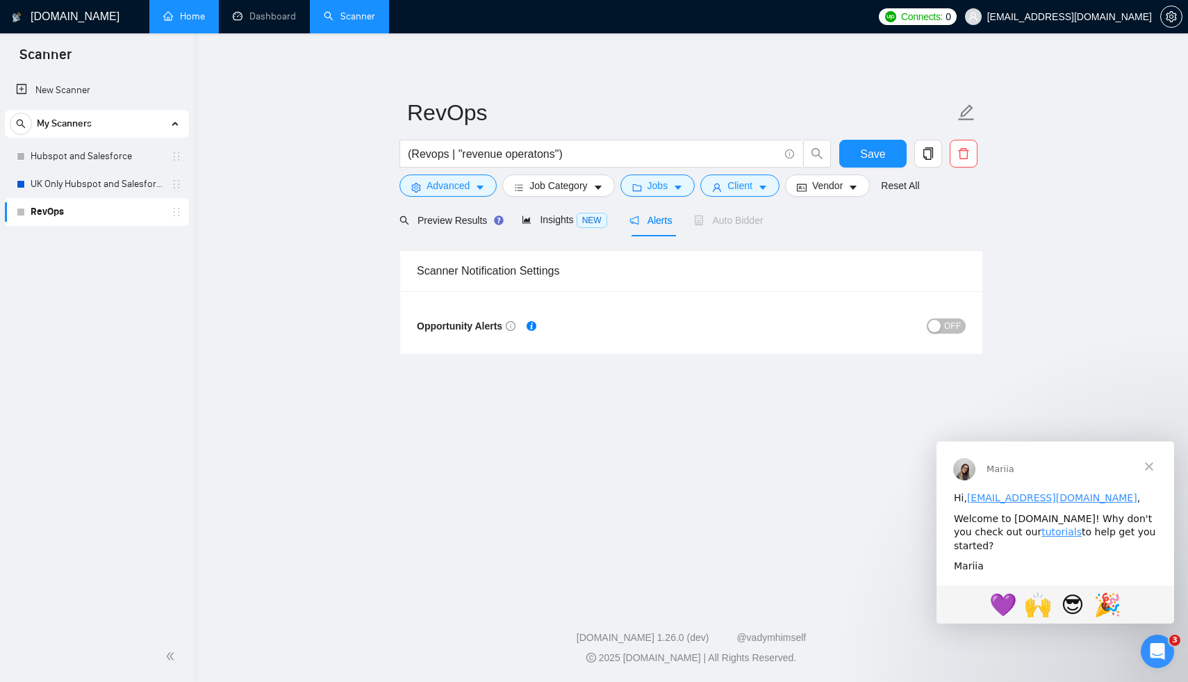
click at [954, 327] on span "OFF" at bounding box center [952, 325] width 17 height 15
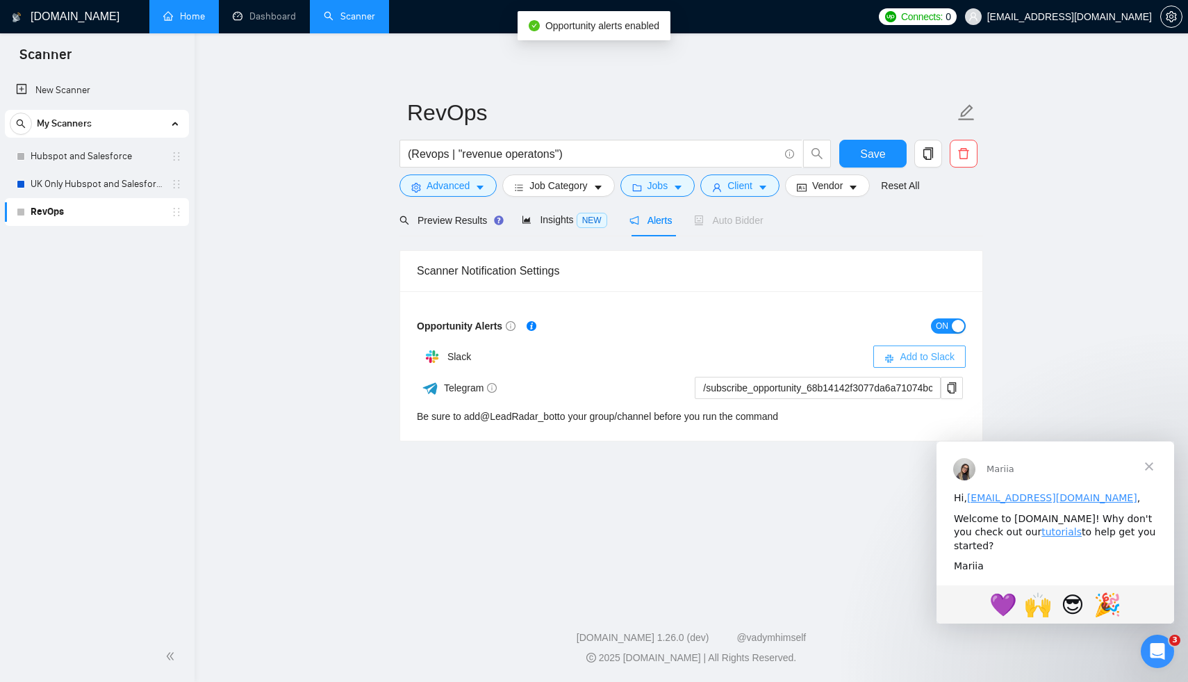
click at [909, 352] on span "Add to Slack" at bounding box center [927, 356] width 55 height 15
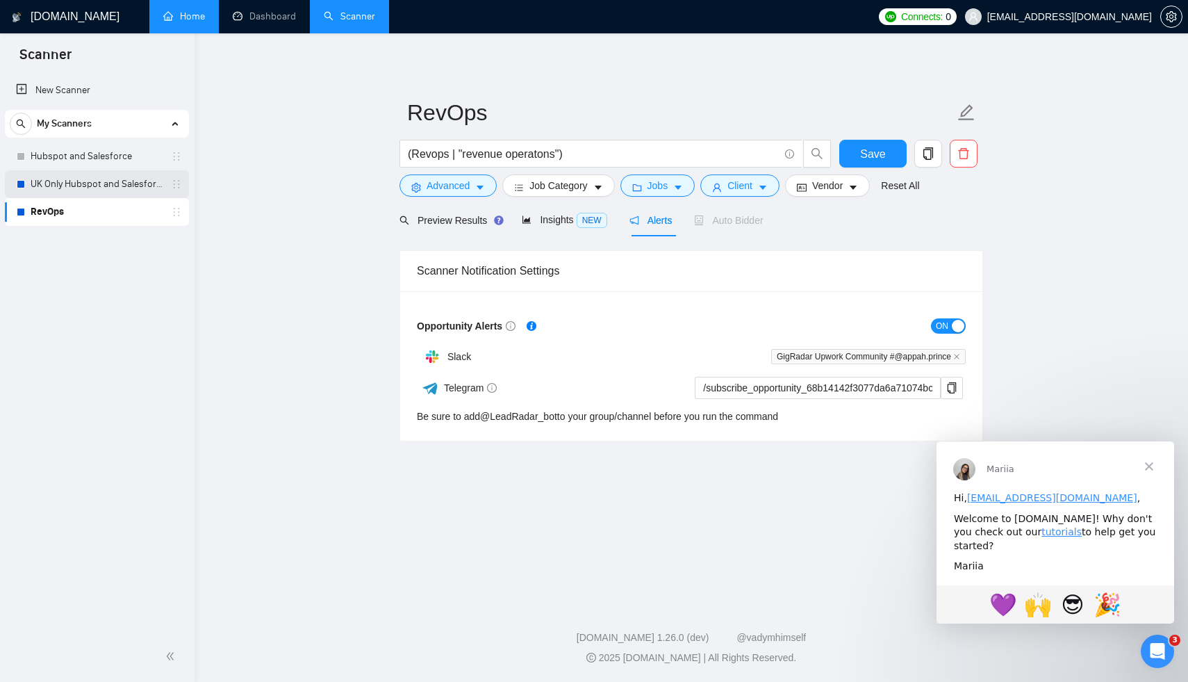
click at [109, 181] on link "UK Only Hubspot and Salesforce" at bounding box center [97, 184] width 132 height 28
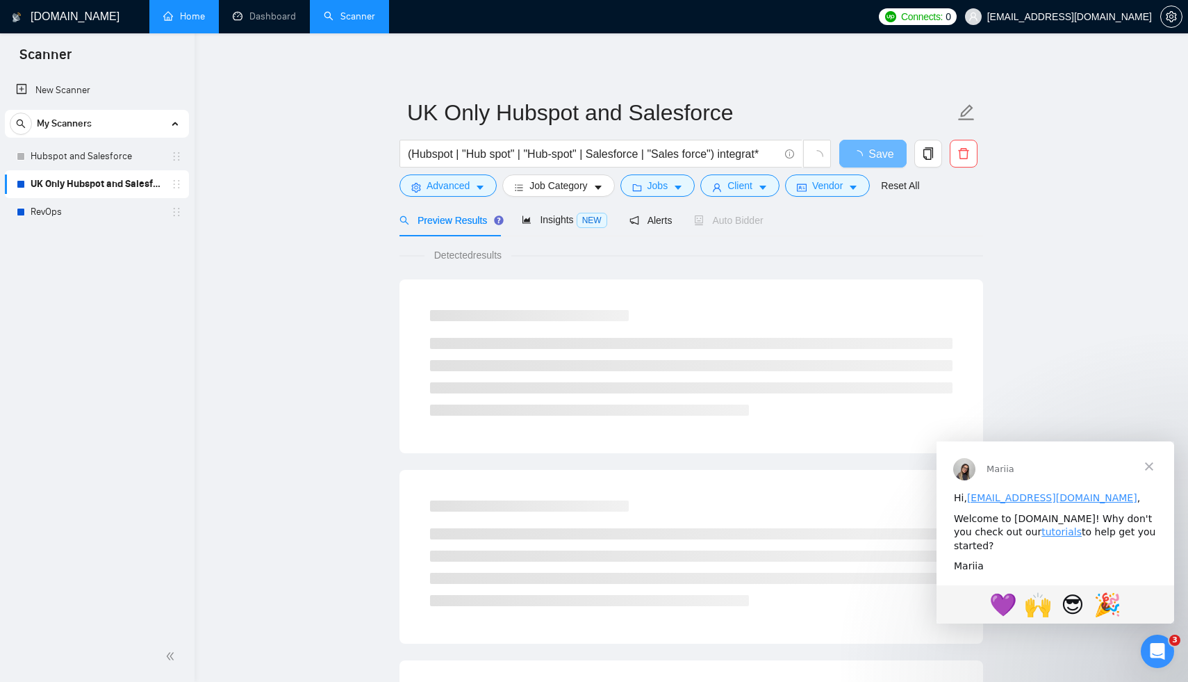
click at [607, 258] on div "Detected results" at bounding box center [691, 254] width 584 height 15
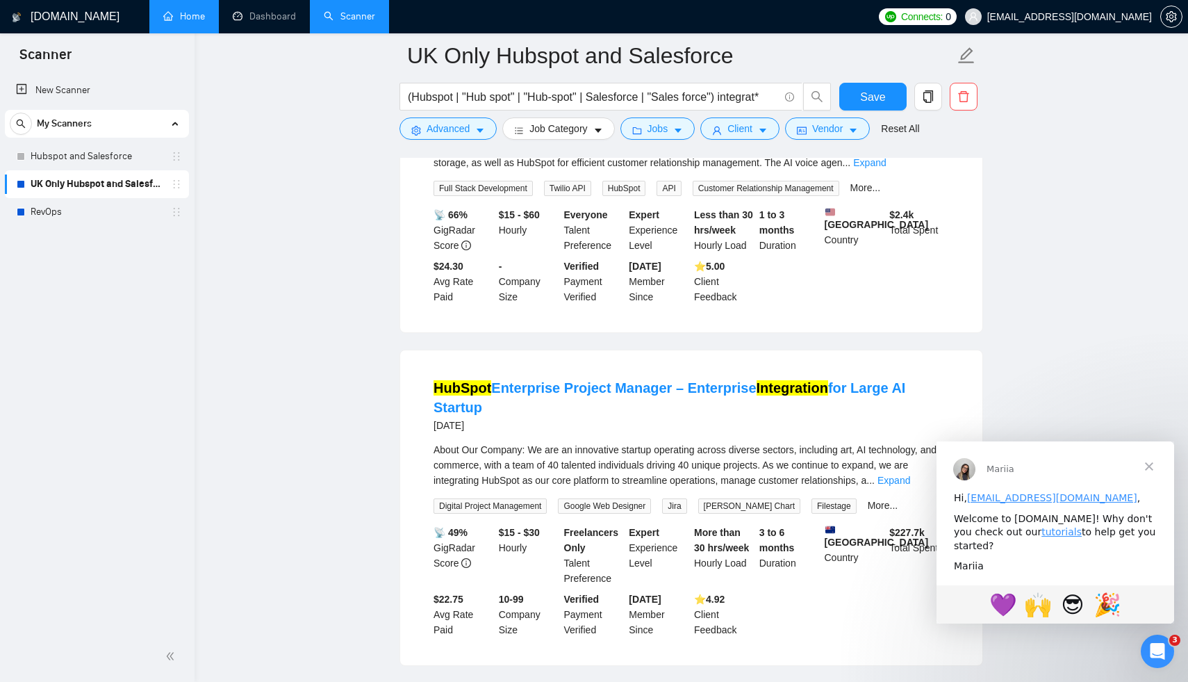
scroll to position [2853, 0]
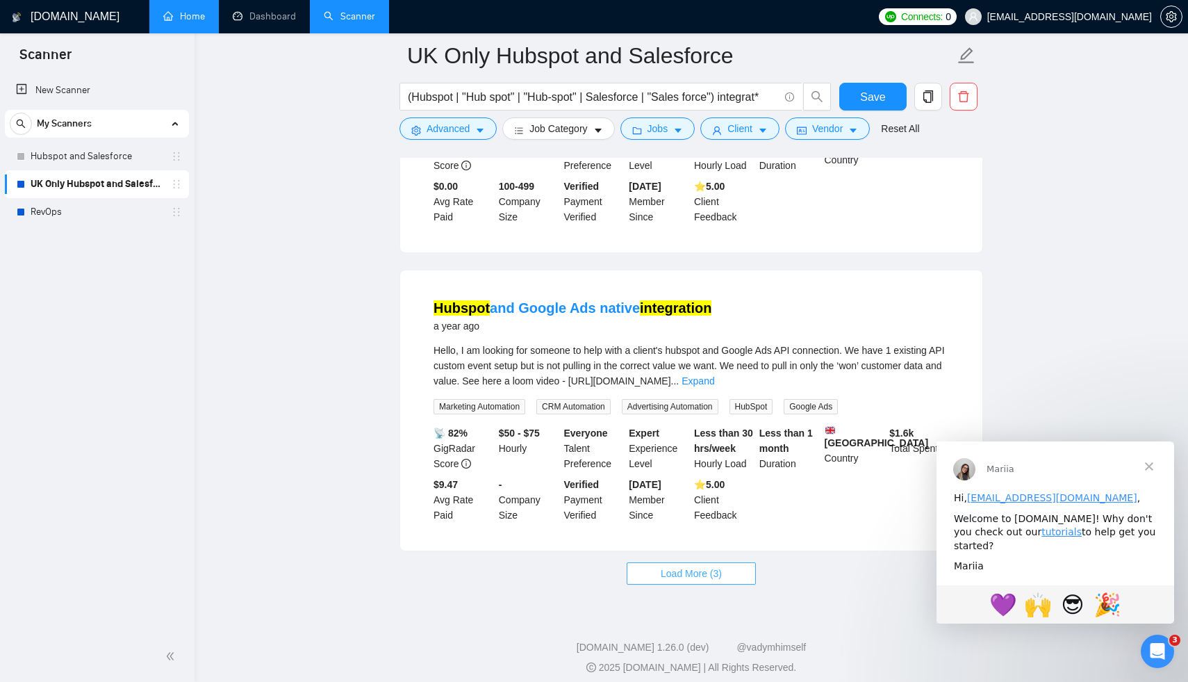
click at [691, 566] on span "Load More (3)" at bounding box center [691, 573] width 61 height 15
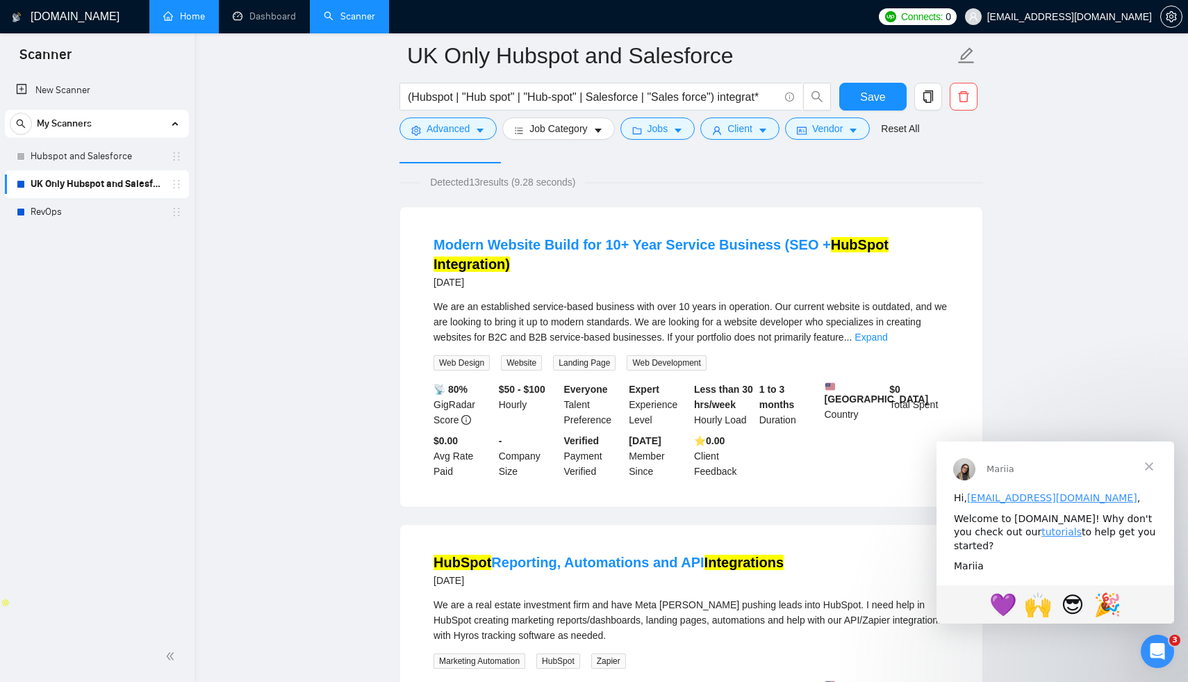
scroll to position [0, 0]
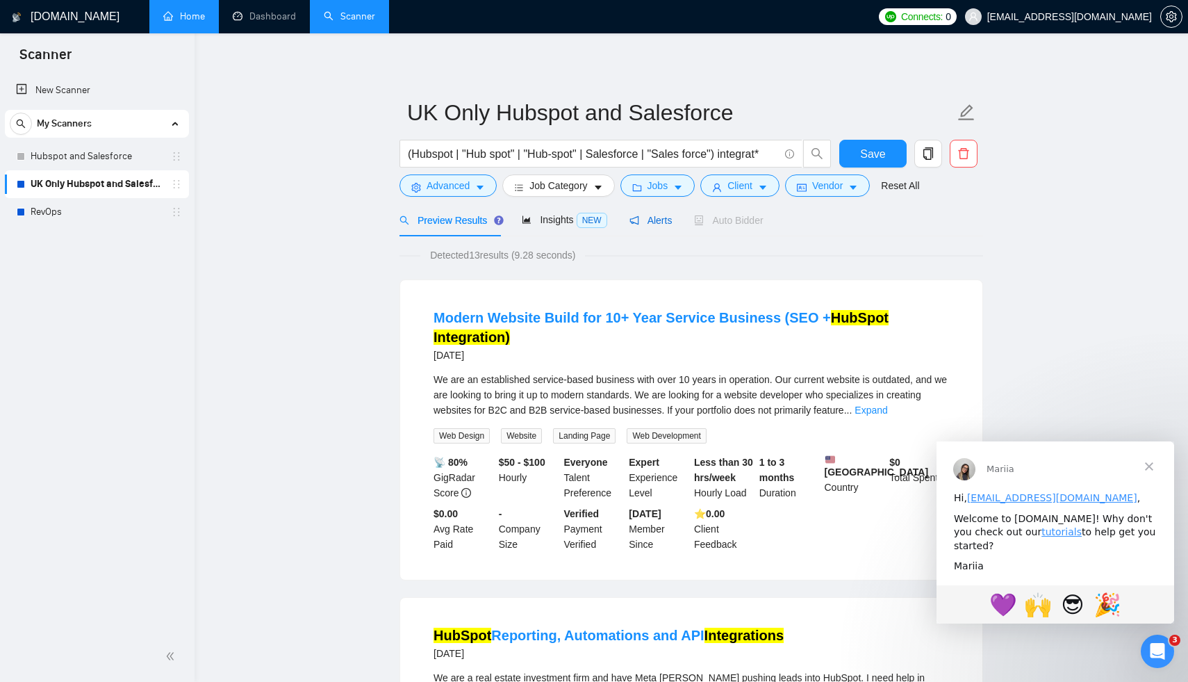
click at [663, 222] on span "Alerts" at bounding box center [650, 220] width 43 height 11
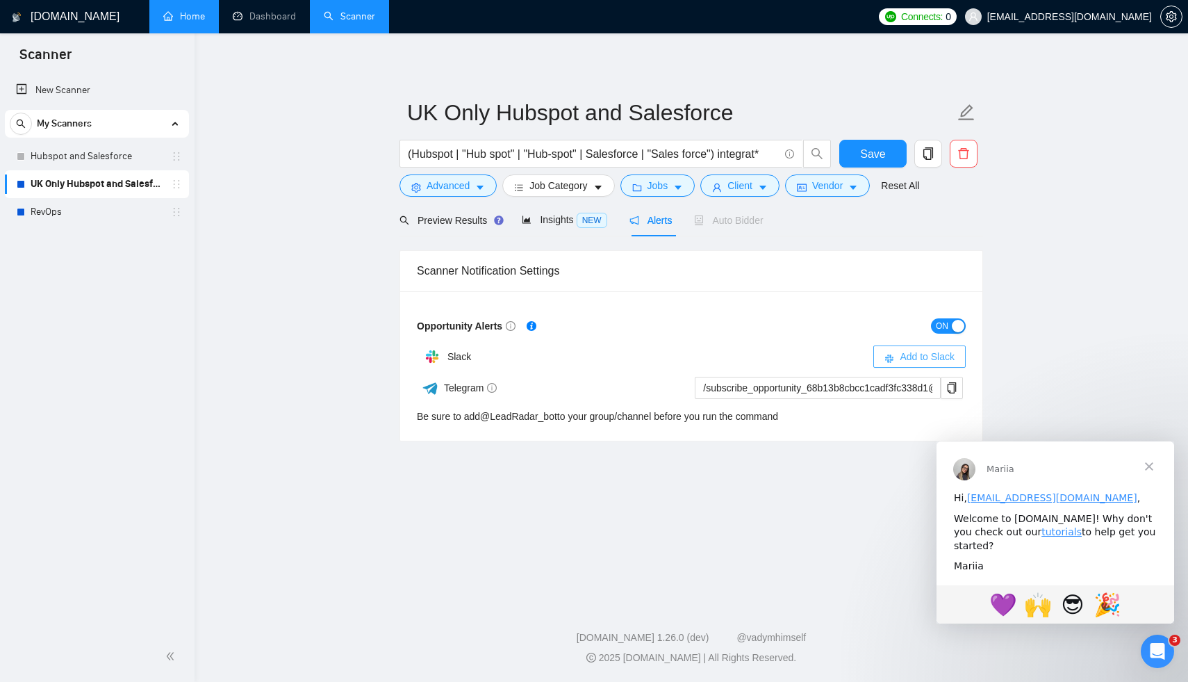
click at [916, 362] on span "Add to Slack" at bounding box center [927, 356] width 55 height 15
click at [111, 156] on link "Hubspot and Salesforce" at bounding box center [97, 156] width 132 height 28
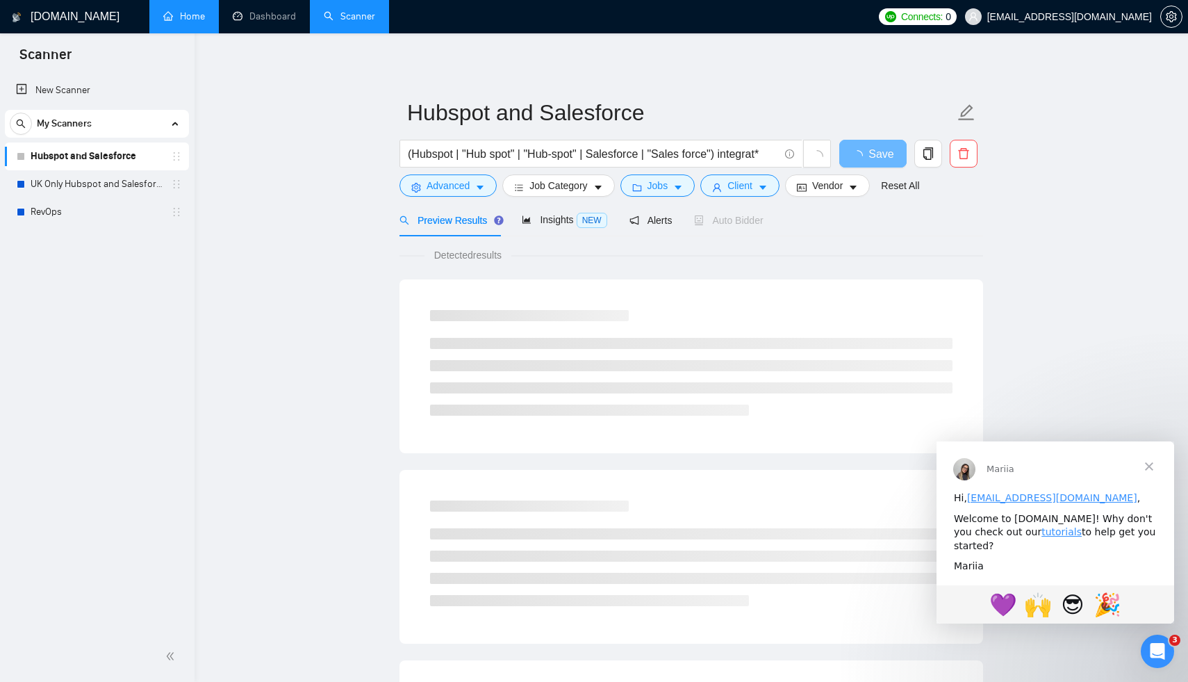
click at [1149, 469] on span "Close" at bounding box center [1149, 466] width 50 height 50
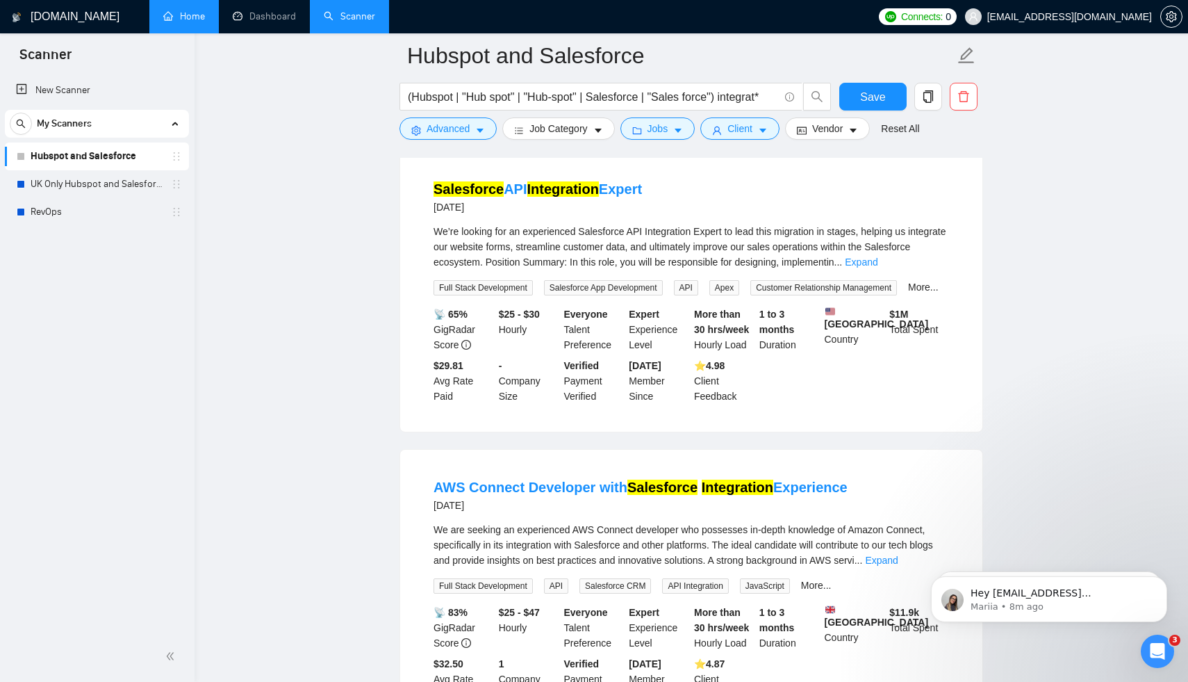
scroll to position [1914, 0]
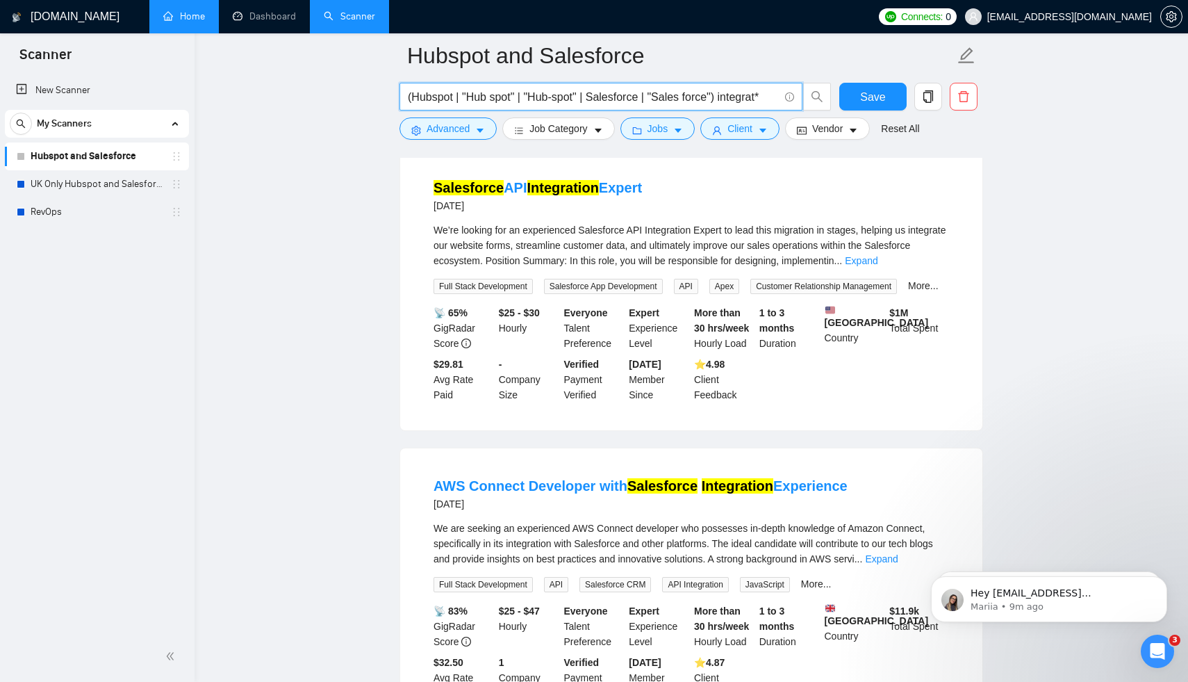
click at [591, 97] on input "(Hubspot | "Hub spot" | "Hub-spot" | Salesforce | "Sales force") integrat*" at bounding box center [593, 96] width 371 height 17
drag, startPoint x: 590, startPoint y: 96, endPoint x: 722, endPoint y: 99, distance: 132.0
click at [722, 99] on input "(Hubspot | "Hub spot" | "Hub-spot" | Salesforce | "Sales force") integrat*" at bounding box center [593, 96] width 371 height 17
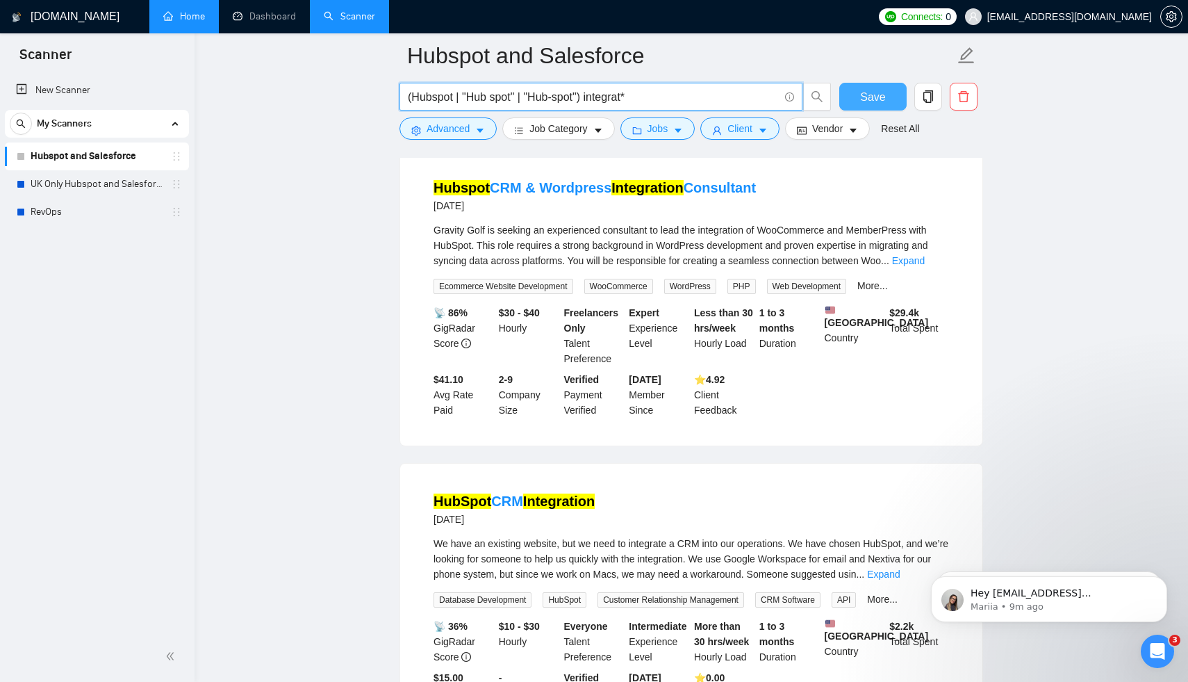
click at [873, 97] on span "Save" at bounding box center [872, 96] width 25 height 17
click at [665, 98] on input "(Hubspot | "Hub spot" | "Hub-spot") integrat*" at bounding box center [593, 96] width 371 height 17
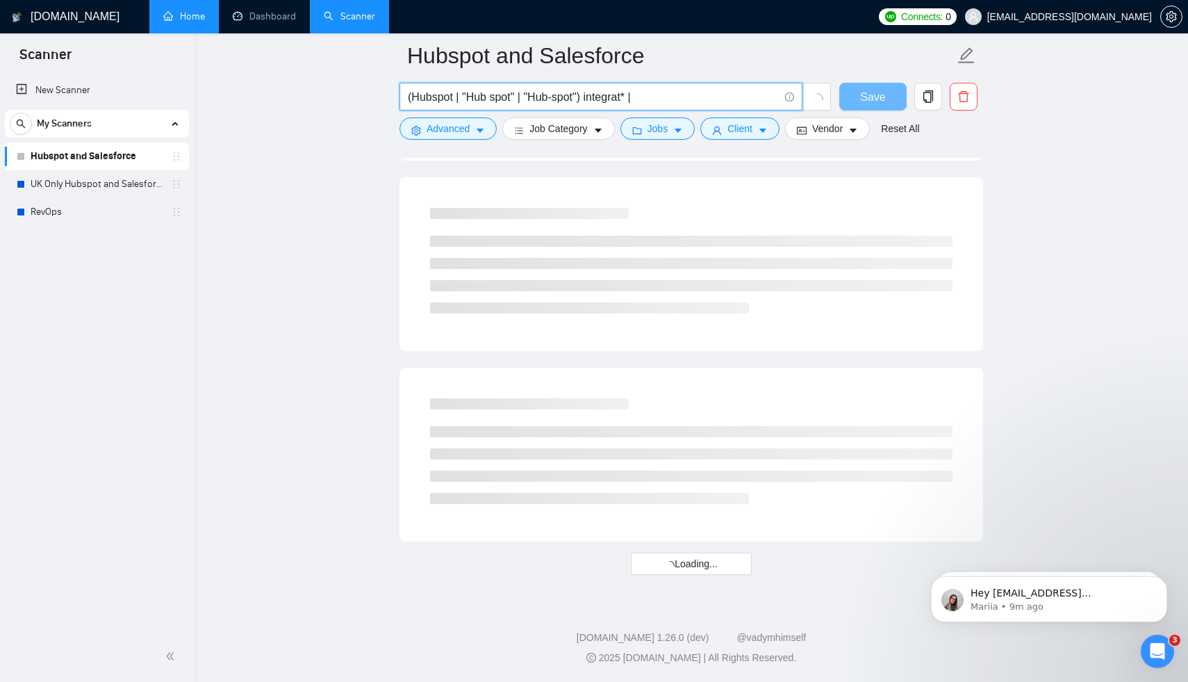
scroll to position [1636, 0]
click at [701, 89] on input "(Hubspot | "Hub spot" | "Hub-spot") integrat* |" at bounding box center [593, 96] width 371 height 17
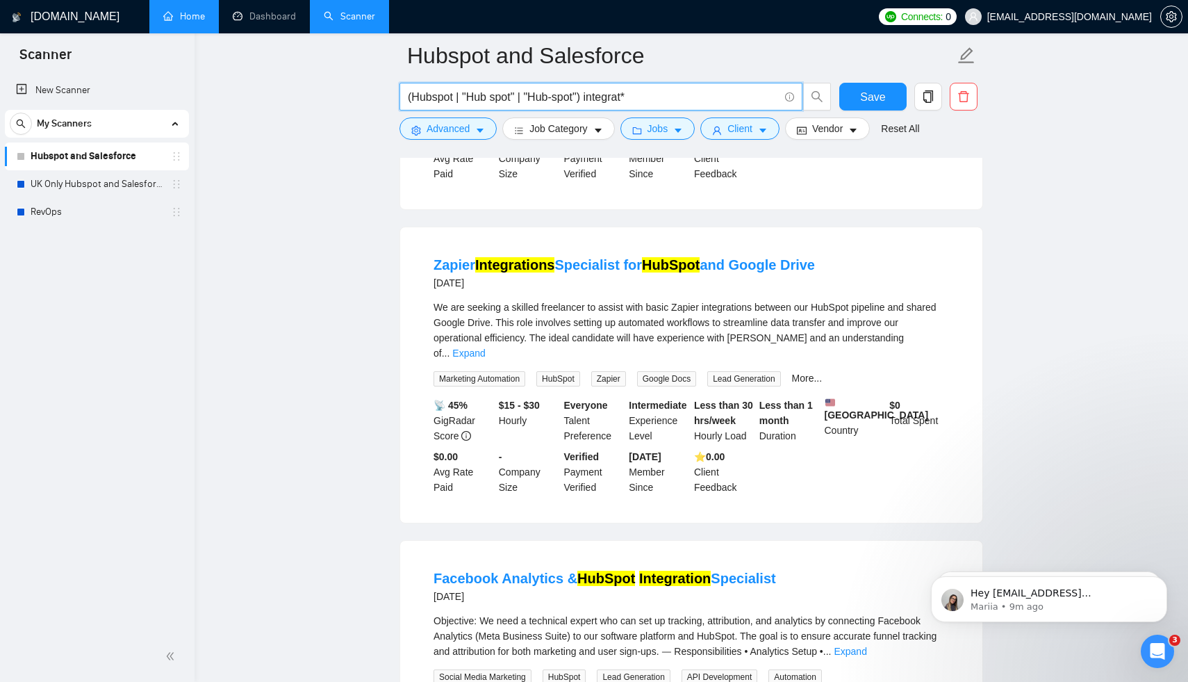
scroll to position [2743, 0]
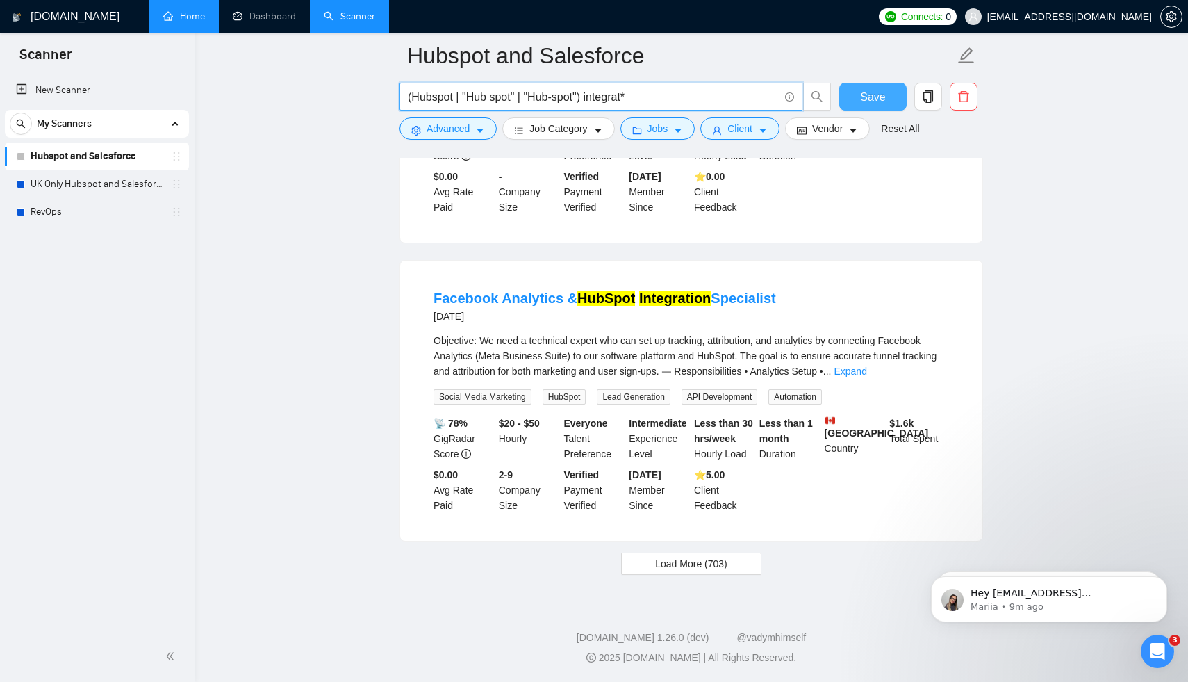
type input "(Hubspot | "Hub spot" | "Hub-spot") integrat*"
click at [884, 95] on span "Save" at bounding box center [872, 96] width 25 height 17
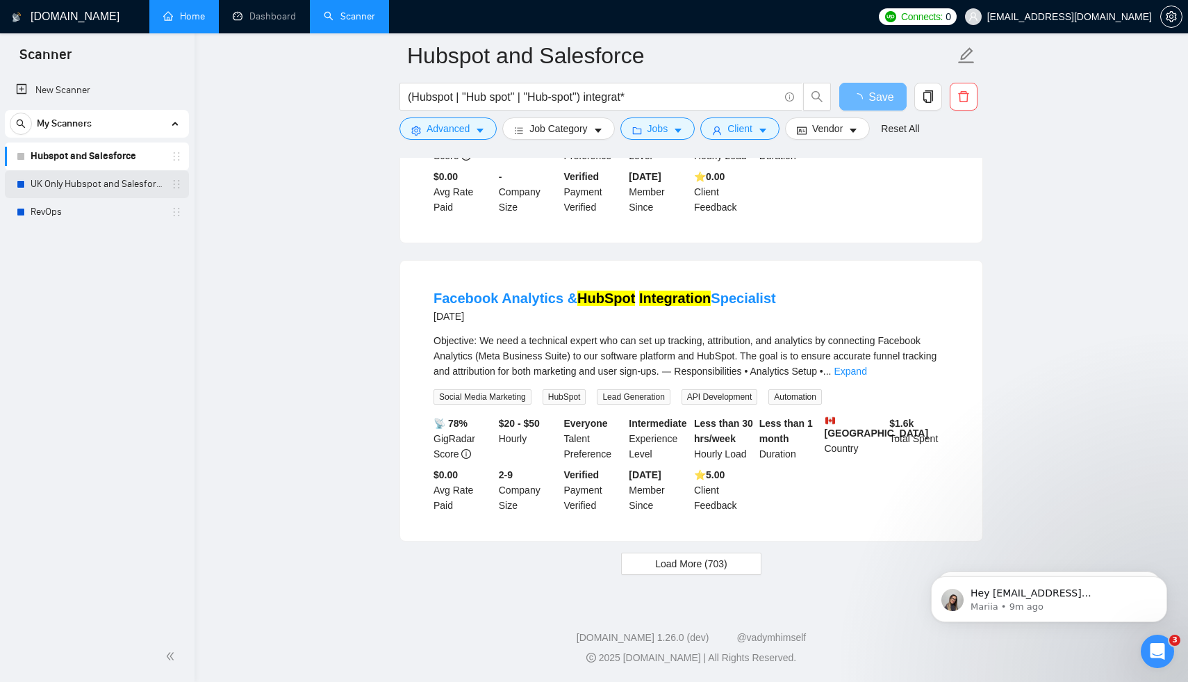
click at [109, 188] on link "UK Only Hubspot and Salesforce" at bounding box center [97, 184] width 132 height 28
click at [873, 99] on span "Save" at bounding box center [872, 96] width 25 height 17
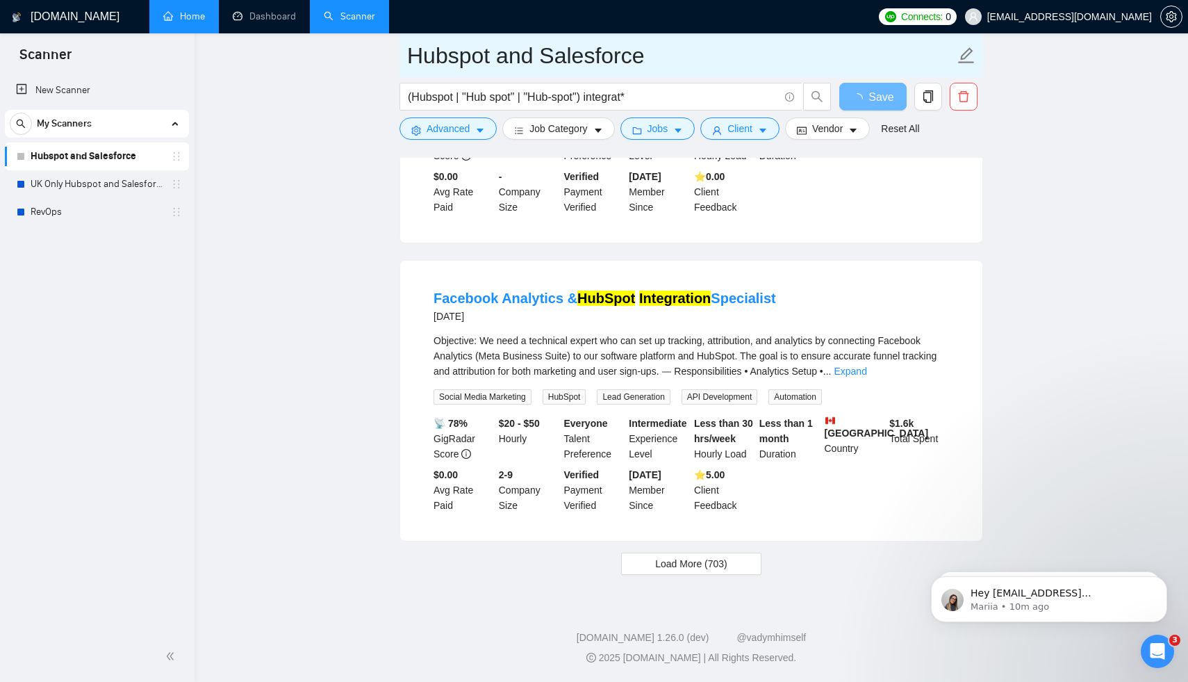
click at [591, 55] on input "Hubspot and Salesforce" at bounding box center [680, 55] width 547 height 35
type input "Hubspot Global"
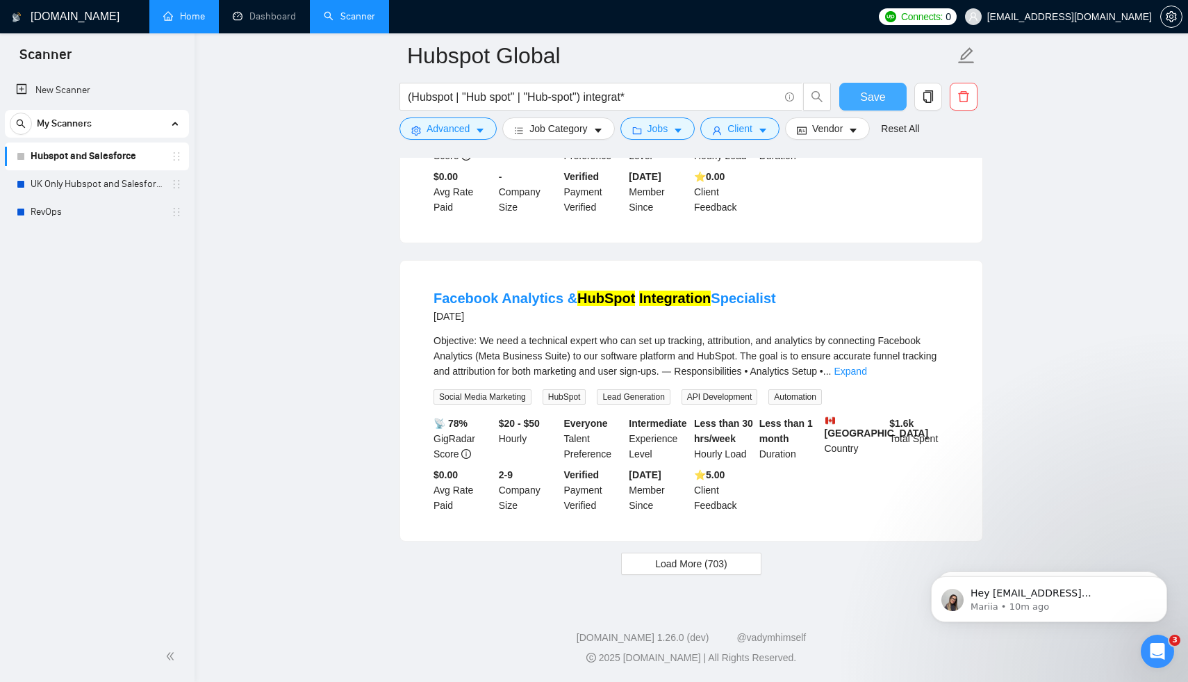
click at [883, 92] on span "Save" at bounding box center [872, 96] width 25 height 17
click at [85, 186] on link "UK Only Hubspot and Salesforce" at bounding box center [97, 184] width 132 height 28
click at [83, 187] on link "UK Only Hubspot and Salesforce" at bounding box center [97, 184] width 132 height 28
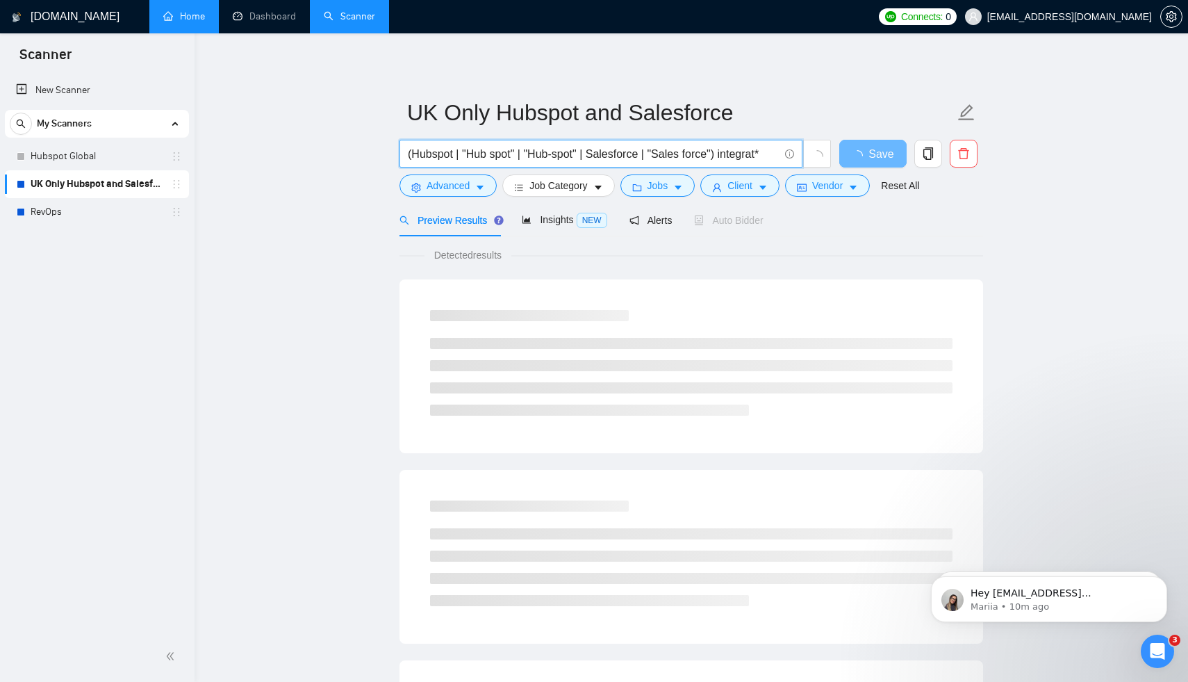
click at [627, 155] on input "(Hubspot | "Hub spot" | "Hub-spot" | Salesforce | "Sales force") integrat*" at bounding box center [593, 153] width 371 height 17
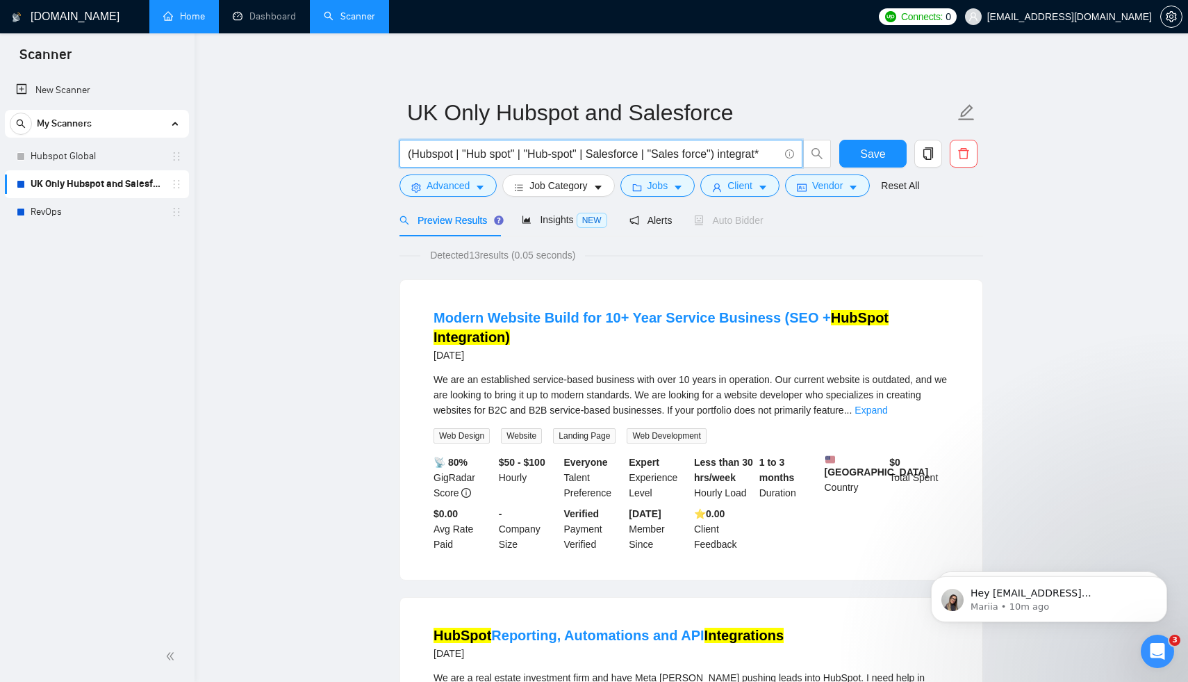
drag, startPoint x: 720, startPoint y: 156, endPoint x: 610, endPoint y: 153, distance: 109.8
click at [609, 154] on input "(Hubspot | "Hub spot" | "Hub-spot" | Salesforce | "Sales force") integrat*" at bounding box center [593, 153] width 371 height 17
type input "(Hubspot | "Hub spot" | "Hub-spot") integrat*"
click at [887, 147] on button "Save" at bounding box center [872, 154] width 67 height 28
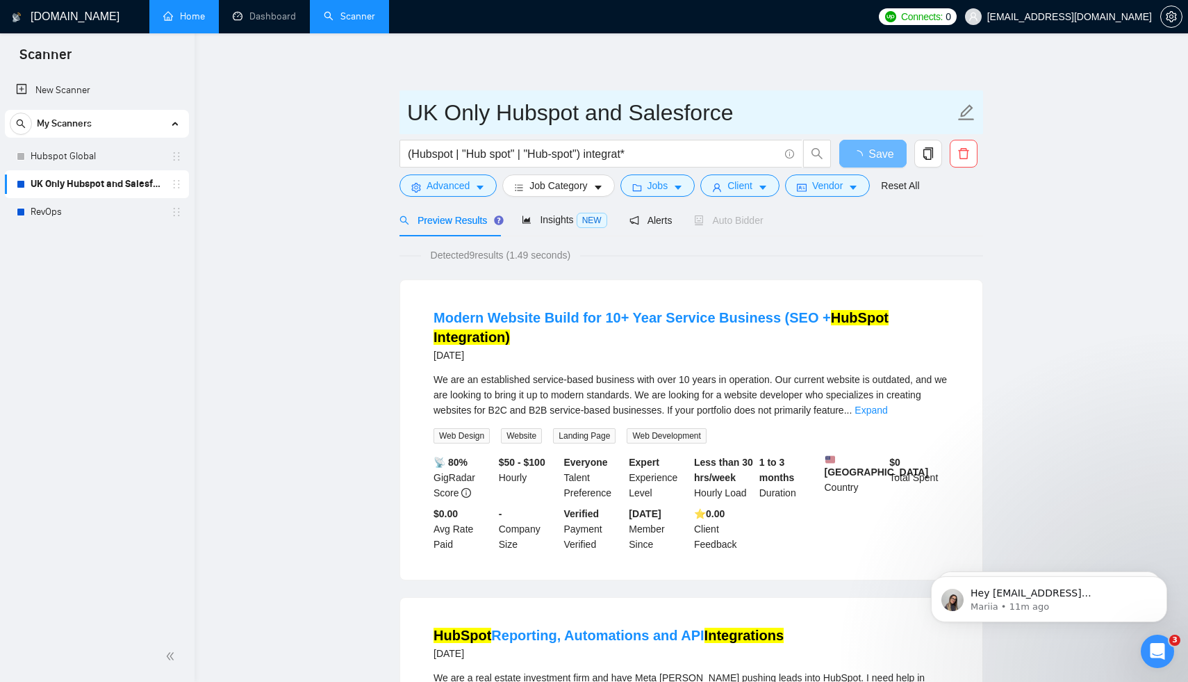
click at [736, 119] on input "UK Only Hubspot and Salesforce" at bounding box center [680, 112] width 547 height 35
click at [735, 119] on input "UK Only Hubspot and Salesforce" at bounding box center [680, 112] width 547 height 35
type input "UK Only Hubspot"
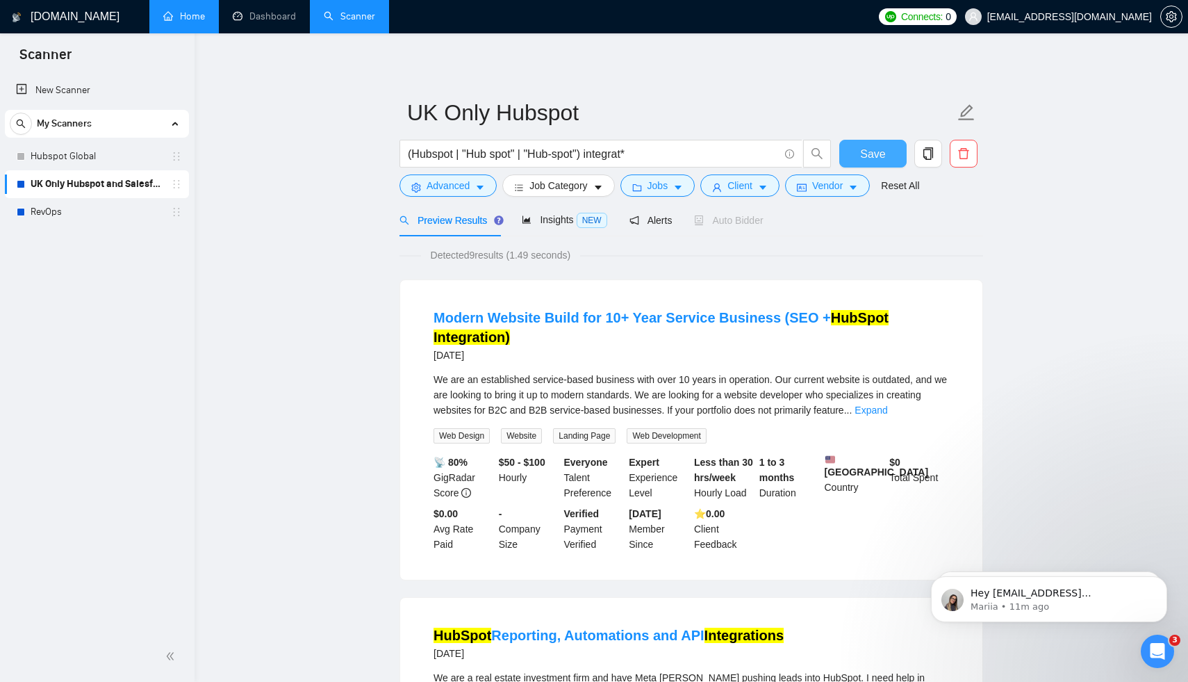
click at [864, 161] on span "Save" at bounding box center [872, 153] width 25 height 17
click at [930, 158] on icon "copy" at bounding box center [928, 153] width 13 height 13
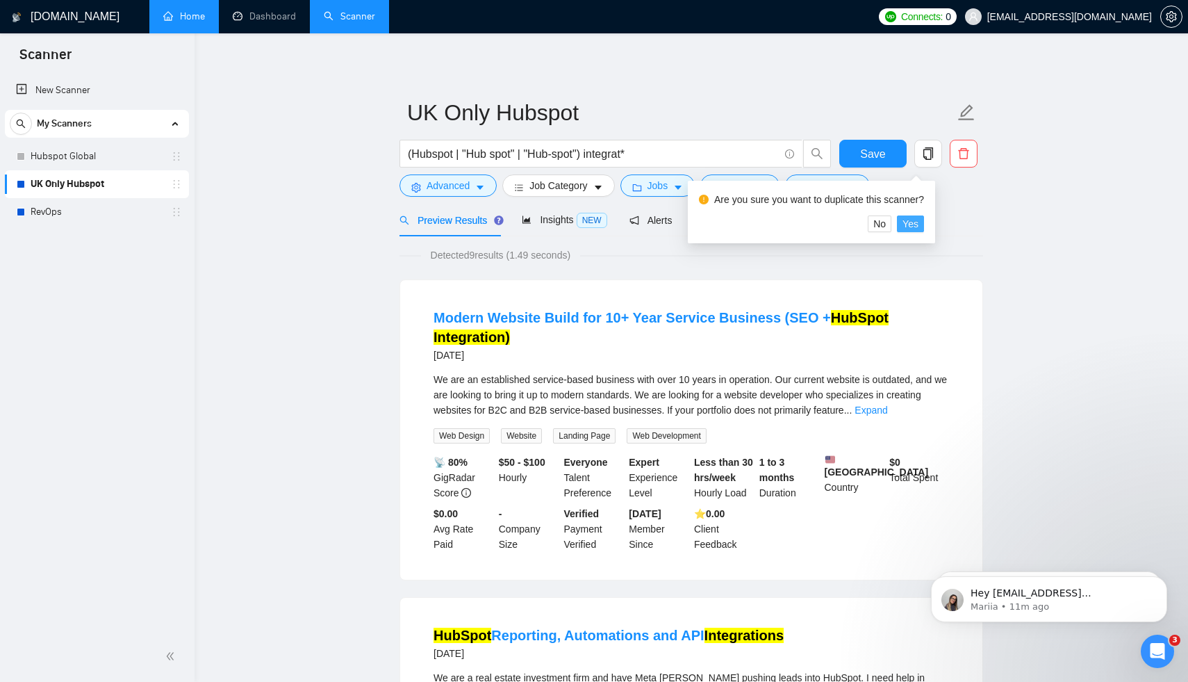
click at [918, 223] on span "Yes" at bounding box center [910, 223] width 16 height 15
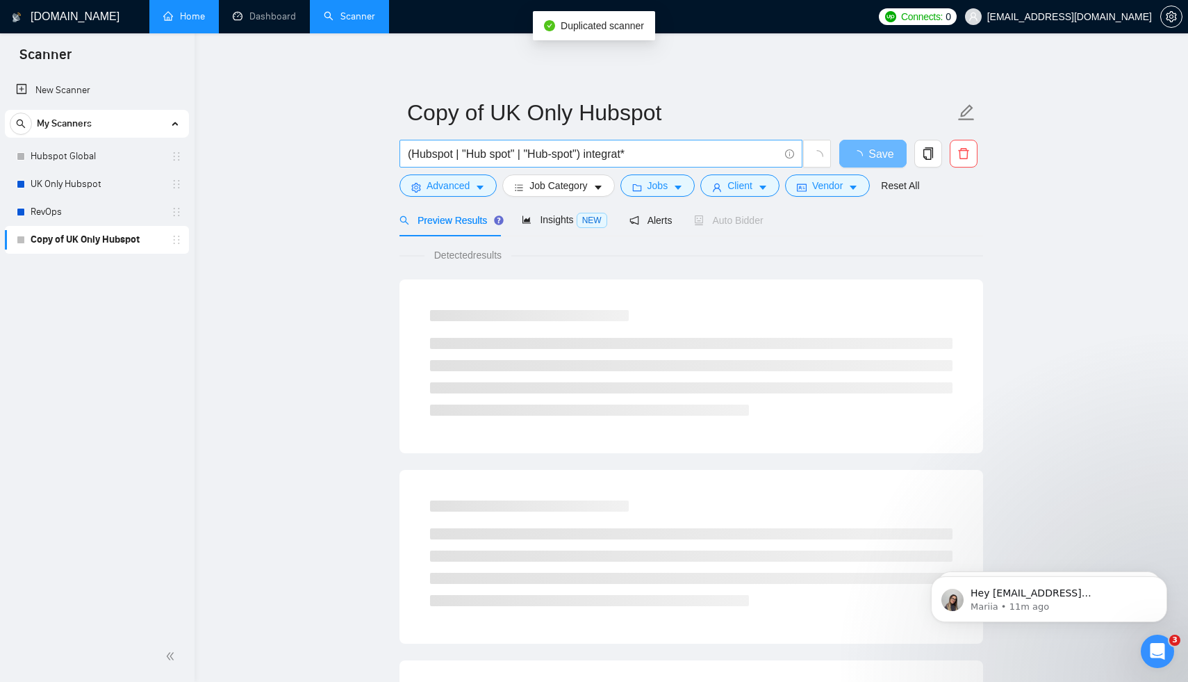
click at [460, 149] on input "(Hubspot | "Hub spot" | "Hub-spot") integrat*" at bounding box center [593, 153] width 371 height 17
click at [541, 161] on input "(Hubspot | "Hub spot" | "Hub-spot") integrat*" at bounding box center [593, 153] width 371 height 17
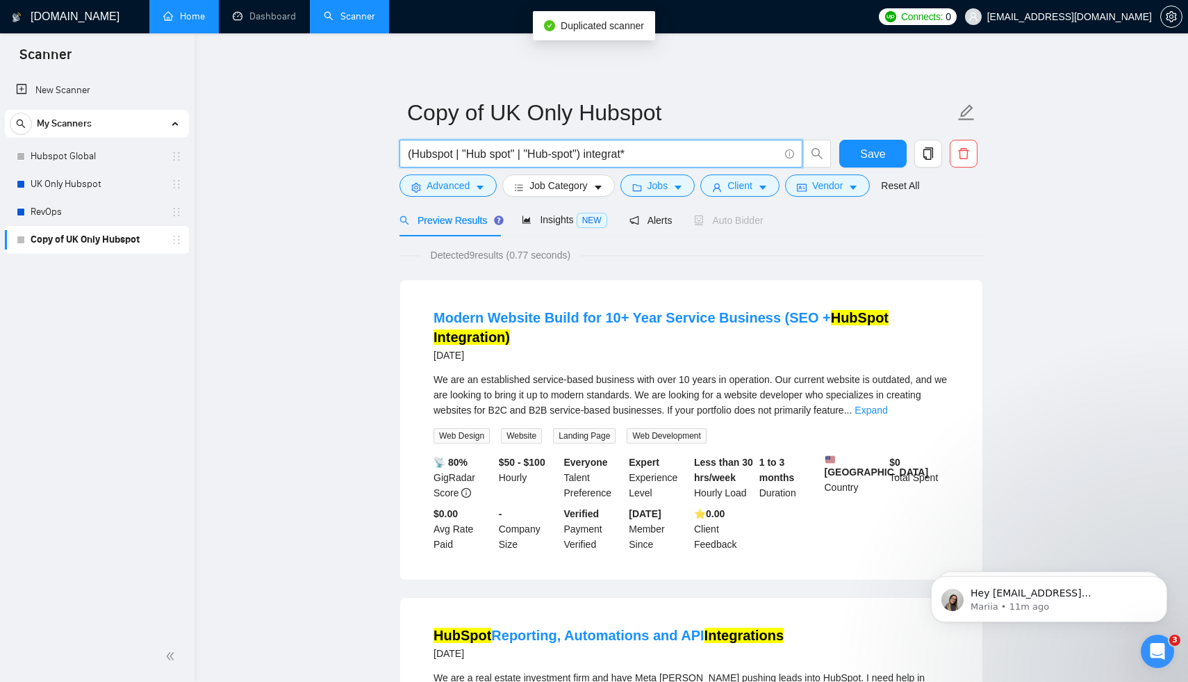
click at [541, 161] on input "(Hubspot | "Hub spot" | "Hub-spot") integrat*" at bounding box center [593, 153] width 371 height 17
click at [545, 157] on input "(Hubspot | "Hub spot" | "Hub-spot") integrat*" at bounding box center [593, 153] width 371 height 17
click at [587, 151] on input "(Hubspot | "Hub spot" | "Hub-spot") integrat*" at bounding box center [593, 153] width 371 height 17
drag, startPoint x: 587, startPoint y: 153, endPoint x: 411, endPoint y: 153, distance: 176.5
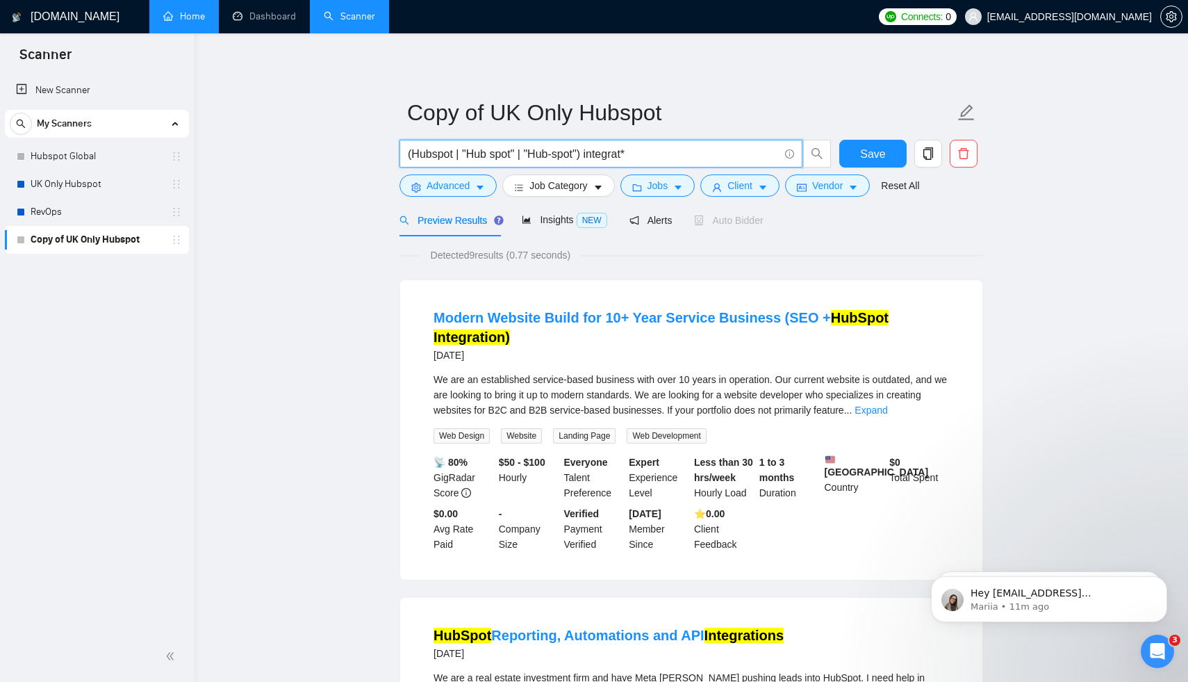
click at [411, 153] on input "(Hubspot | "Hub spot" | "Hub-spot") integrat*" at bounding box center [593, 153] width 371 height 17
paste input "| Salesforce | "Sales force"
click at [418, 154] on input "(| Salesforce | "Sales force") integrat*" at bounding box center [593, 153] width 371 height 17
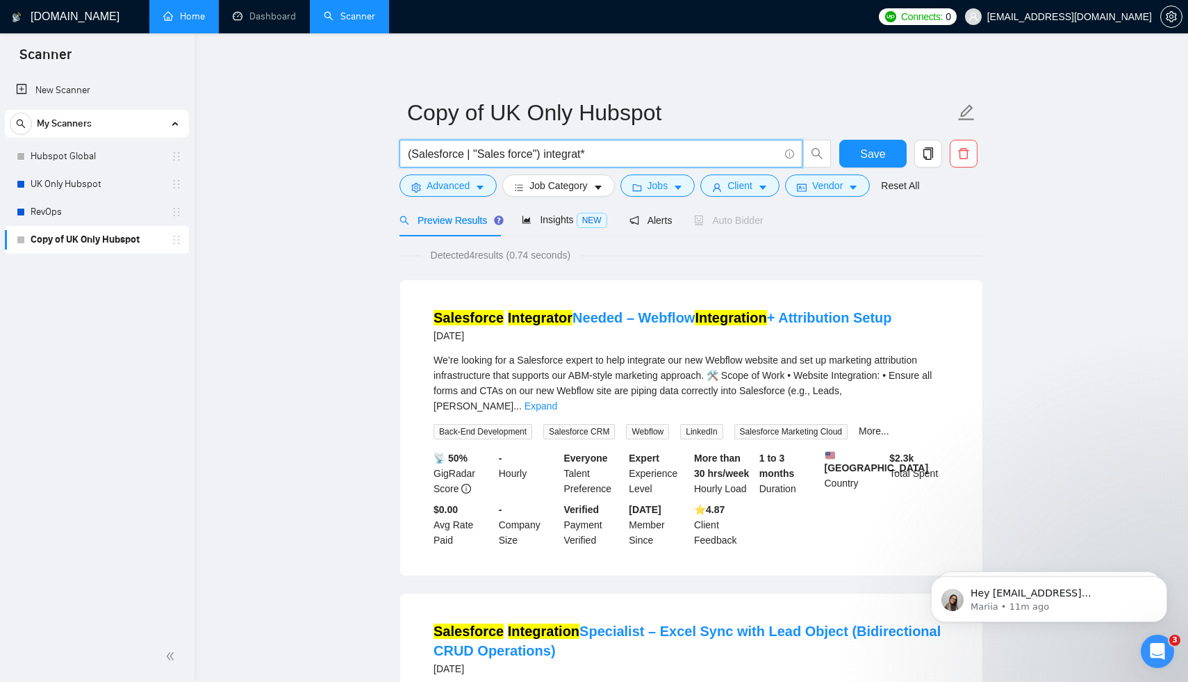
click at [620, 156] on input "(Salesforce | "Sales force") integrat*" at bounding box center [593, 153] width 371 height 17
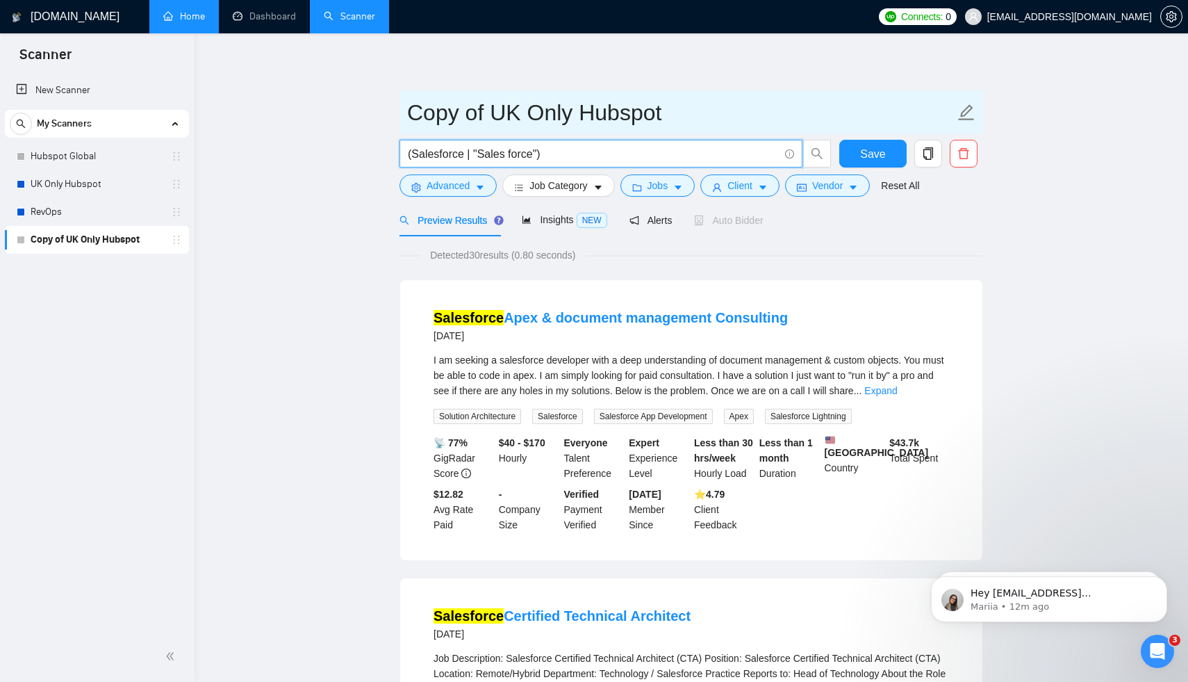
type input "(Salesforce | "Sales force")"
click at [497, 113] on input "Copy of UK Only Hubspot" at bounding box center [680, 112] width 547 height 35
drag, startPoint x: 487, startPoint y: 108, endPoint x: 469, endPoint y: 112, distance: 18.4
click at [467, 112] on input "Copy of UK Only Hubspot" at bounding box center [680, 112] width 547 height 35
click at [516, 109] on input "Copy of UK Only Hubspot" at bounding box center [680, 112] width 547 height 35
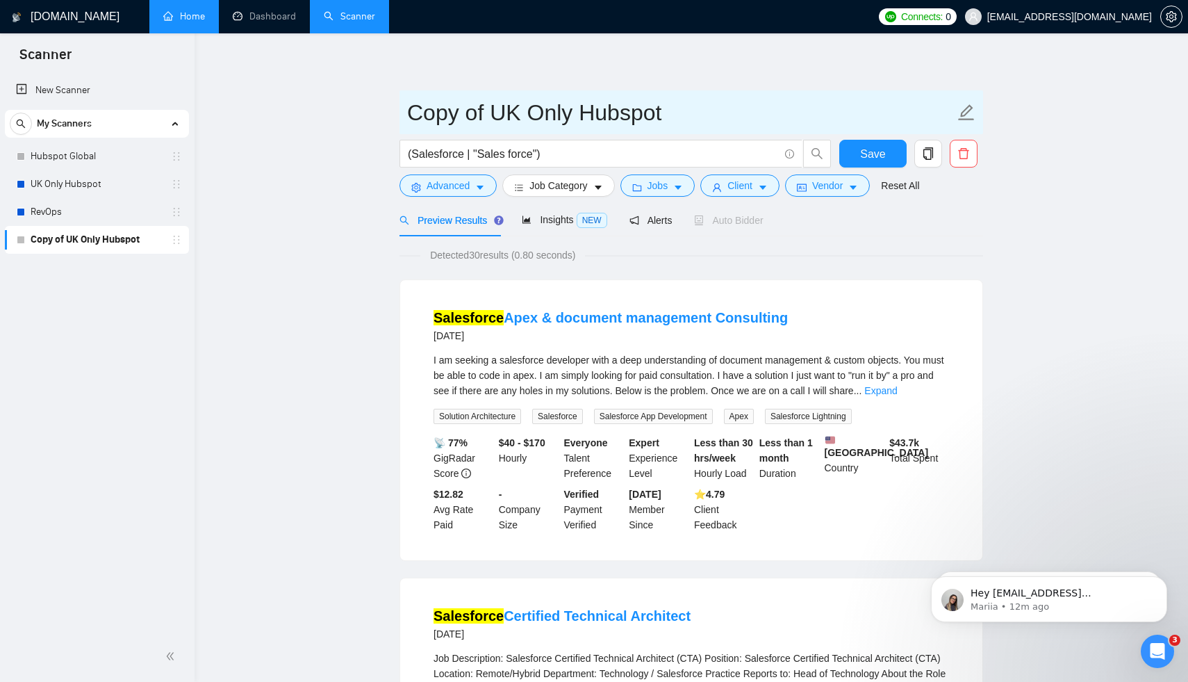
click at [579, 117] on input "Copy of UK Only Hubspot" at bounding box center [680, 112] width 547 height 35
type input "Salesforce"
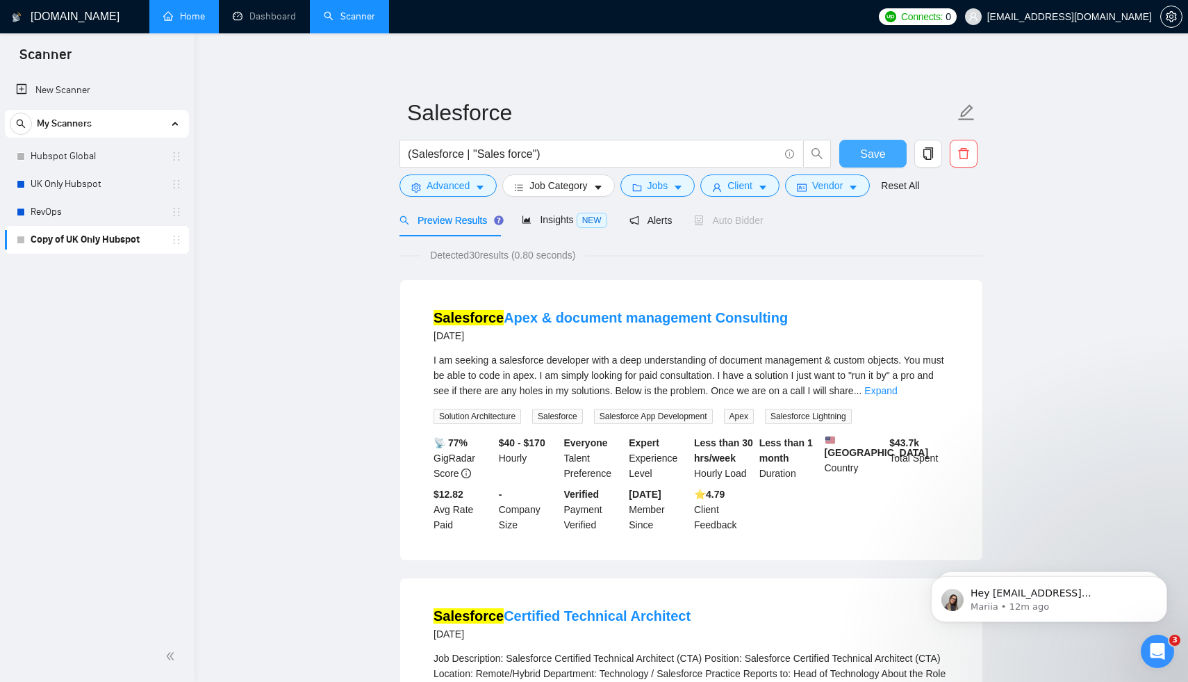
click at [862, 160] on span "Save" at bounding box center [872, 153] width 25 height 17
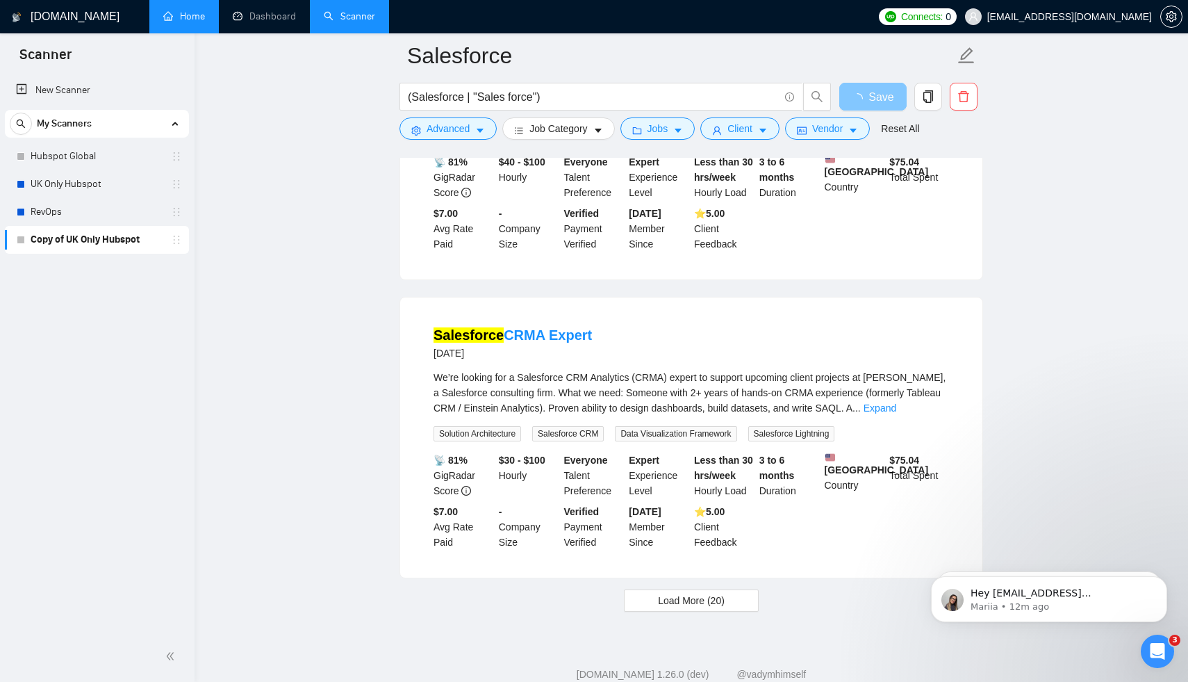
scroll to position [2853, 0]
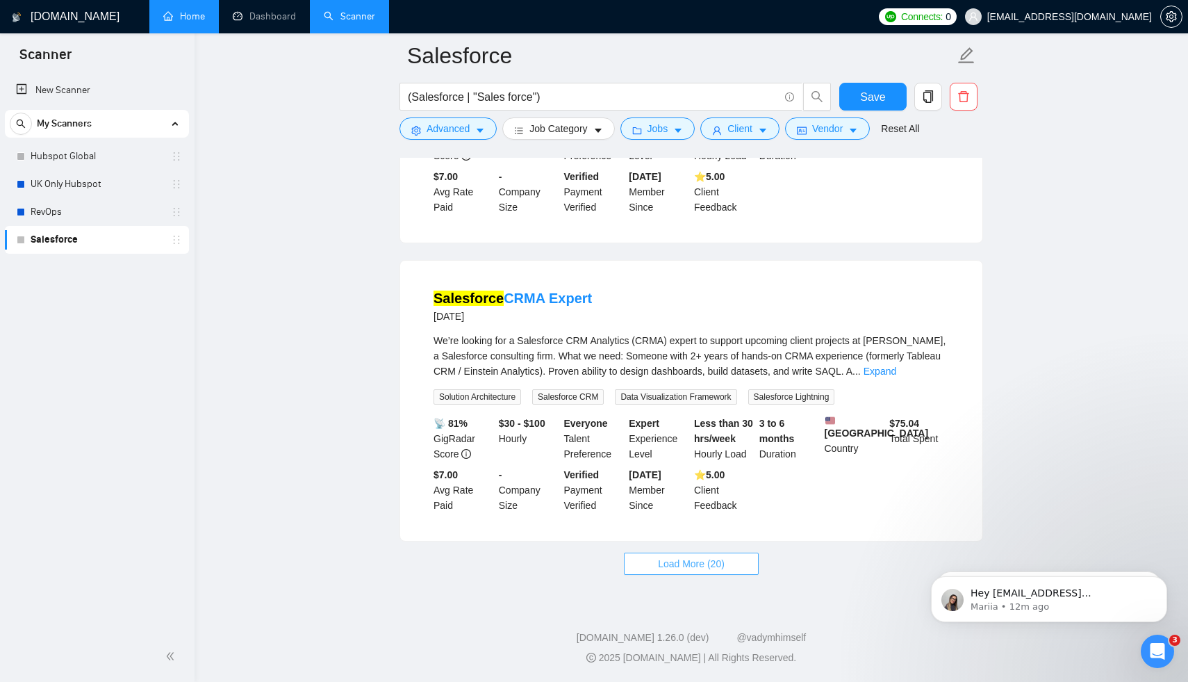
click at [697, 563] on span "Load More (20)" at bounding box center [691, 563] width 67 height 15
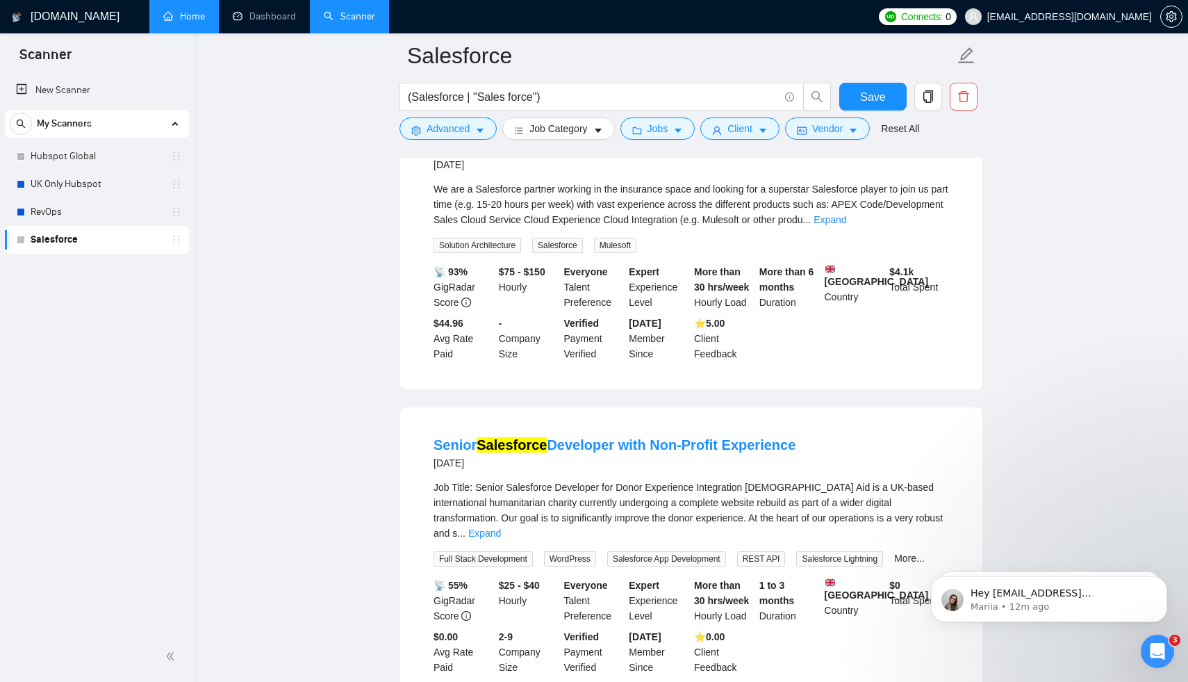
scroll to position [3962, 0]
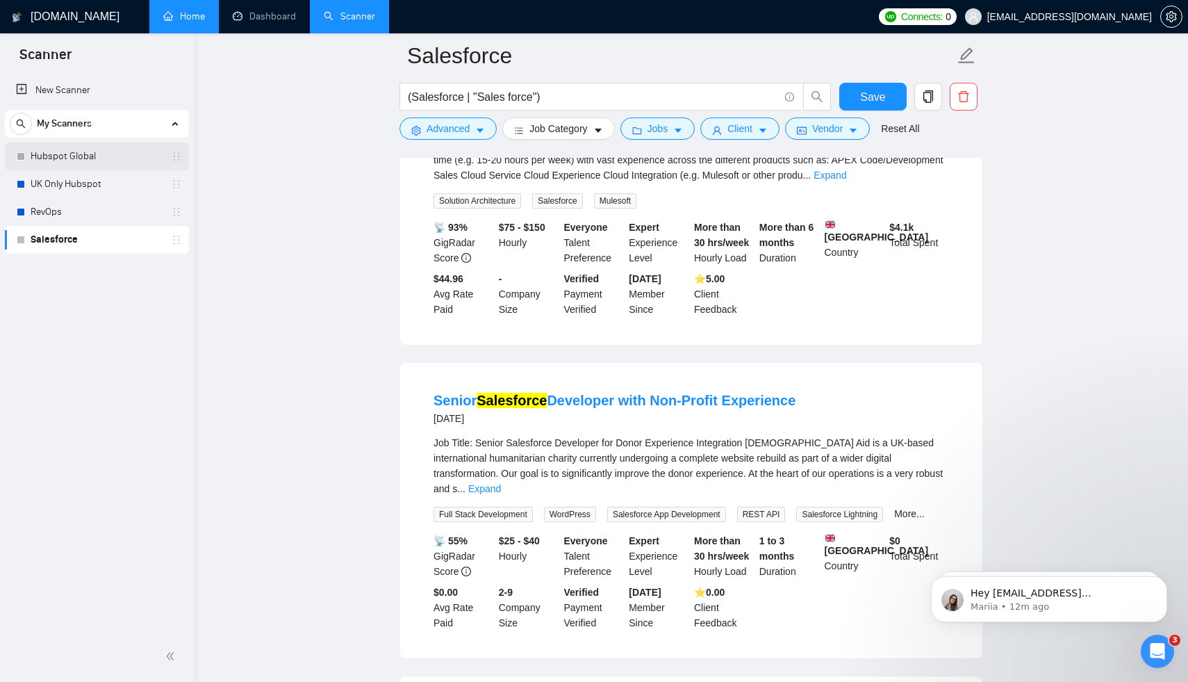
click at [71, 157] on link "Hubspot Global" at bounding box center [97, 156] width 132 height 28
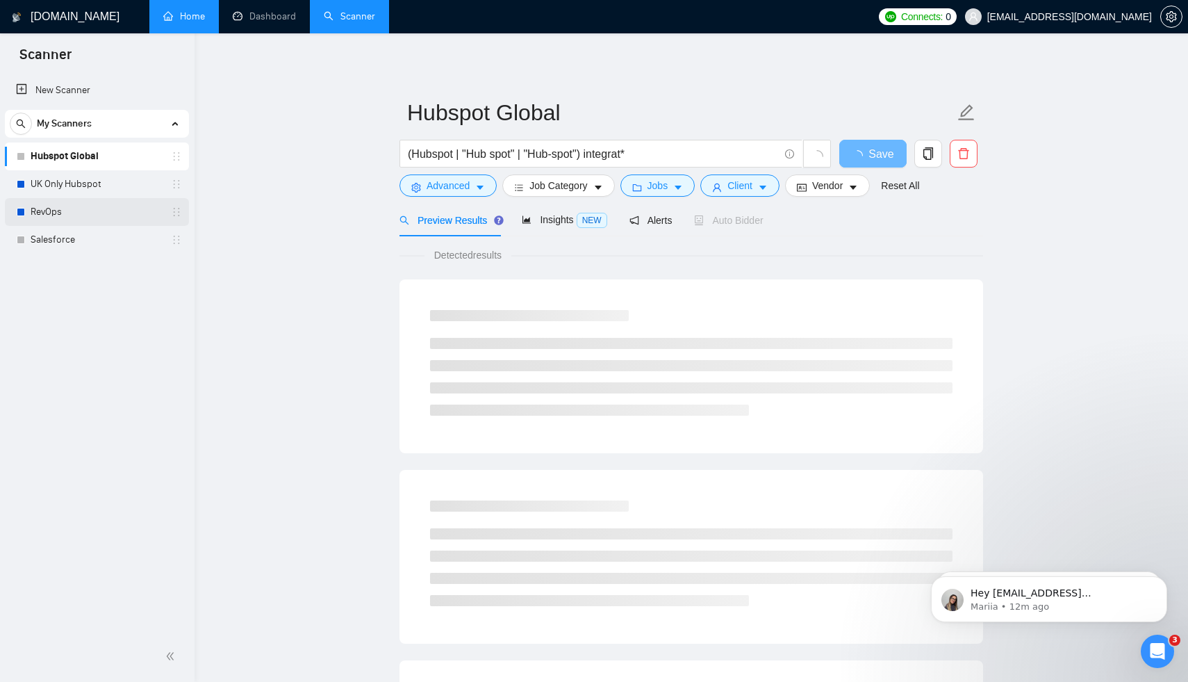
click at [63, 211] on link "RevOps" at bounding box center [97, 212] width 132 height 28
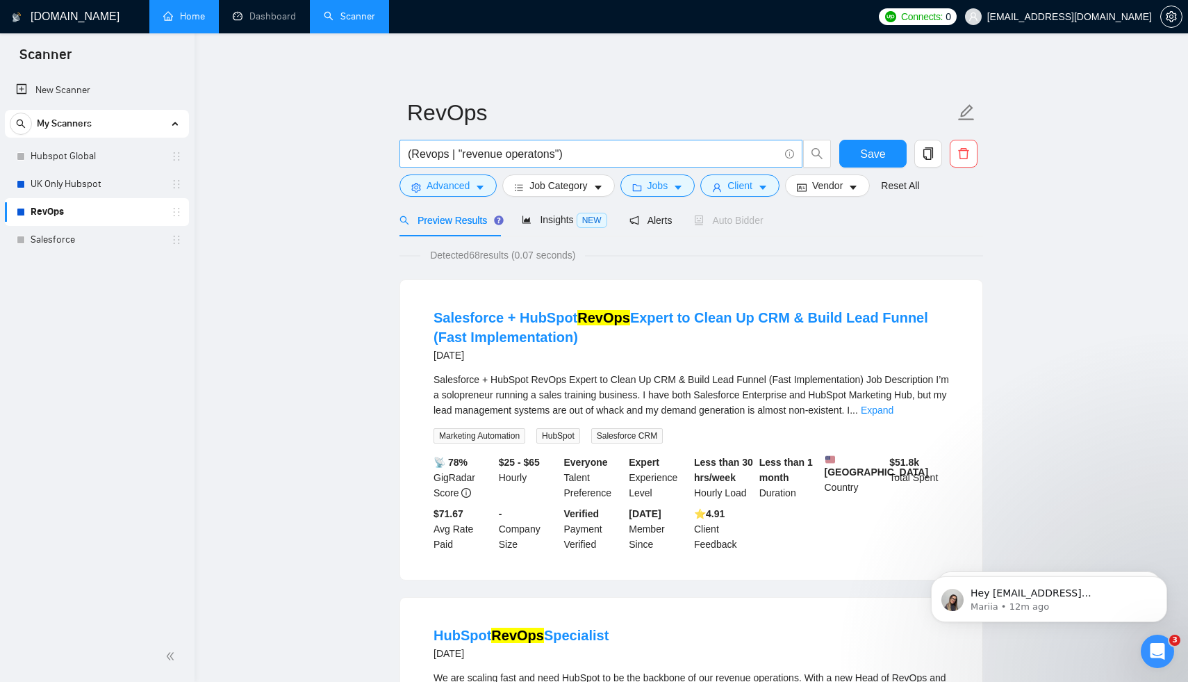
click at [457, 153] on input "(Revops | "revenue operatons")" at bounding box center [593, 153] width 371 height 17
click at [459, 156] on input "(Revops | rev ops" "revenue operatons")" at bounding box center [593, 153] width 371 height 17
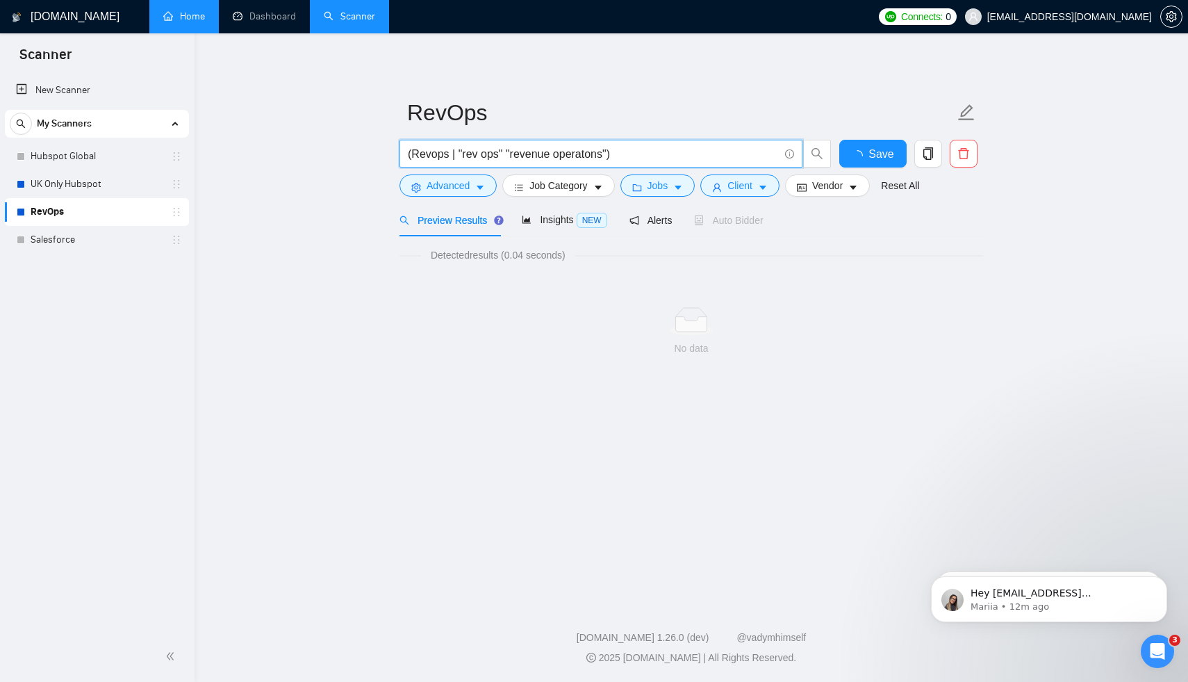
click at [506, 154] on input "(Revops | "rev ops" "revenue operatons")" at bounding box center [593, 153] width 371 height 17
type input "(Revops | "rev ops" | "revenue operatons")"
click at [873, 165] on button "Save" at bounding box center [872, 154] width 67 height 28
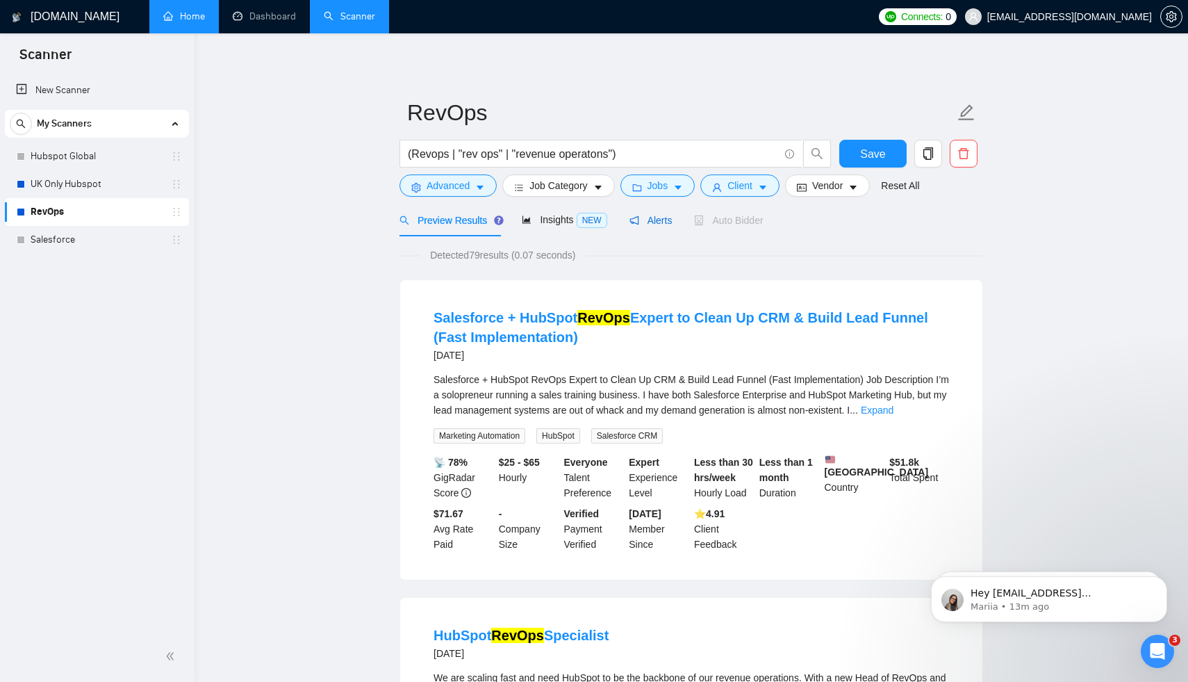
click at [668, 215] on span "Alerts" at bounding box center [650, 220] width 43 height 11
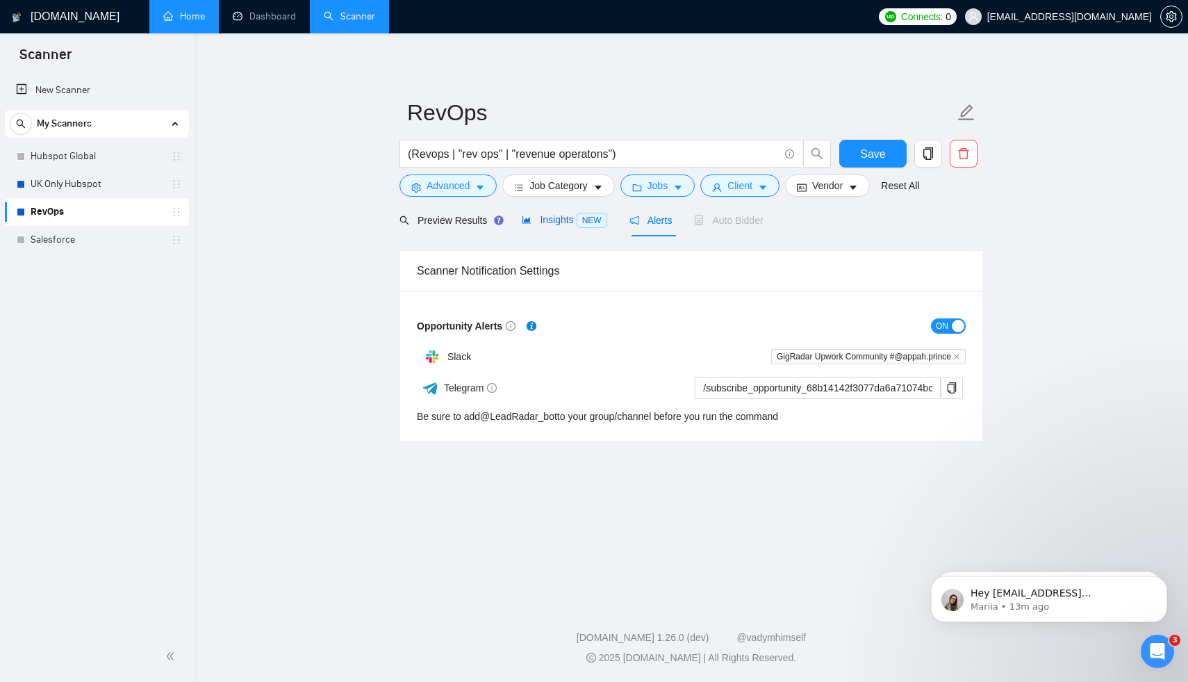
click at [565, 220] on span "Insights NEW" at bounding box center [564, 219] width 85 height 11
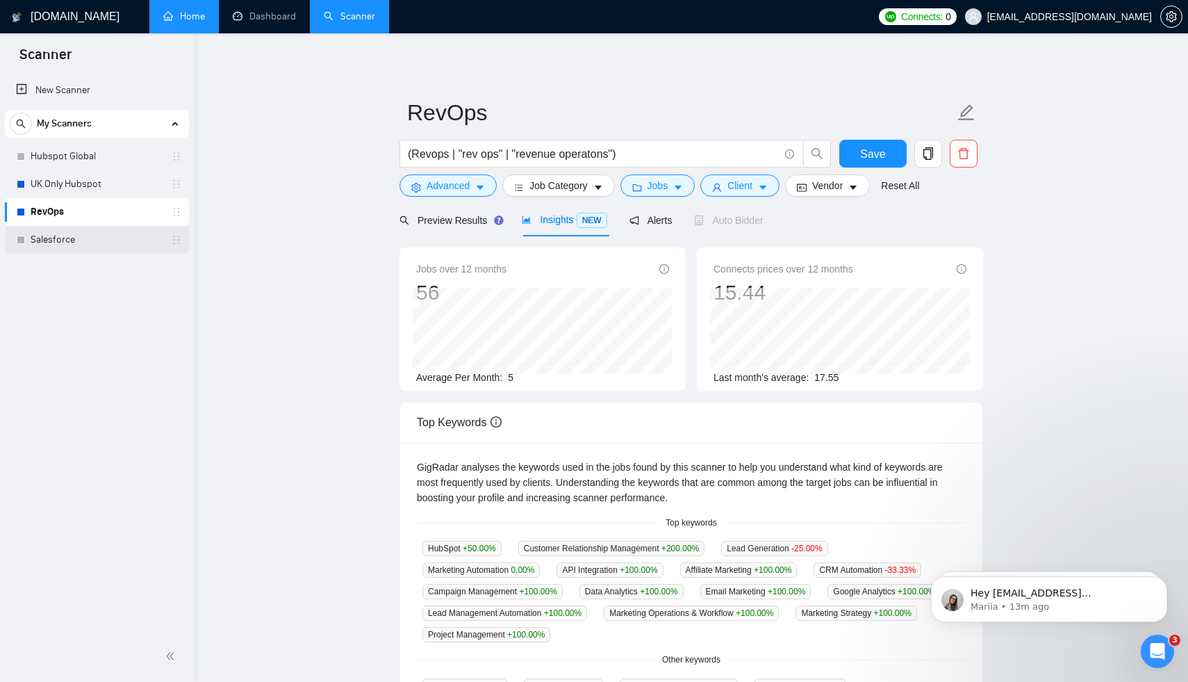
click at [92, 245] on link "Salesforce" at bounding box center [97, 240] width 132 height 28
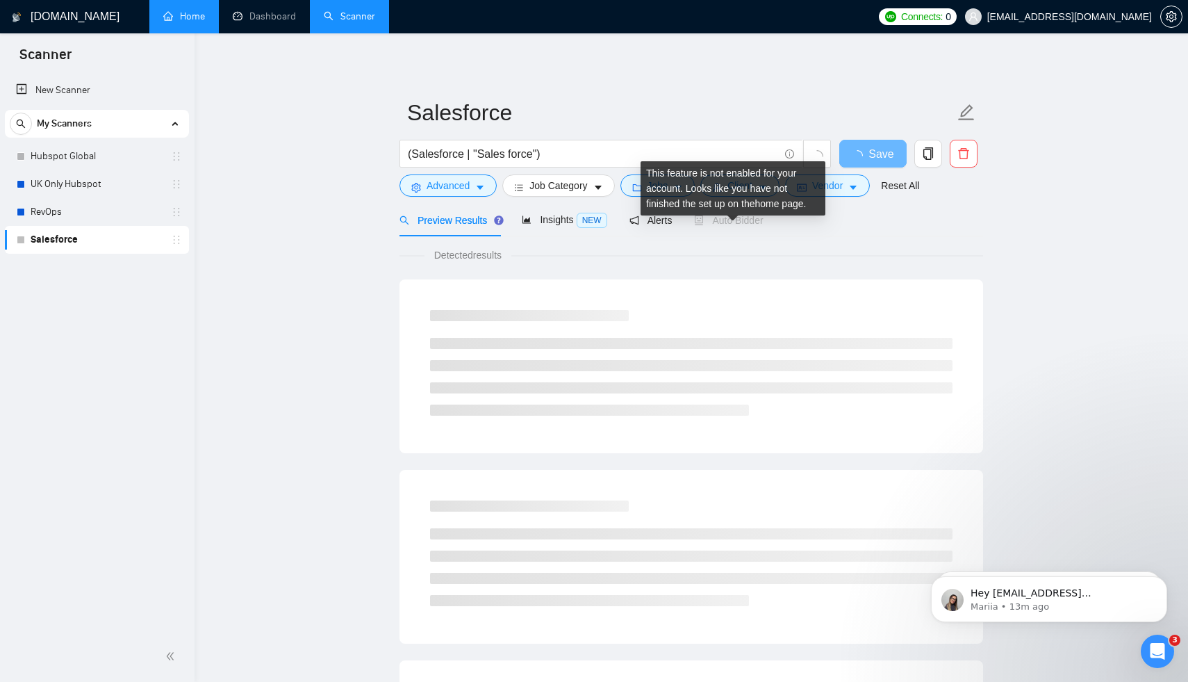
click at [805, 191] on div "This feature is not enabled for your account. Looks like you have not finished …" at bounding box center [733, 188] width 185 height 54
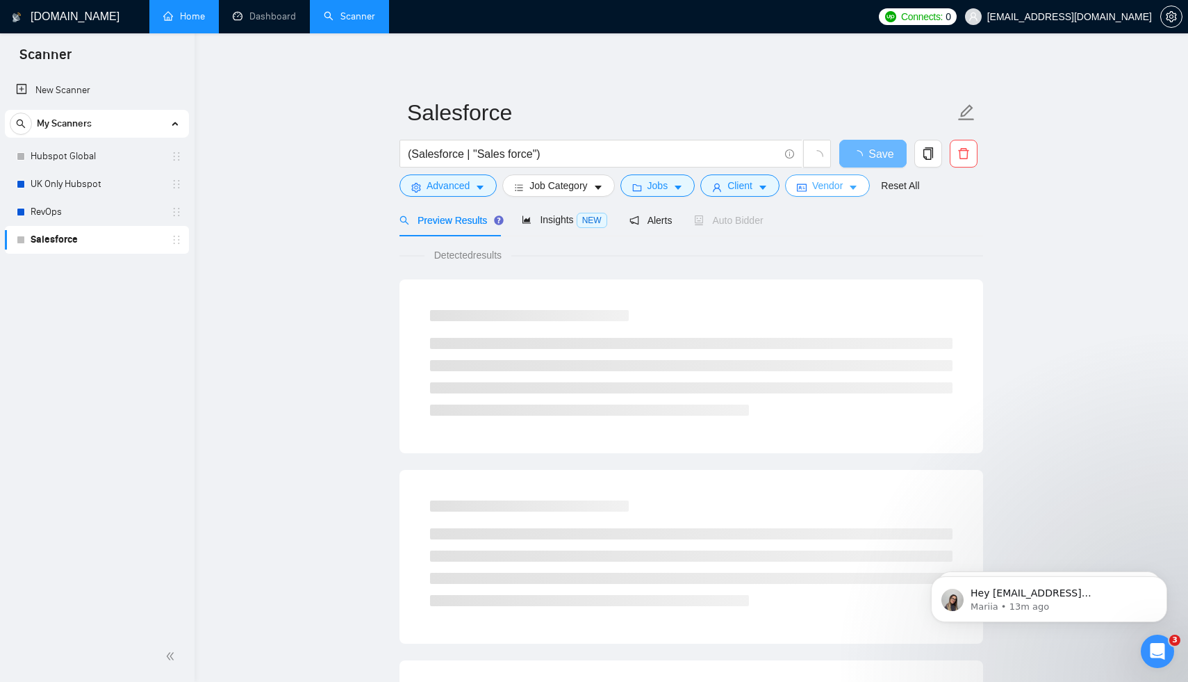
click at [828, 191] on span "Vendor" at bounding box center [827, 185] width 31 height 15
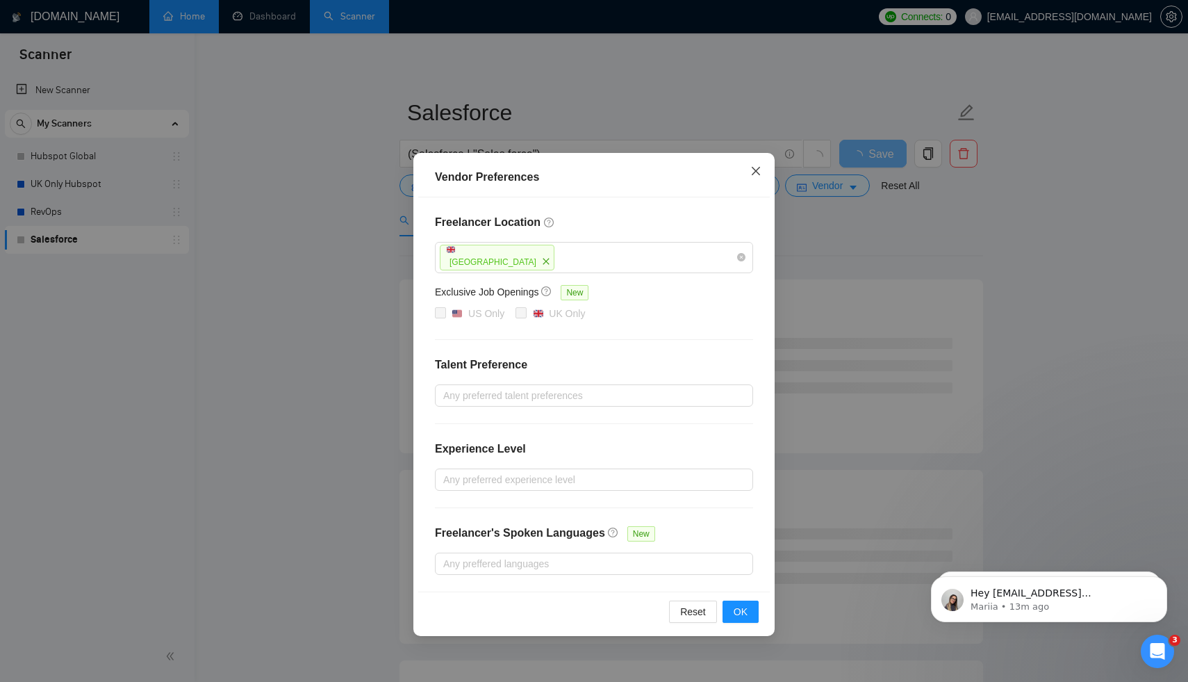
click at [765, 168] on span "Close" at bounding box center [756, 172] width 38 height 38
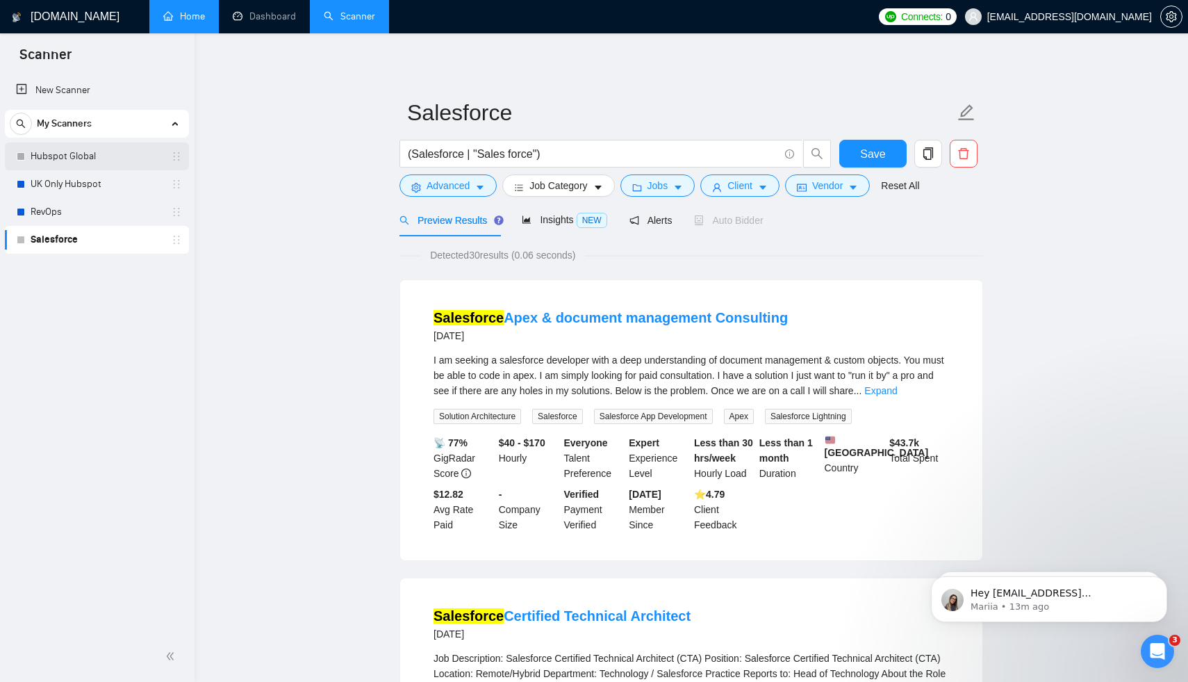
click at [100, 161] on link "Hubspot Global" at bounding box center [97, 156] width 132 height 28
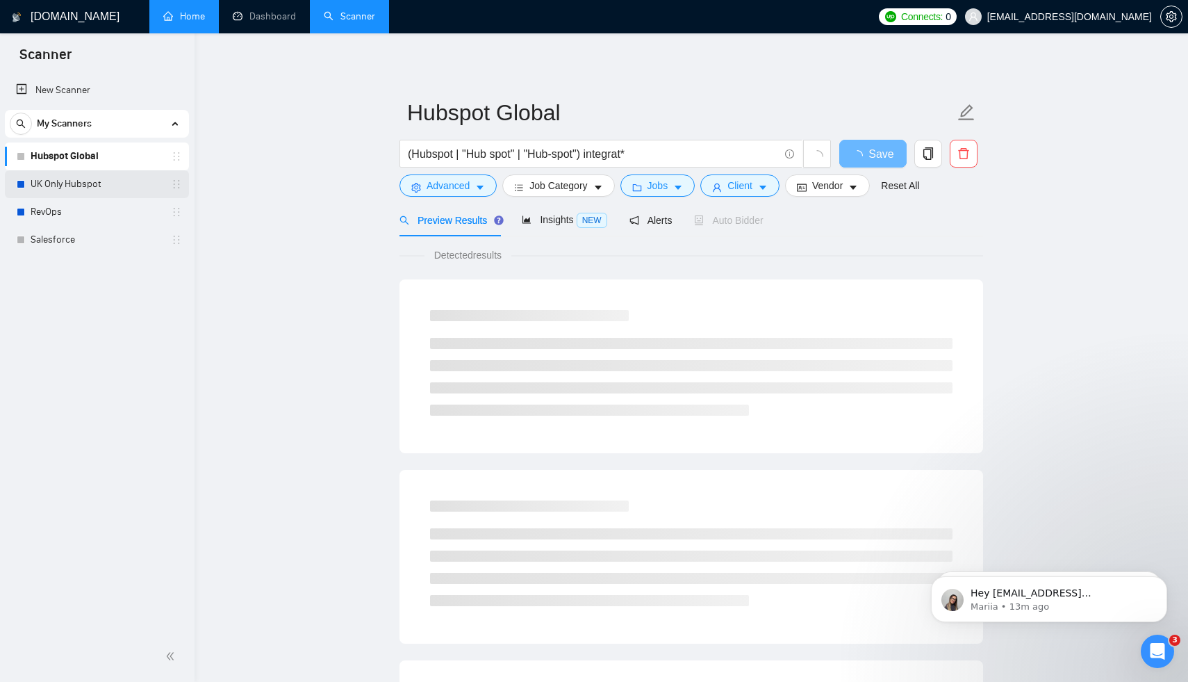
click at [97, 183] on link "UK Only Hubspot" at bounding box center [97, 184] width 132 height 28
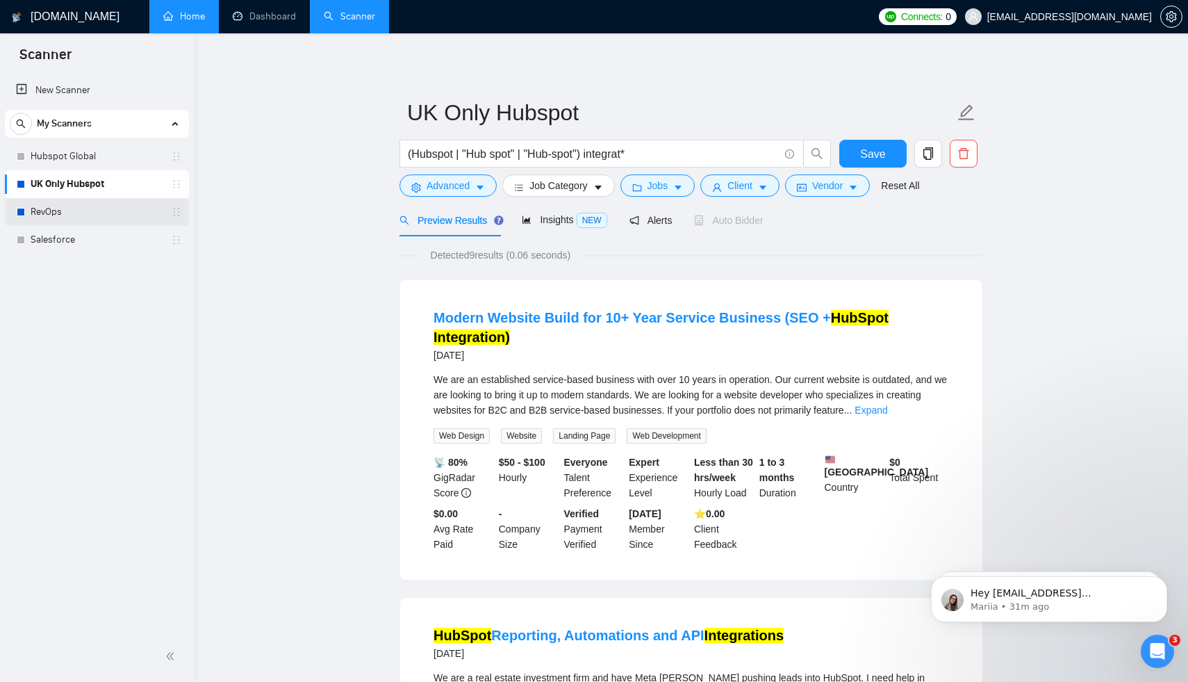
click at [47, 212] on link "RevOps" at bounding box center [97, 212] width 132 height 28
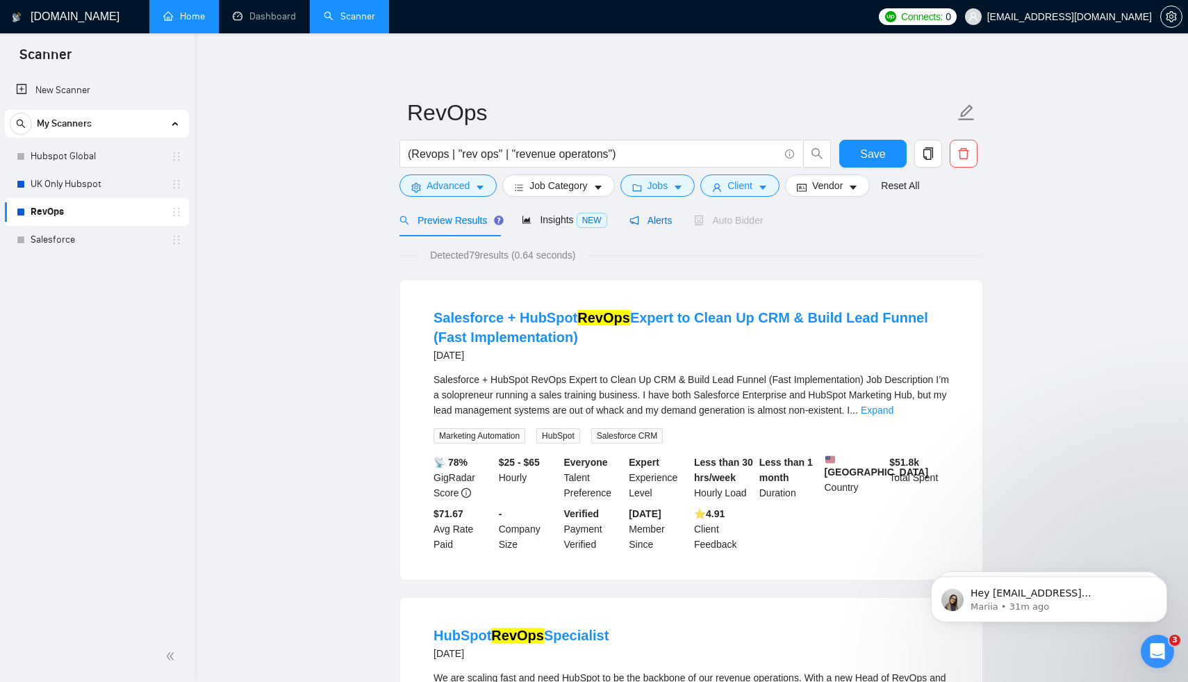
click at [668, 220] on span "Alerts" at bounding box center [650, 220] width 43 height 11
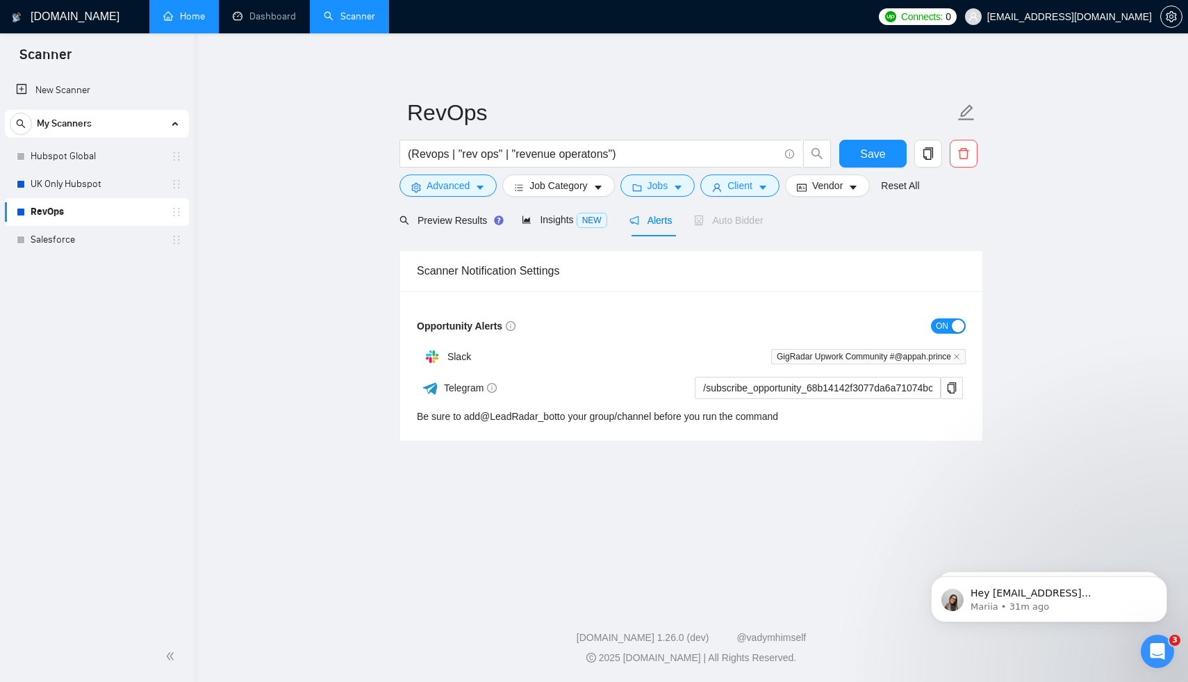
click at [666, 224] on span "Alerts" at bounding box center [650, 220] width 43 height 11
click at [569, 215] on span "Insights NEW" at bounding box center [564, 219] width 85 height 11
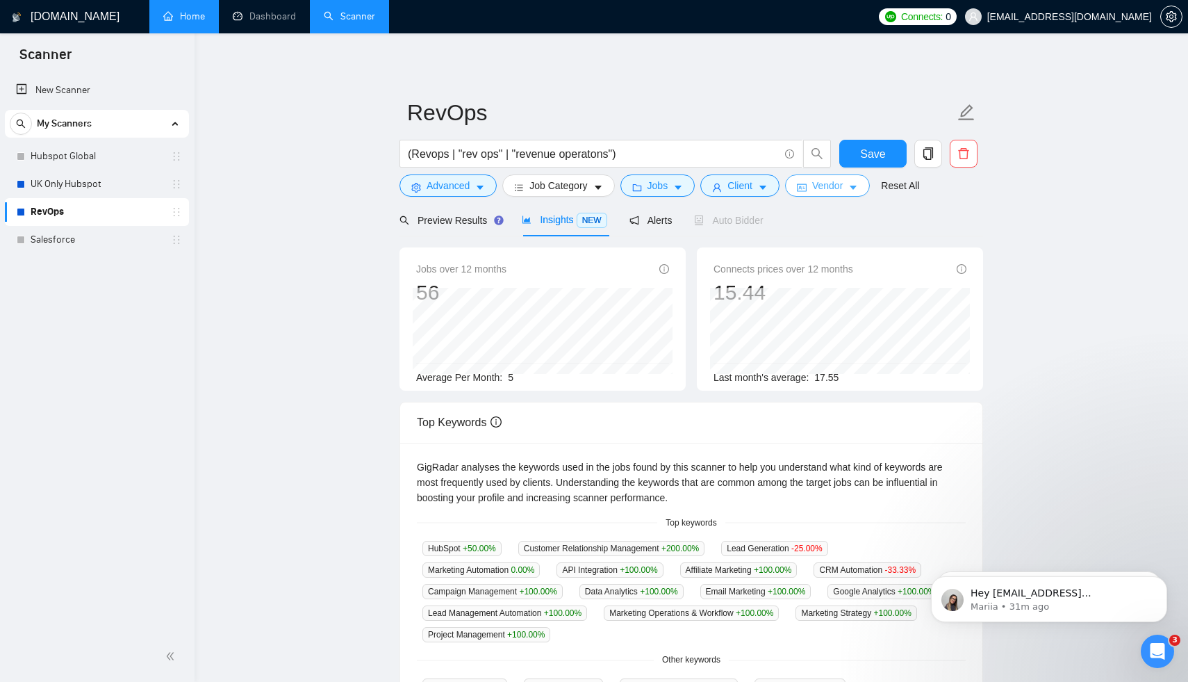
click at [853, 185] on button "Vendor" at bounding box center [827, 185] width 85 height 22
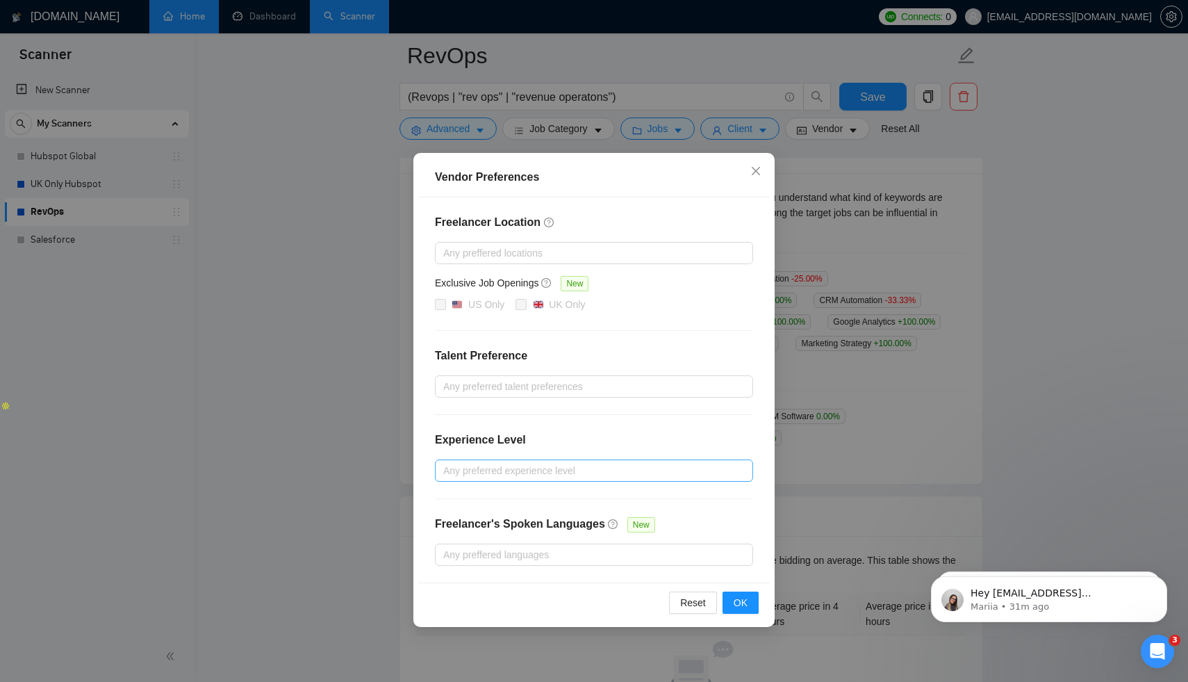
scroll to position [270, 0]
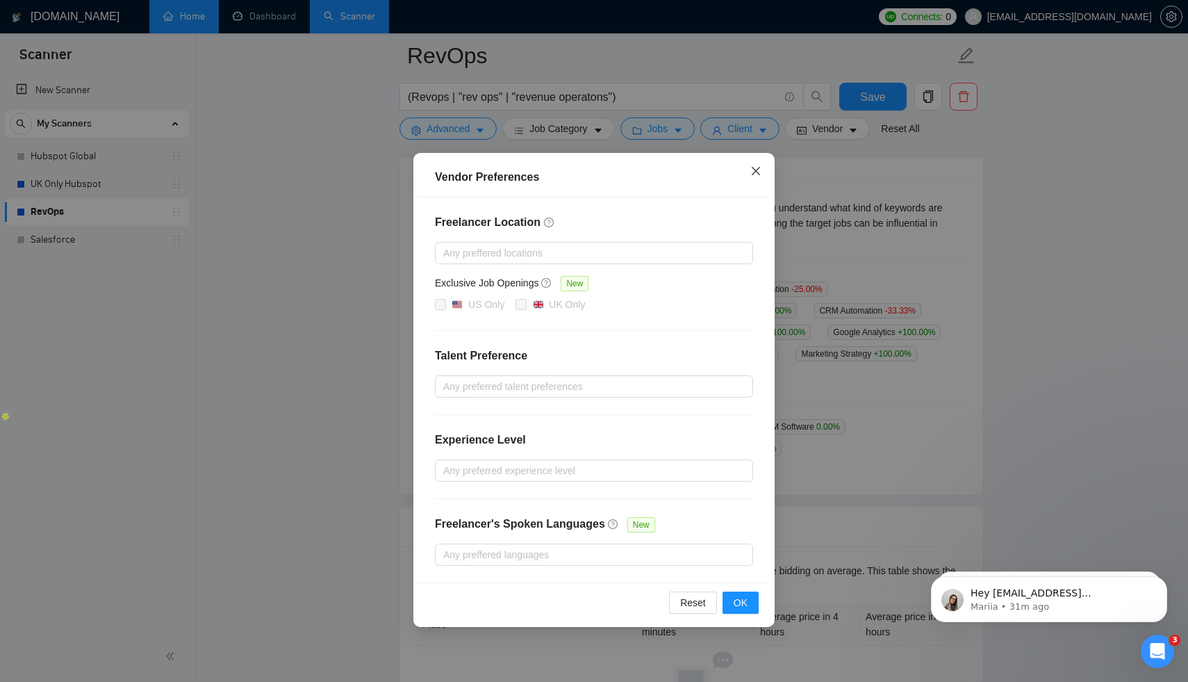
click at [756, 178] on span "Close" at bounding box center [756, 172] width 38 height 38
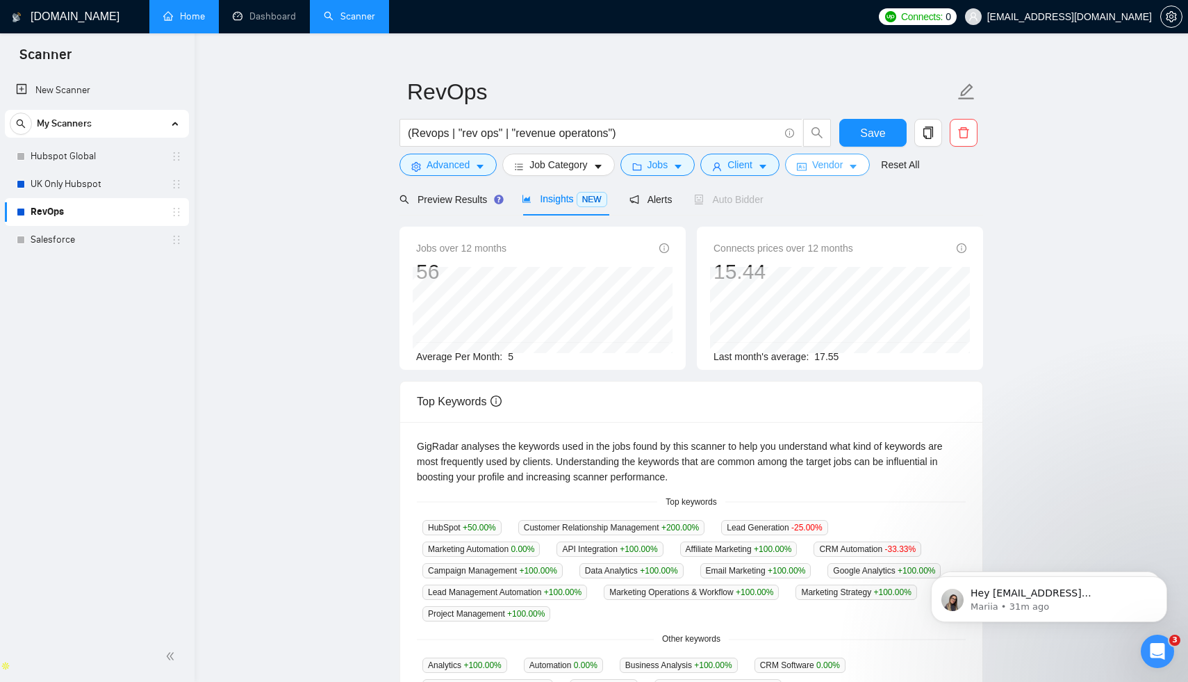
scroll to position [0, 0]
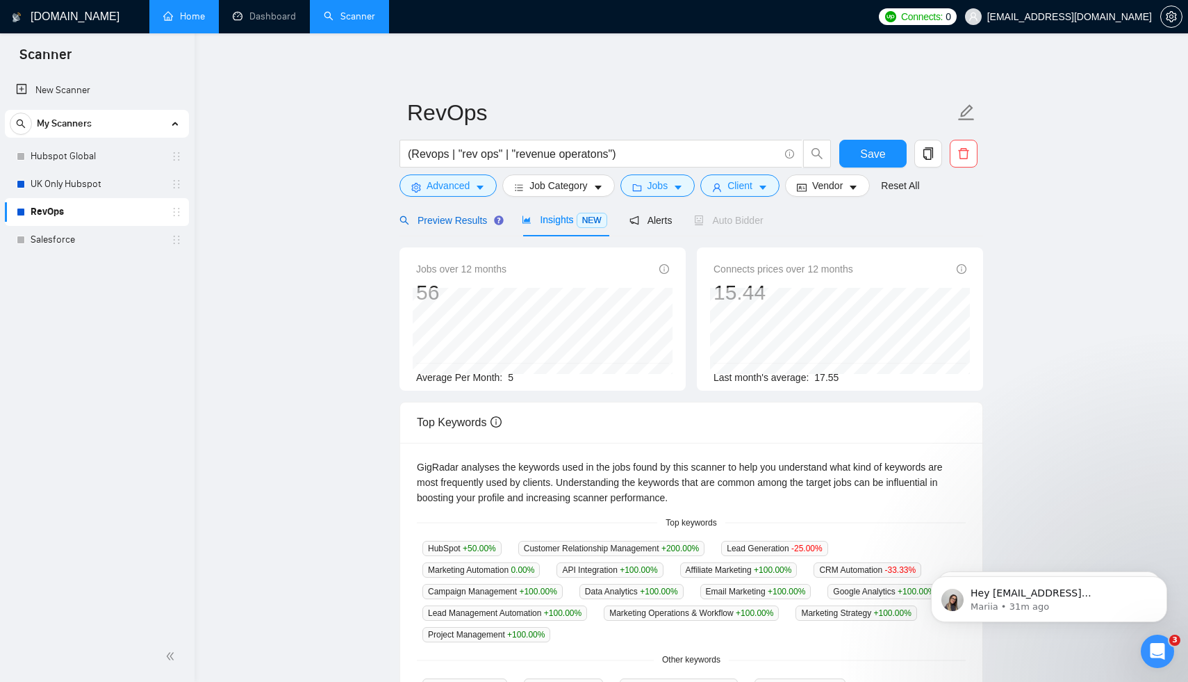
click at [440, 224] on span "Preview Results" at bounding box center [449, 220] width 100 height 11
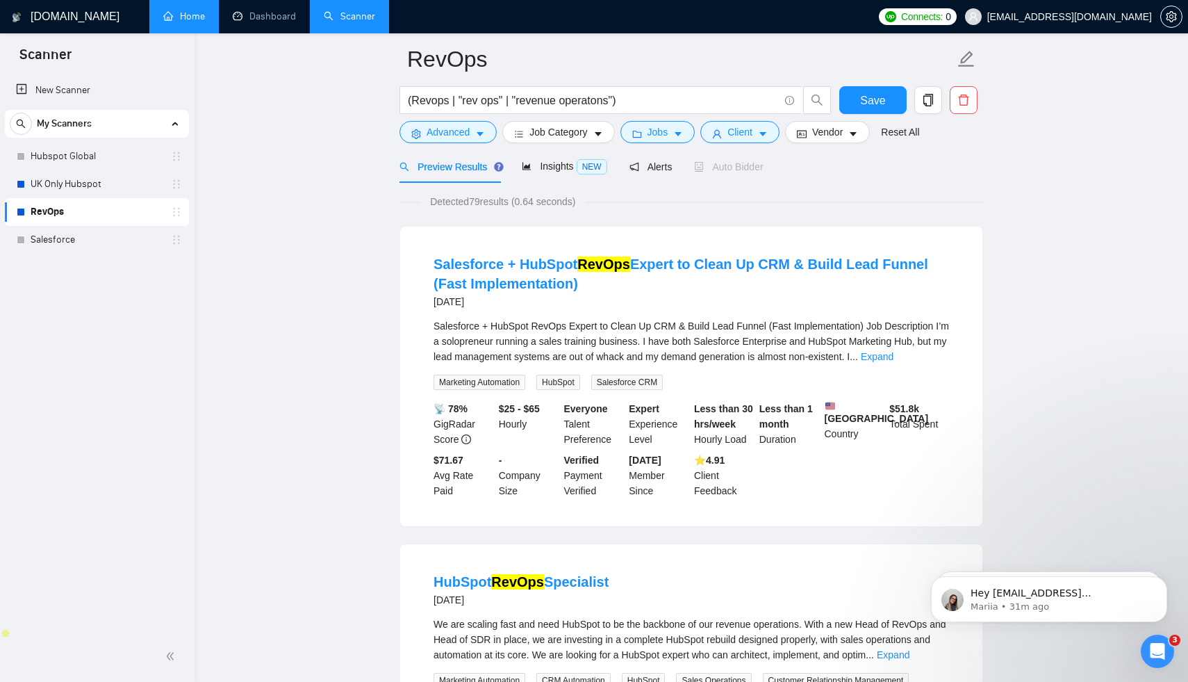
scroll to position [53, 0]
click at [893, 352] on link "Expand" at bounding box center [877, 357] width 33 height 11
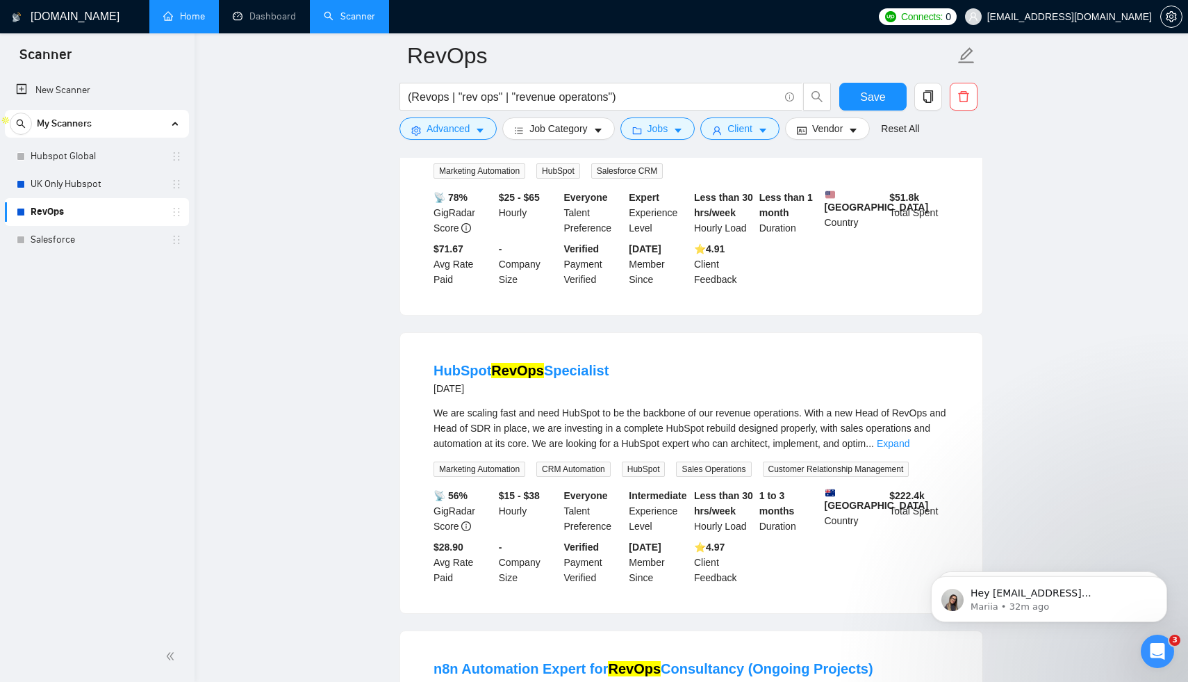
scroll to position [571, 0]
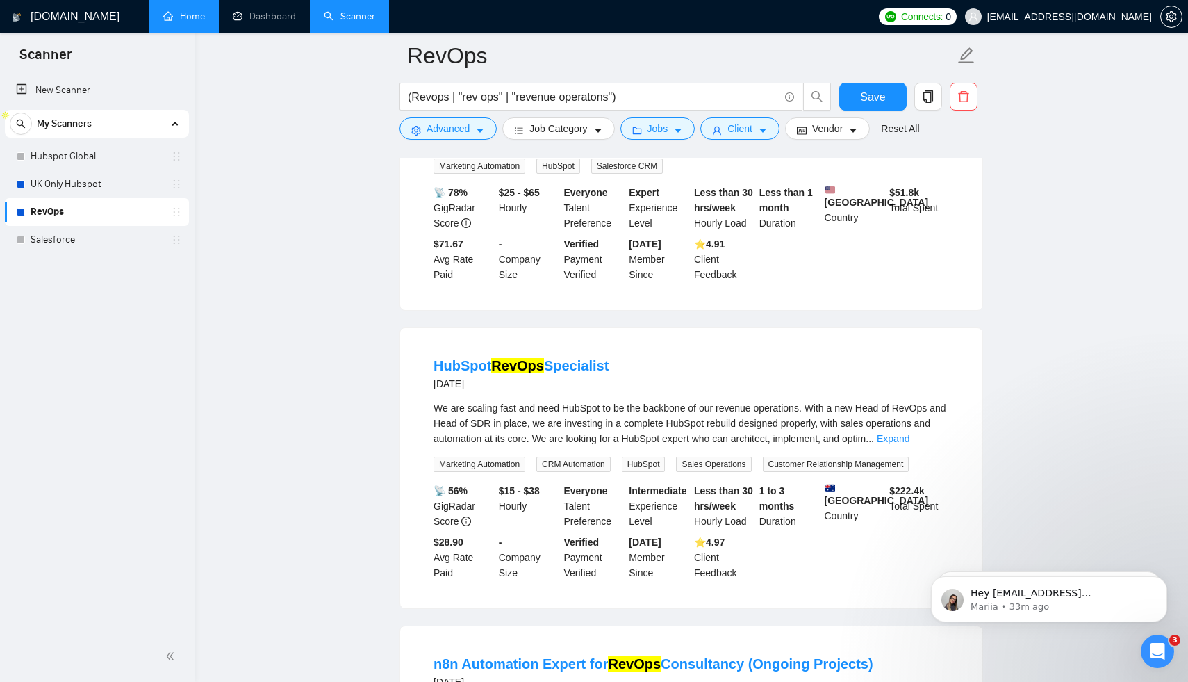
click at [794, 580] on div "📡 56% GigRadar Score $15 - $38 Hourly Everyone Talent Preference Intermediate E…" at bounding box center [691, 531] width 521 height 97
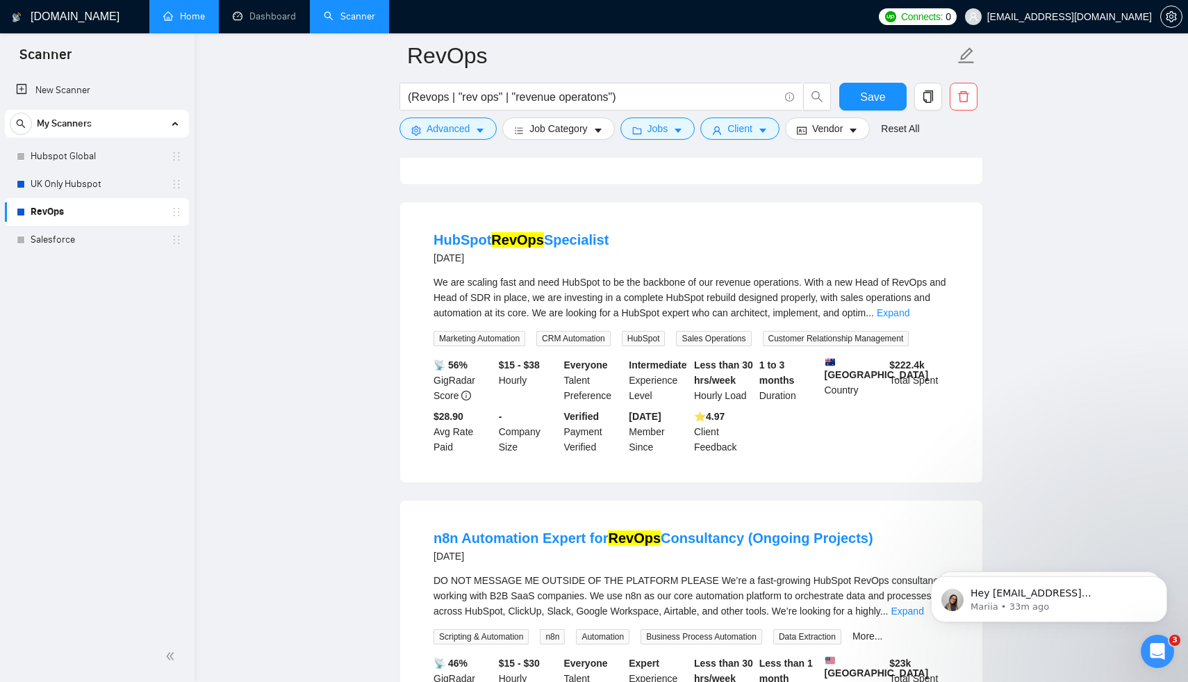
scroll to position [714, 0]
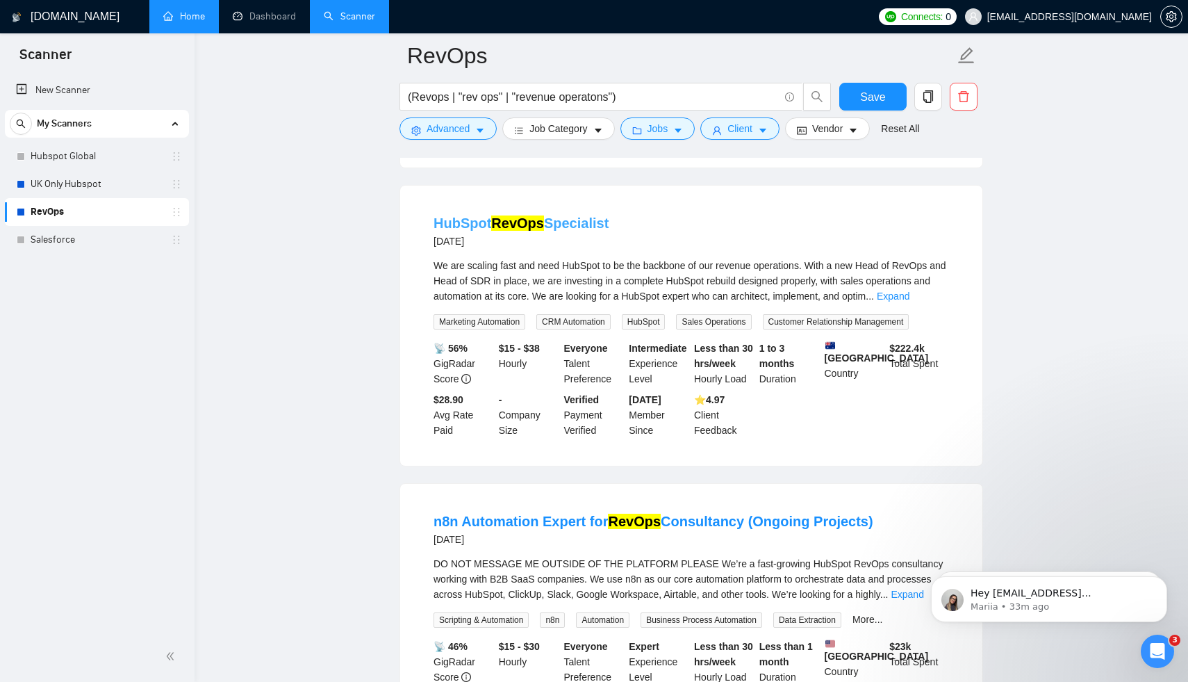
click at [525, 231] on mark "RevOps" at bounding box center [517, 222] width 53 height 15
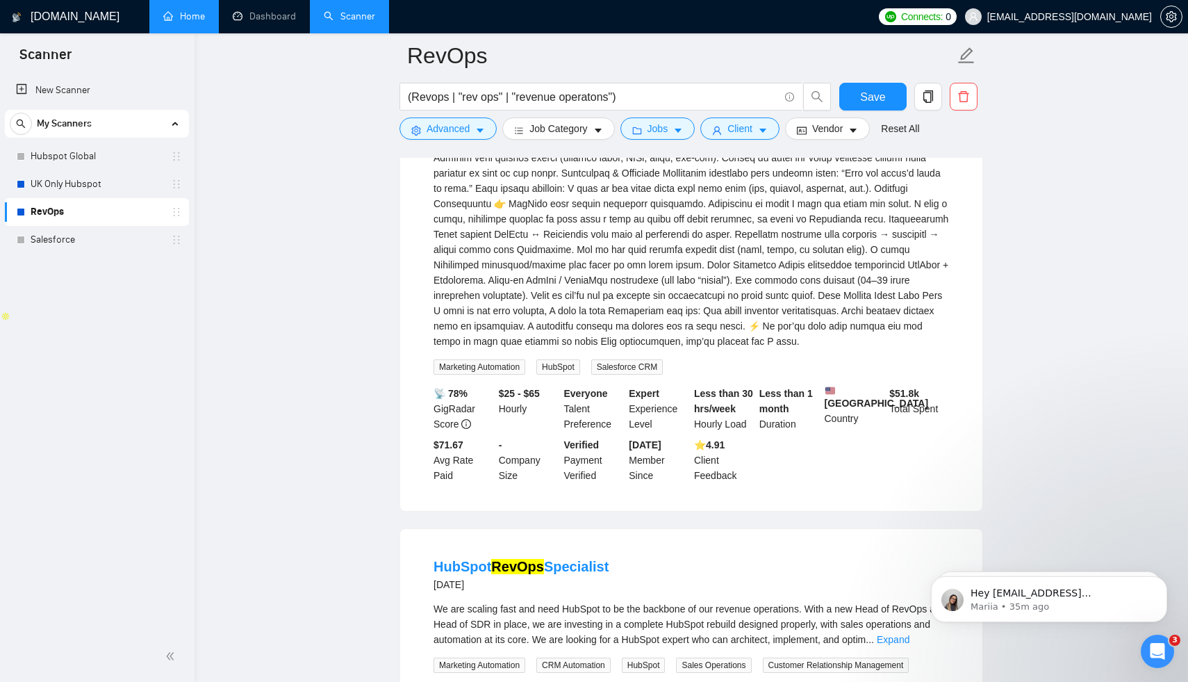
scroll to position [0, 0]
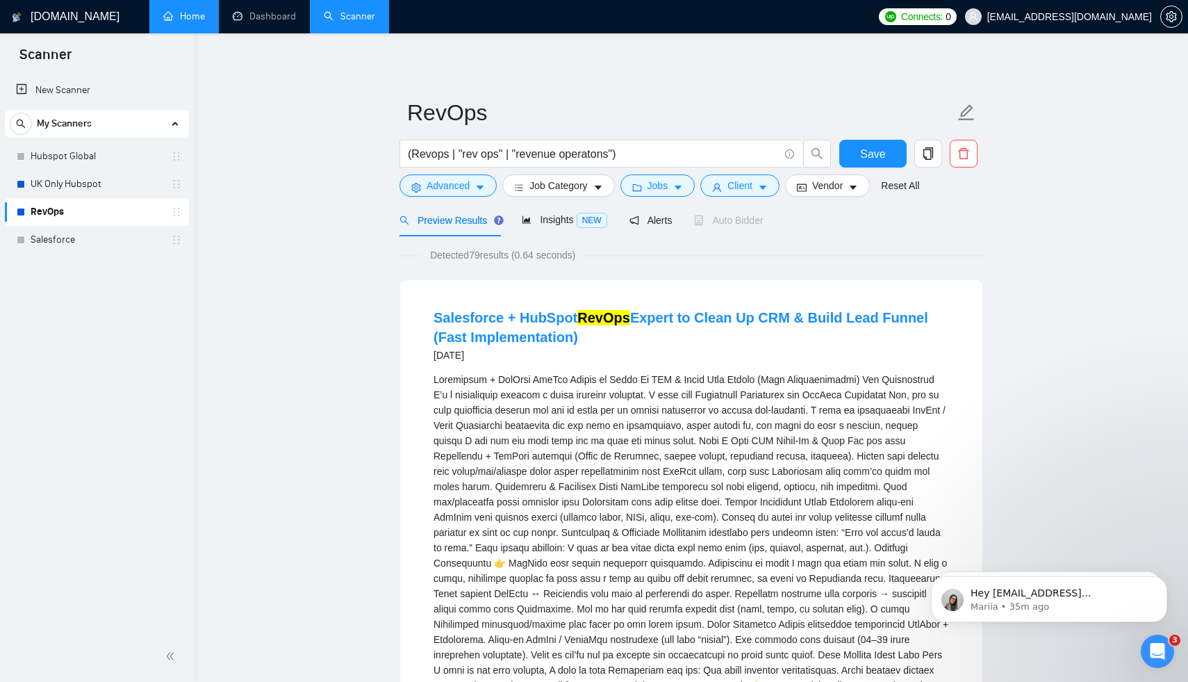
click at [943, 21] on span "Connects:" at bounding box center [922, 16] width 42 height 15
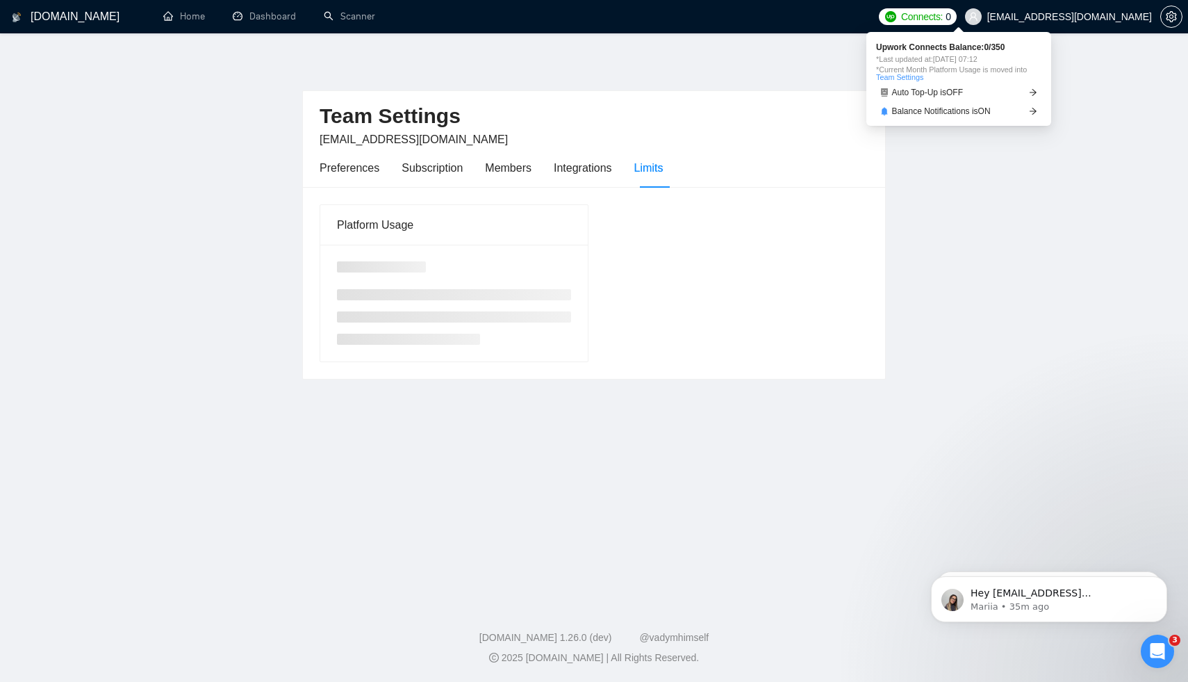
scroll to position [2000, 0]
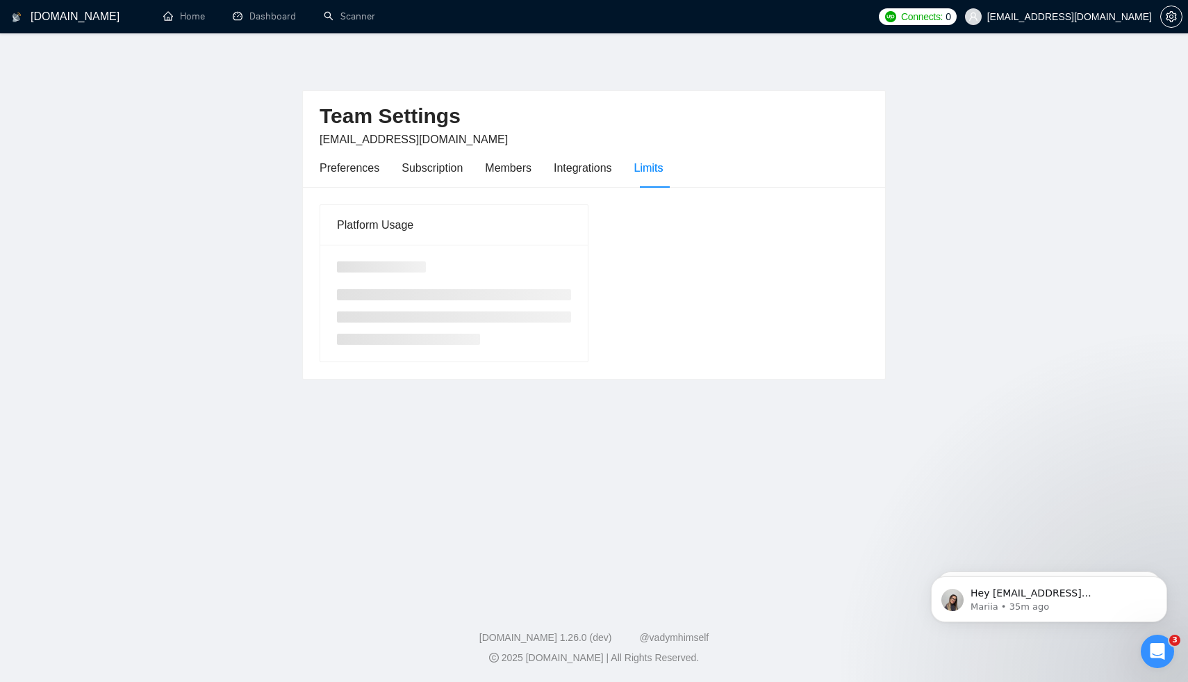
click at [572, 225] on div "Platform Usage" at bounding box center [453, 225] width 267 height 40
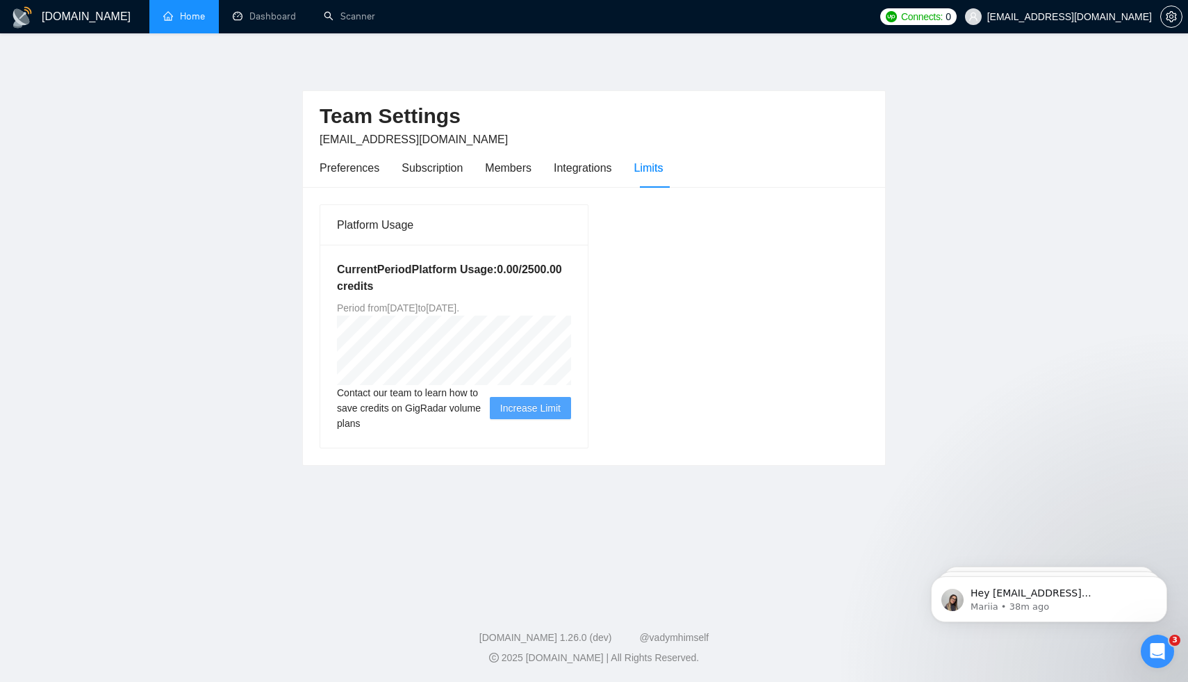
click at [166, 10] on link "Home" at bounding box center [184, 16] width 42 height 12
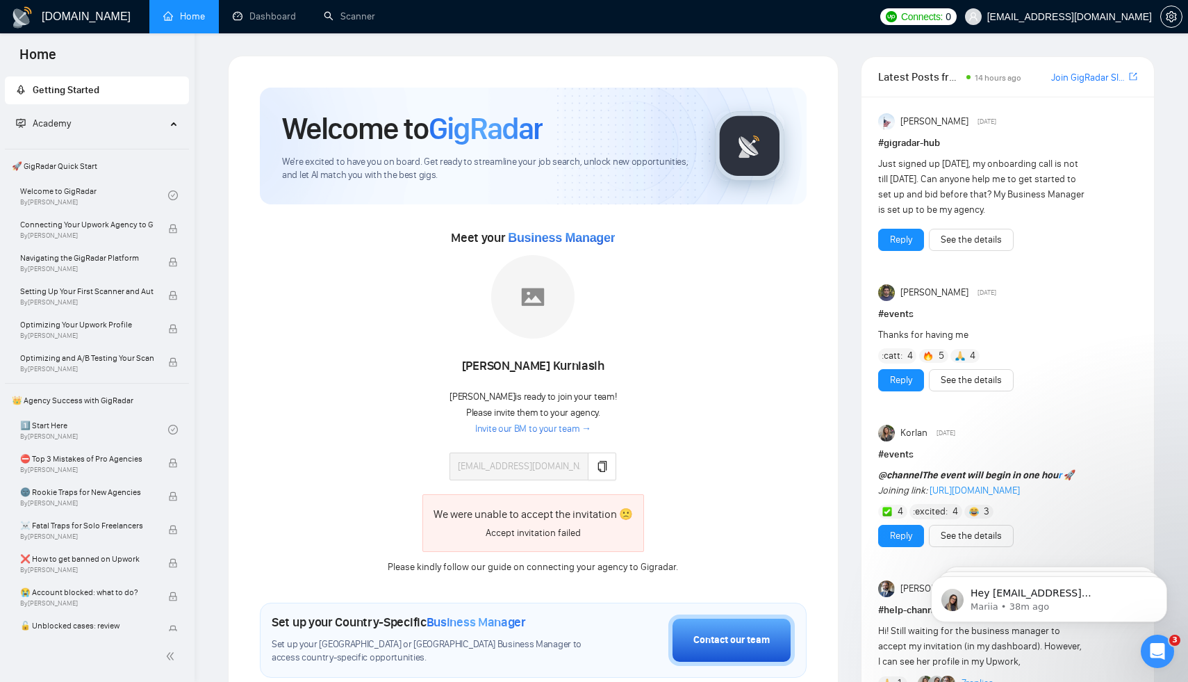
click at [577, 531] on div "Accept invitation failed" at bounding box center [533, 532] width 199 height 15
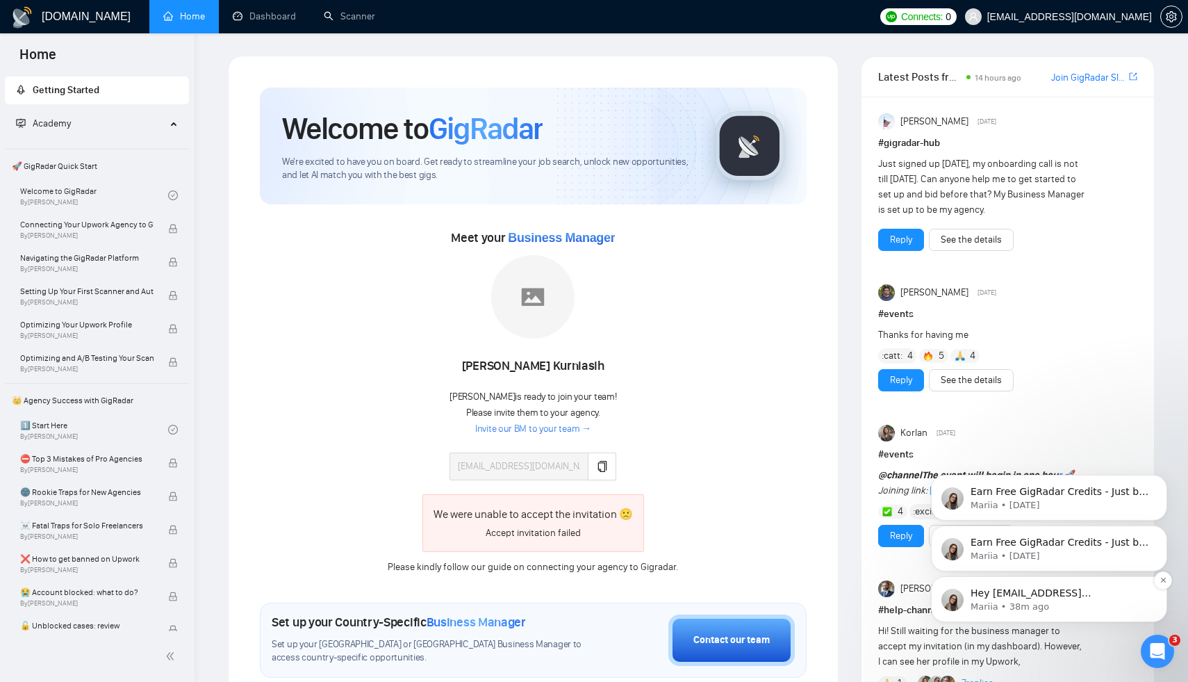
click at [1080, 602] on p "Mariia • 38m ago" at bounding box center [1060, 606] width 179 height 13
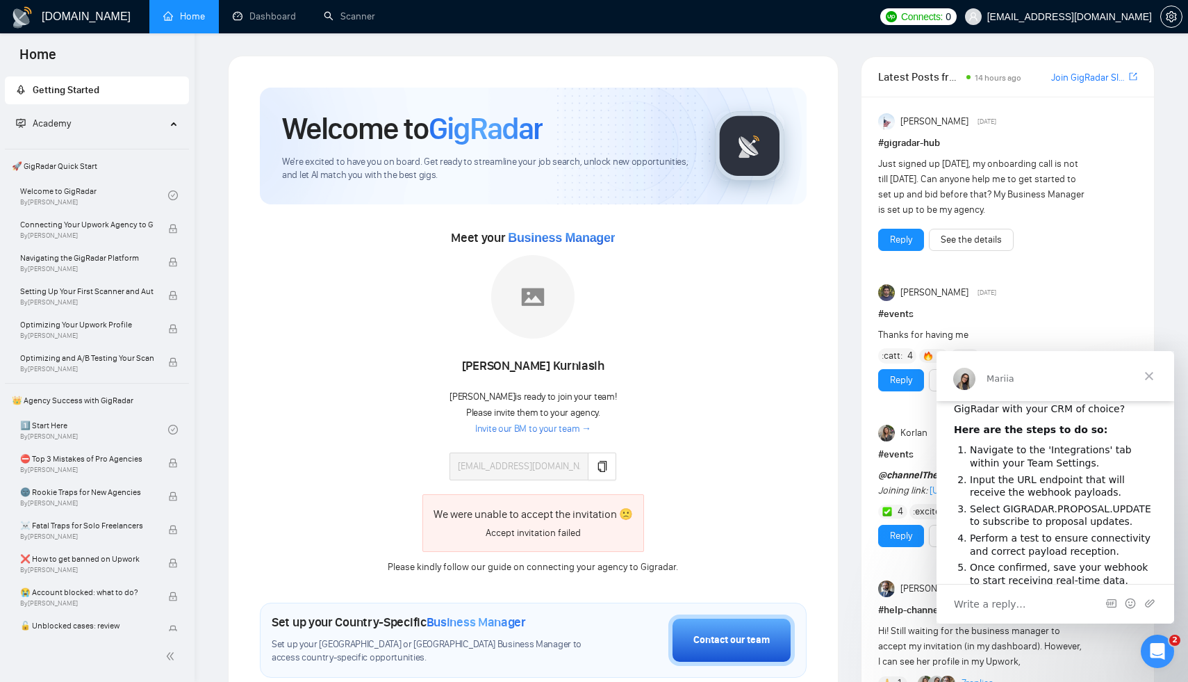
scroll to position [216, 0]
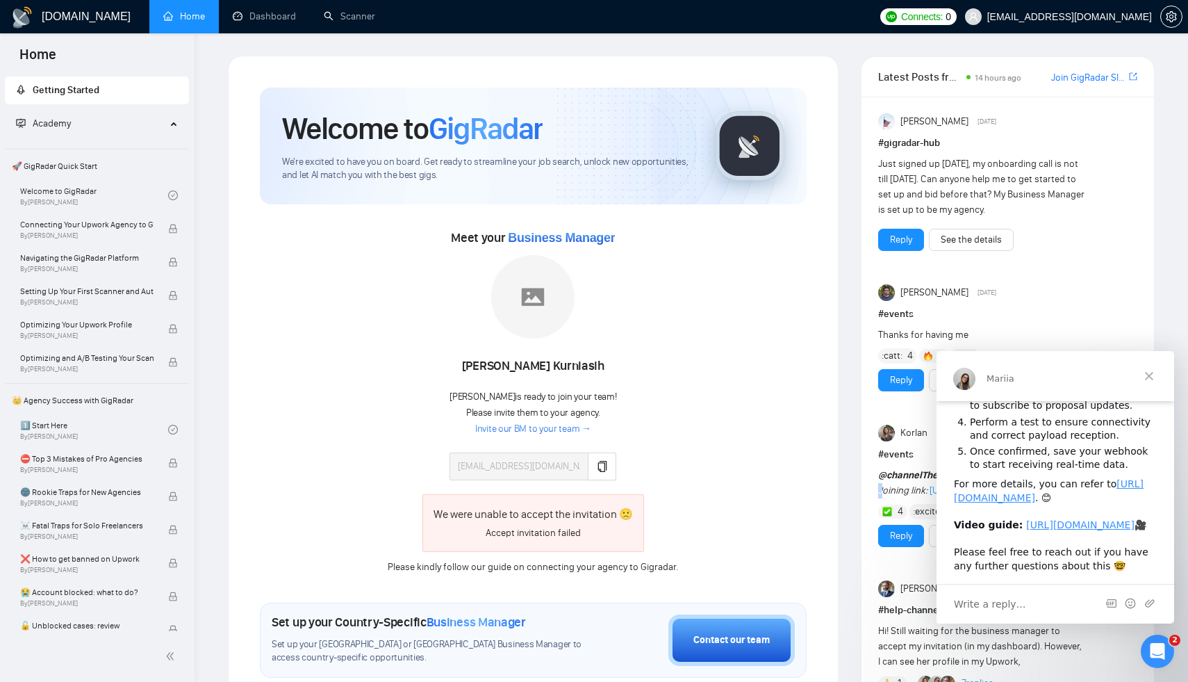
click at [880, 498] on div "@channel The event will begin in one hou r 🚀 Joining link: [URL][DOMAIN_NAME]" at bounding box center [982, 483] width 208 height 31
click at [781, 497] on div "Meet your Business Manager [PERSON_NAME] [PERSON_NAME] is ready to join your te…" at bounding box center [533, 400] width 547 height 348
click at [1147, 377] on span "Close" at bounding box center [1149, 376] width 50 height 50
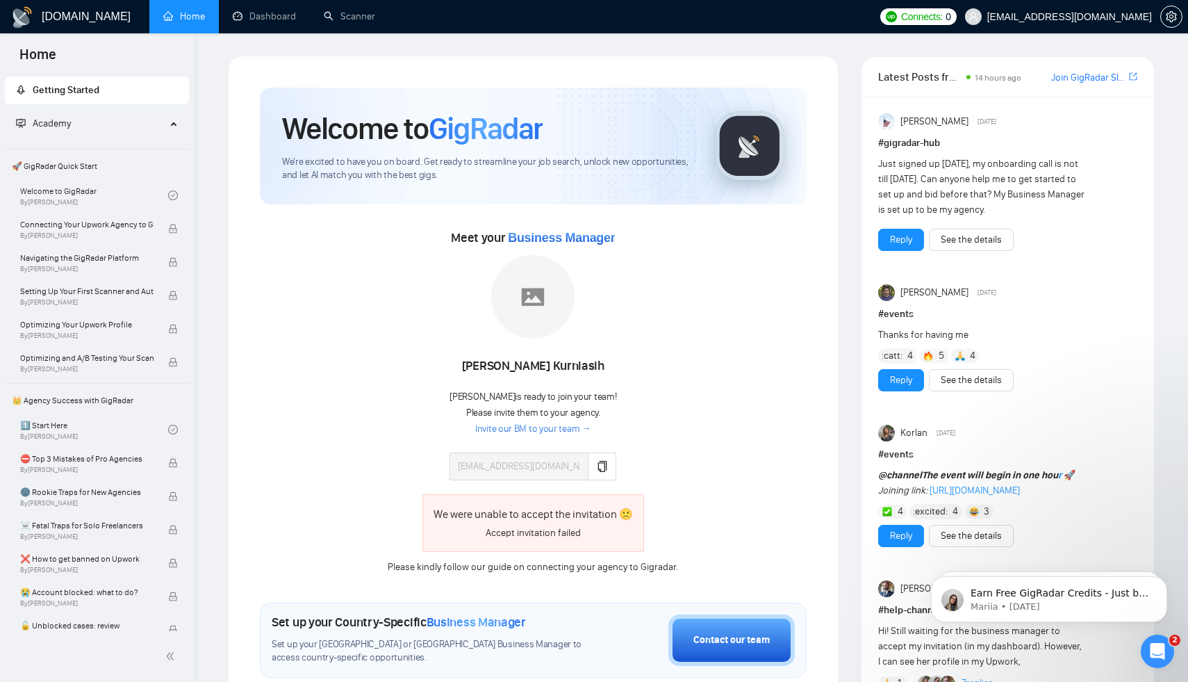
scroll to position [0, 0]
click at [1039, 605] on p "Mariia • [DATE]" at bounding box center [1060, 606] width 179 height 13
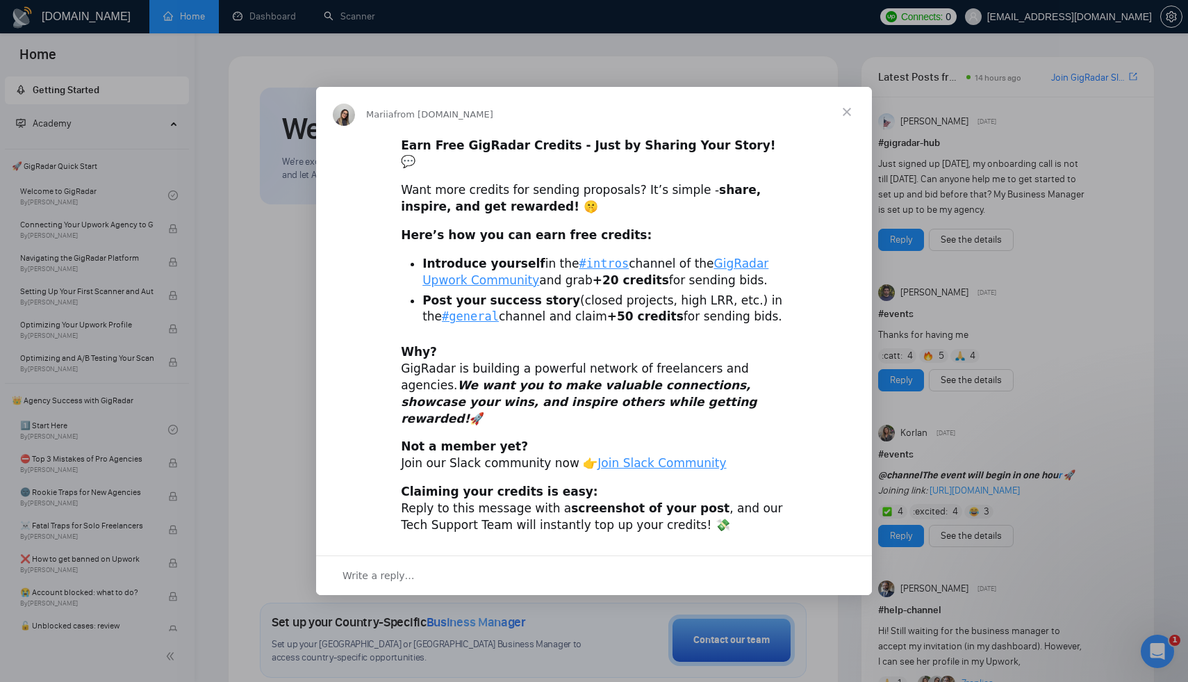
click at [847, 132] on span "Close" at bounding box center [847, 112] width 50 height 50
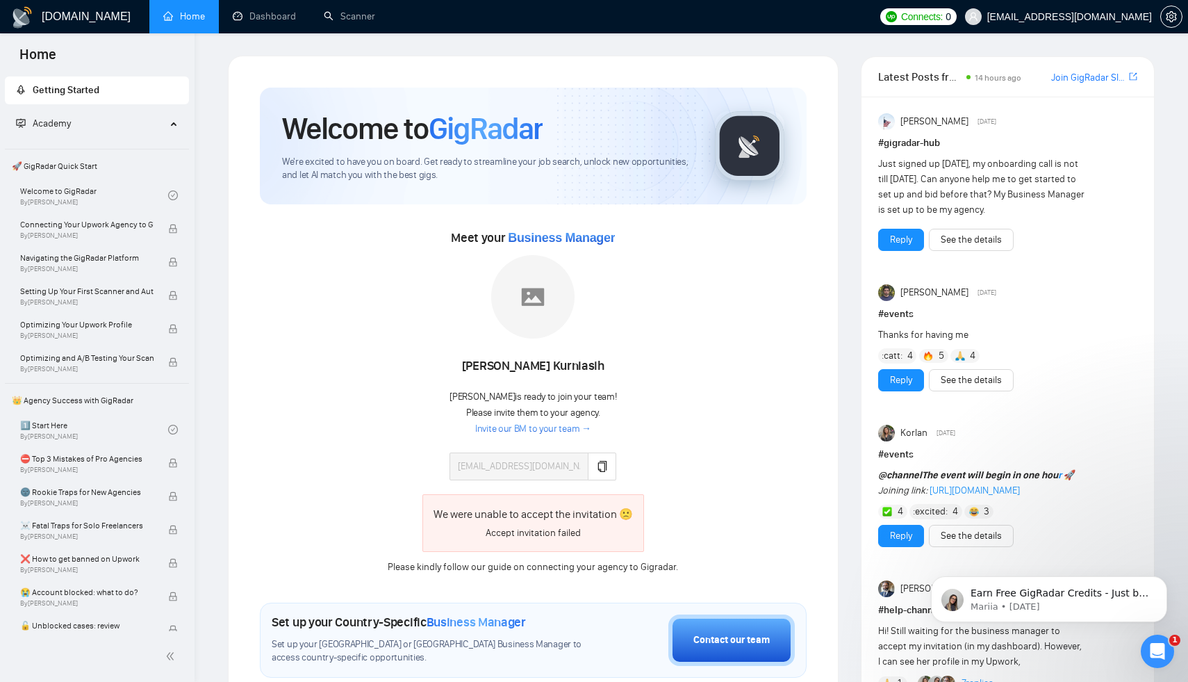
click at [1131, 67] on div "Latest Posts from the GigRadar Community 14 hours ago Join GigRadar Slack Commu…" at bounding box center [1007, 77] width 259 height 40
click at [1130, 79] on icon "export" at bounding box center [1133, 76] width 8 height 11
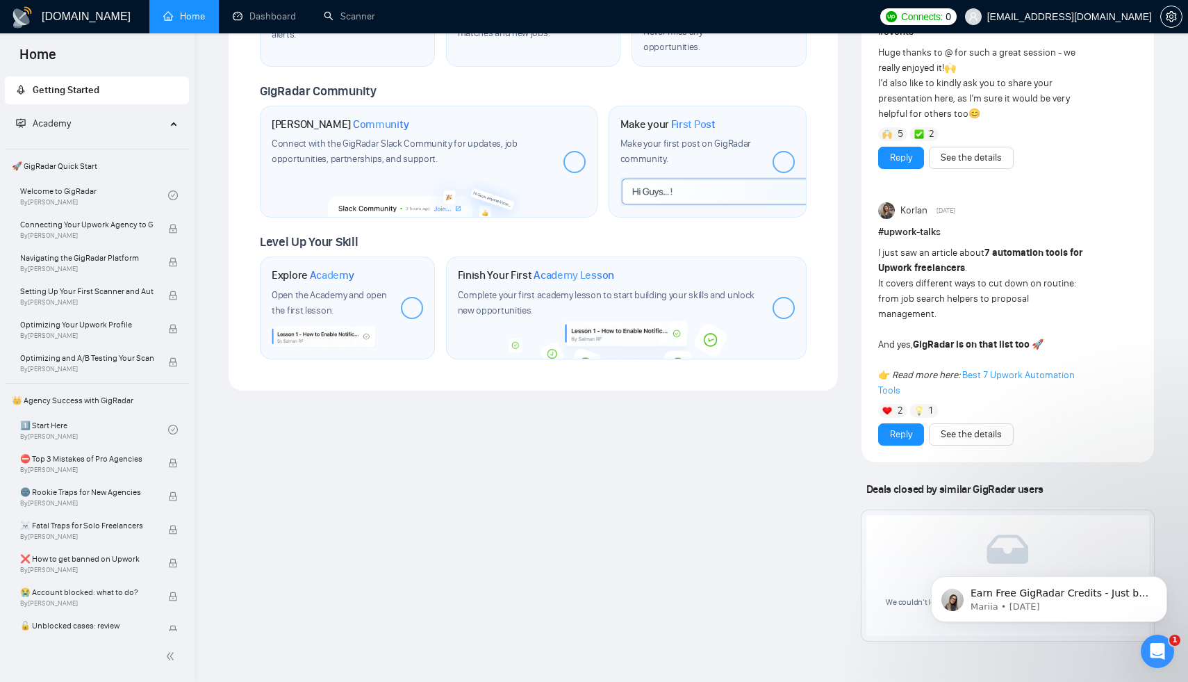
scroll to position [830, 0]
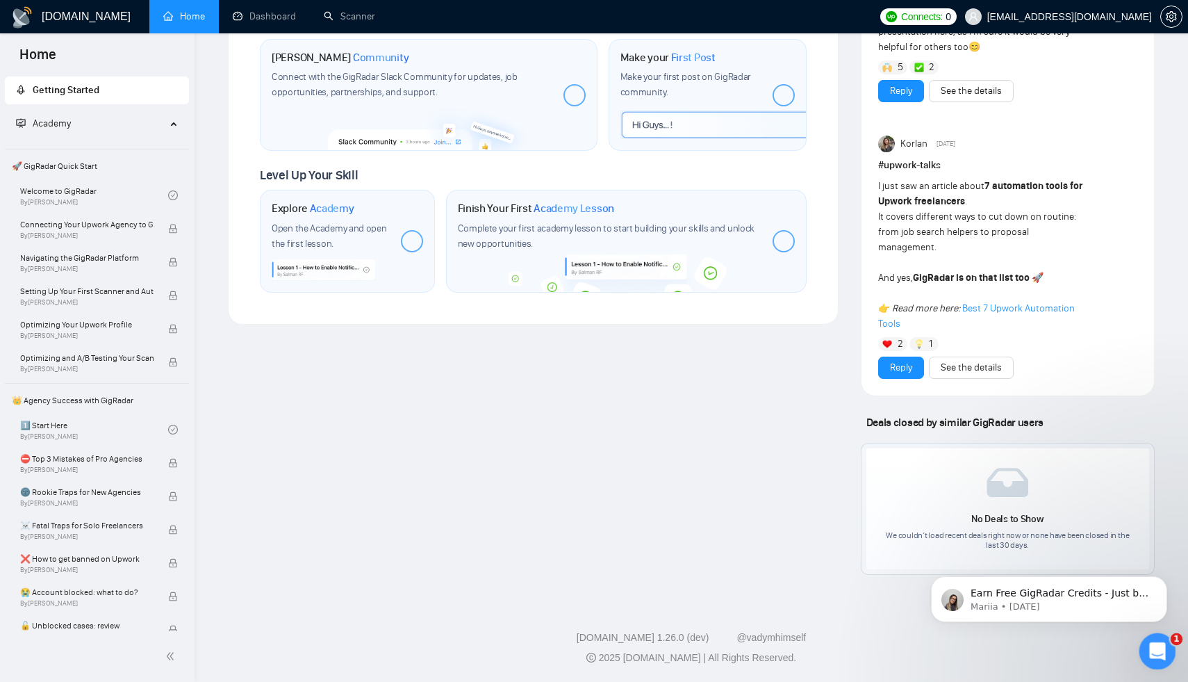
click at [1161, 654] on icon "Open Intercom Messenger" at bounding box center [1155, 649] width 23 height 23
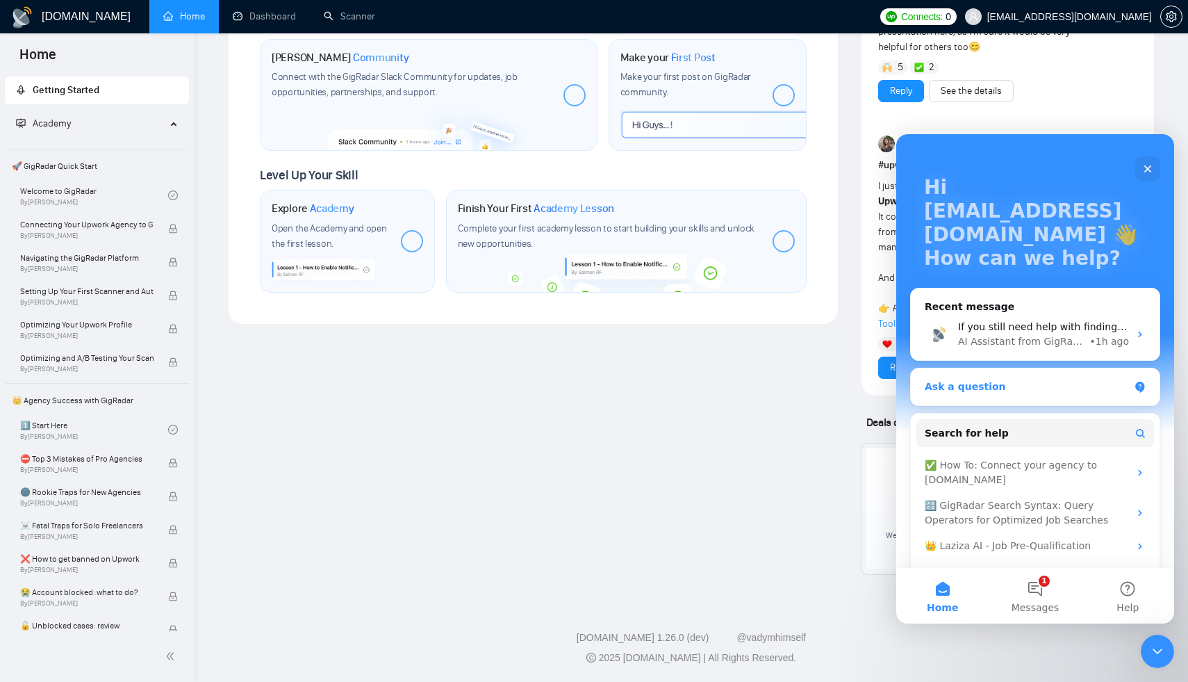
scroll to position [88, 0]
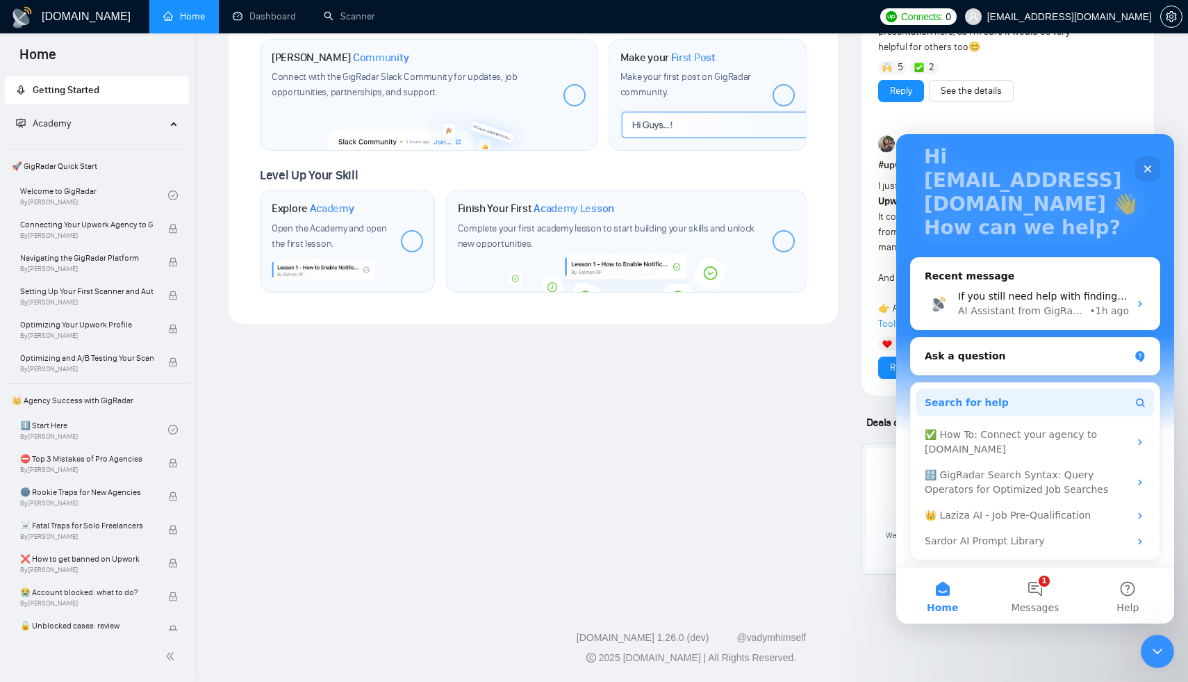
click at [986, 401] on span "Search for help" at bounding box center [967, 402] width 84 height 15
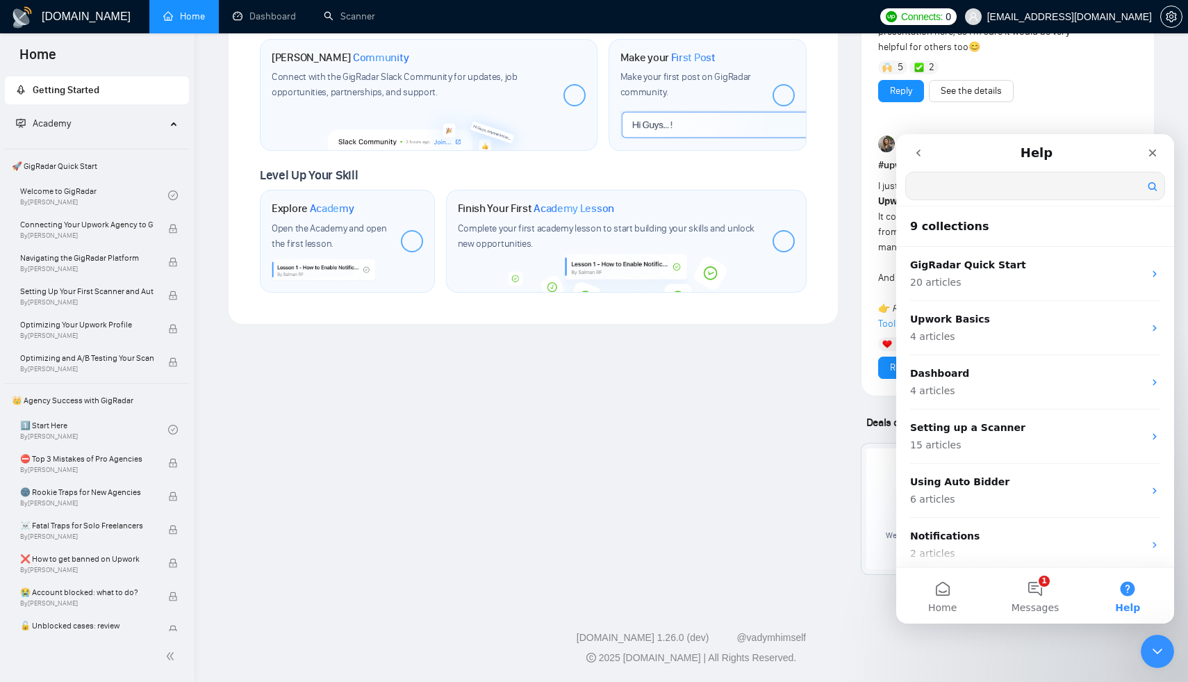
scroll to position [0, 0]
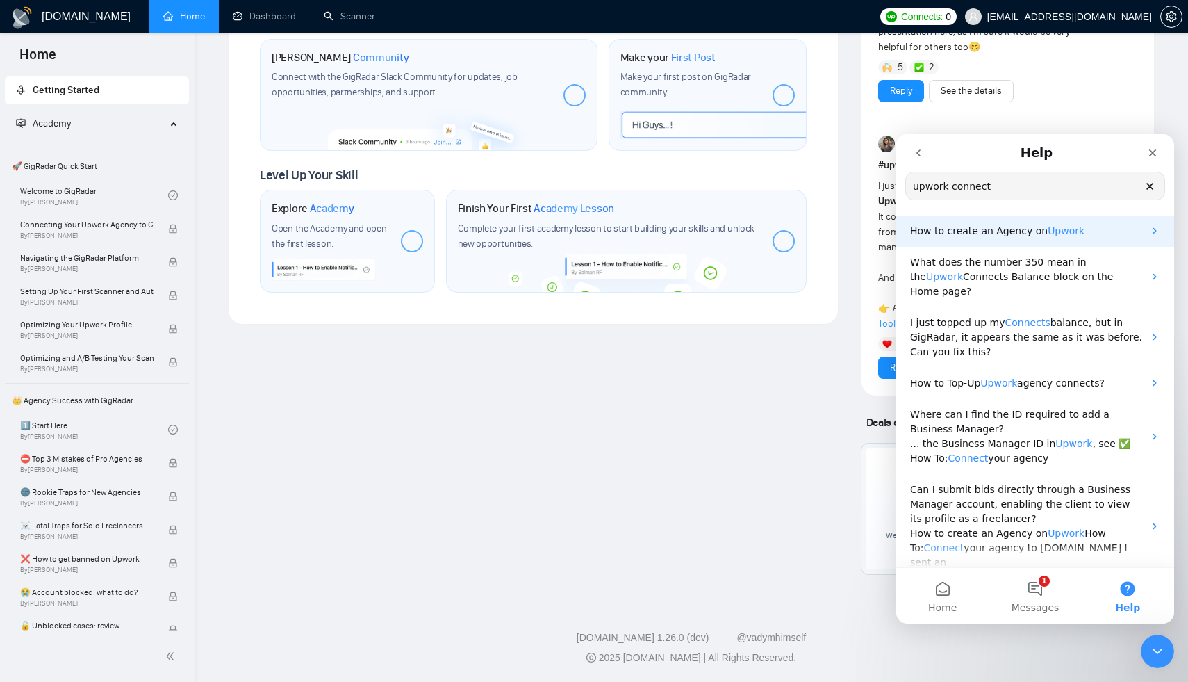
type input "upwork connect"
click at [977, 231] on span "How to create an Agency on" at bounding box center [979, 230] width 138 height 11
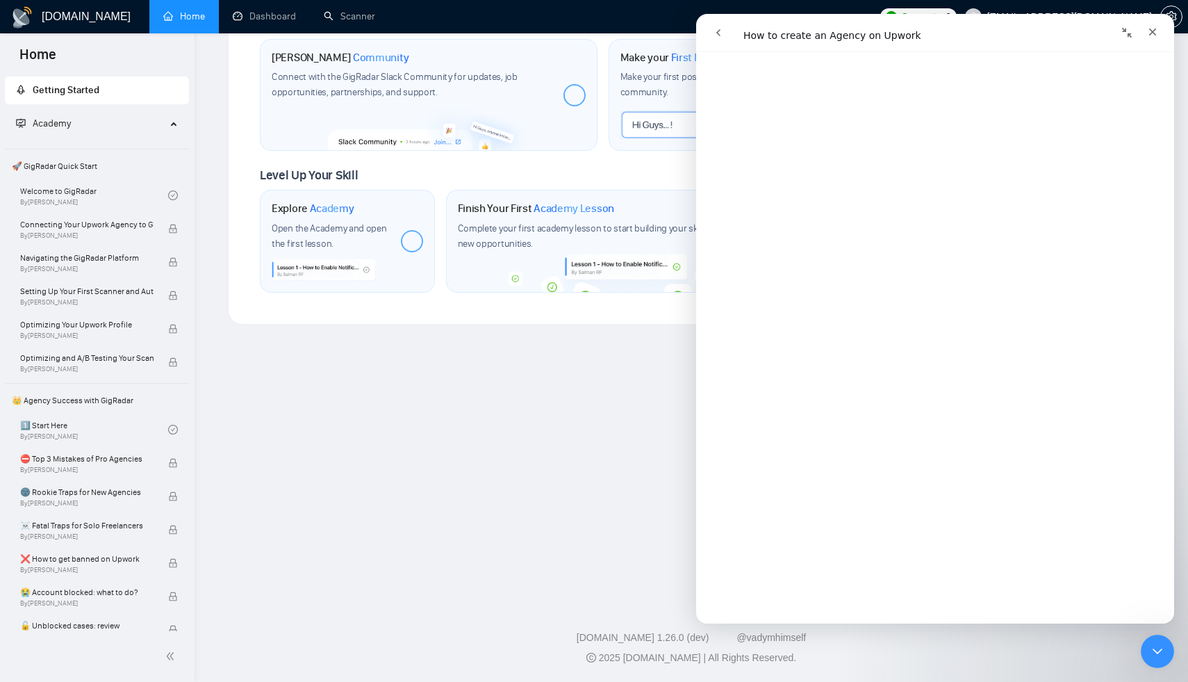
scroll to position [560, 0]
